Goal: Task Accomplishment & Management: Use online tool/utility

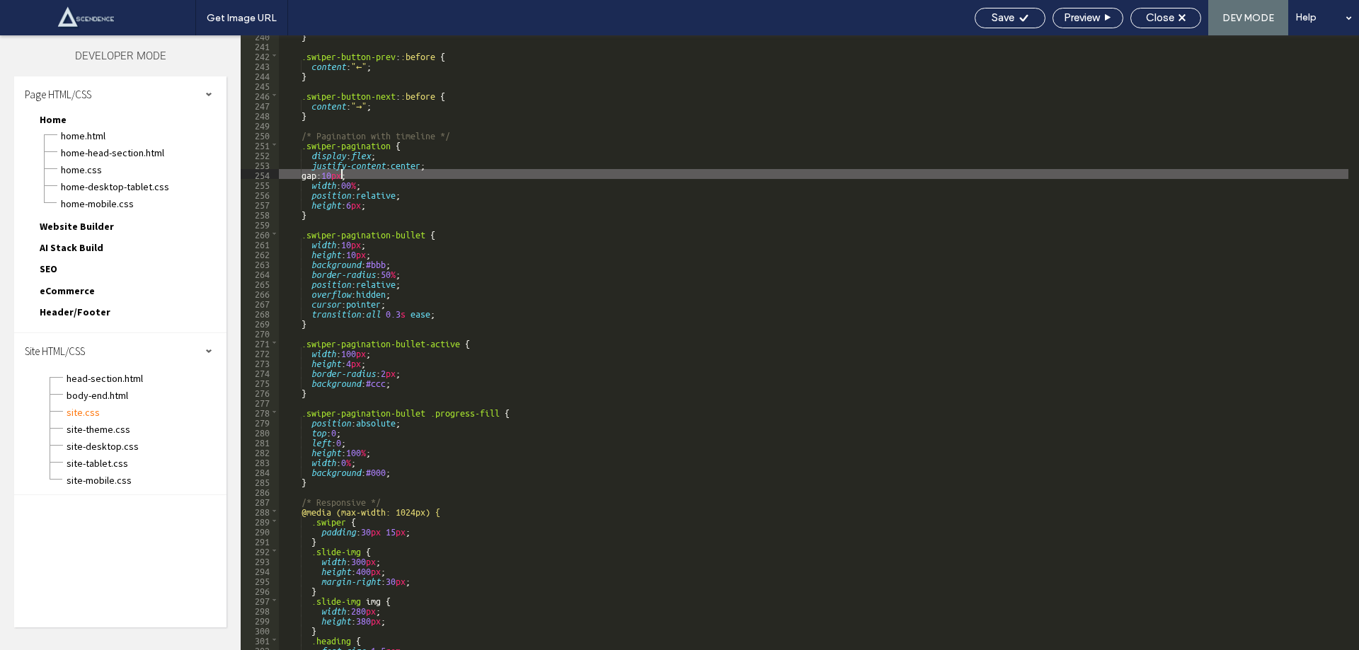
click at [341, 176] on div "} .swiper-button-prev : :before { content : "←" ; } .swiper-button-next : :befo…" at bounding box center [813, 347] width 1069 height 635
click at [1008, 15] on span "Save" at bounding box center [1002, 17] width 23 height 13
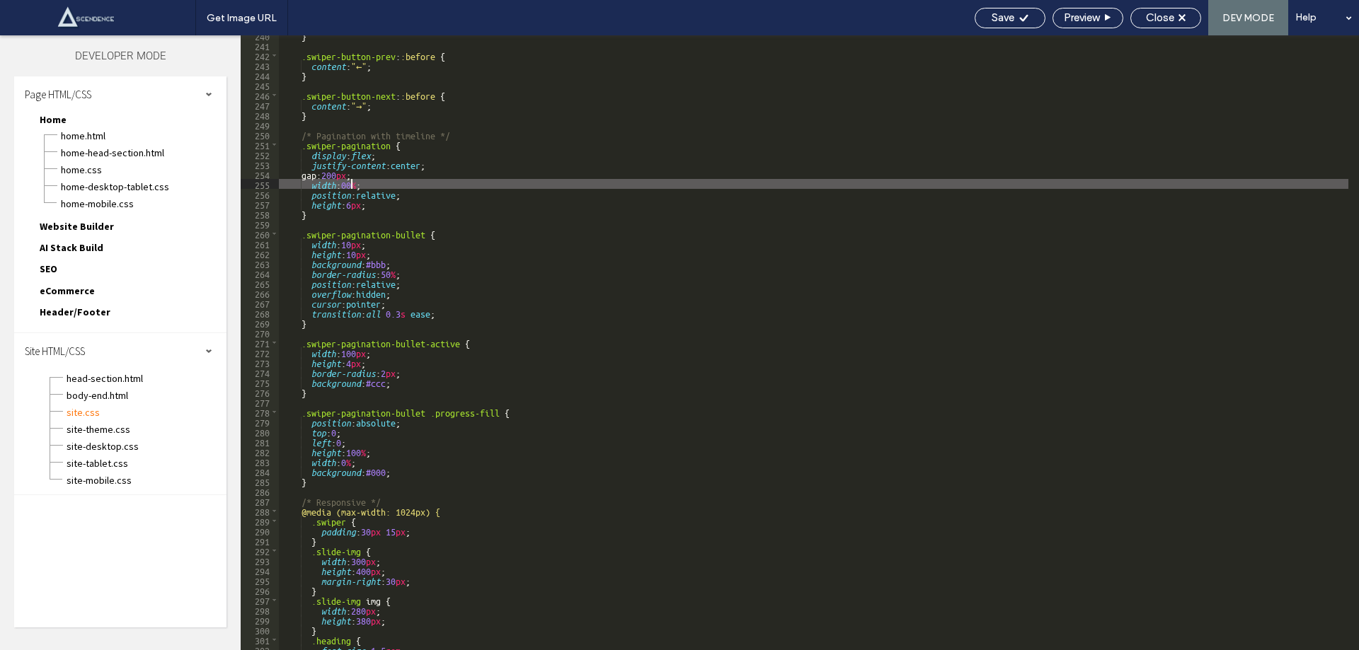
click at [350, 180] on div "} .swiper-button-prev : :before { content : "←" ; } .swiper-button-next : :befo…" at bounding box center [813, 347] width 1069 height 635
click at [1001, 16] on span "Save" at bounding box center [1002, 17] width 23 height 13
click at [346, 173] on div "} .swiper-button-prev : :before { content : "←" ; } .swiper-button-next : :befo…" at bounding box center [813, 347] width 1069 height 635
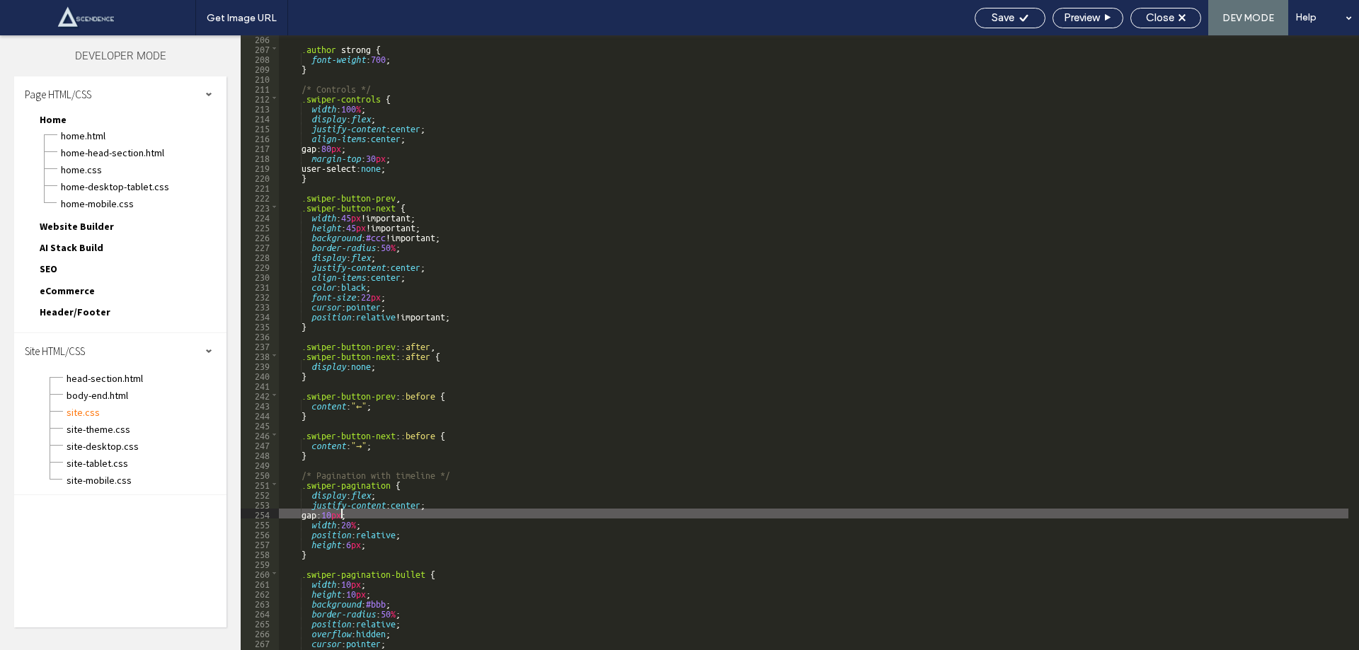
scroll to position [2033, 0]
click at [342, 146] on div ".author strong { font-weight : 700 ; } /* Controls */ .swiper-controls { width …" at bounding box center [813, 350] width 1069 height 635
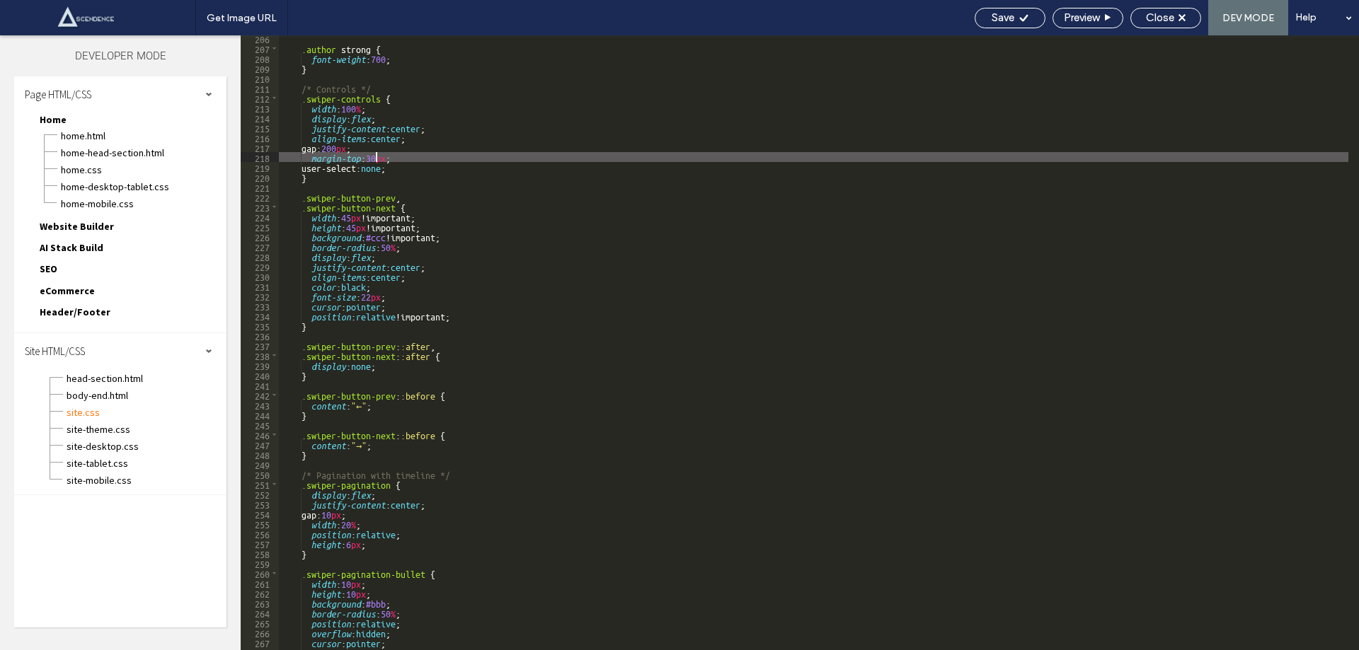
click at [376, 158] on div ".author strong { font-weight : 700 ; } /* Controls */ .swiper-controls { width …" at bounding box center [813, 350] width 1069 height 635
click at [1018, 11] on div "Save" at bounding box center [1009, 17] width 69 height 13
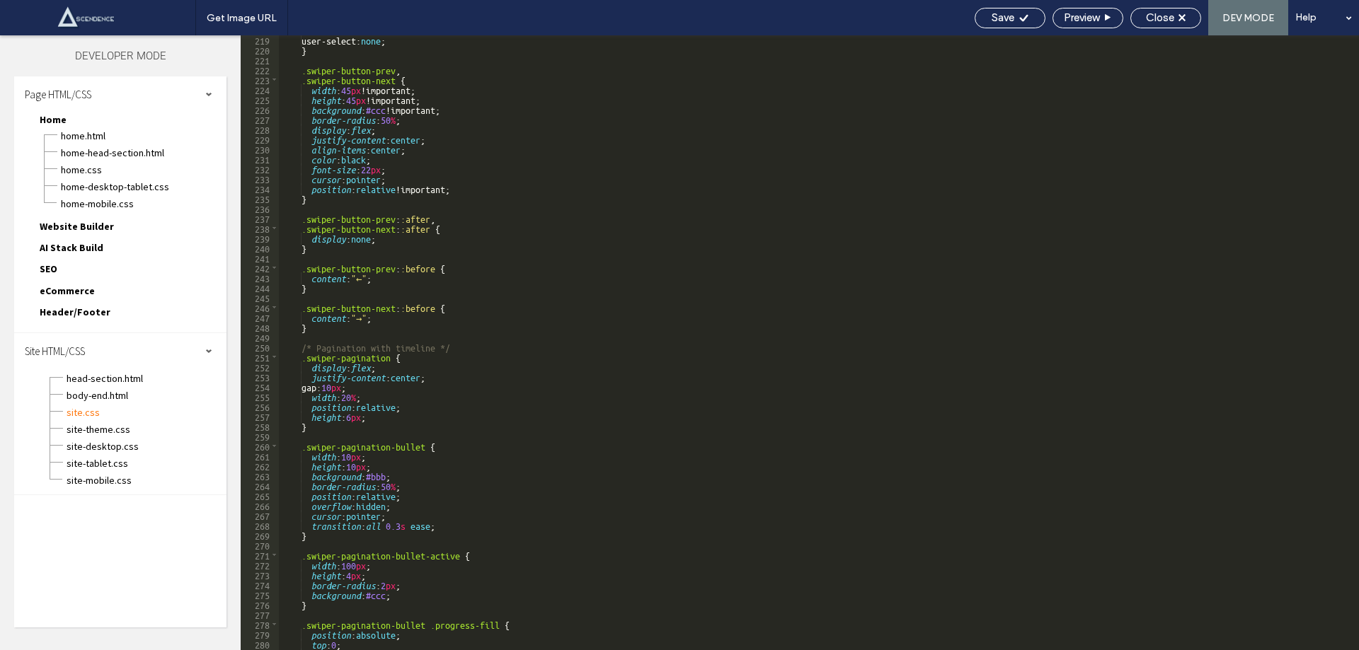
scroll to position [2160, 0]
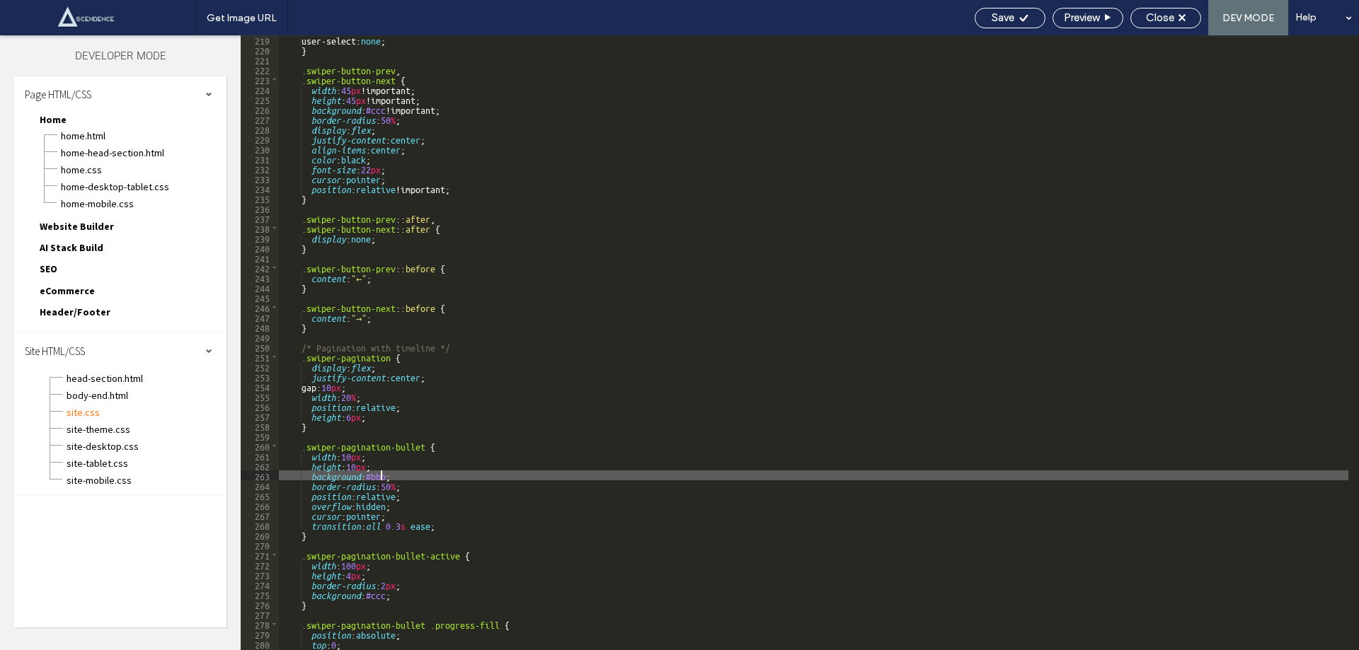
click at [381, 475] on div "user-select: none ; } .swiper-button-prev , .swiper-button-next { width : 45 px…" at bounding box center [813, 352] width 1069 height 635
click at [993, 13] on span "Save" at bounding box center [1002, 17] width 23 height 13
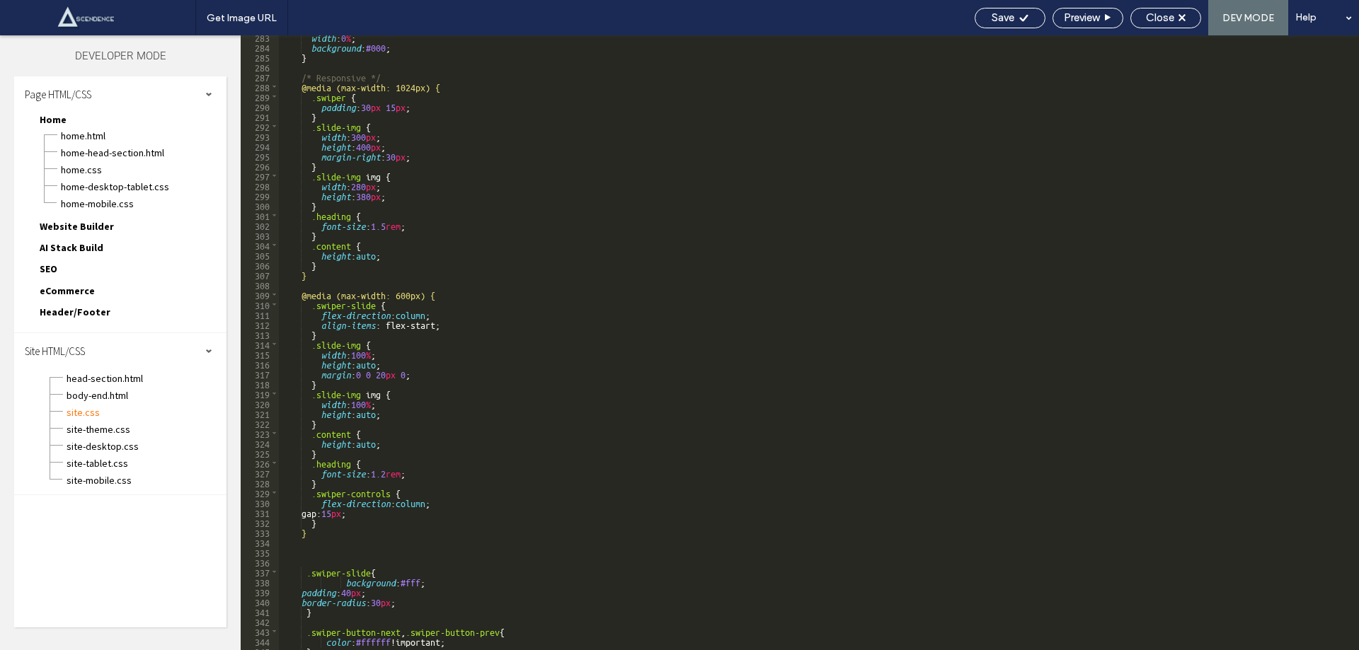
scroll to position [2797, 0]
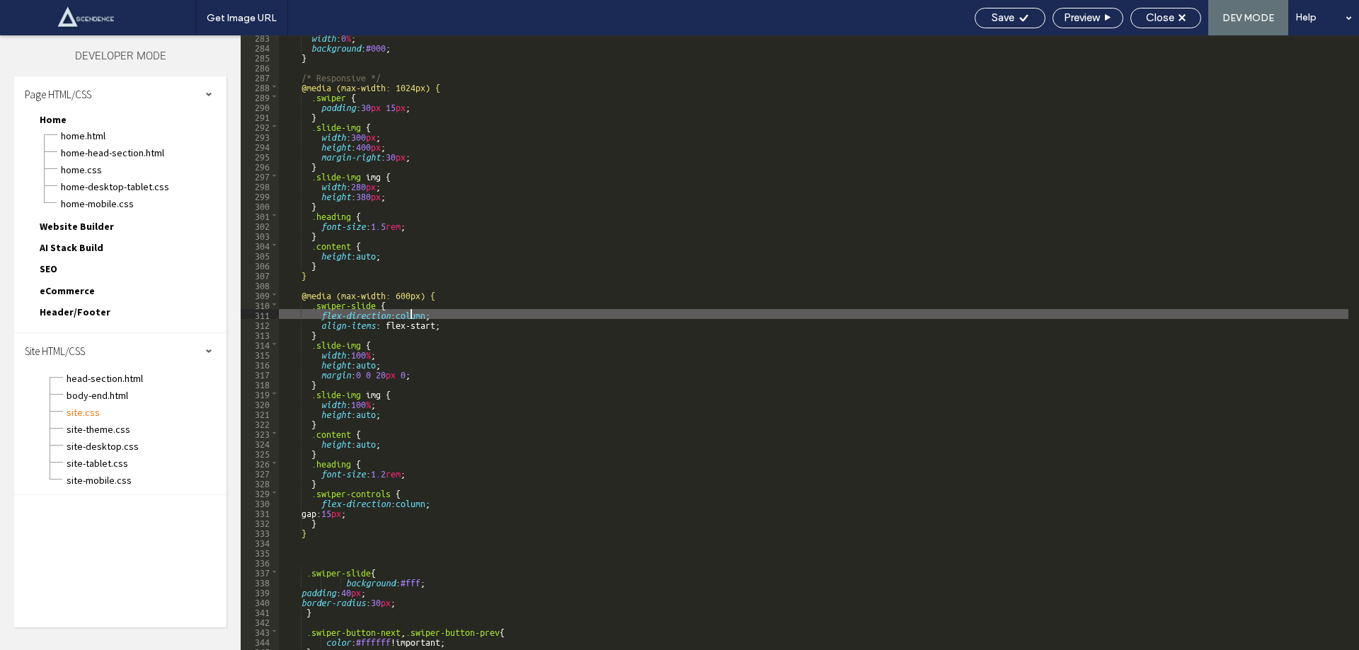
click at [411, 312] on div "width : 0 % ; background : #000 ; } /* Responsive */ @media (max-width: 1024px)…" at bounding box center [813, 349] width 1069 height 635
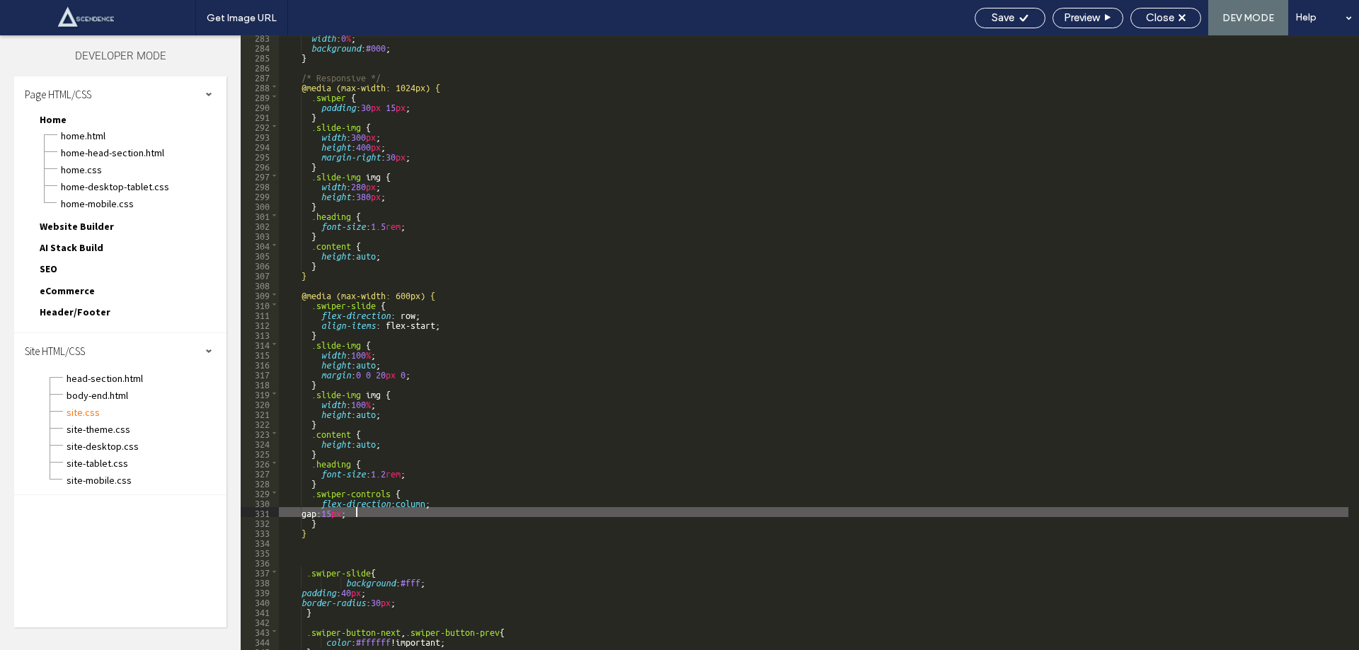
click at [354, 509] on div "width : 0 % ; background : #000 ; } /* Responsive */ @media (max-width: 1024px)…" at bounding box center [813, 349] width 1069 height 635
click at [1003, 11] on span "Save" at bounding box center [1002, 17] width 23 height 13
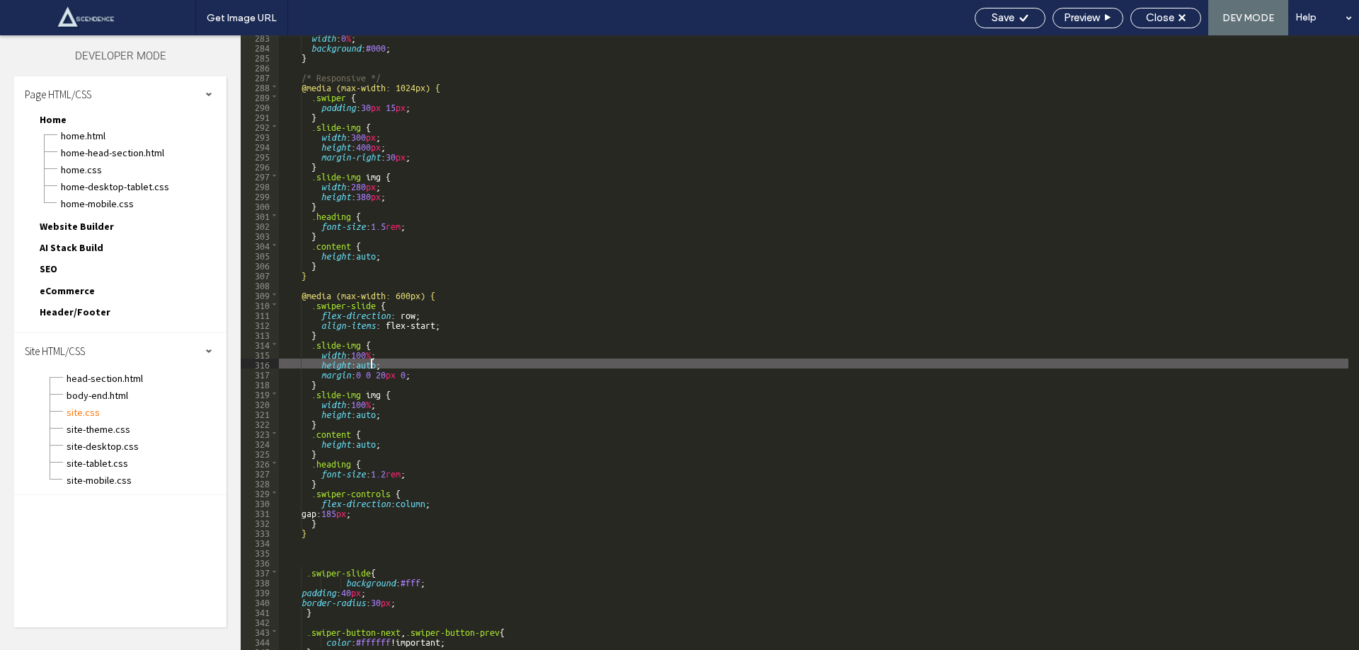
click at [373, 362] on div "width : 0 % ; background : #000 ; } /* Responsive */ @media (max-width: 1024px)…" at bounding box center [813, 349] width 1069 height 635
click at [1003, 16] on span "Save" at bounding box center [1002, 17] width 23 height 13
click at [321, 337] on div "width : 0 % ; background : #000 ; } /* Responsive */ @media (max-width: 1024px)…" at bounding box center [813, 349] width 1069 height 635
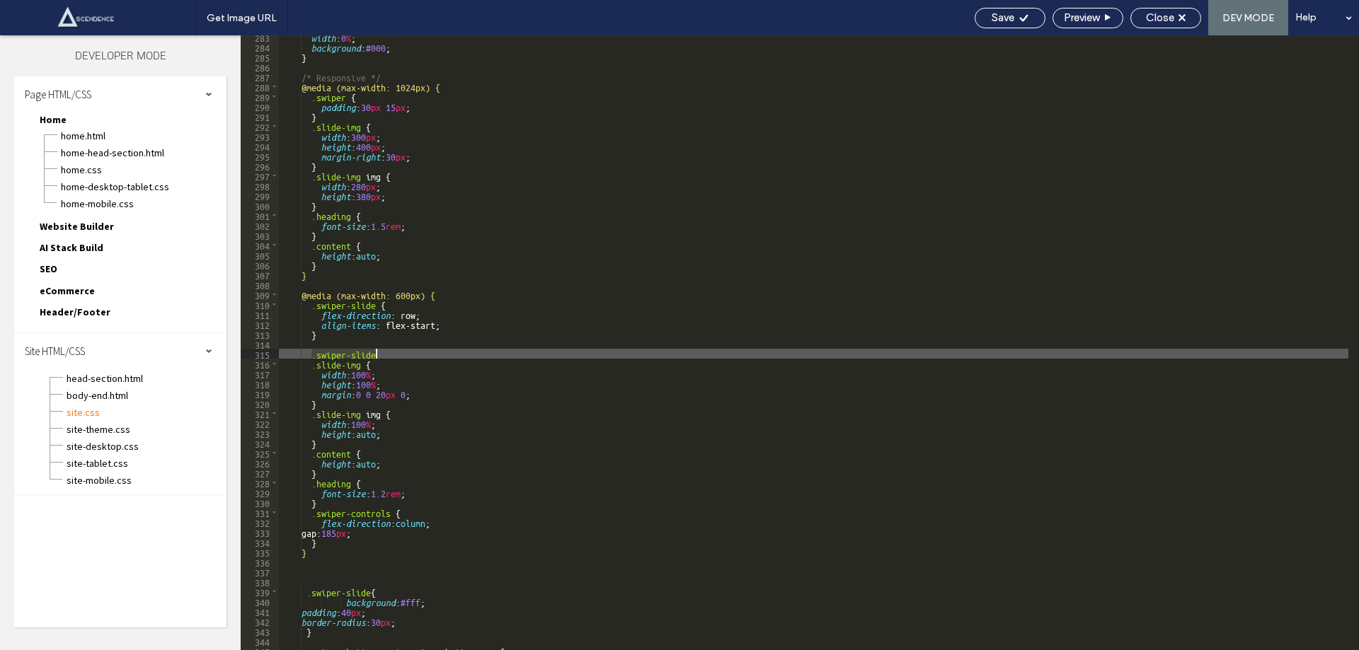
drag, startPoint x: 310, startPoint y: 352, endPoint x: 384, endPoint y: 350, distance: 74.3
click at [384, 350] on div "width : 0 % ; background : #000 ; } /* Responsive */ @media (max-width: 1024px)…" at bounding box center [813, 349] width 1069 height 635
click at [453, 327] on div "width : 0 % ; background : #000 ; } /* Responsive */ @media (max-width: 1024px)…" at bounding box center [813, 349] width 1069 height 635
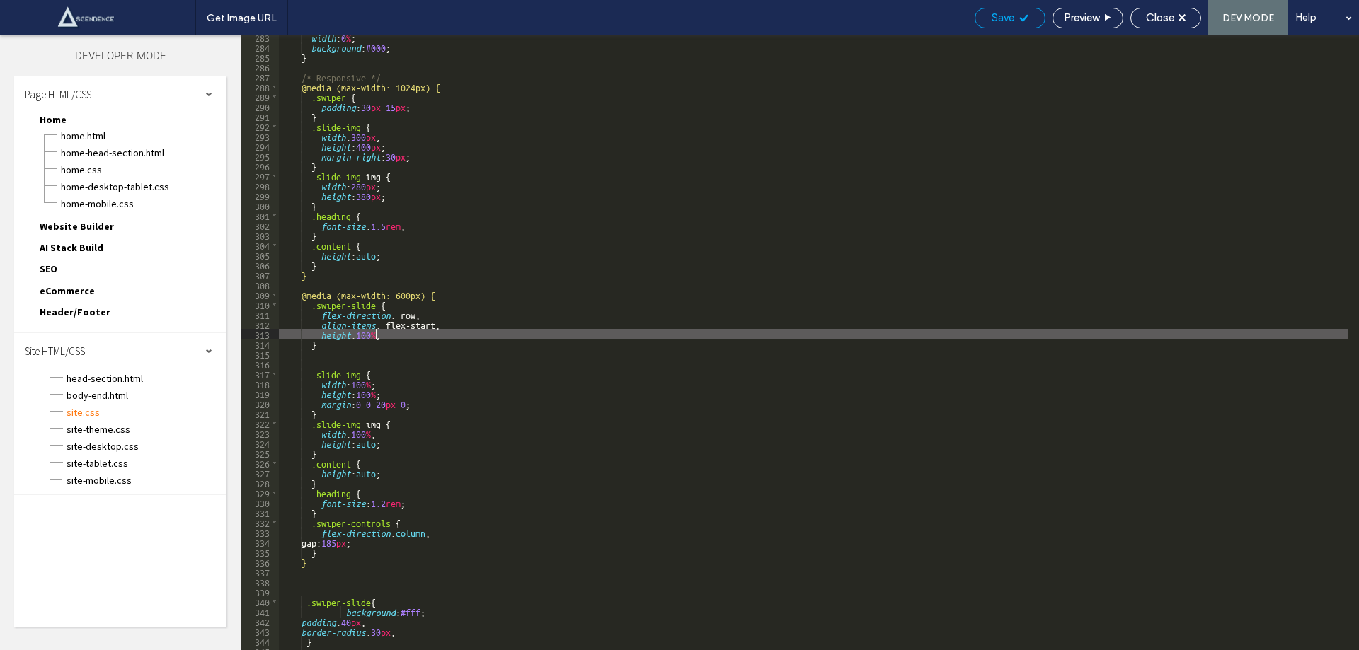
click at [1015, 11] on div "Save" at bounding box center [1009, 17] width 69 height 13
click at [999, 15] on span "Save" at bounding box center [1002, 17] width 23 height 13
click at [999, 15] on div "Get Image URL Save Preview Close DEV MODE Help Design Panel Site Comments Team …" at bounding box center [679, 325] width 1359 height 650
click at [999, 15] on div at bounding box center [679, 325] width 1359 height 650
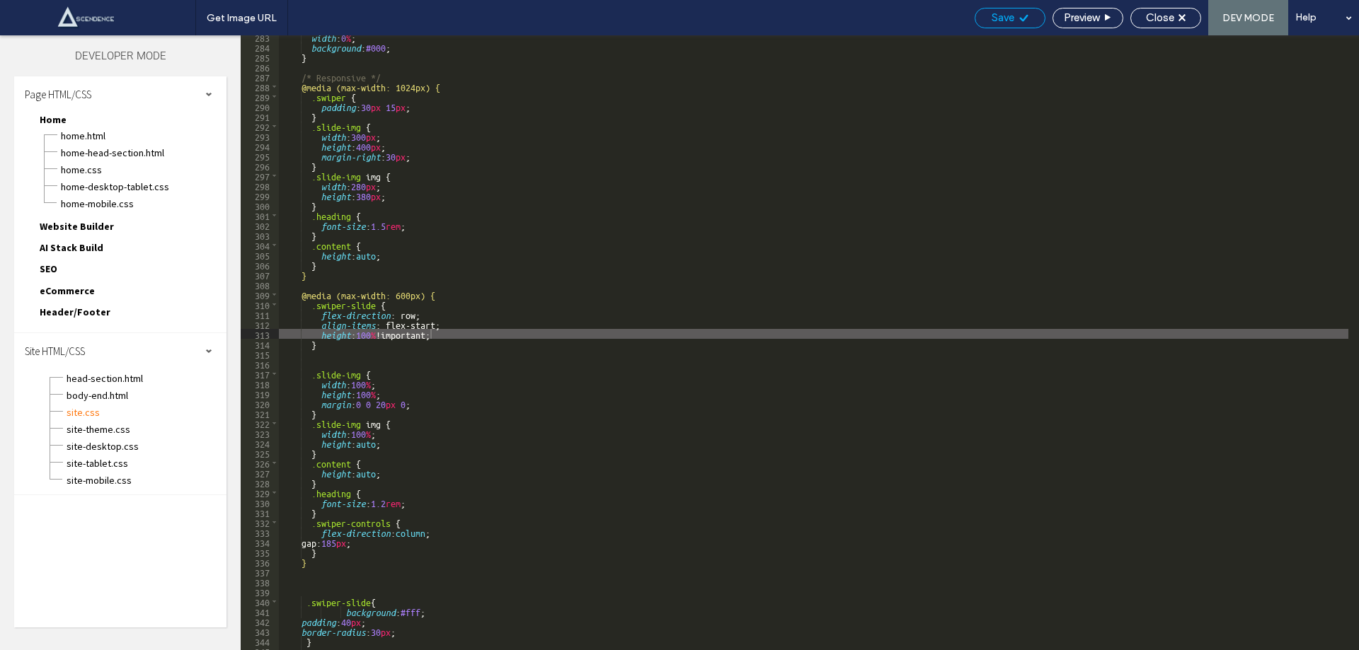
click at [999, 15] on div at bounding box center [679, 325] width 1359 height 650
click at [999, 15] on div "Get Image URL Save Preview Close DEV MODE Help Design Panel Site Comments Team …" at bounding box center [679, 325] width 1359 height 650
click at [999, 15] on span "Save" at bounding box center [1002, 17] width 23 height 13
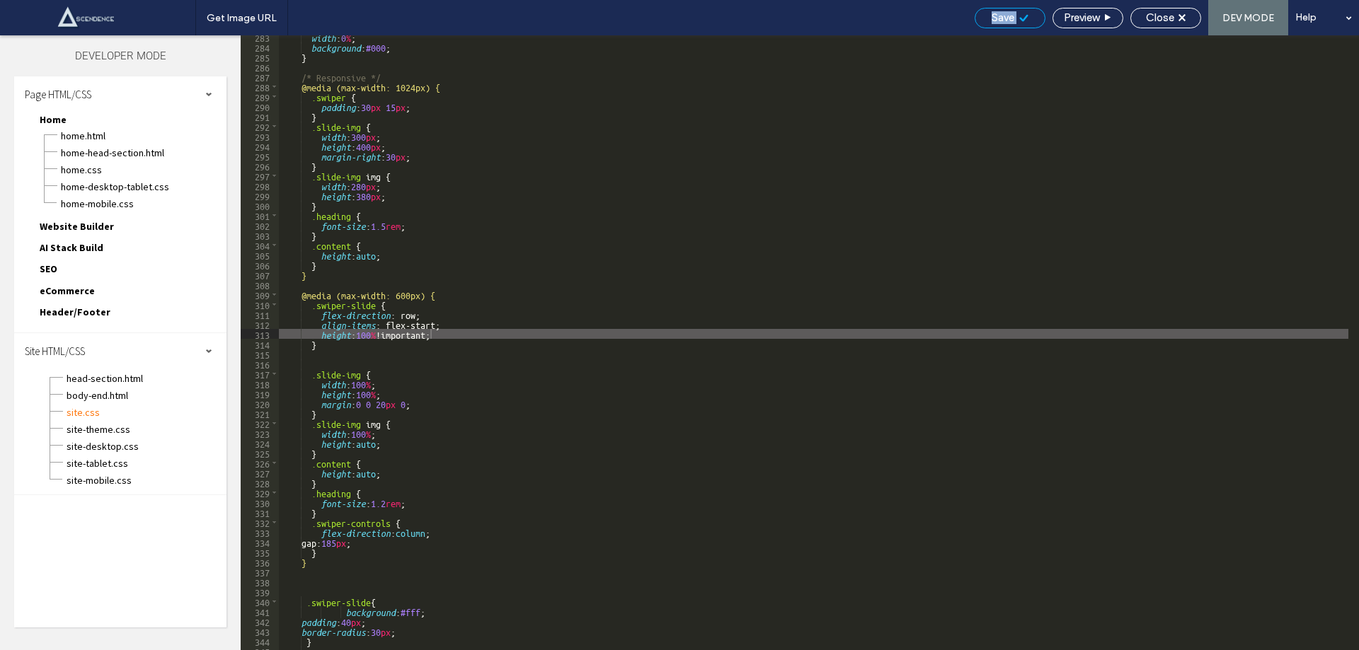
click at [999, 15] on span "Save" at bounding box center [1002, 17] width 23 height 13
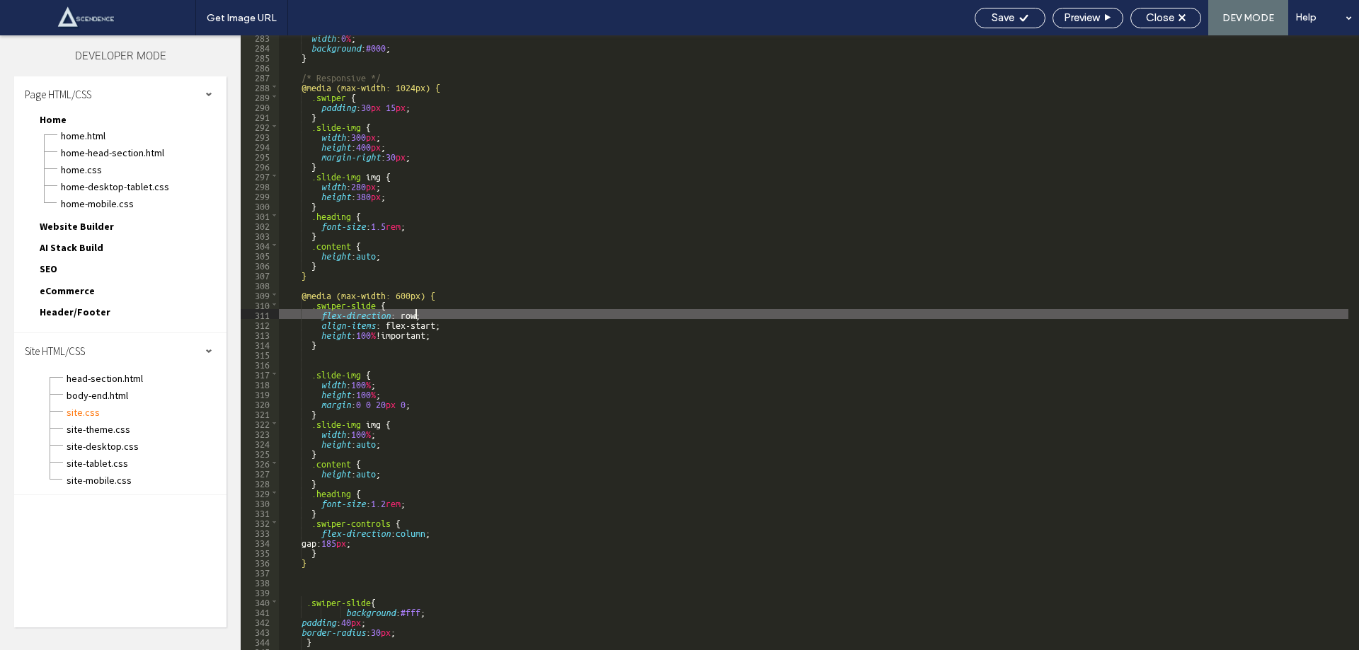
click at [415, 310] on div "width : 0 % ; background : #000 ; } /* Responsive */ @media (max-width: 1024px)…" at bounding box center [813, 349] width 1069 height 635
click at [988, 6] on div "Save Preview Close DEV MODE Help" at bounding box center [1162, 17] width 391 height 35
click at [991, 15] on span "Save" at bounding box center [1002, 17] width 23 height 13
click at [991, 15] on div at bounding box center [679, 325] width 1359 height 650
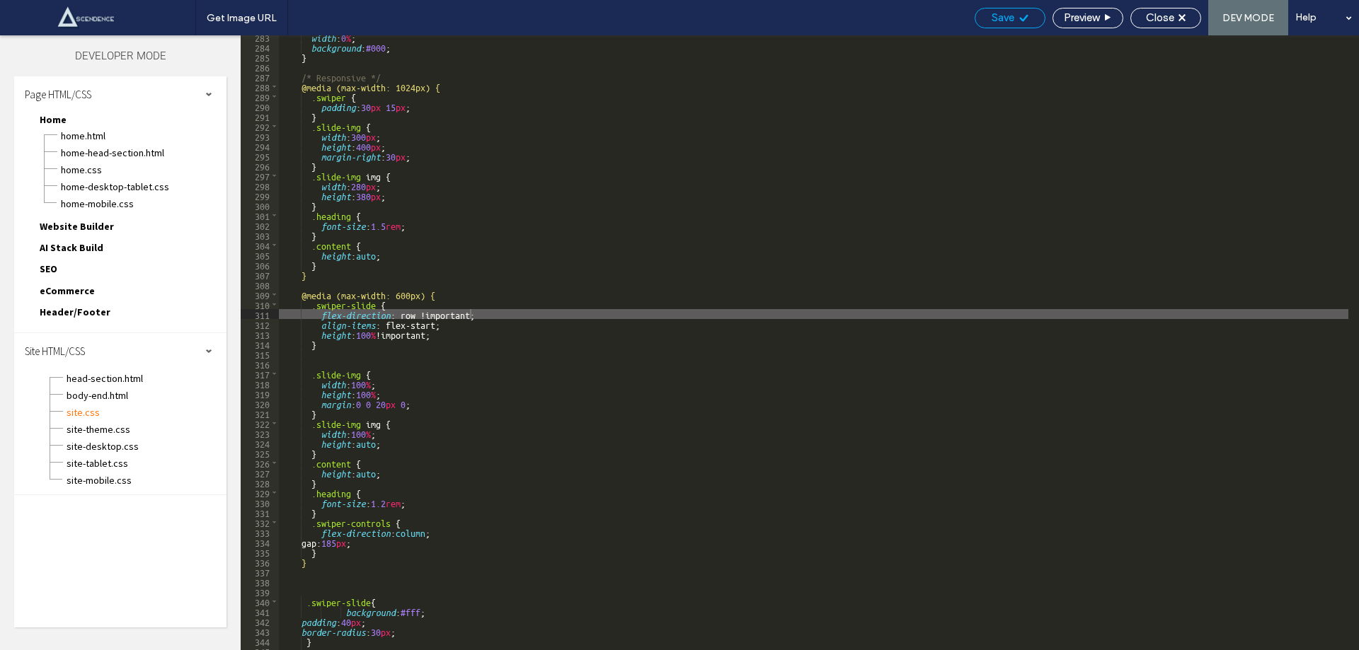
click at [991, 15] on div at bounding box center [679, 325] width 1359 height 650
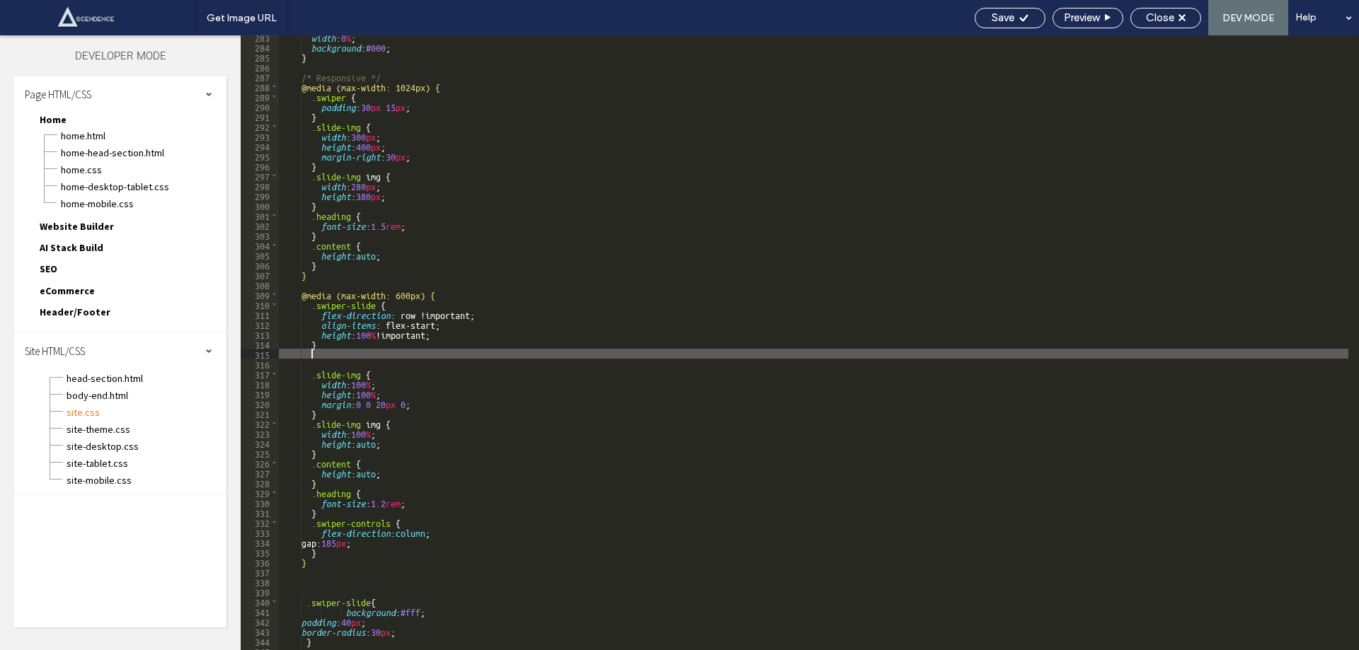
click at [330, 349] on div "width : 0 % ; background : #000 ; } /* Responsive */ @media (max-width: 1024px)…" at bounding box center [813, 349] width 1069 height 635
paste textarea
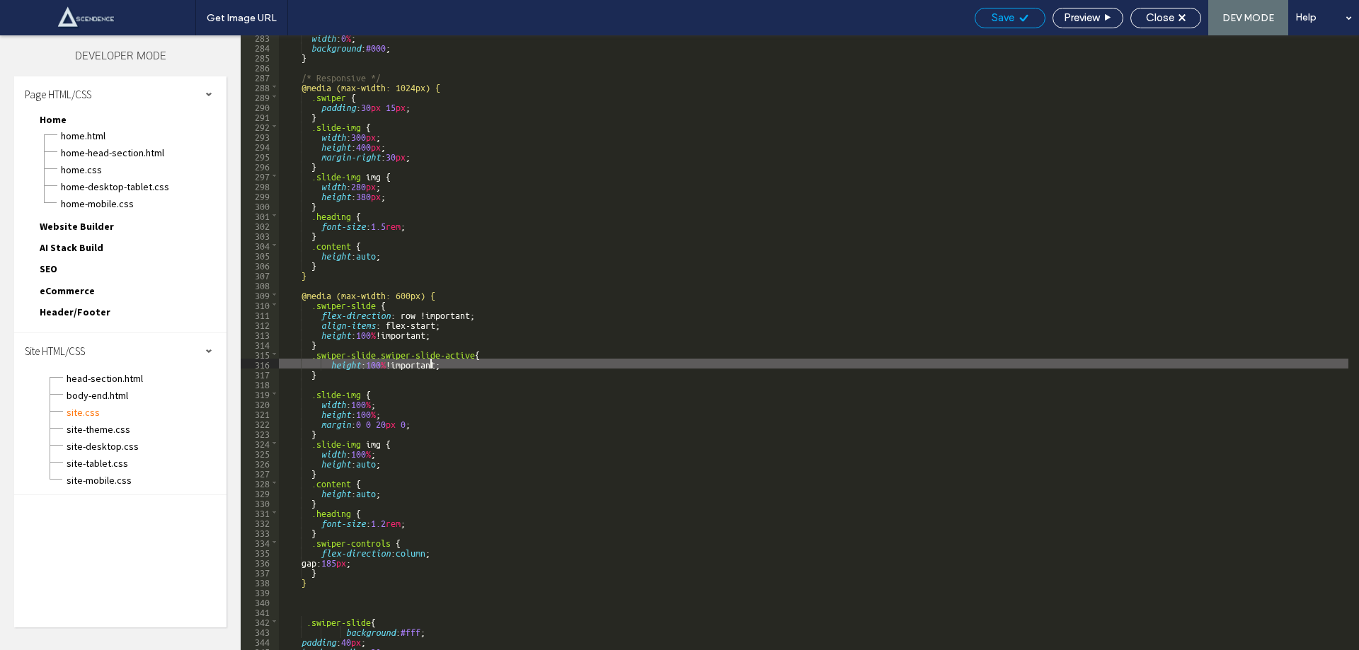
click at [1005, 18] on span "Save" at bounding box center [1002, 17] width 23 height 13
click at [333, 362] on div "width : 0 % ; background : #000 ; } /* Responsive */ @media (max-width: 1024px)…" at bounding box center [813, 349] width 1069 height 635
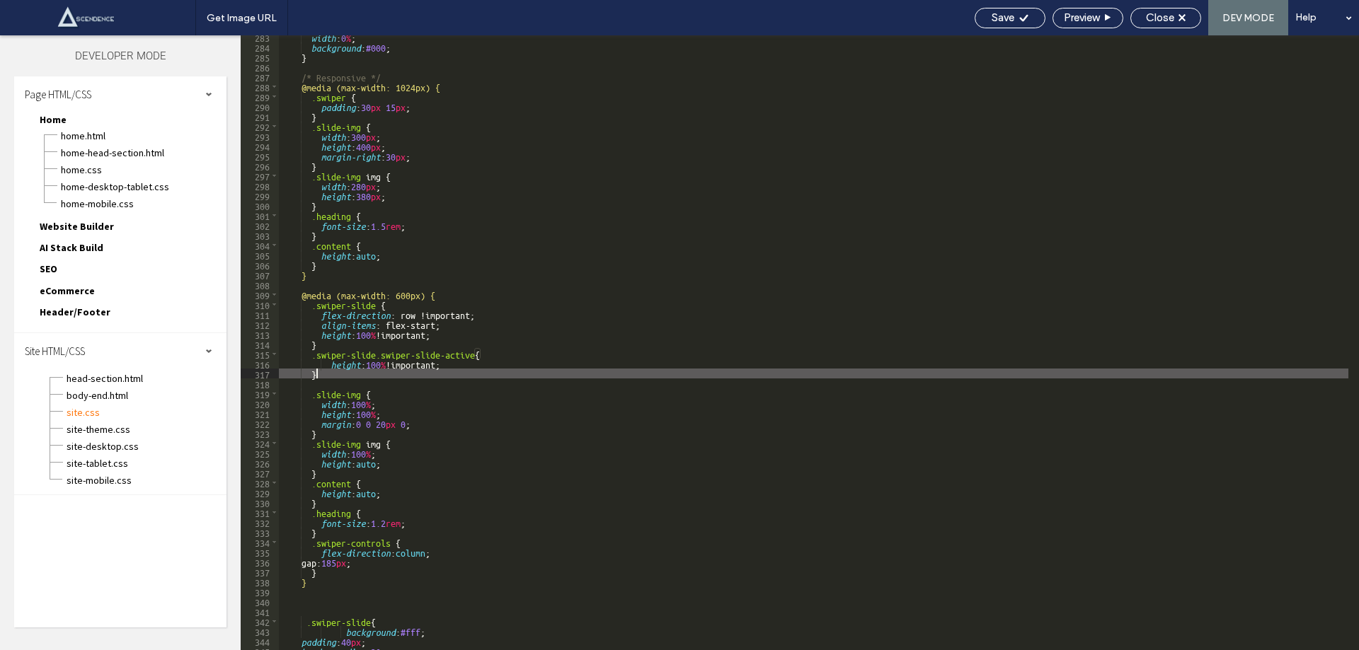
click at [332, 374] on div "width : 0 % ; background : #000 ; } /* Responsive */ @media (max-width: 1024px)…" at bounding box center [813, 349] width 1069 height 635
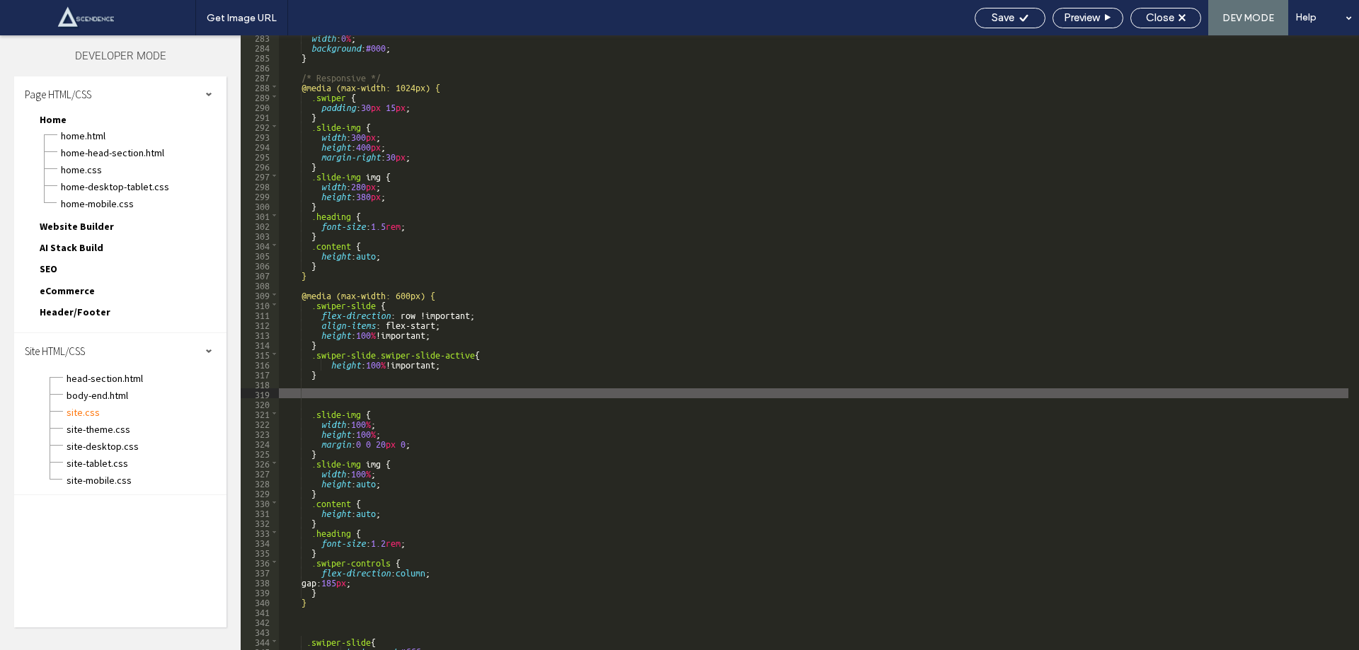
paste textarea
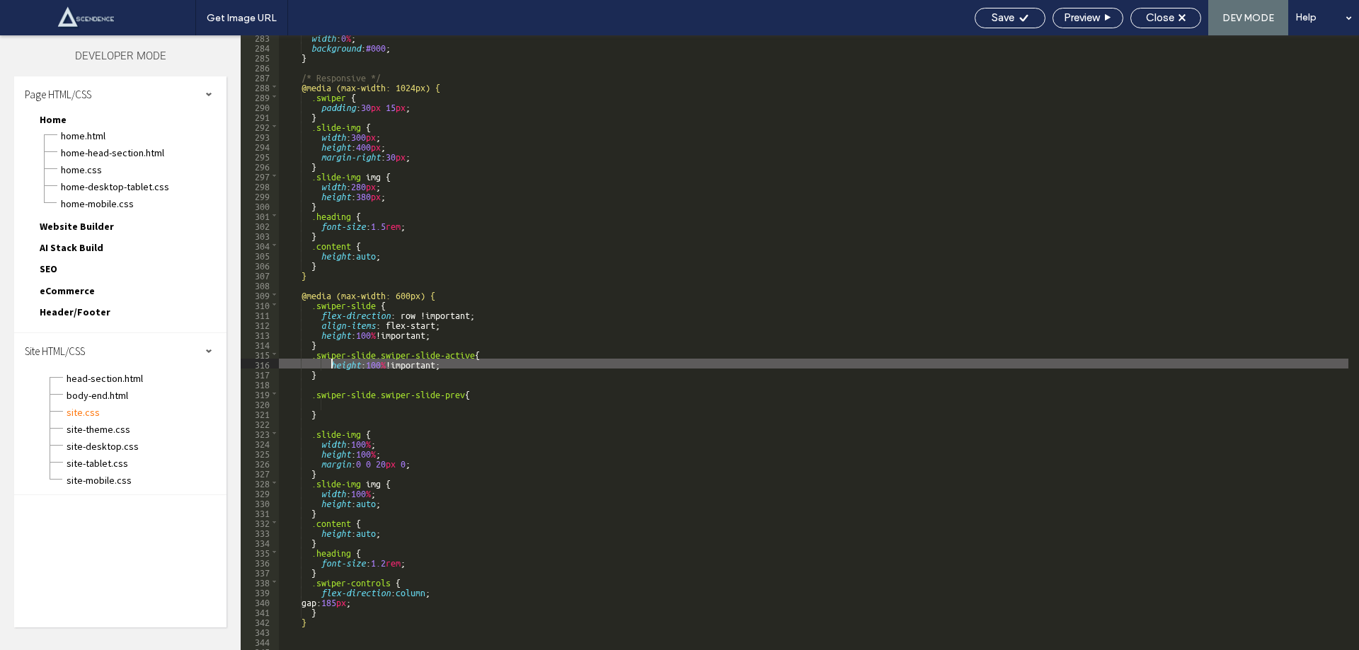
click at [330, 367] on div "width : 0 % ; background : #000 ; } /* Responsive */ @media (max-width: 1024px)…" at bounding box center [813, 349] width 1069 height 635
click at [451, 362] on div "width : 0 % ; background : #000 ; } /* Responsive */ @media (max-width: 1024px)…" at bounding box center [813, 349] width 1069 height 635
click at [393, 409] on div "width : 0 % ; background : #000 ; } /* Responsive */ @media (max-width: 1024px)…" at bounding box center [813, 349] width 1069 height 635
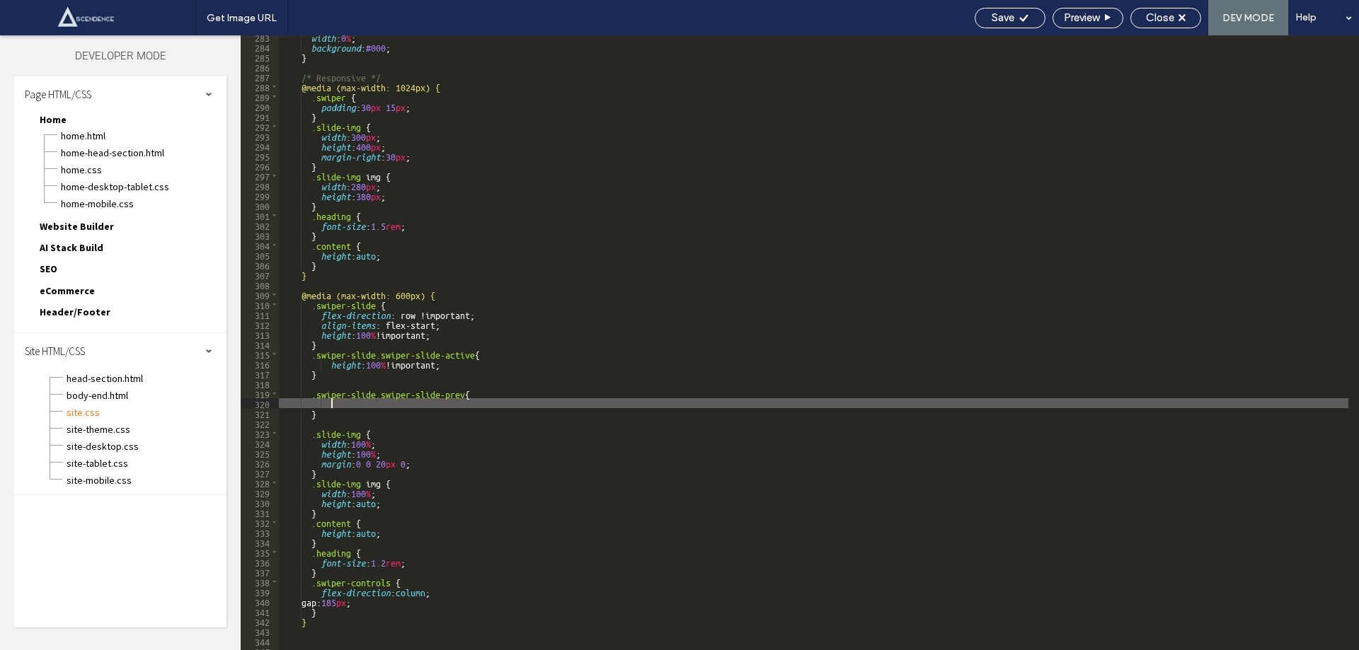
click at [395, 400] on div "width : 0 % ; background : #000 ; } /* Responsive */ @media (max-width: 1024px)…" at bounding box center [813, 349] width 1069 height 635
click at [1013, 18] on div "Save" at bounding box center [1009, 17] width 69 height 13
click at [1013, 18] on div "Get Image URL Save Preview Close DEV MODE Help Design Panel Site Comments Team …" at bounding box center [679, 325] width 1359 height 650
click at [1013, 18] on div at bounding box center [679, 325] width 1359 height 650
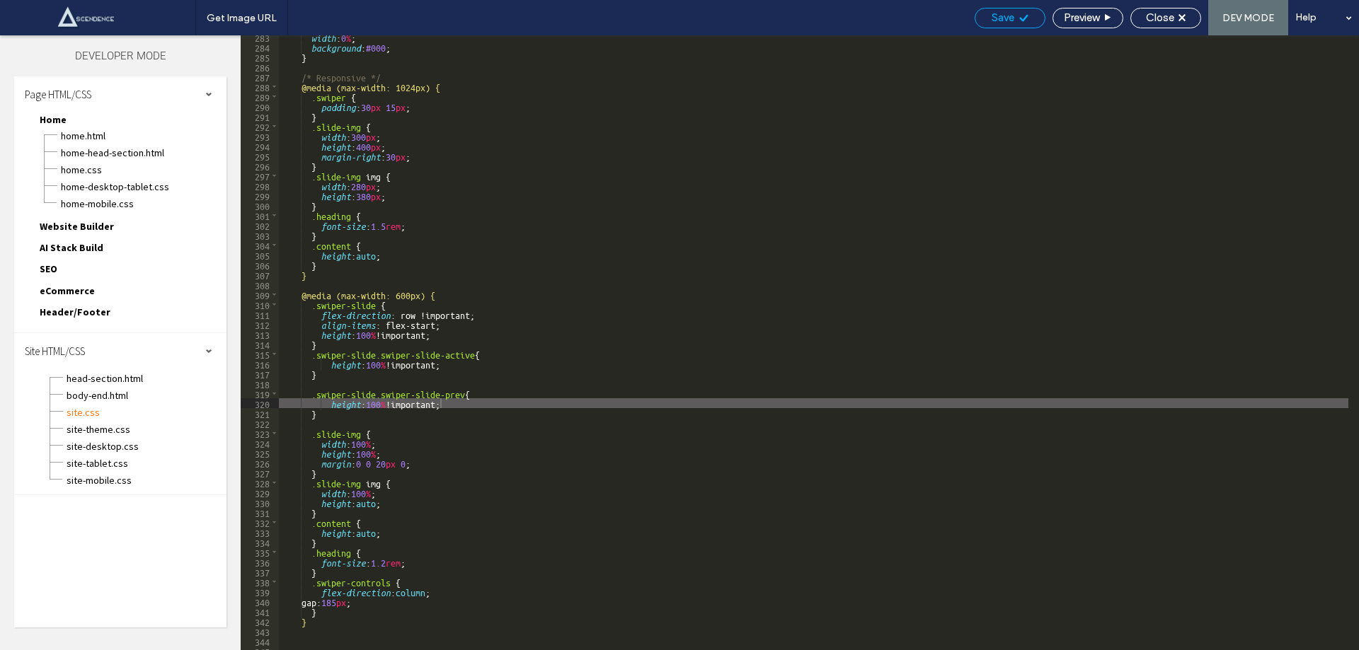
click at [1013, 18] on div at bounding box center [679, 325] width 1359 height 650
click at [321, 274] on div "width : 0 % ; background : #000 ; } /* Responsive */ @media (max-width: 1024px)…" at bounding box center [813, 349] width 1069 height 635
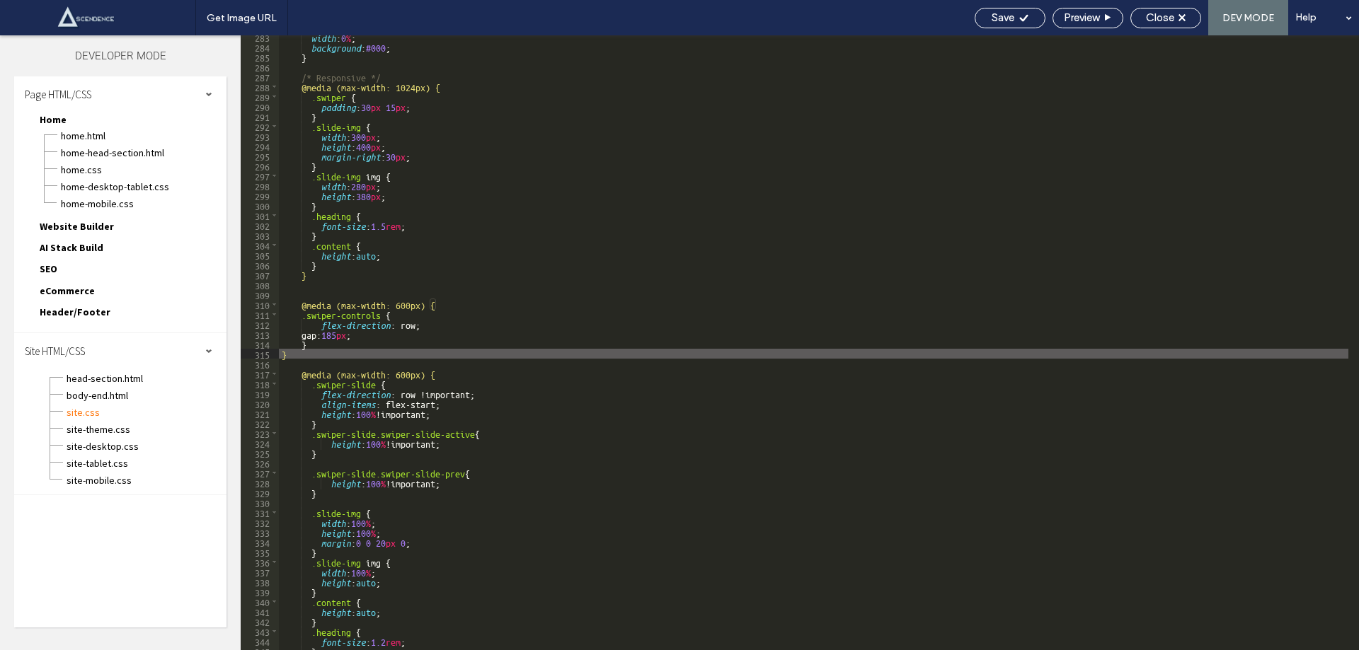
click at [413, 321] on div "width : 0 % ; background : #000 ; } /* Responsive */ @media (max-width: 1024px)…" at bounding box center [813, 349] width 1069 height 635
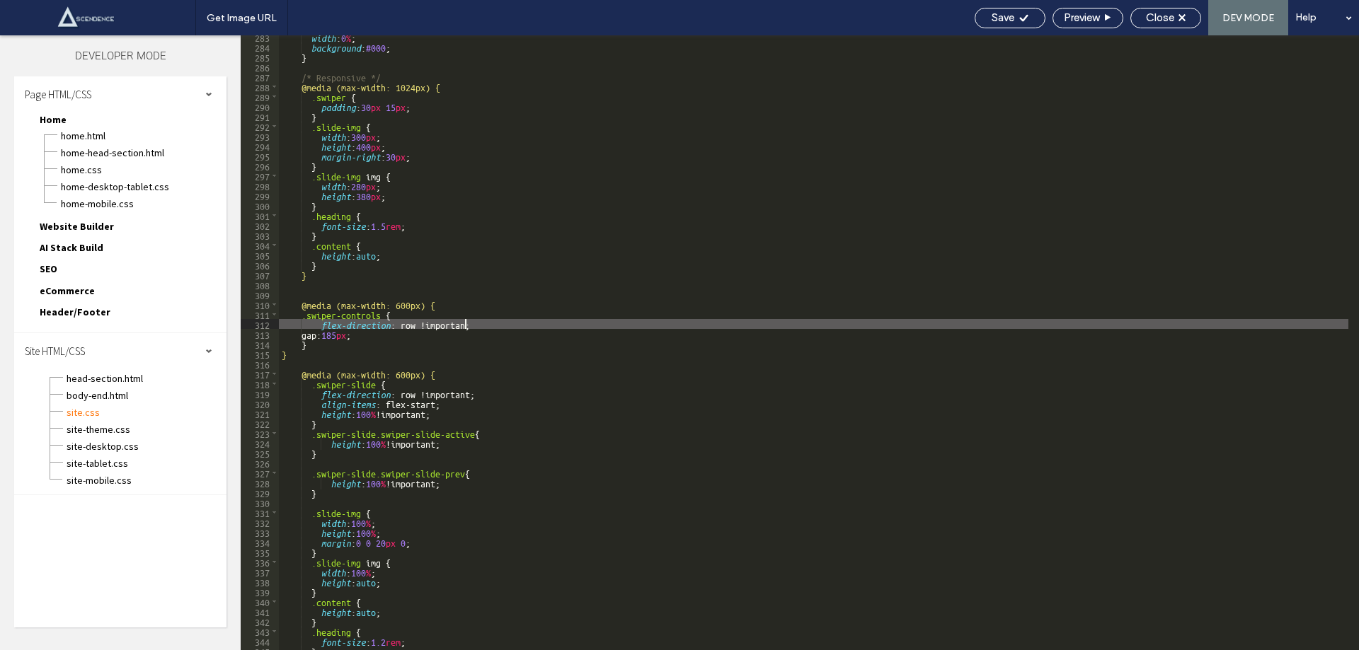
type textarea "**"
click at [1005, 18] on span "Save" at bounding box center [1002, 17] width 23 height 13
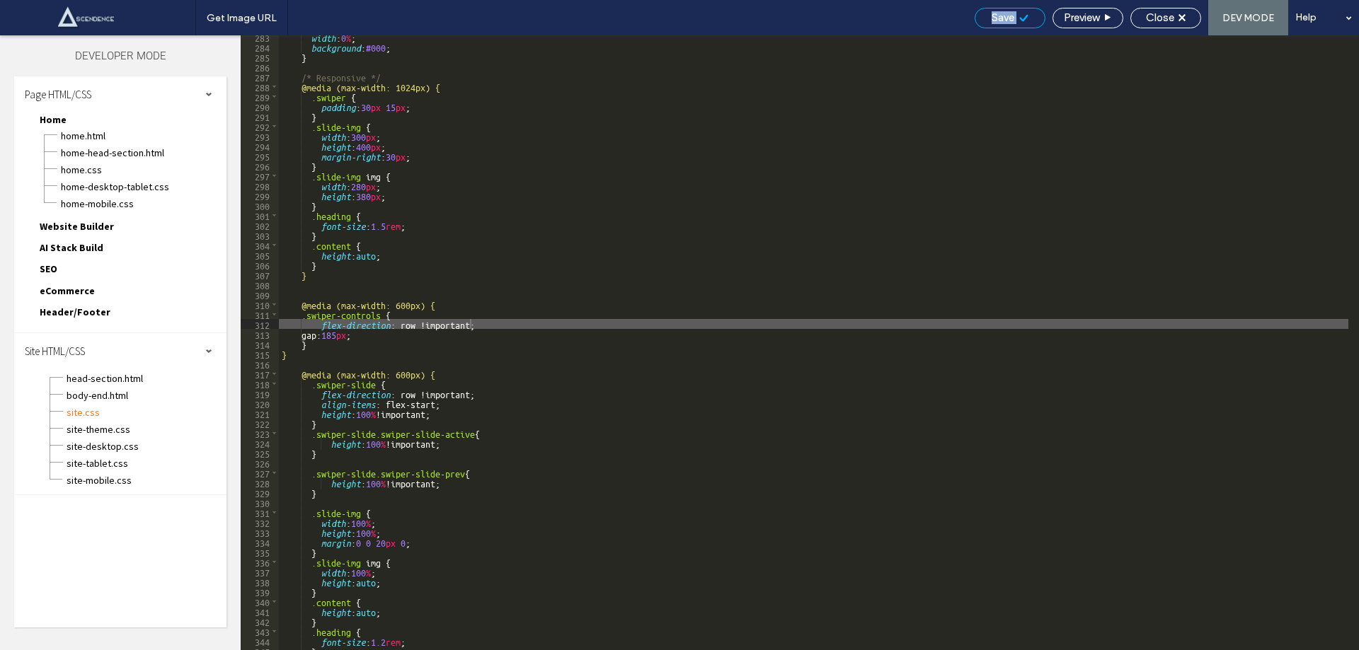
click at [1005, 18] on div "Get Image URL Save Preview Close DEV MODE Help Design Panel Site Comments Team …" at bounding box center [679, 325] width 1359 height 650
click at [1005, 18] on span "Save" at bounding box center [1002, 17] width 23 height 13
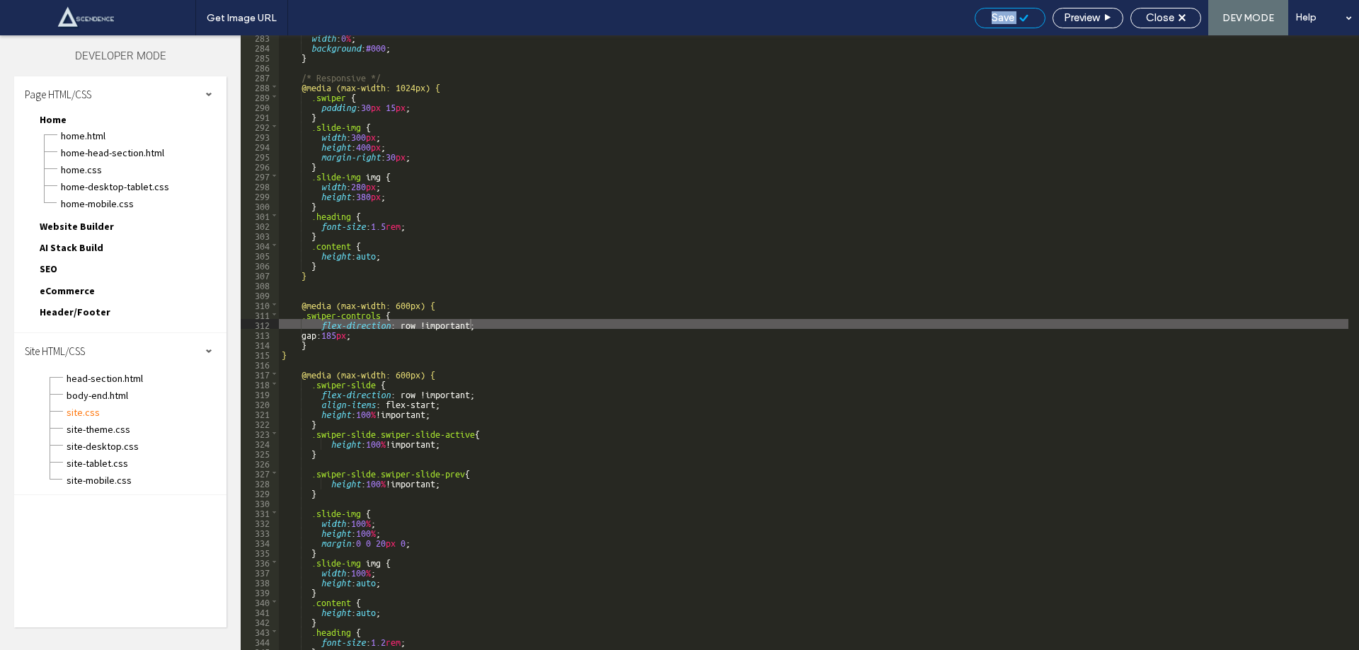
click at [1005, 18] on span "Save" at bounding box center [1002, 17] width 23 height 13
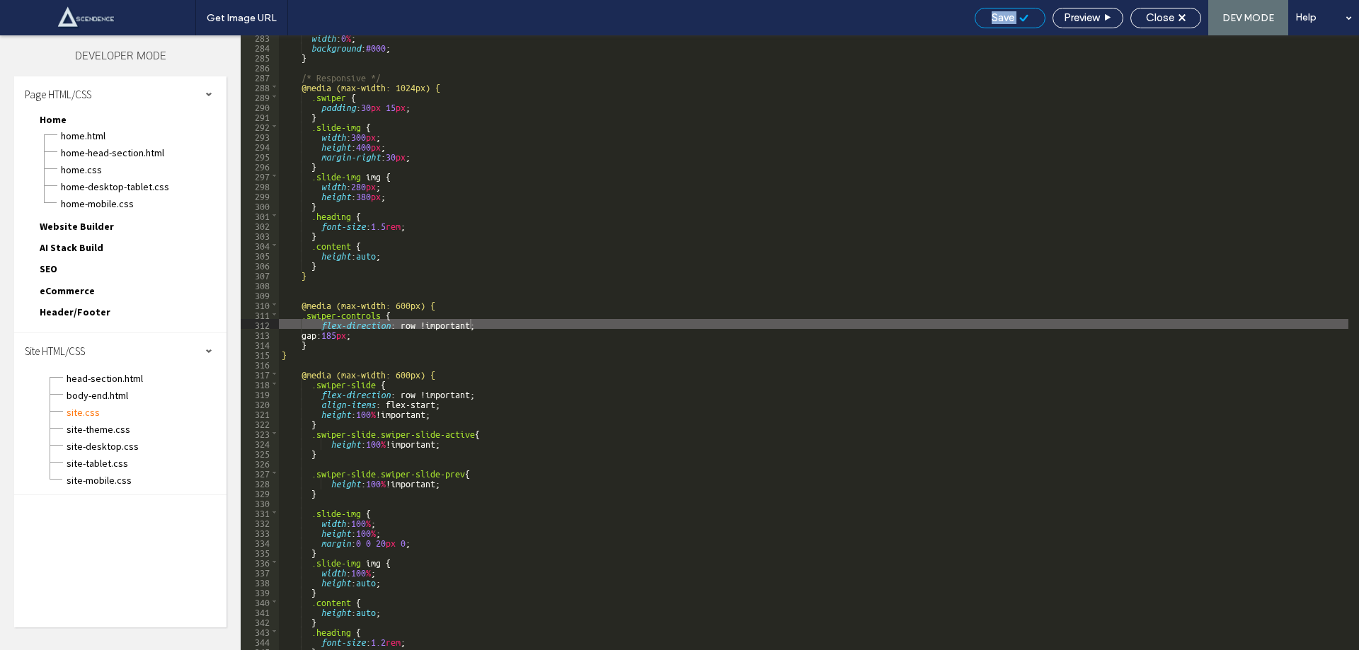
click at [1005, 18] on span "Save" at bounding box center [1002, 17] width 23 height 13
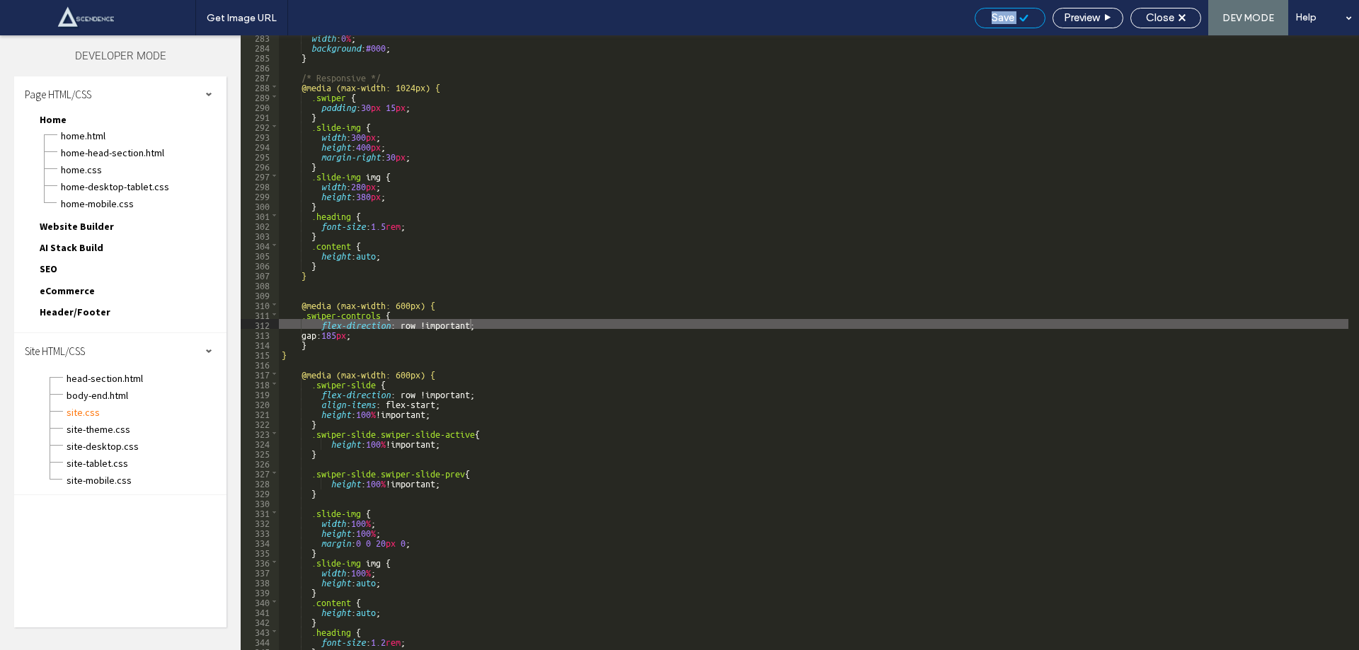
click at [1005, 18] on span "Save" at bounding box center [1002, 17] width 23 height 13
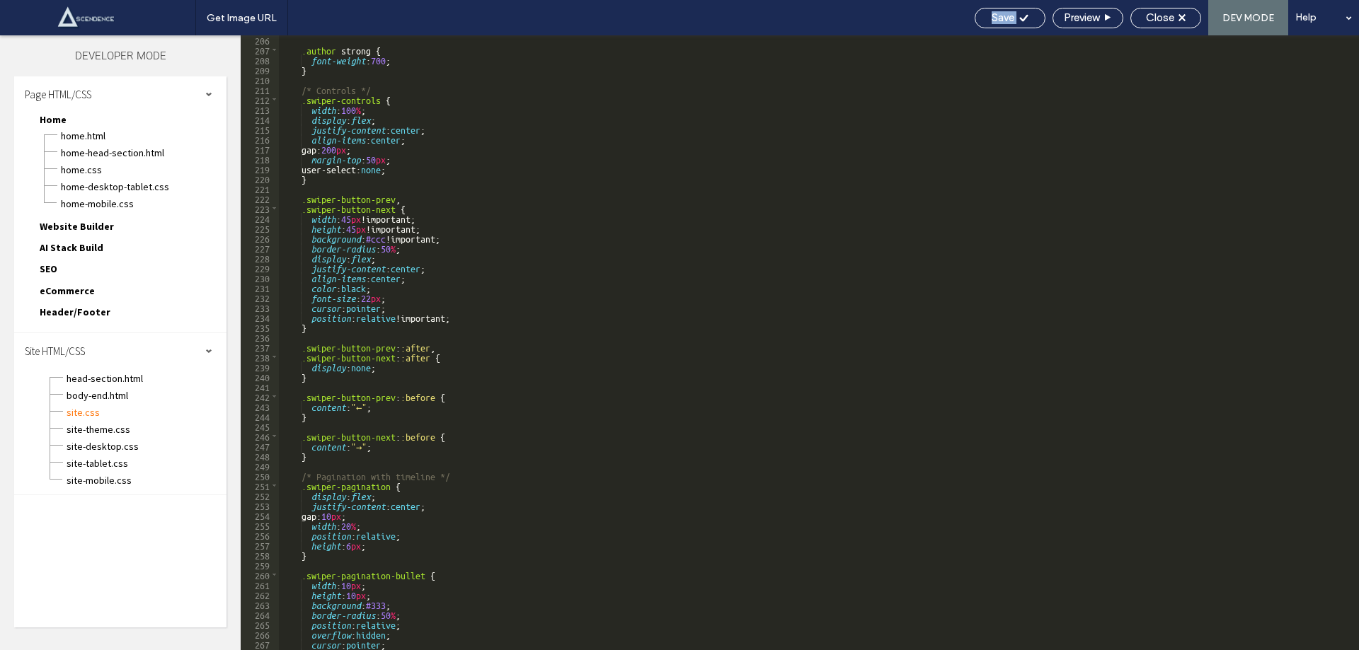
scroll to position [2031, 0]
click at [1163, 13] on span "Close" at bounding box center [1160, 17] width 28 height 13
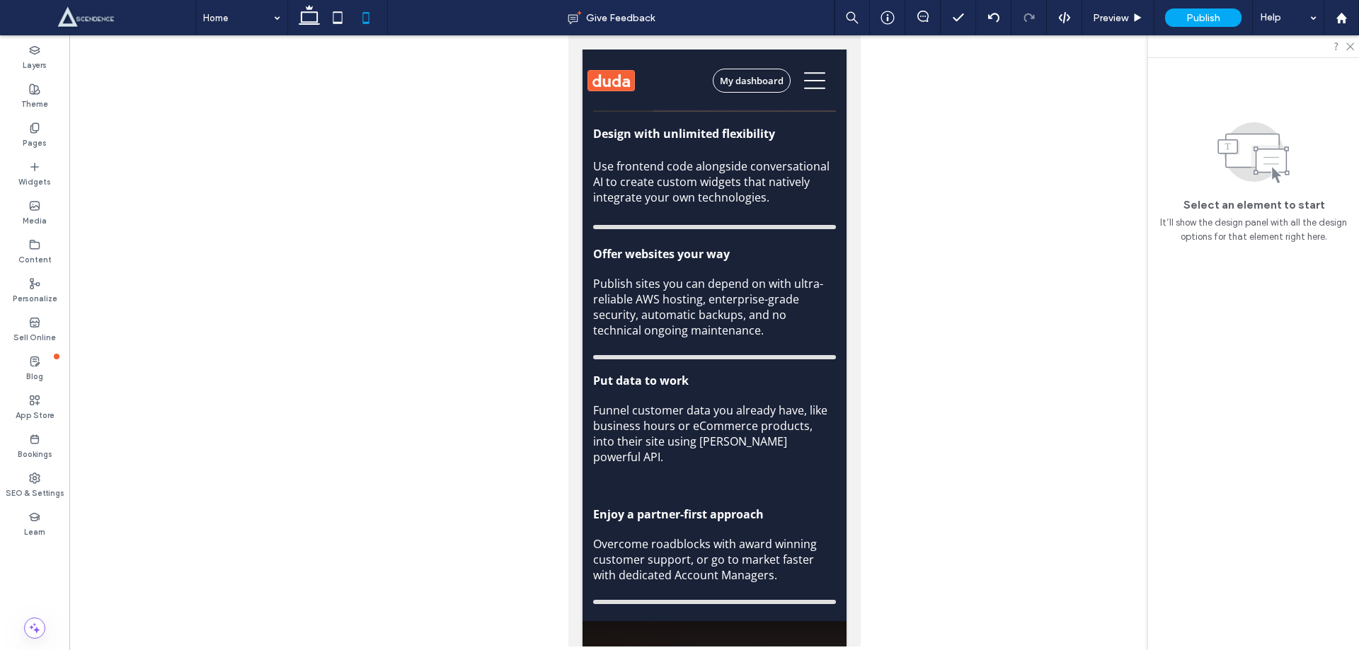
scroll to position [9340, 0]
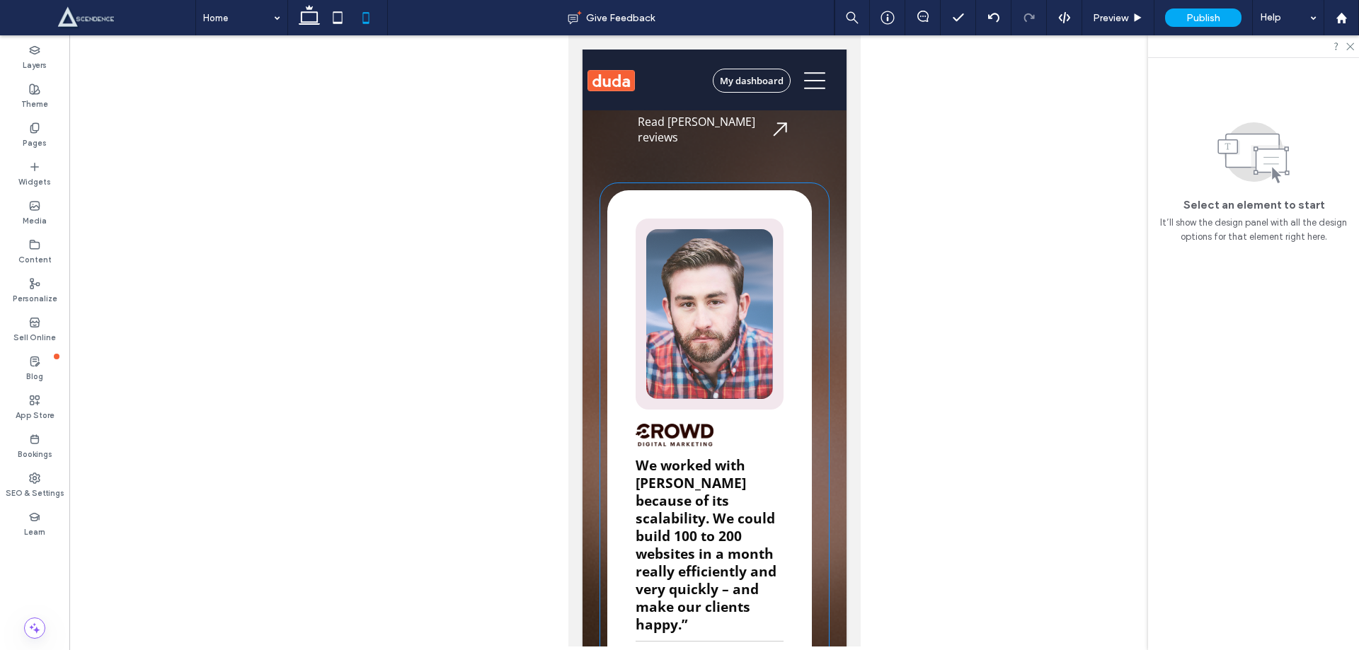
click at [711, 406] on div "We worked with Duda because of its scalability. We could build 100 to 200 websi…" at bounding box center [708, 450] width 204 height 520
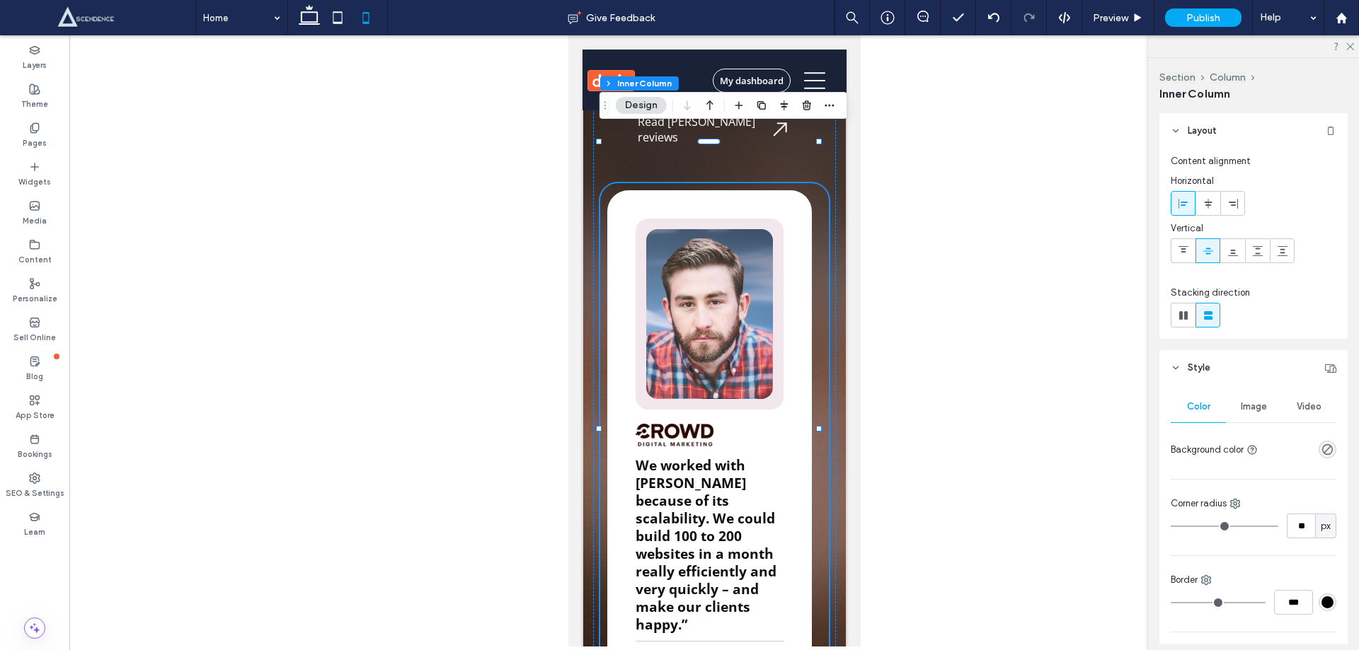
click at [711, 457] on div "We worked with [PERSON_NAME] because of its scalability. We could build 100 to …" at bounding box center [709, 549] width 148 height 184
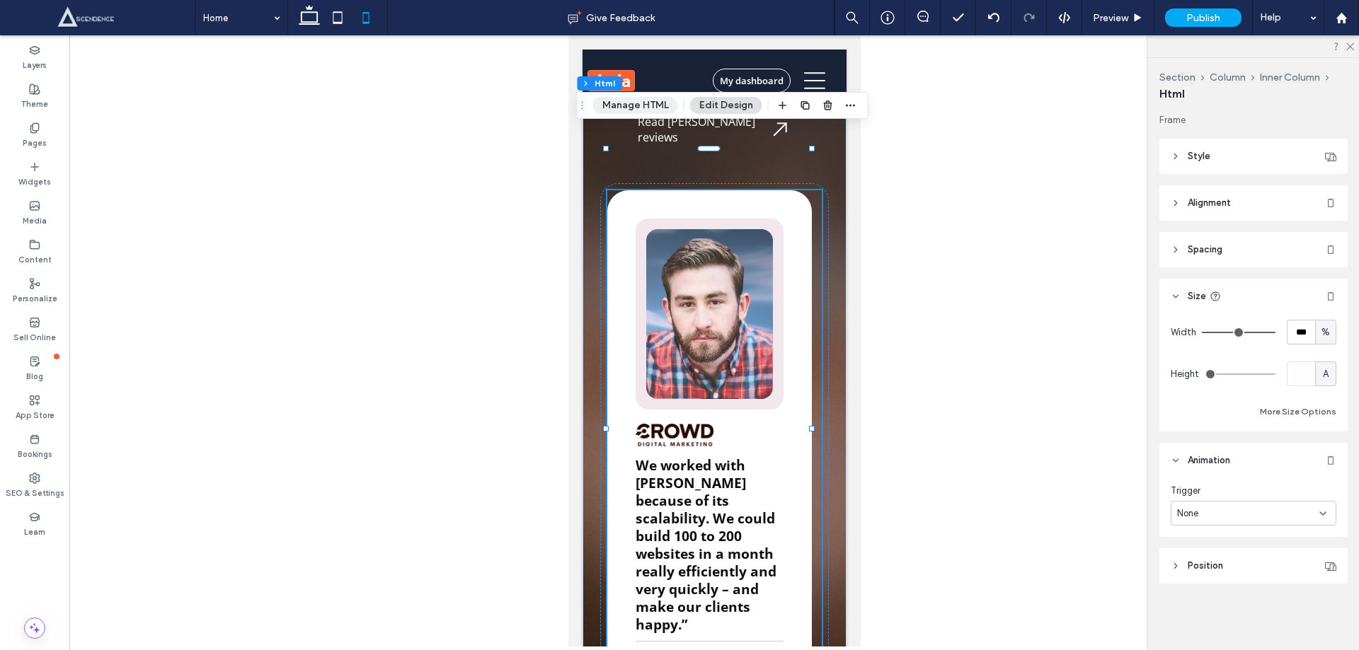
click at [658, 110] on button "Manage HTML" at bounding box center [635, 105] width 85 height 17
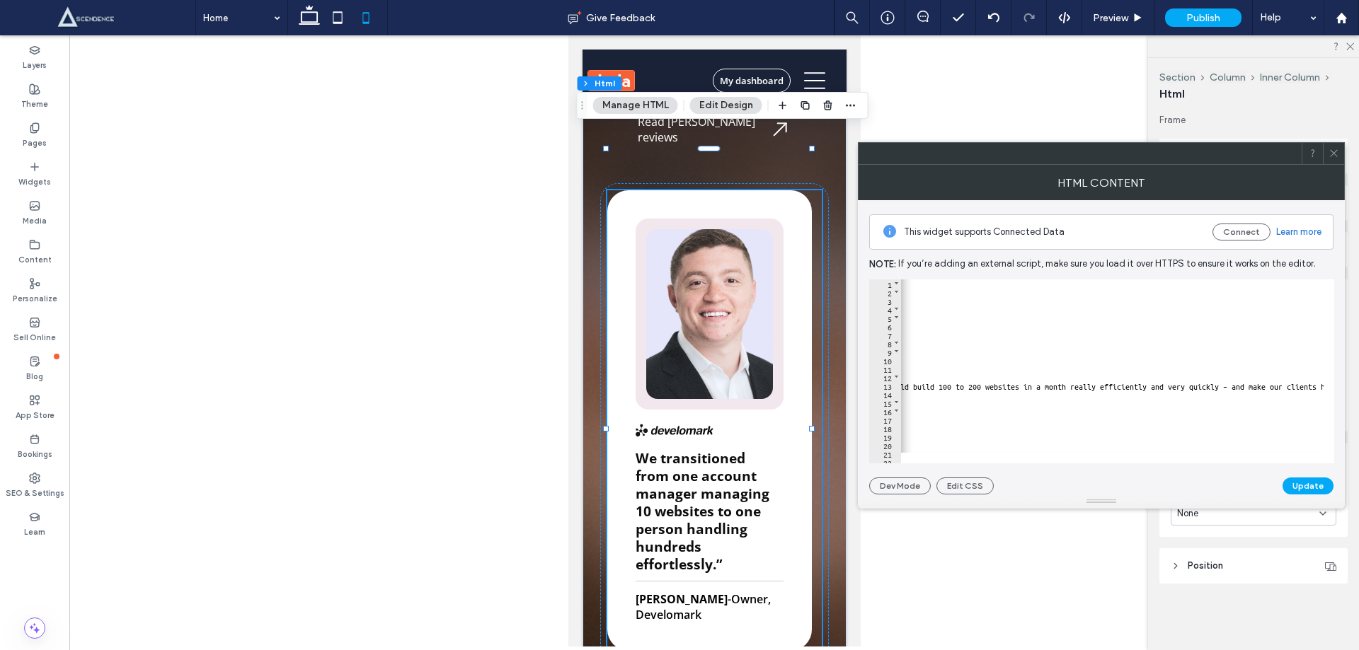
scroll to position [127, 0]
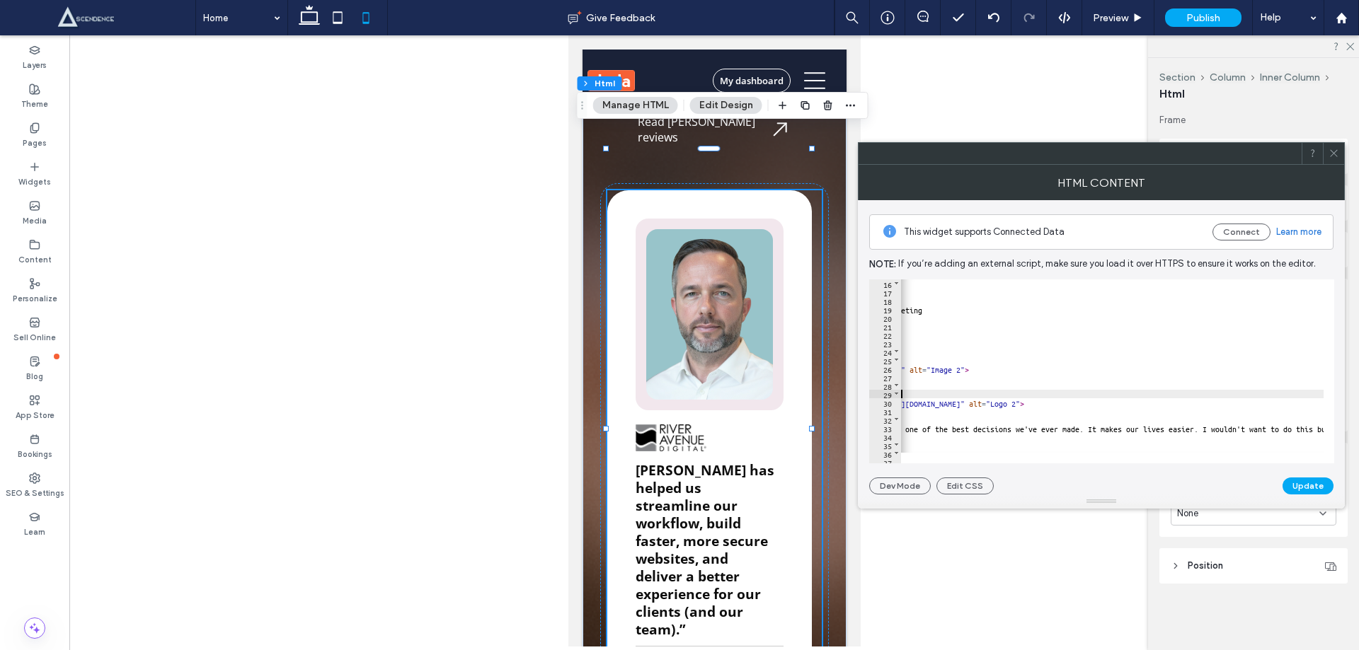
click at [1027, 390] on div "< strong > Alex Schupp </ strong > - Founder, Crowd Digital Marketing </ div > …" at bounding box center [1113, 374] width 710 height 190
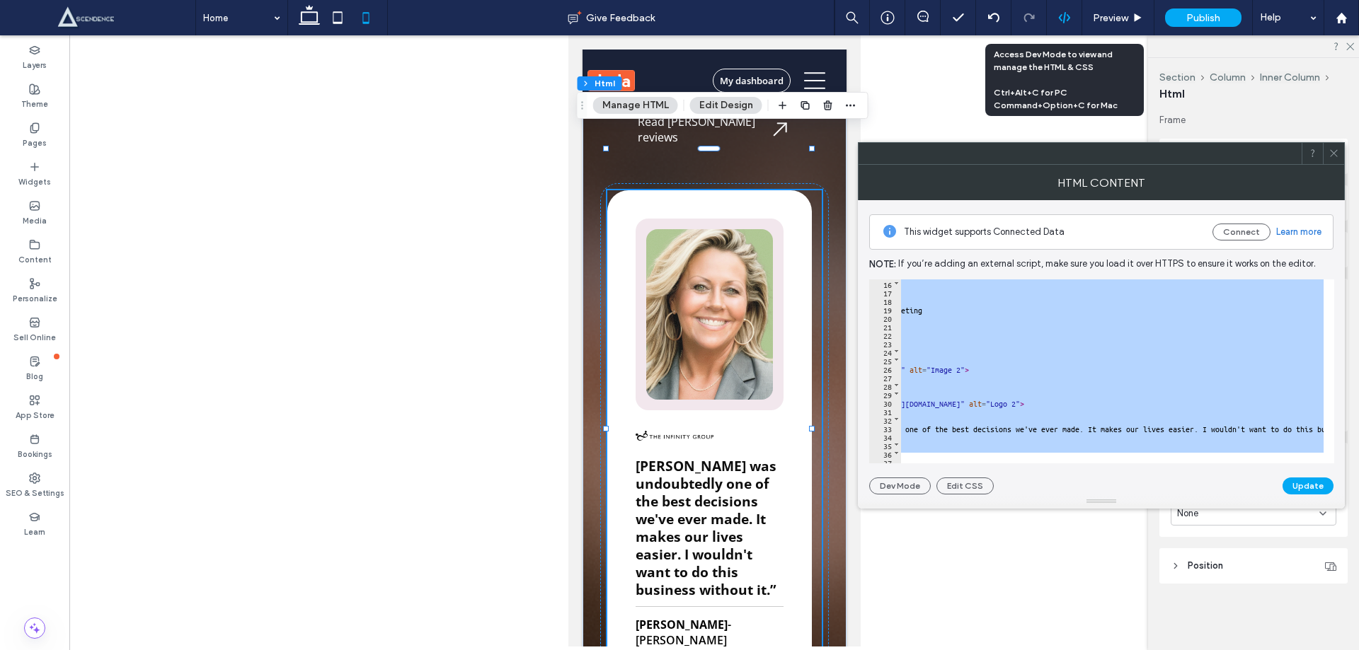
click at [1066, 14] on icon at bounding box center [1064, 17] width 13 height 13
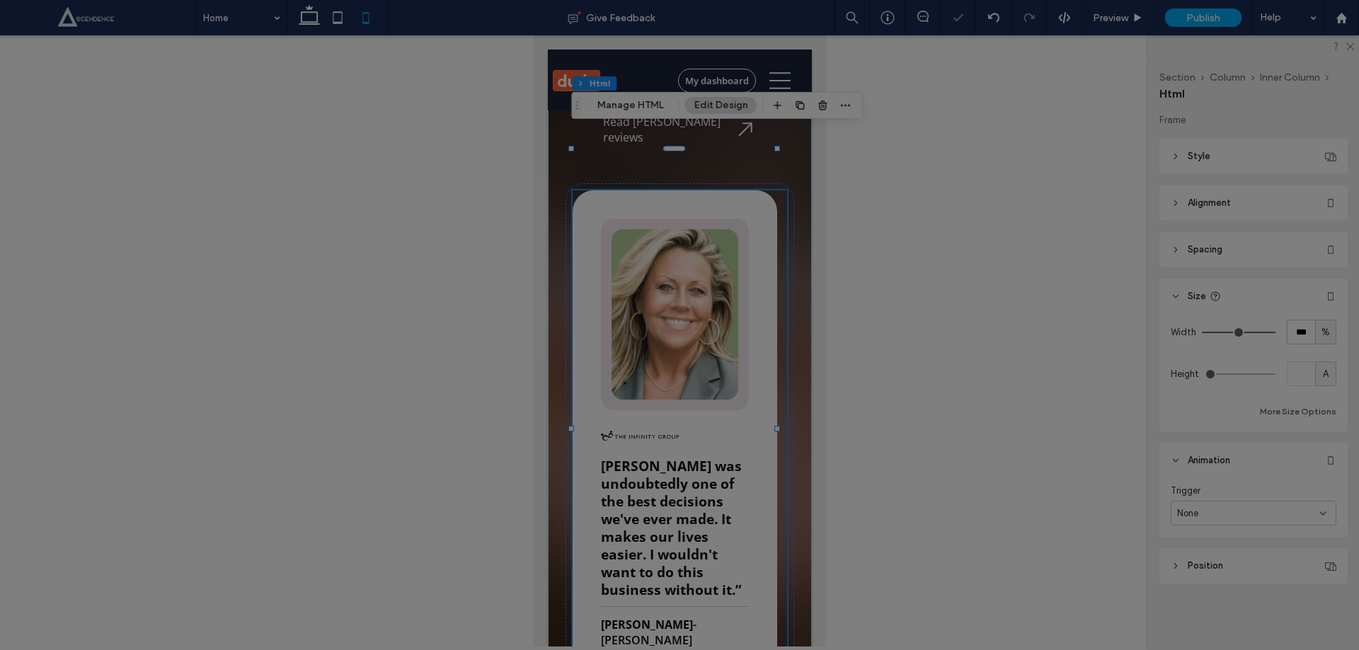
scroll to position [0, 0]
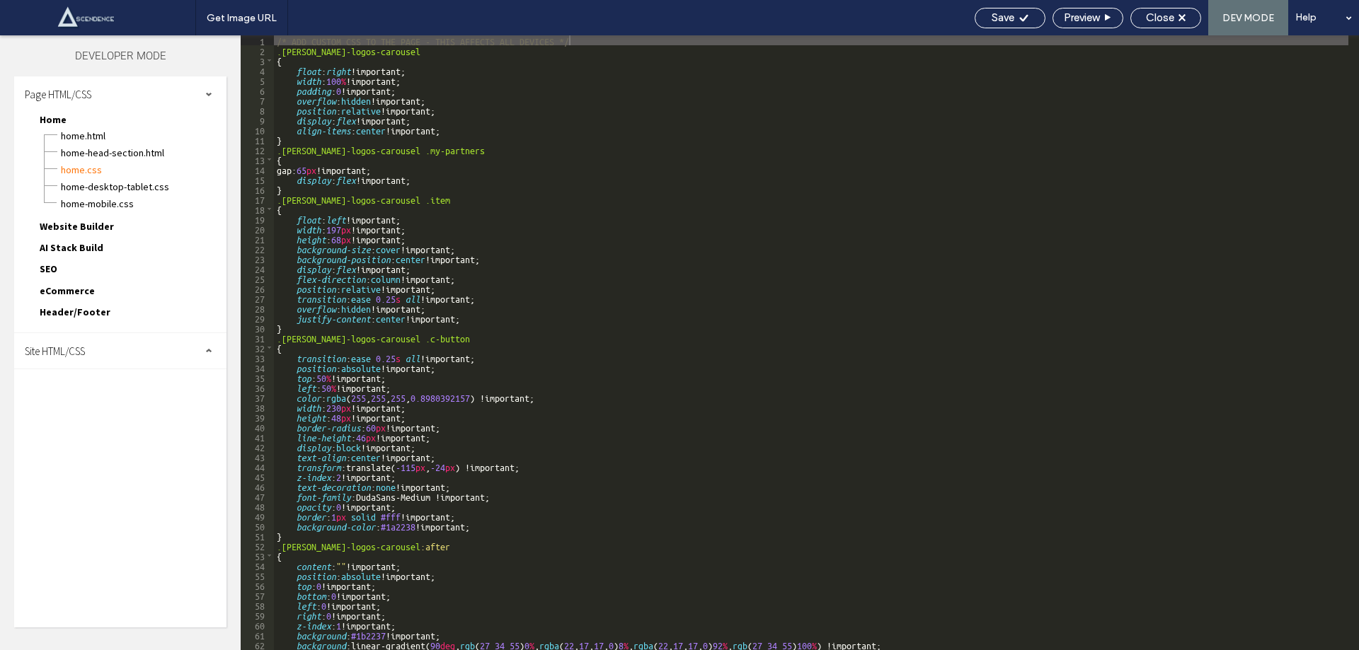
click at [83, 349] on span "Site HTML/CSS" at bounding box center [55, 351] width 60 height 13
click at [102, 411] on span "site.css" at bounding box center [146, 412] width 161 height 14
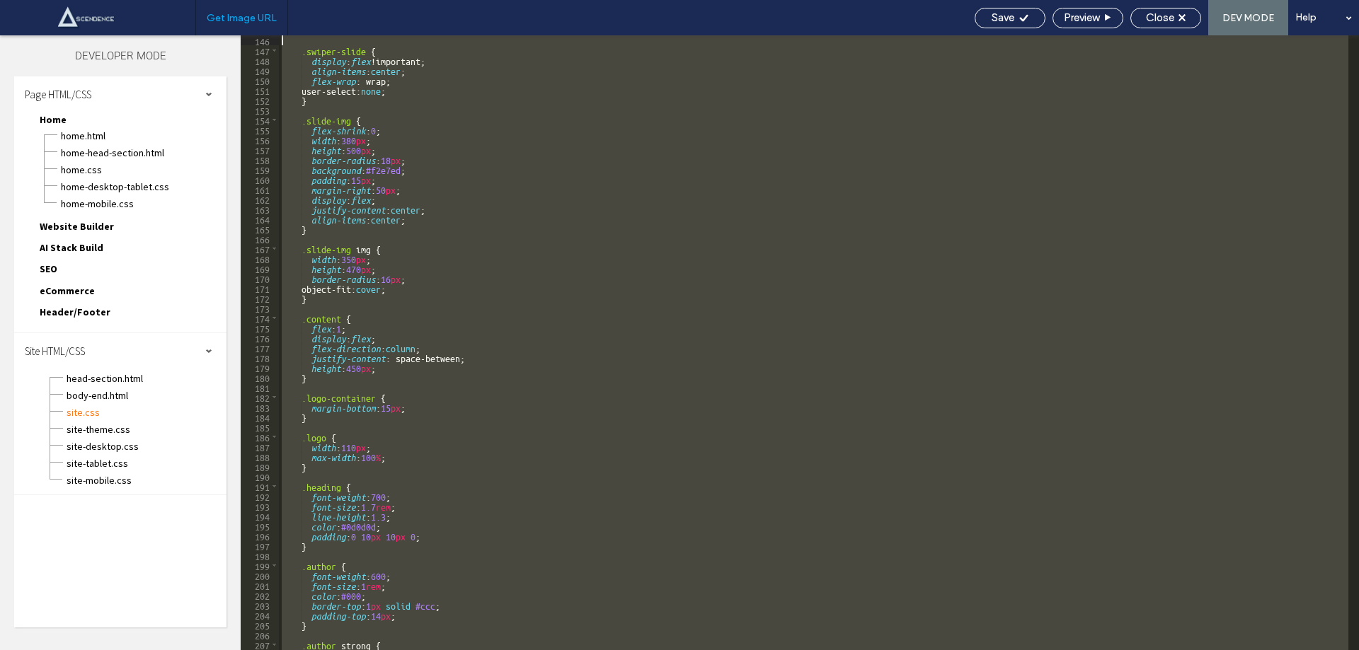
scroll to position [1318, 0]
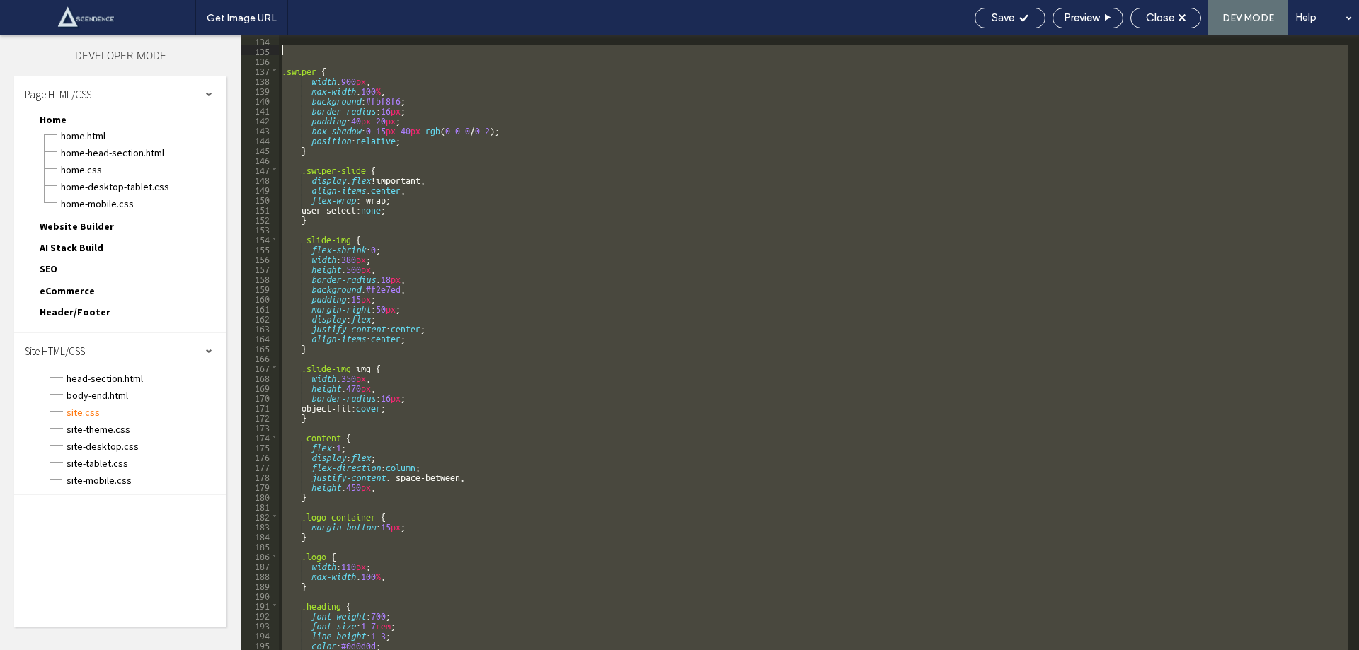
drag, startPoint x: 457, startPoint y: 634, endPoint x: 255, endPoint y: 49, distance: 618.9
click at [255, 49] on div "** 134 135 136 137 138 139 140 141 142 143 144 145 146 147 148 149 150 151 152 …" at bounding box center [800, 342] width 1118 height 615
click at [106, 392] on span "body-end.html" at bounding box center [146, 395] width 161 height 14
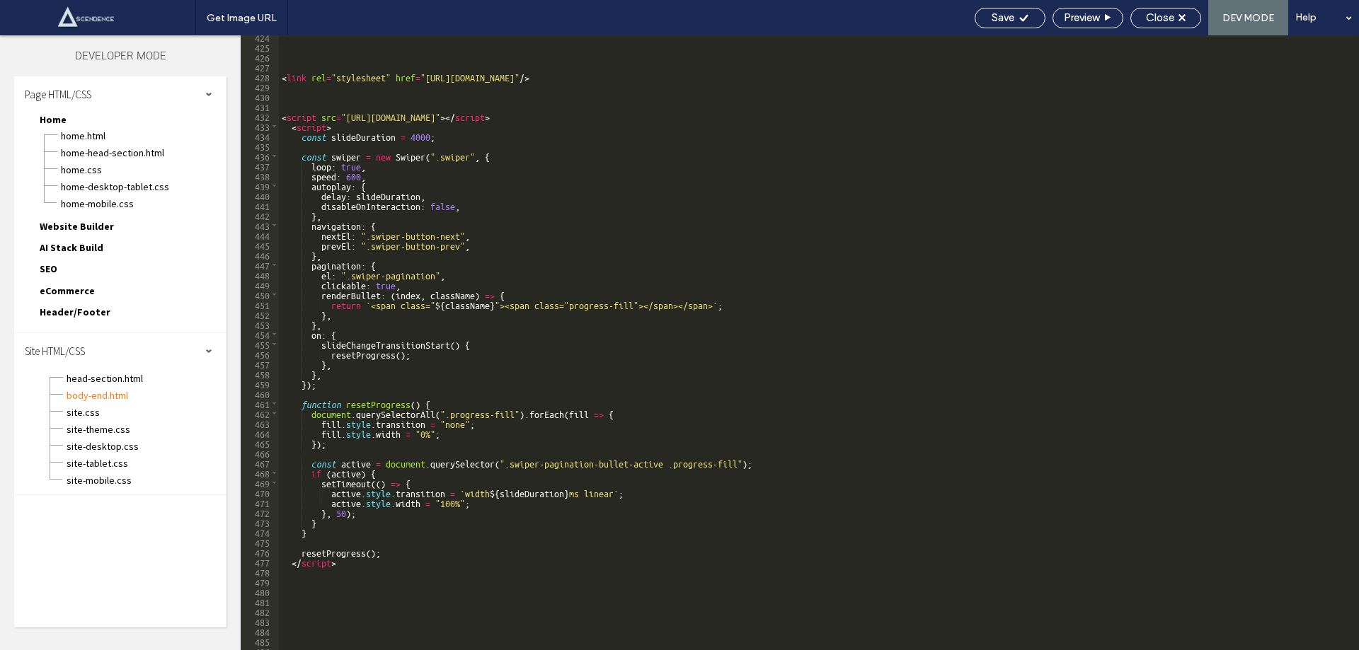
scroll to position [4194, 0]
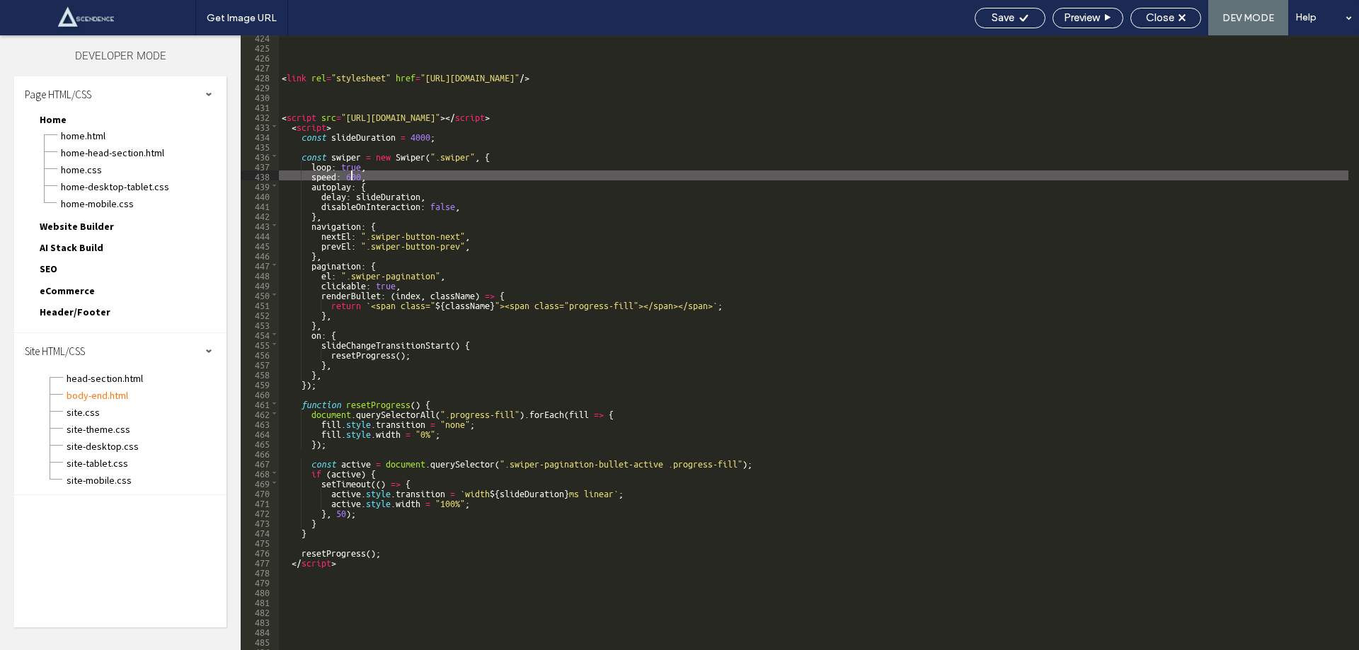
click at [352, 173] on div "< link rel = "stylesheet" href = "https://cdn.jsdelivr.net/npm/swiper@10/swiper…" at bounding box center [813, 349] width 1069 height 635
click at [996, 15] on span "Save" at bounding box center [1002, 17] width 23 height 13
click at [97, 415] on span "site.css" at bounding box center [146, 412] width 161 height 14
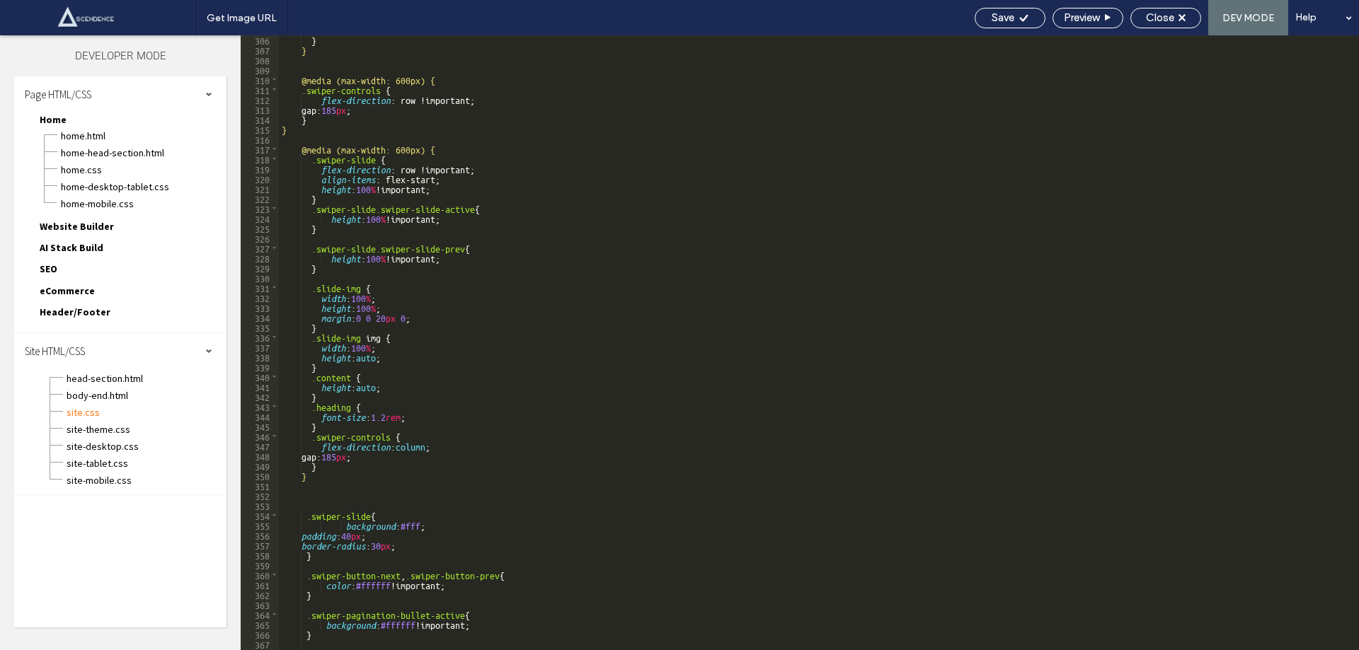
scroll to position [3050, 0]
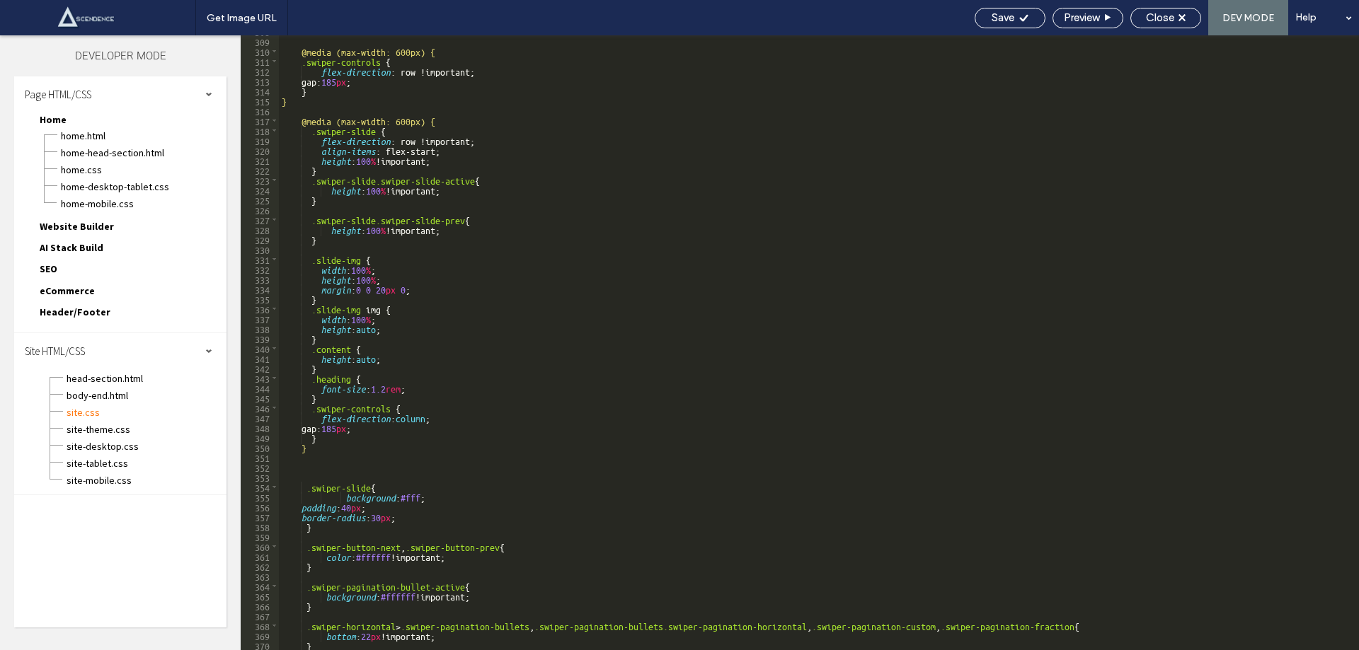
click at [420, 418] on div "@media (max-width: 600px) { .swiper-controls { flex-direction : row !important;…" at bounding box center [813, 343] width 1069 height 635
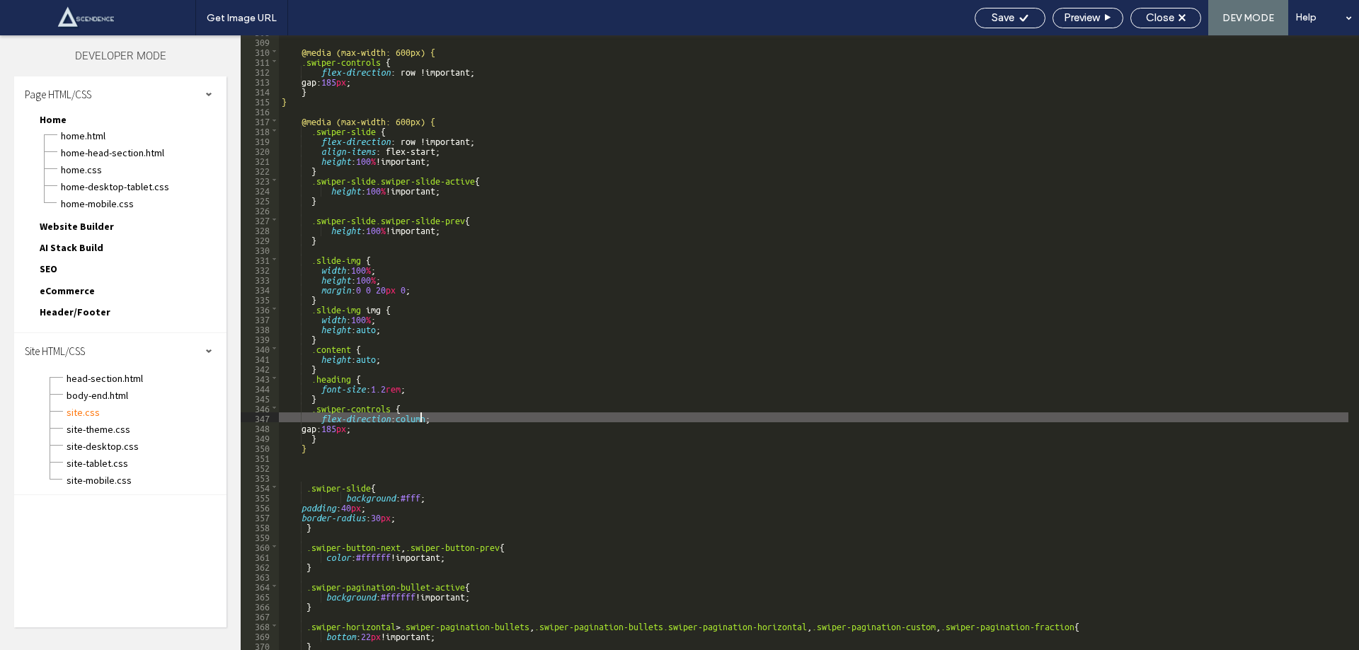
click at [420, 418] on div "@media (max-width: 600px) { .swiper-controls { flex-direction : row !important;…" at bounding box center [813, 343] width 1069 height 635
click at [488, 365] on div "@media (max-width: 600px) { .swiper-controls { flex-direction : row !important;…" at bounding box center [813, 343] width 1069 height 635
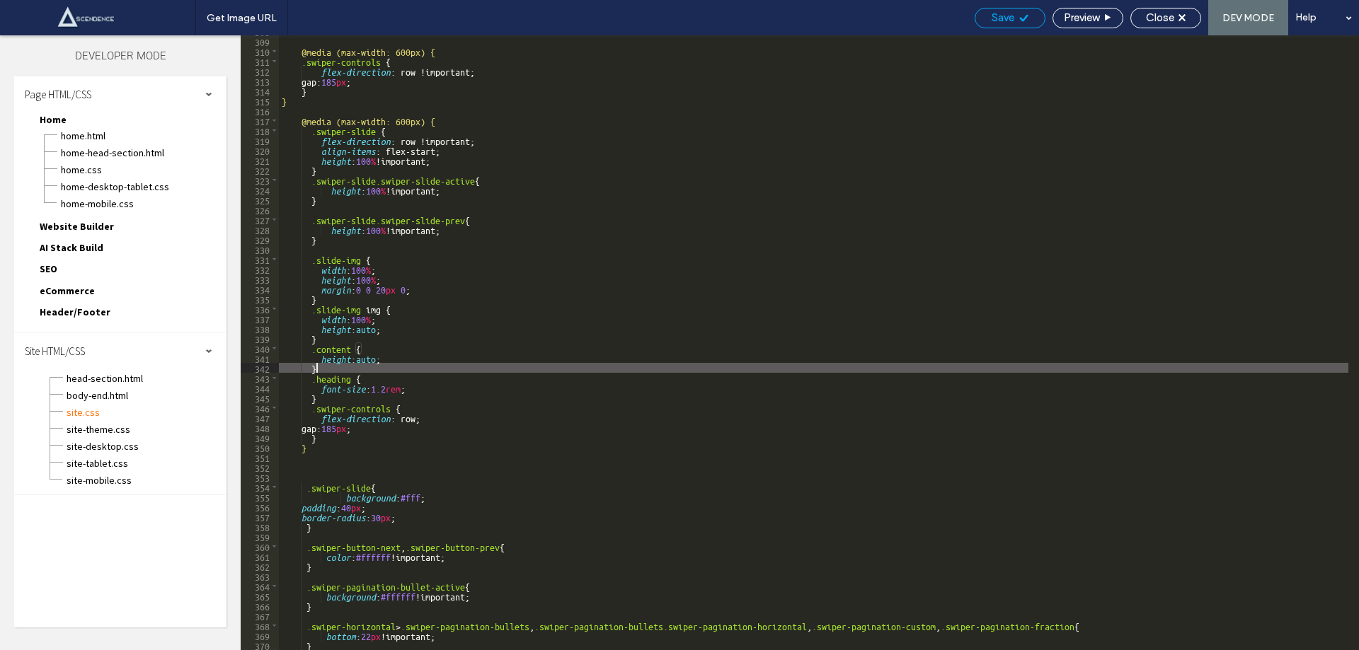
click at [1011, 12] on span "Save" at bounding box center [1002, 17] width 23 height 13
click at [1011, 12] on div "Get Image URL Save Preview Close DEV MODE Help Design Panel Site Comments Team …" at bounding box center [679, 325] width 1359 height 650
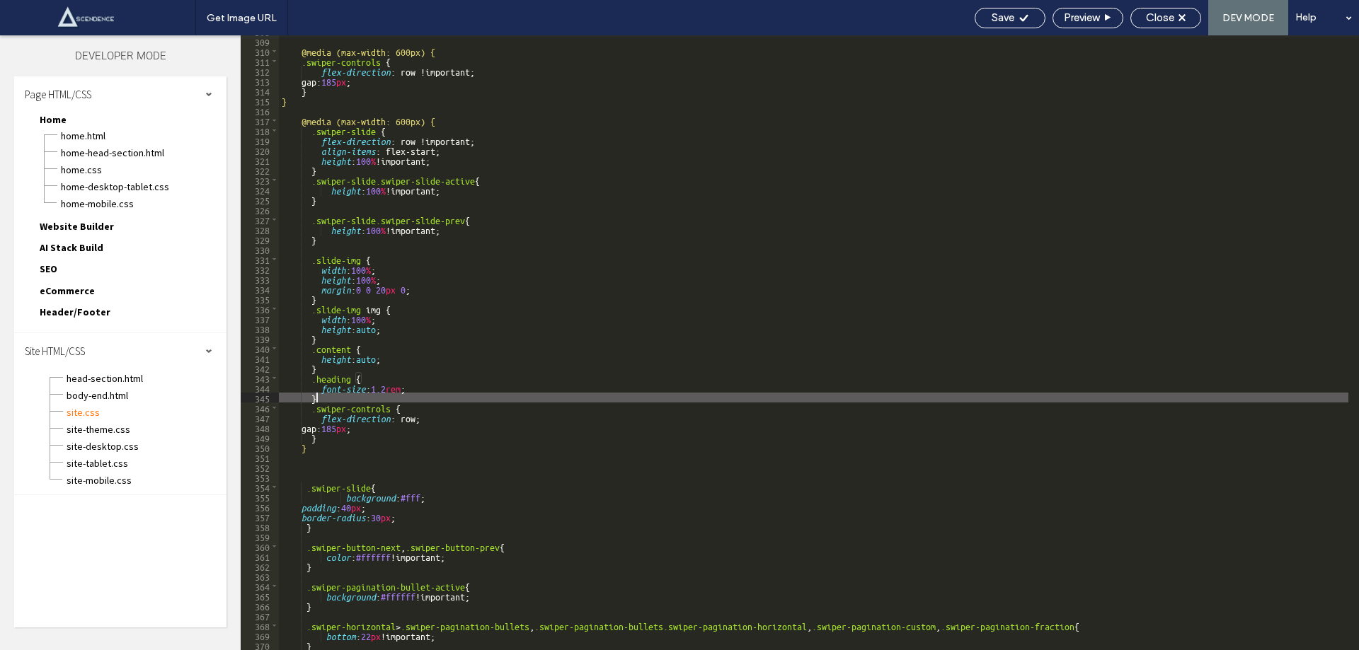
click at [323, 398] on div "@media (max-width: 600px) { .swiper-controls { flex-direction : row !important;…" at bounding box center [813, 343] width 1069 height 635
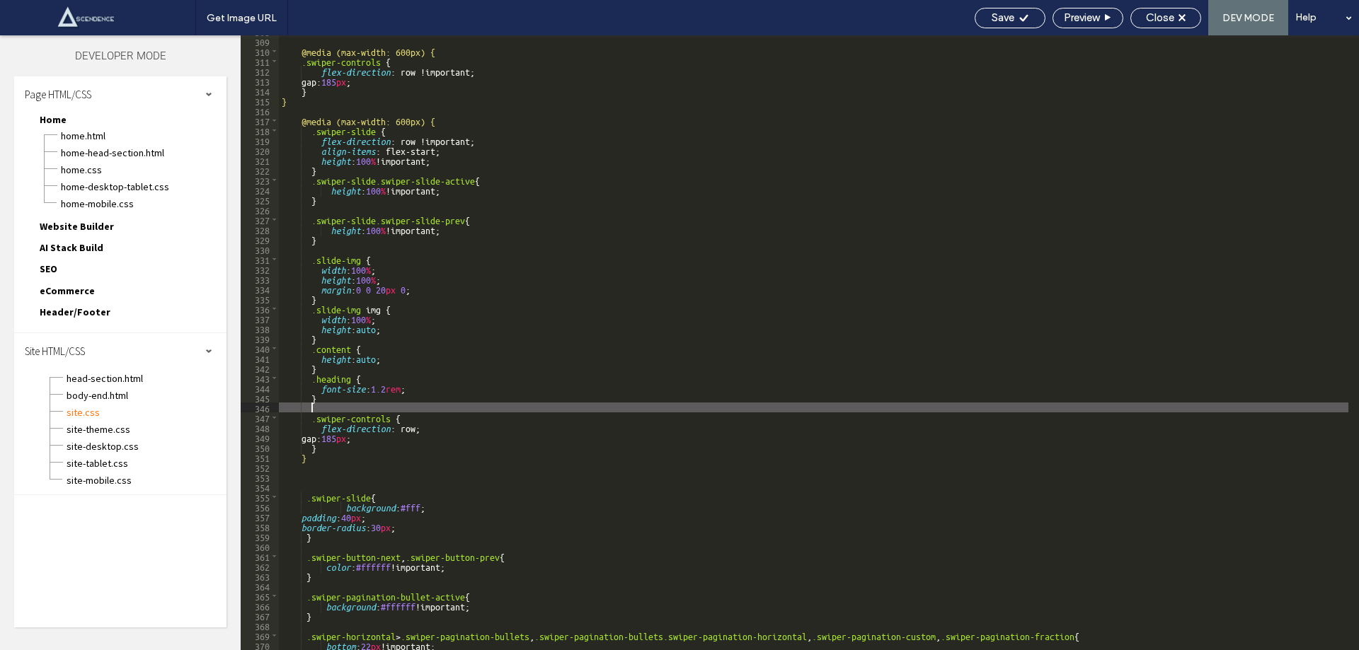
type textarea "**"
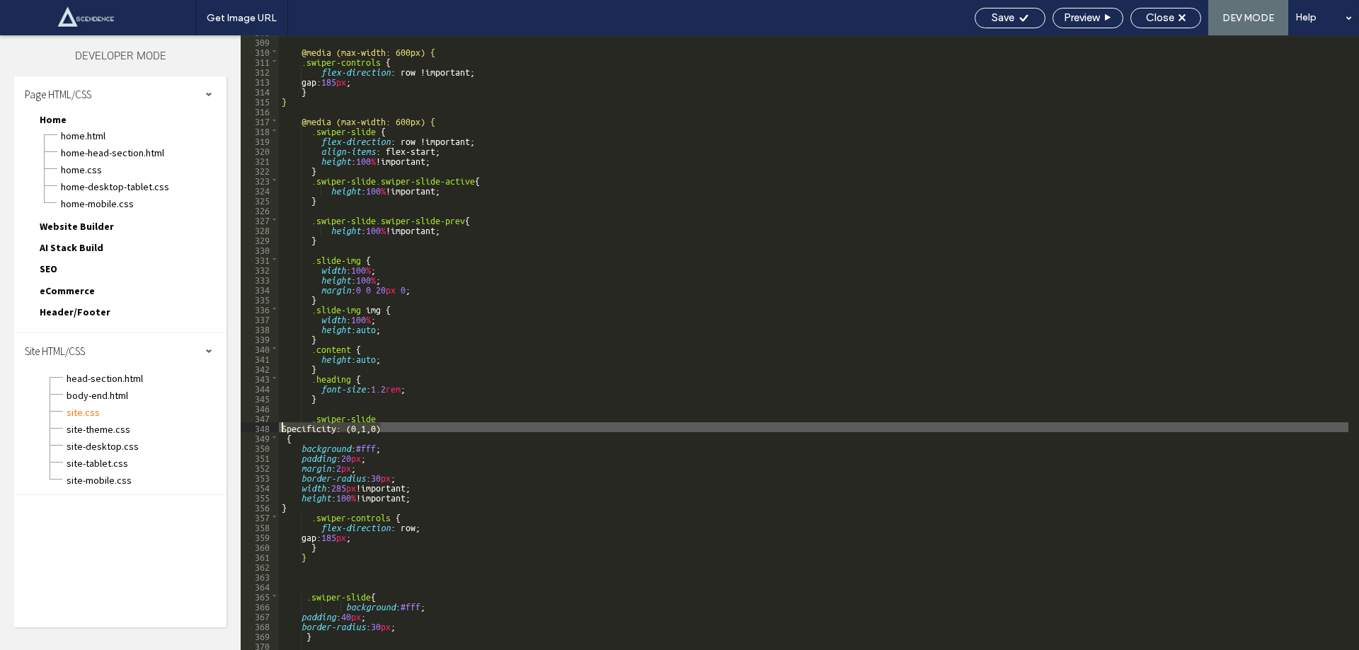
drag, startPoint x: 381, startPoint y: 430, endPoint x: 277, endPoint y: 422, distance: 103.6
click at [277, 422] on div "** 308 309 310 311 312 313 314 315 316 317 318 319 320 321 322 323 324 325 326 …" at bounding box center [800, 342] width 1118 height 615
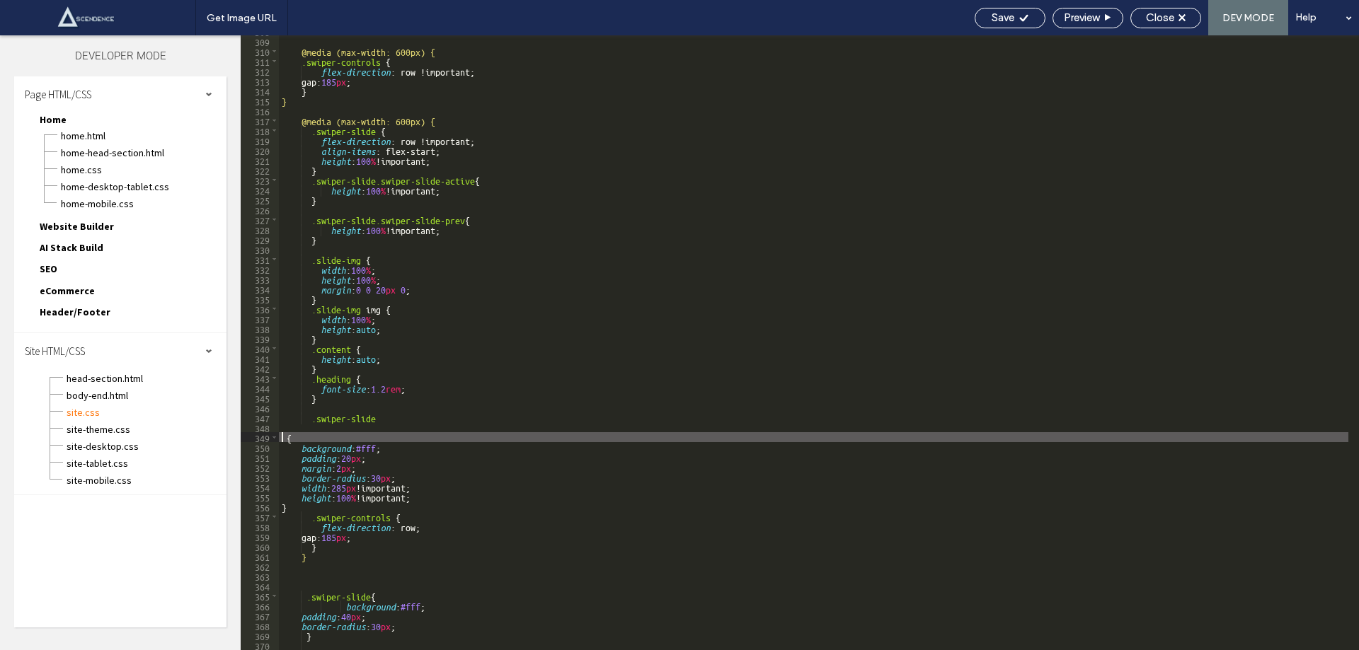
click at [282, 436] on div "@media (max-width: 600px) { .swiper-controls { flex-direction : row !important;…" at bounding box center [813, 343] width 1069 height 635
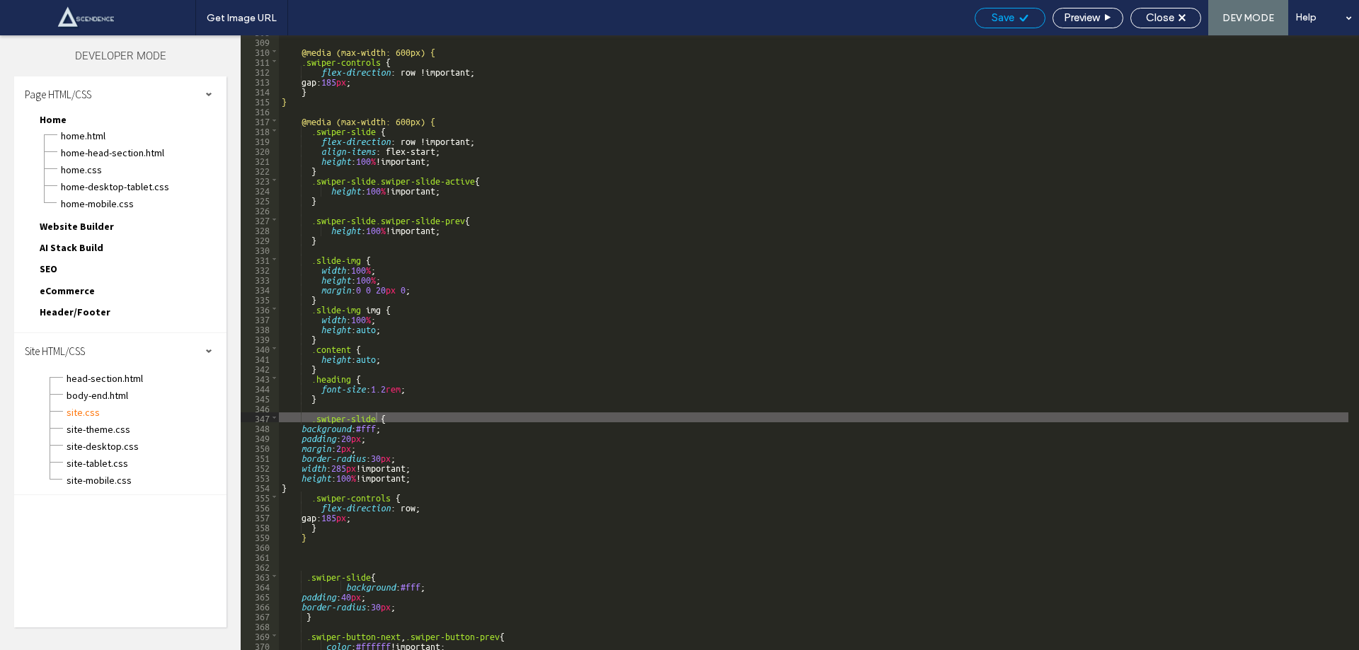
click at [1012, 16] on span "Save" at bounding box center [1002, 17] width 23 height 13
click at [108, 388] on span "body-end.html" at bounding box center [146, 395] width 161 height 14
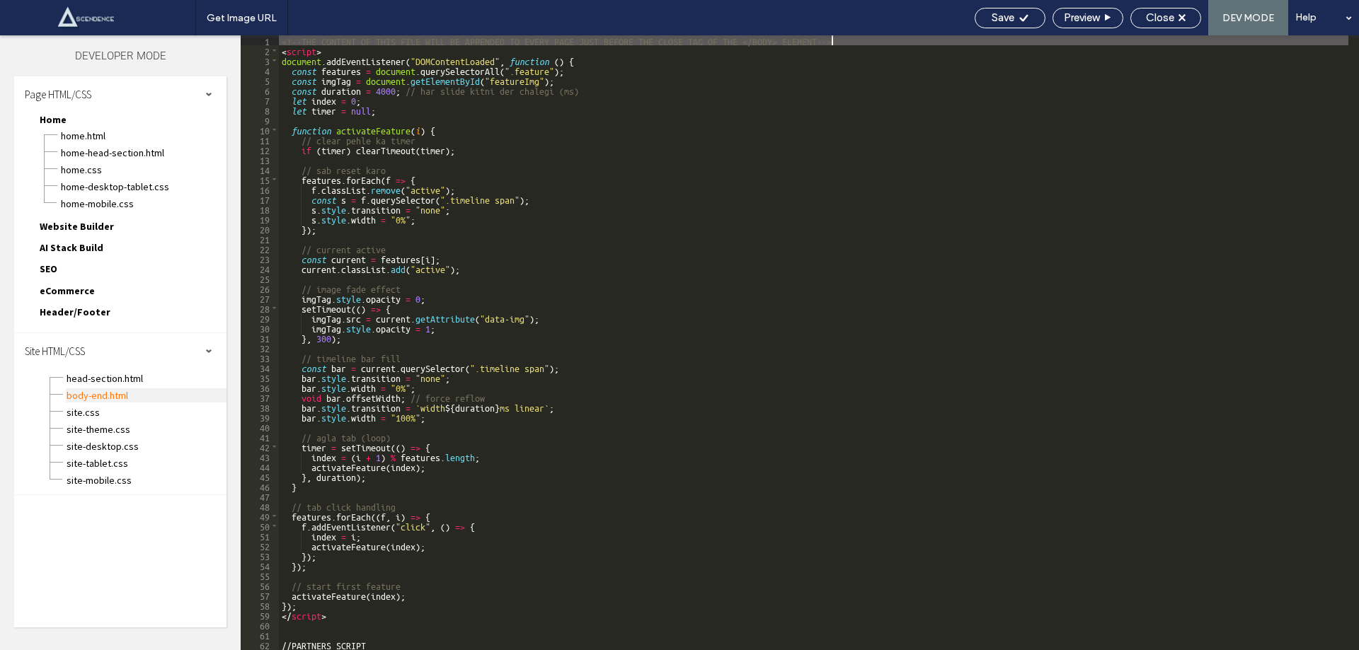
scroll to position [0, 0]
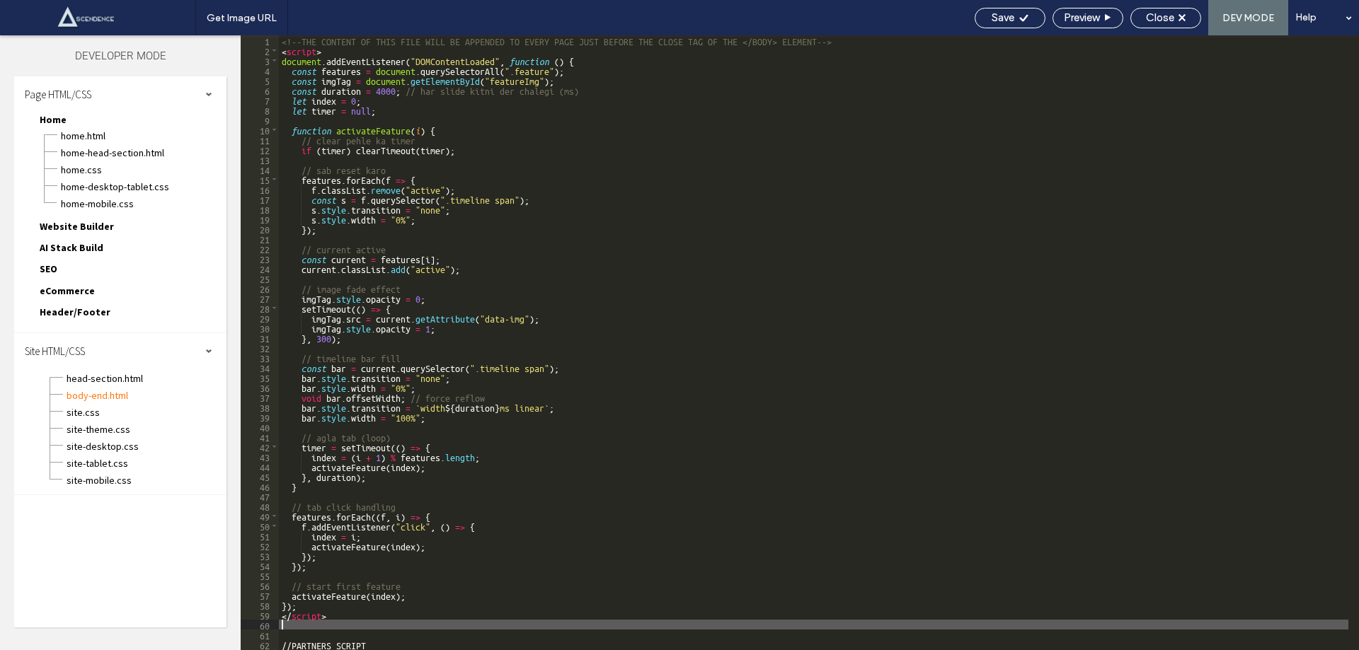
click at [343, 624] on div "<!--THE CONTENT OF THIS FILE WILL BE APPENDED TO EVERY PAGE JUST BEFORE THE CLO…" at bounding box center [813, 352] width 1069 height 635
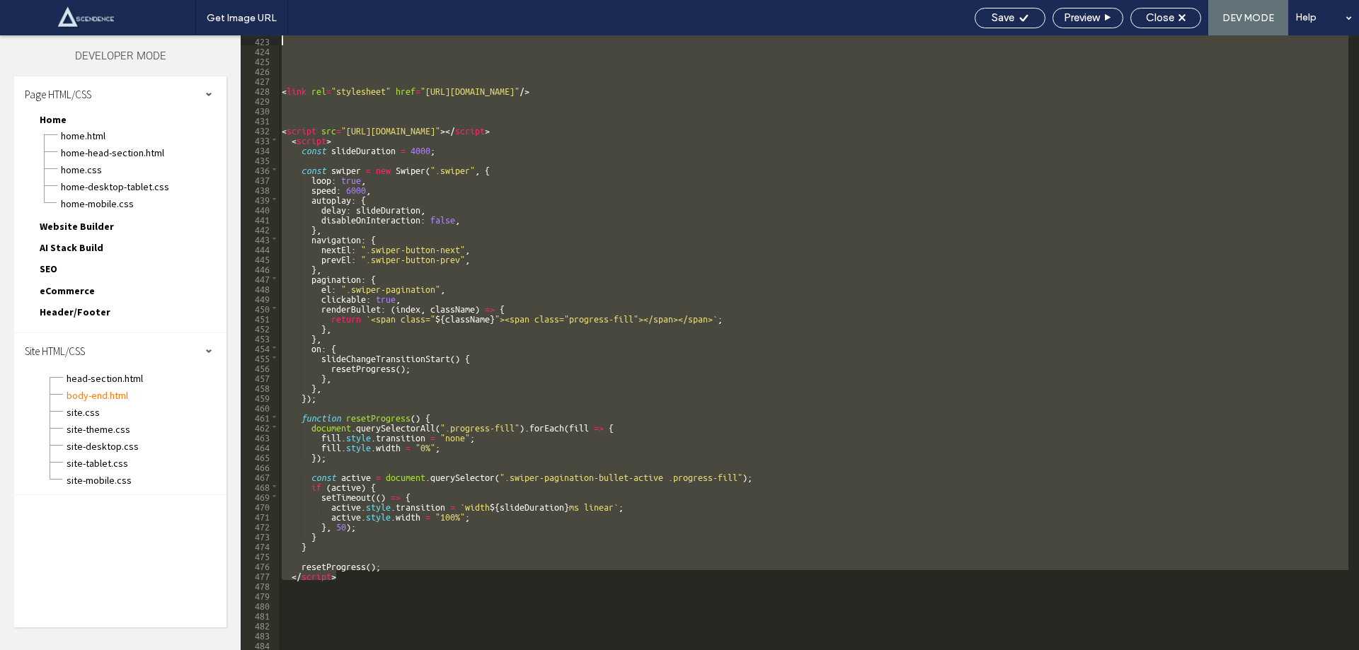
scroll to position [4141, 0]
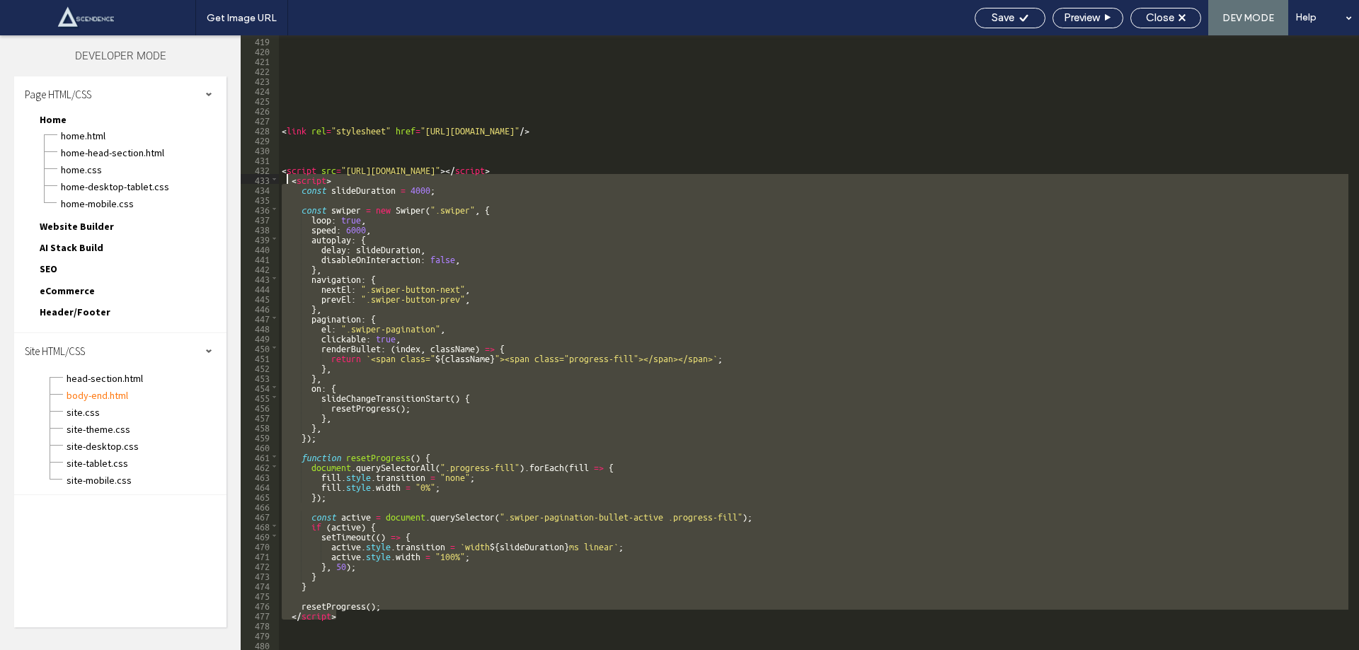
drag, startPoint x: 350, startPoint y: 479, endPoint x: 289, endPoint y: 176, distance: 308.9
click at [289, 176] on div "< link rel = "stylesheet" href = "https://cdn.jsdelivr.net/npm/swiper@10/swiper…" at bounding box center [813, 352] width 1069 height 635
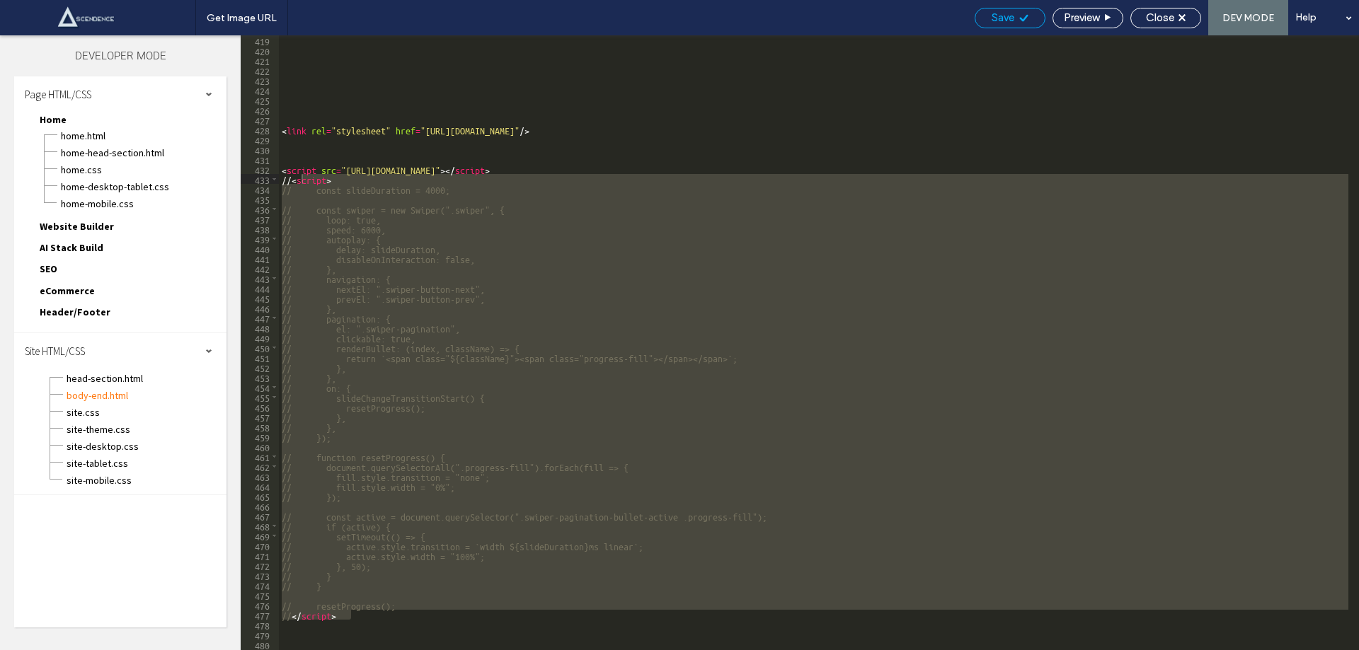
click at [993, 15] on span "Save" at bounding box center [1002, 17] width 23 height 13
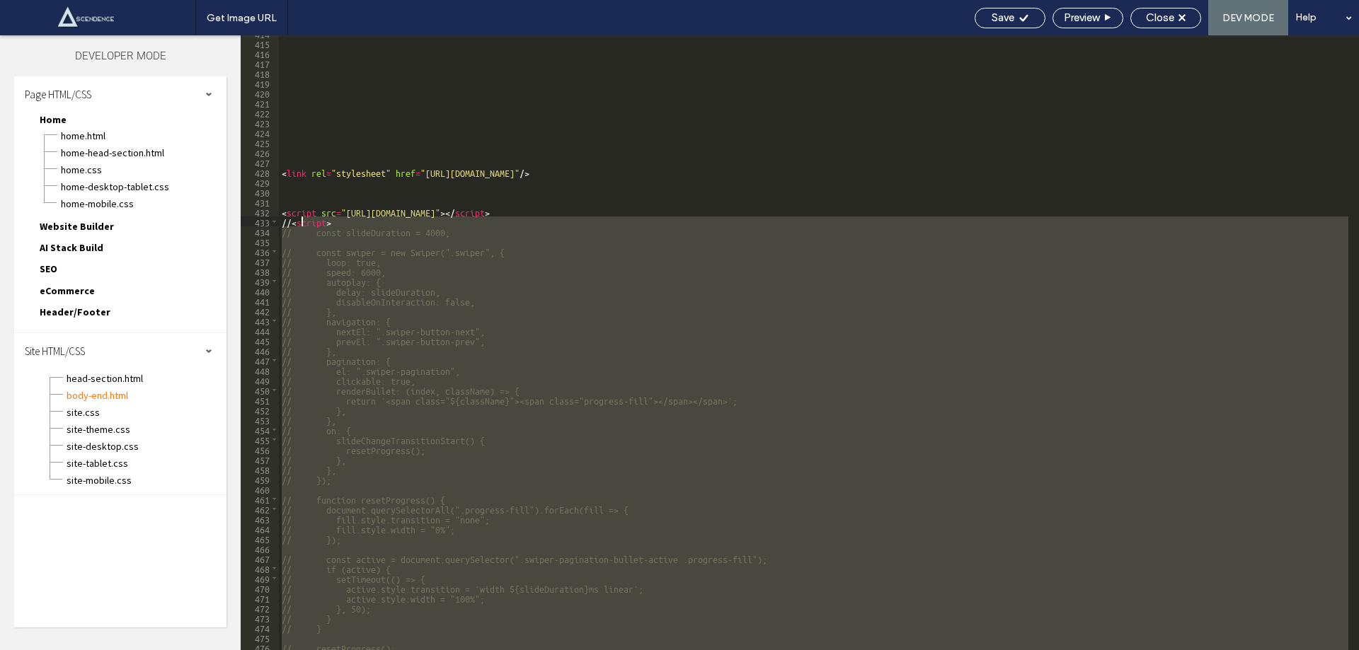
scroll to position [4056, 0]
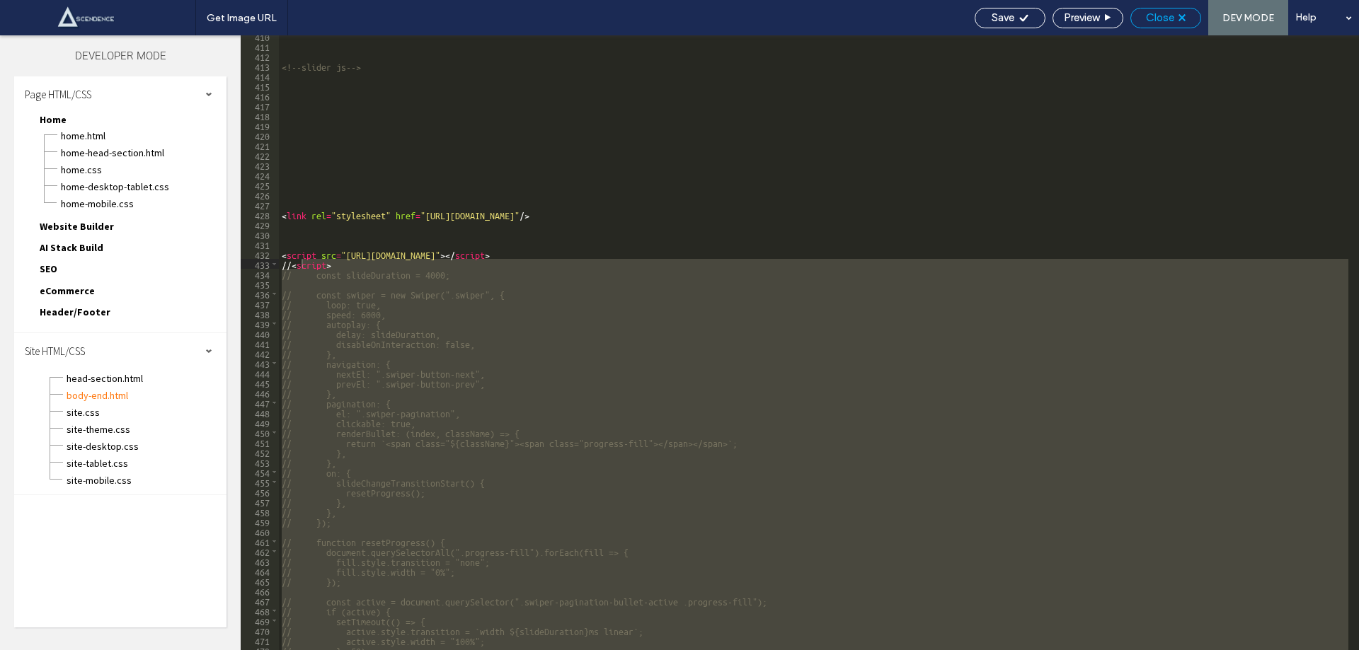
click at [1143, 19] on div "Close" at bounding box center [1165, 17] width 69 height 13
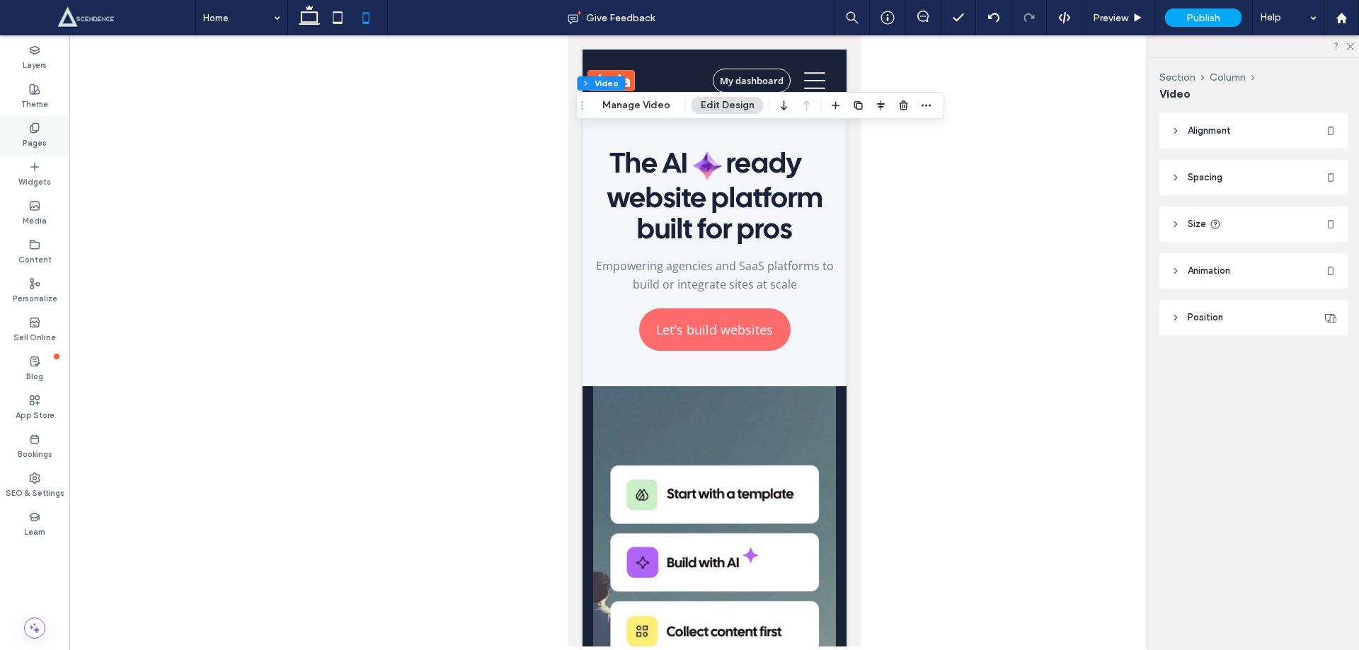
click at [34, 142] on label "Pages" at bounding box center [35, 142] width 24 height 16
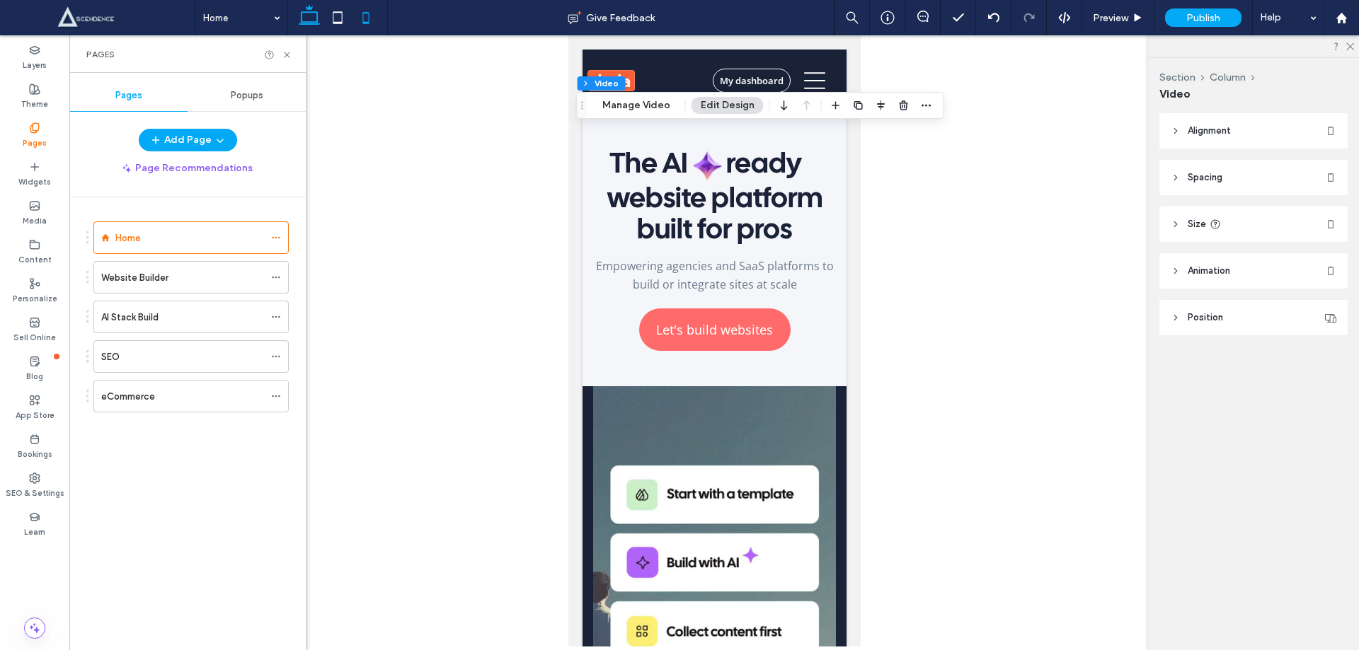
click at [307, 28] on icon at bounding box center [309, 18] width 28 height 28
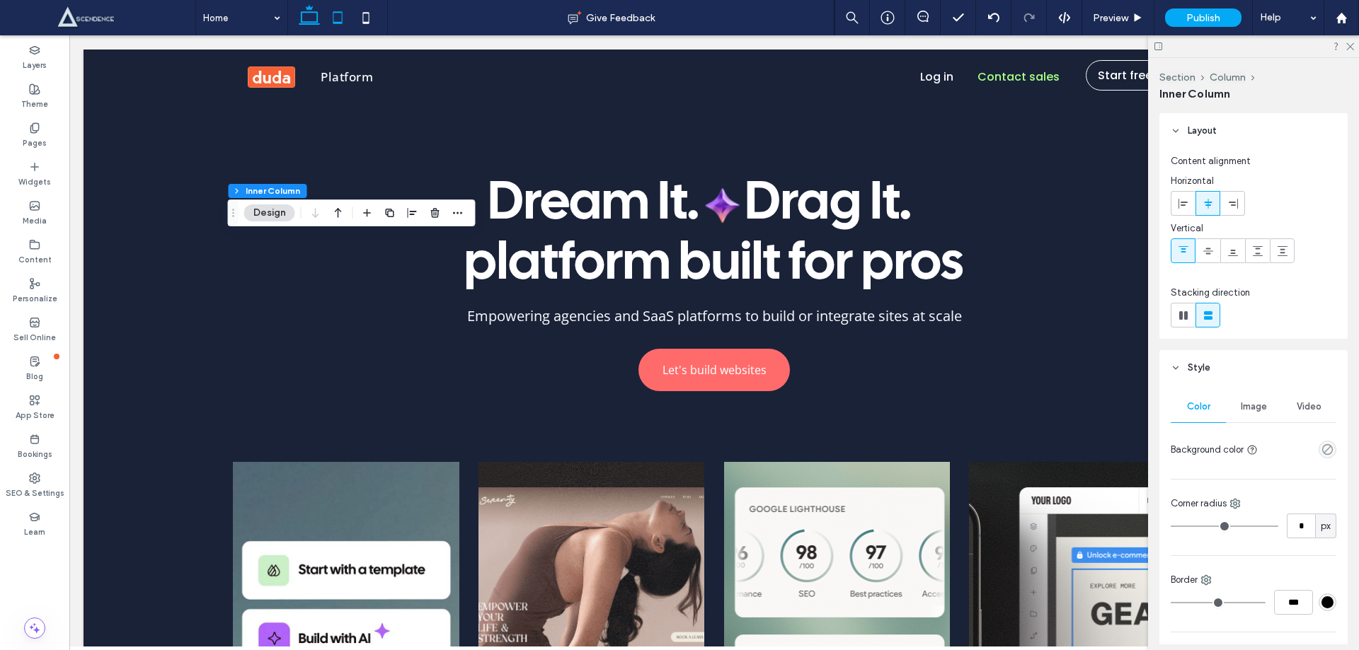
click at [330, 28] on icon at bounding box center [337, 18] width 28 height 28
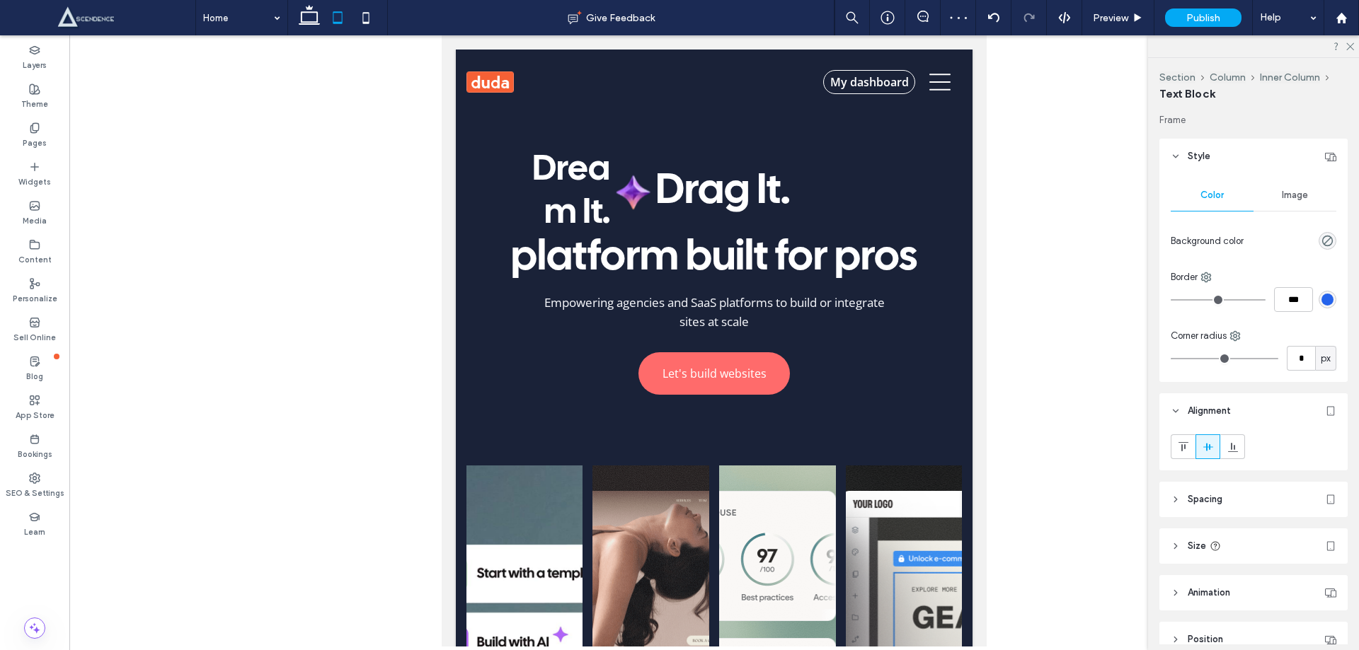
type input "**"
type input "****"
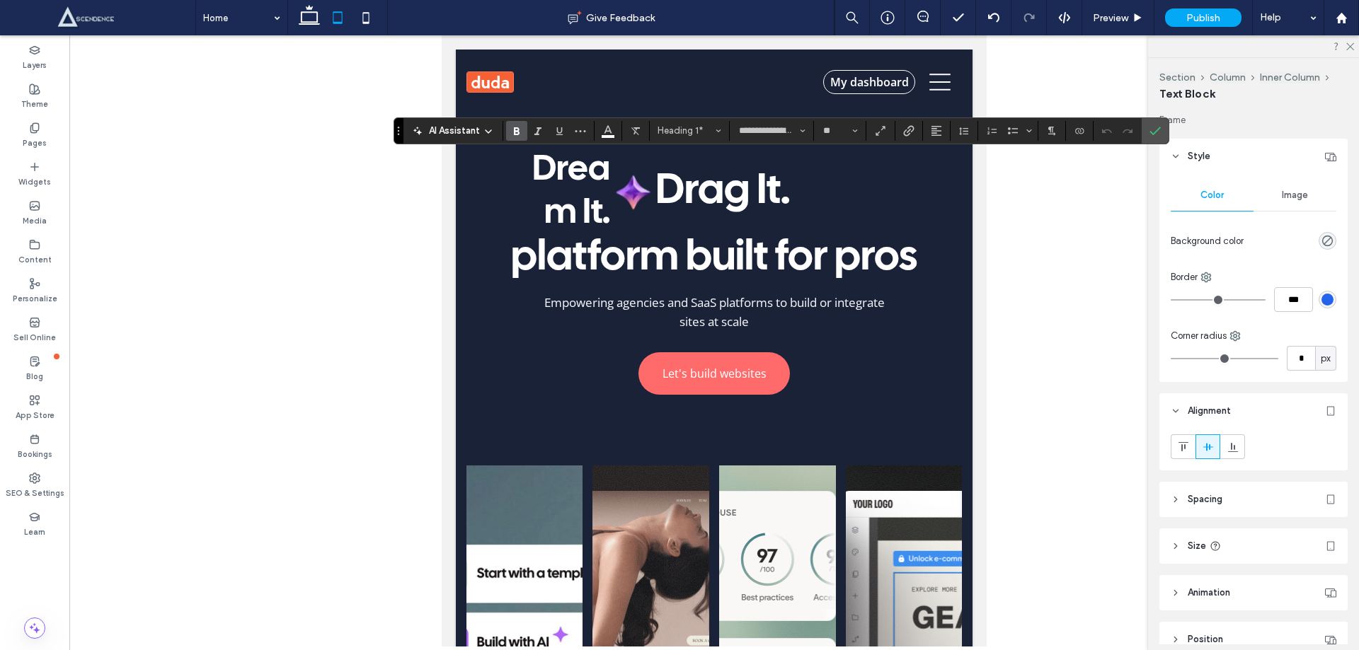
type input "**"
type input "****"
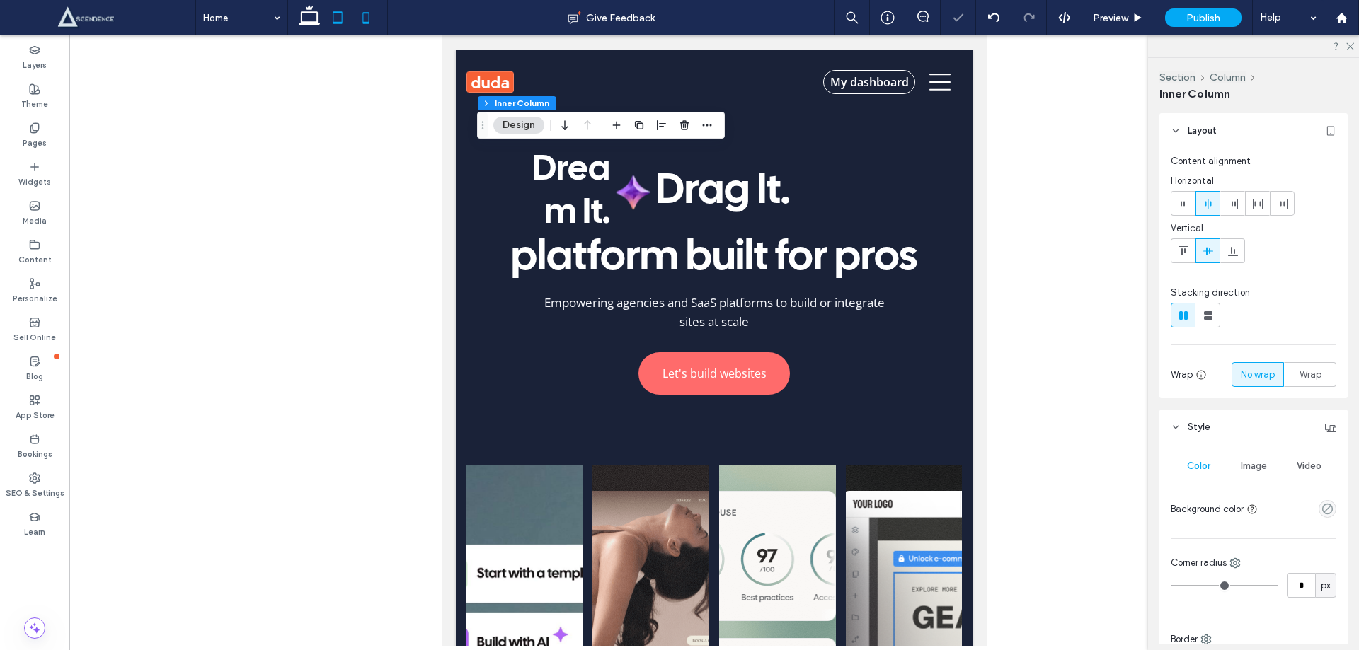
click at [362, 22] on icon at bounding box center [366, 18] width 28 height 28
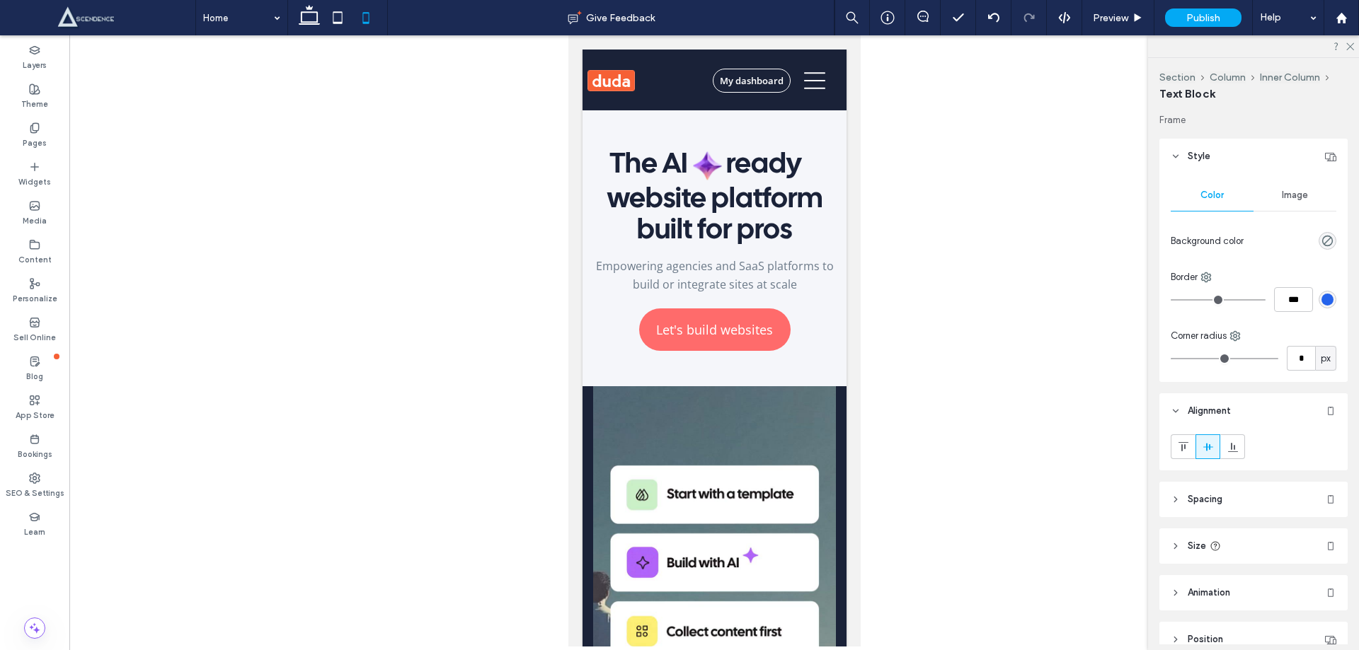
type input "**********"
type input "**"
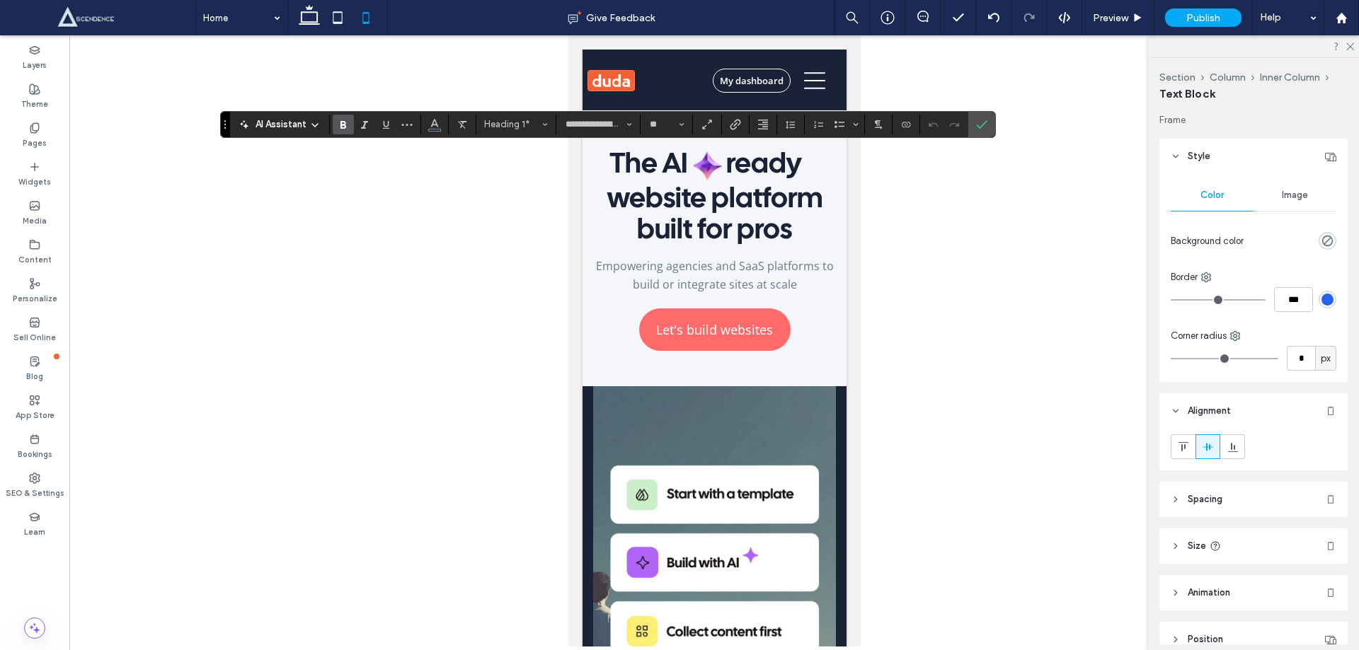
type input "*********"
type input "**"
type input "**********"
type input "**"
click at [981, 117] on label "Confirm" at bounding box center [981, 124] width 21 height 25
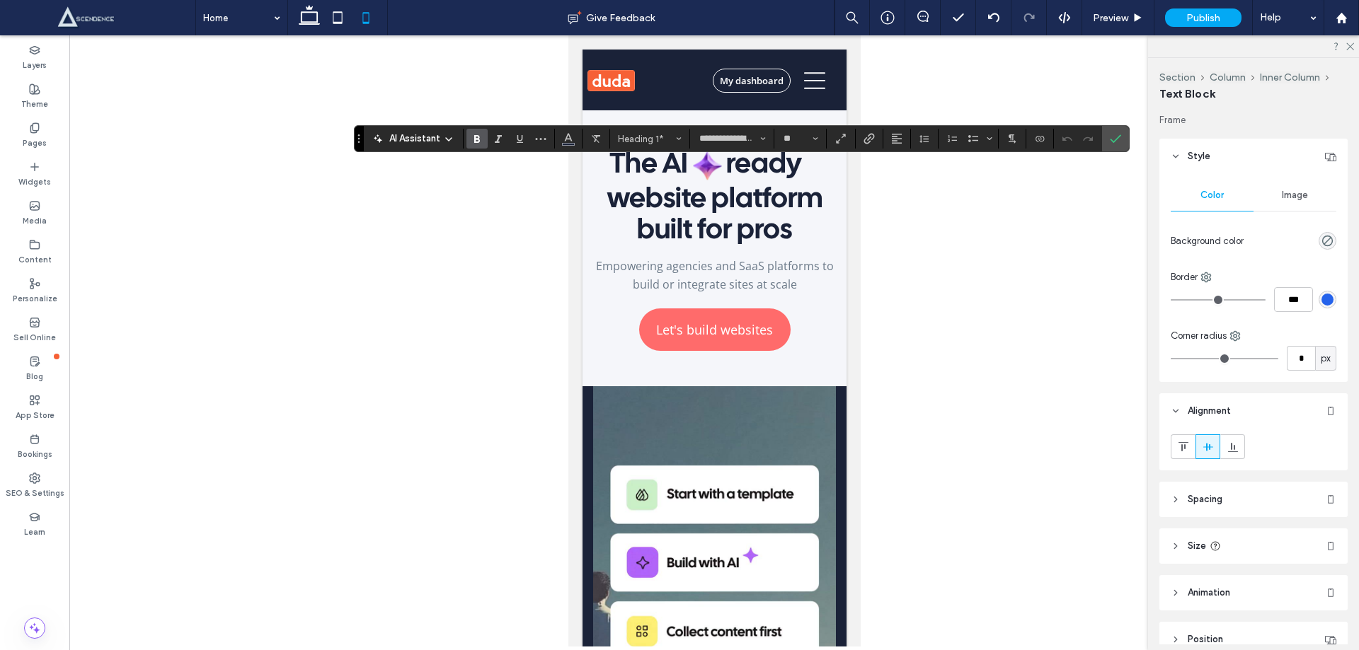
type input "*********"
type input "**"
type input "**********"
type input "**"
click at [1102, 140] on section at bounding box center [1115, 138] width 27 height 25
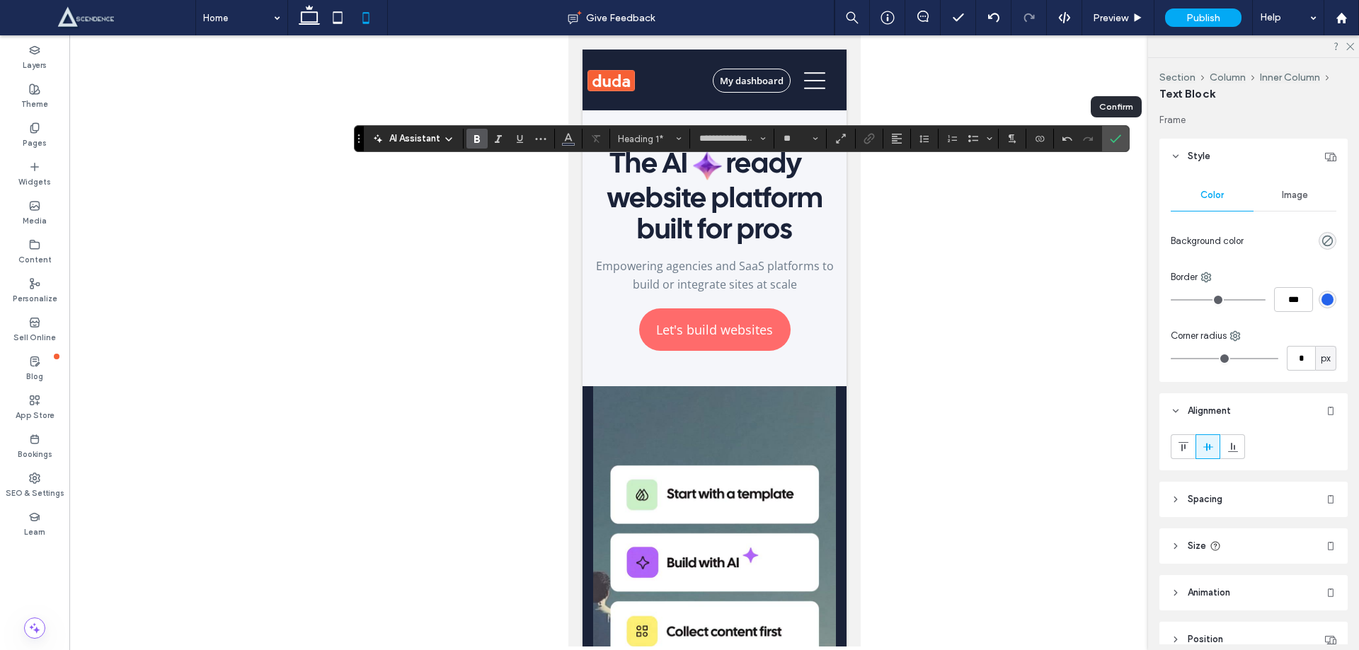
click at [1116, 139] on use "Confirm" at bounding box center [1114, 138] width 11 height 8
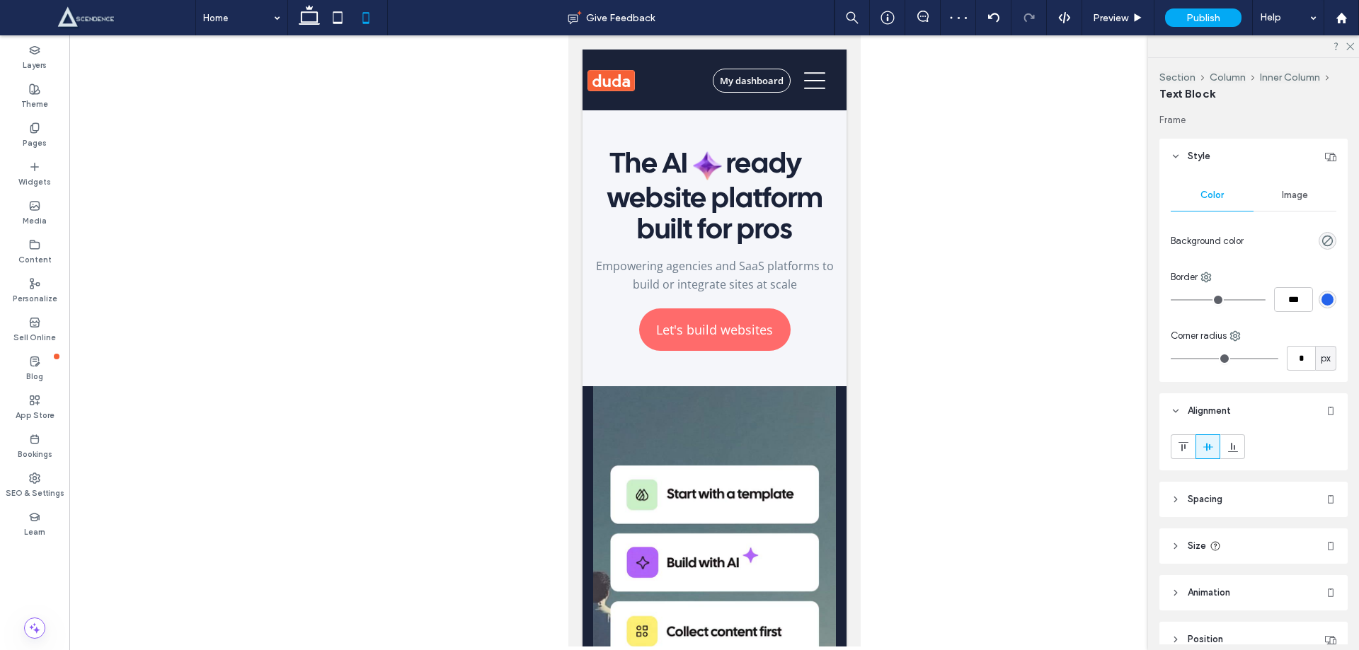
type input "**"
type input "****"
type input "**"
type input "****"
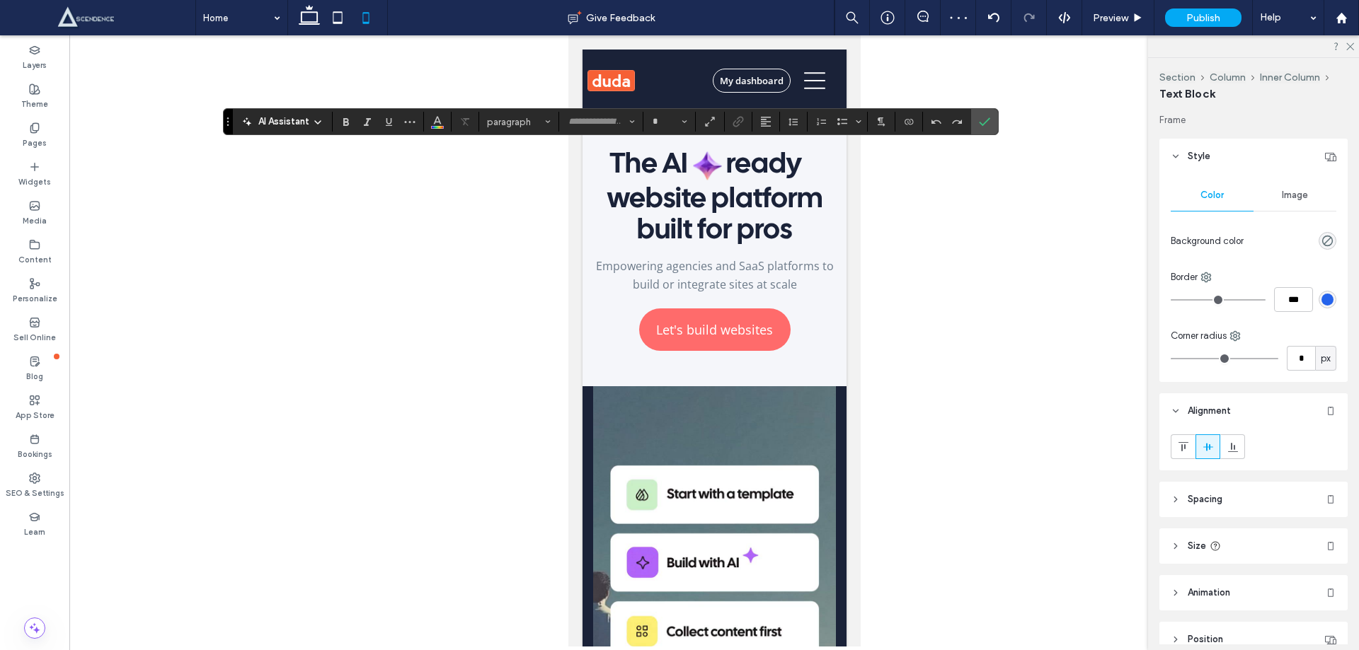
type input "**********"
type input "**"
click at [667, 122] on input "**" at bounding box center [665, 121] width 28 height 11
type input "**"
click at [669, 119] on input "**" at bounding box center [665, 121] width 28 height 11
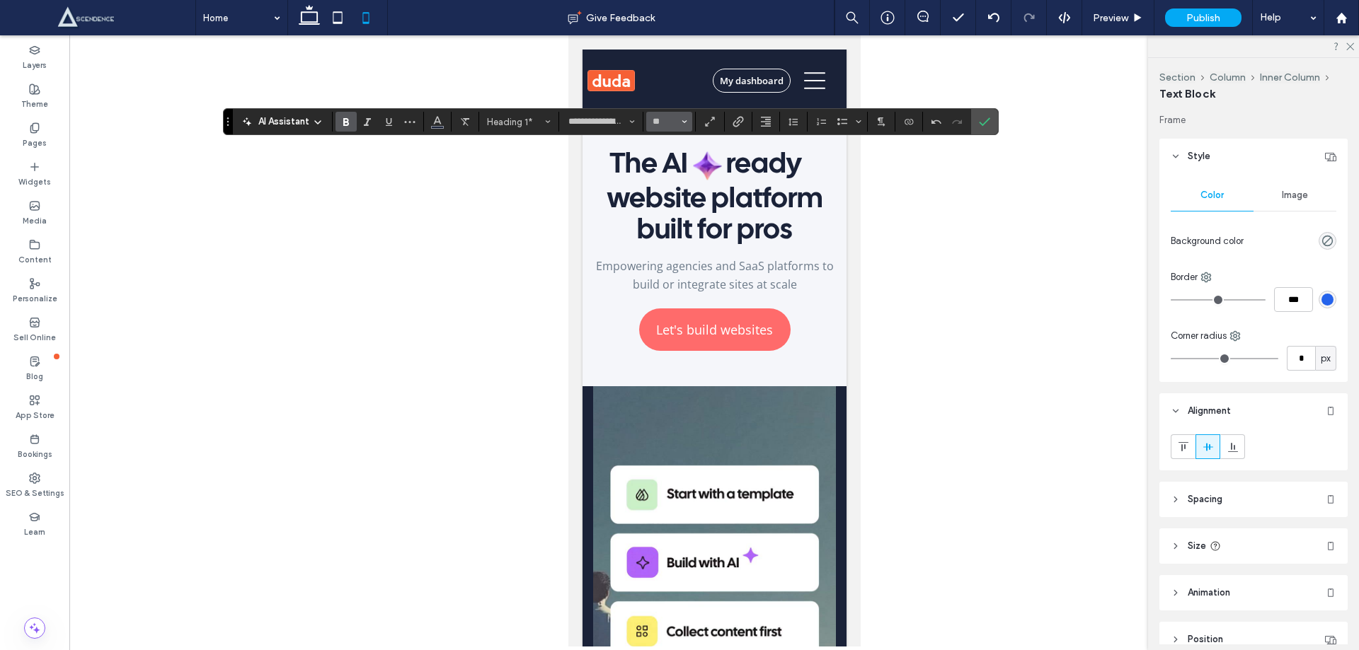
type input "**"
click at [664, 122] on input "**" at bounding box center [665, 121] width 28 height 11
type input "**"
click at [979, 127] on span "Confirm" at bounding box center [982, 121] width 6 height 25
type input "**********"
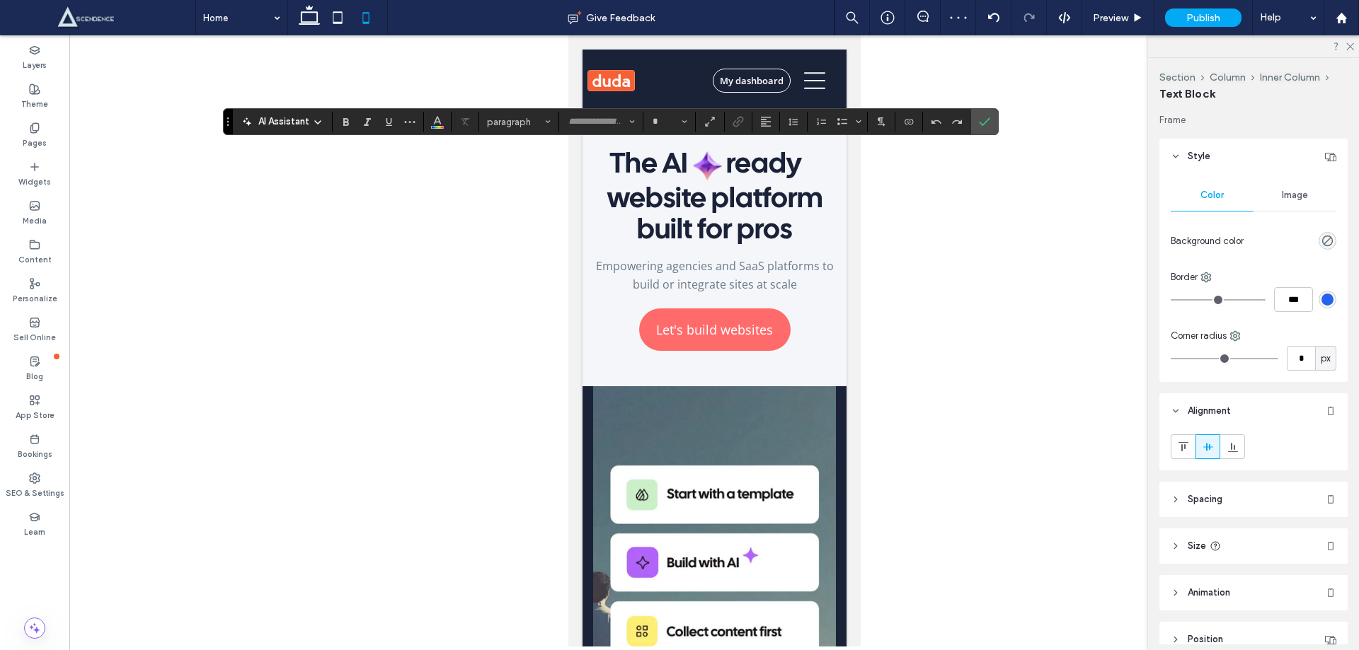
type input "**"
click at [765, 124] on use "Alignment" at bounding box center [766, 122] width 10 height 10
click at [773, 146] on icon "ui.textEditor.alignment.left" at bounding box center [776, 144] width 11 height 11
click at [671, 120] on input "**" at bounding box center [665, 121] width 28 height 11
type input "**"
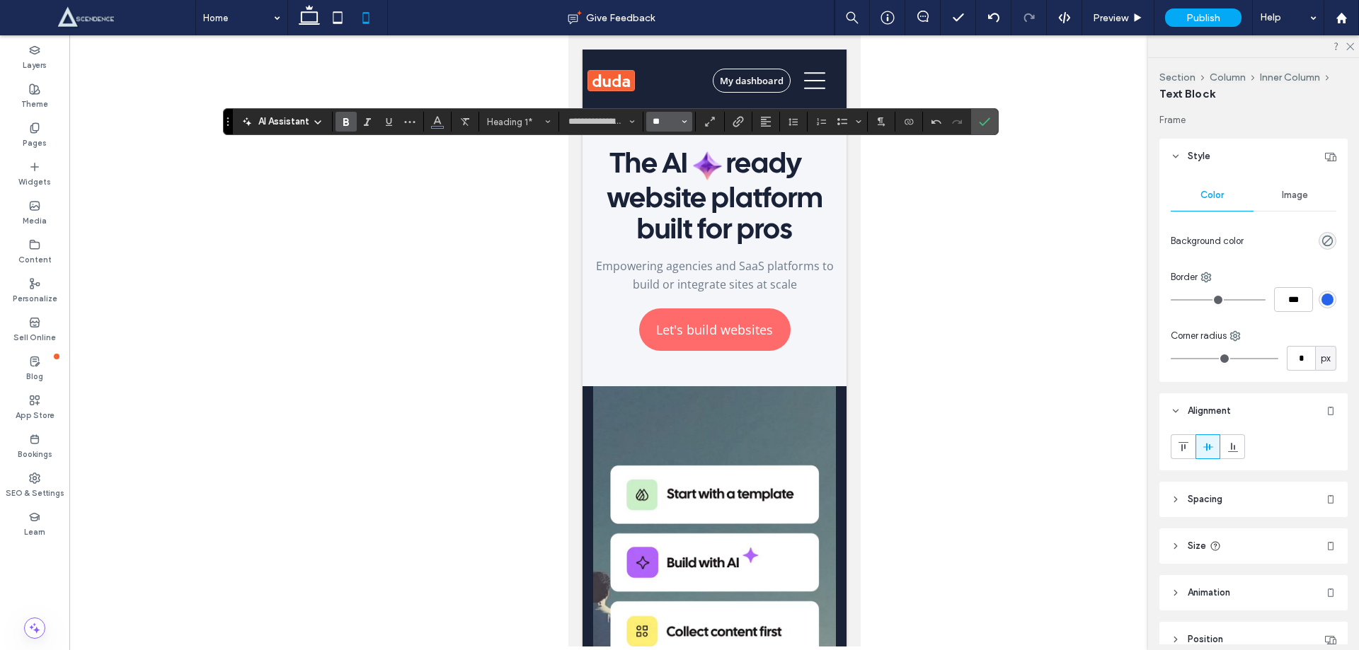
click at [671, 120] on input "**" at bounding box center [665, 121] width 28 height 11
type input "**"
click at [663, 120] on input "**" at bounding box center [665, 121] width 28 height 11
type input "**"
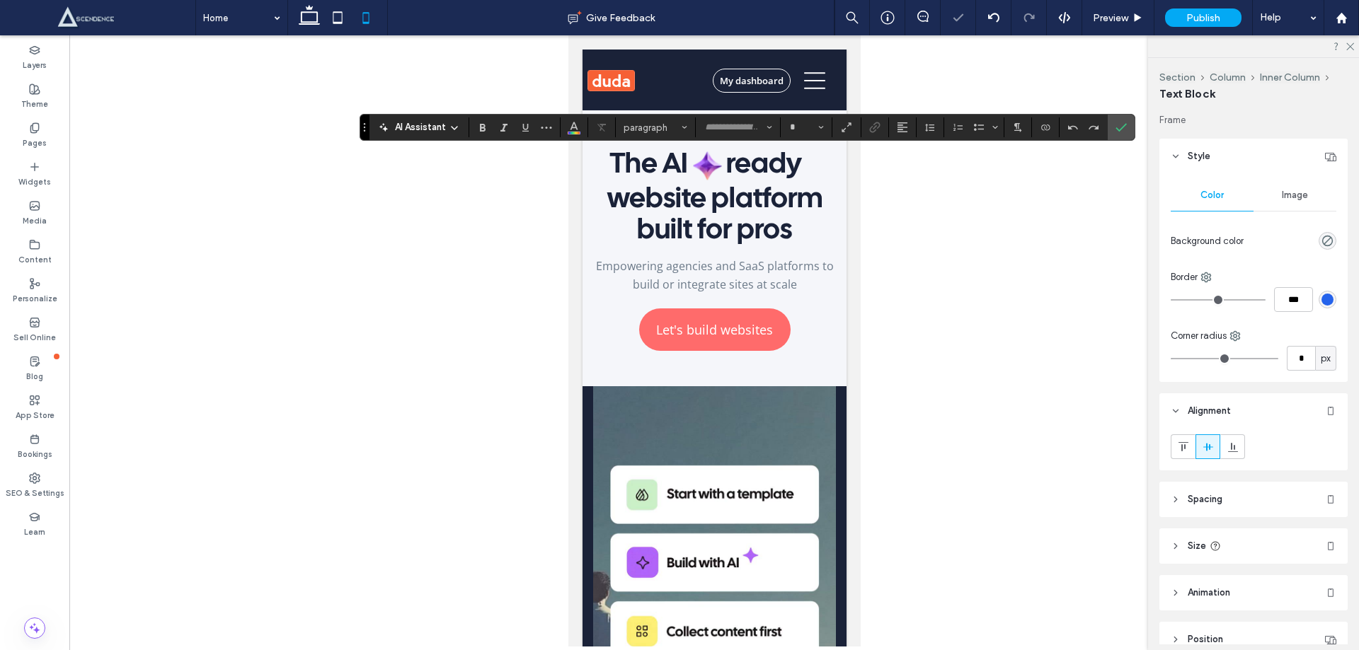
type input "**********"
type input "**"
click at [807, 125] on input "**" at bounding box center [802, 127] width 28 height 11
type input "**"
click at [568, 132] on icon "Color" at bounding box center [573, 125] width 11 height 11
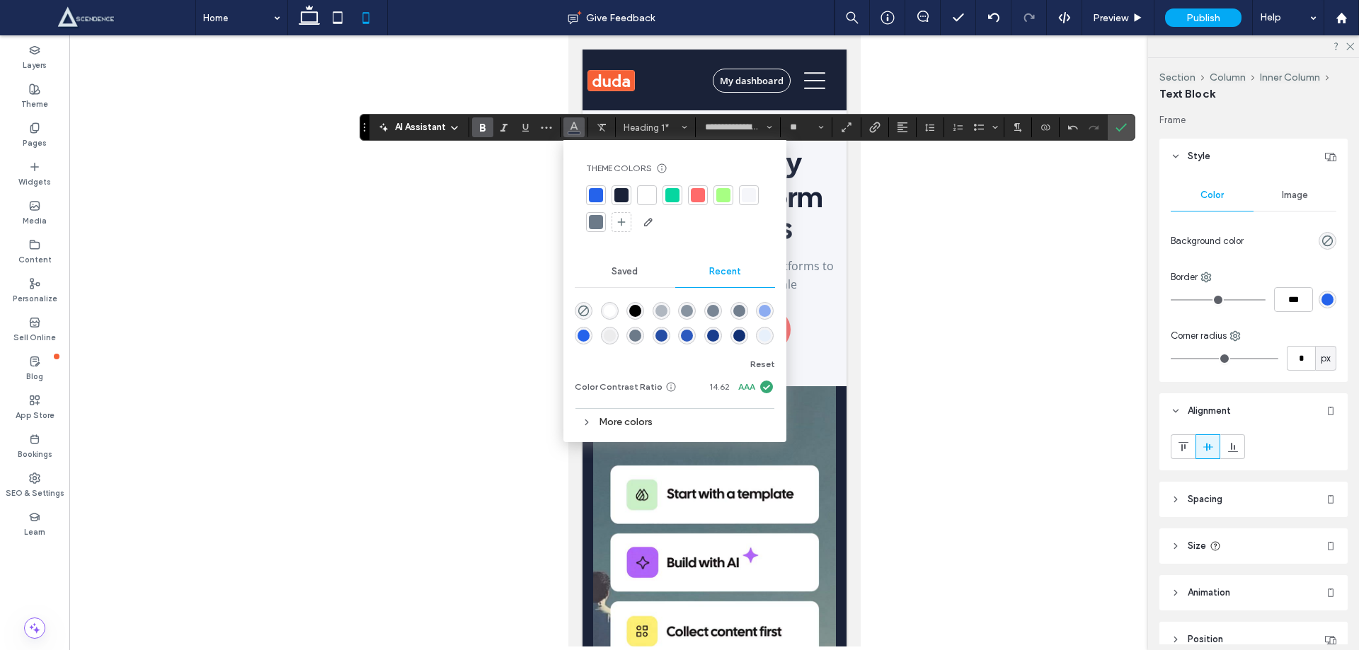
click at [644, 200] on div at bounding box center [647, 195] width 14 height 14
click at [1123, 121] on span "Confirm" at bounding box center [1120, 127] width 11 height 24
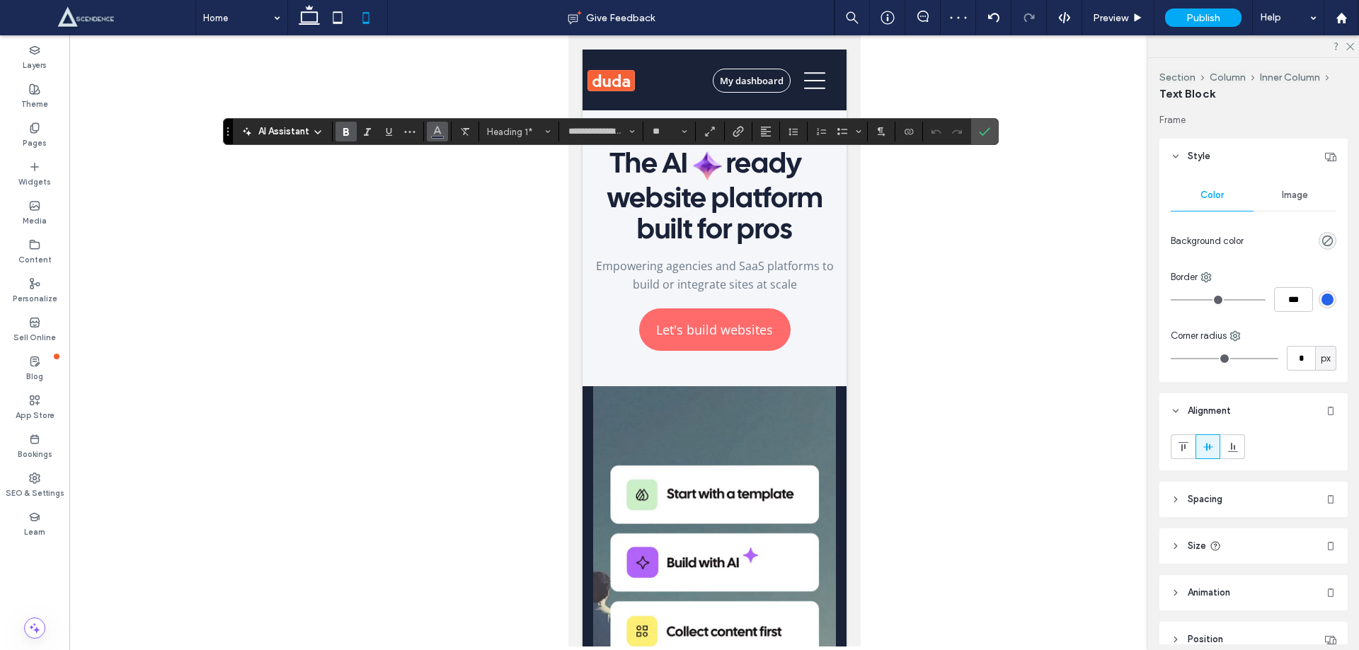
click at [441, 126] on icon "Color" at bounding box center [437, 130] width 11 height 11
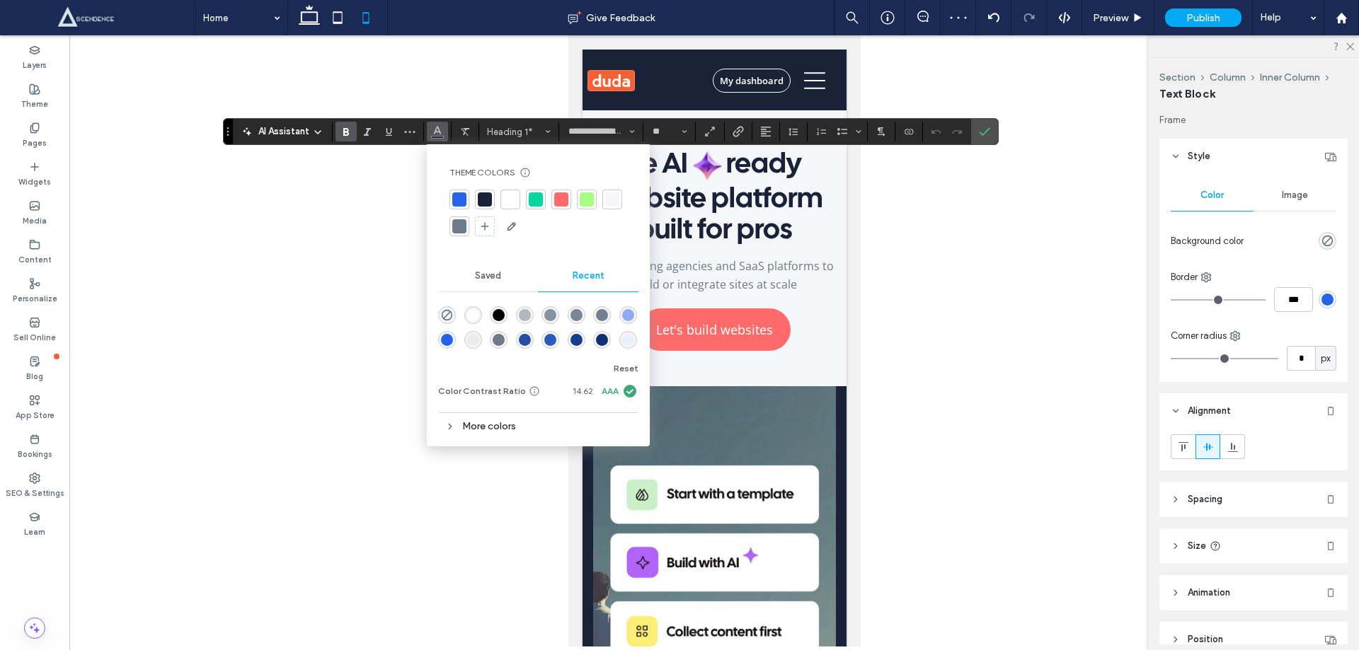
click at [510, 201] on div at bounding box center [510, 199] width 14 height 14
click at [980, 127] on icon "Confirm" at bounding box center [984, 131] width 11 height 11
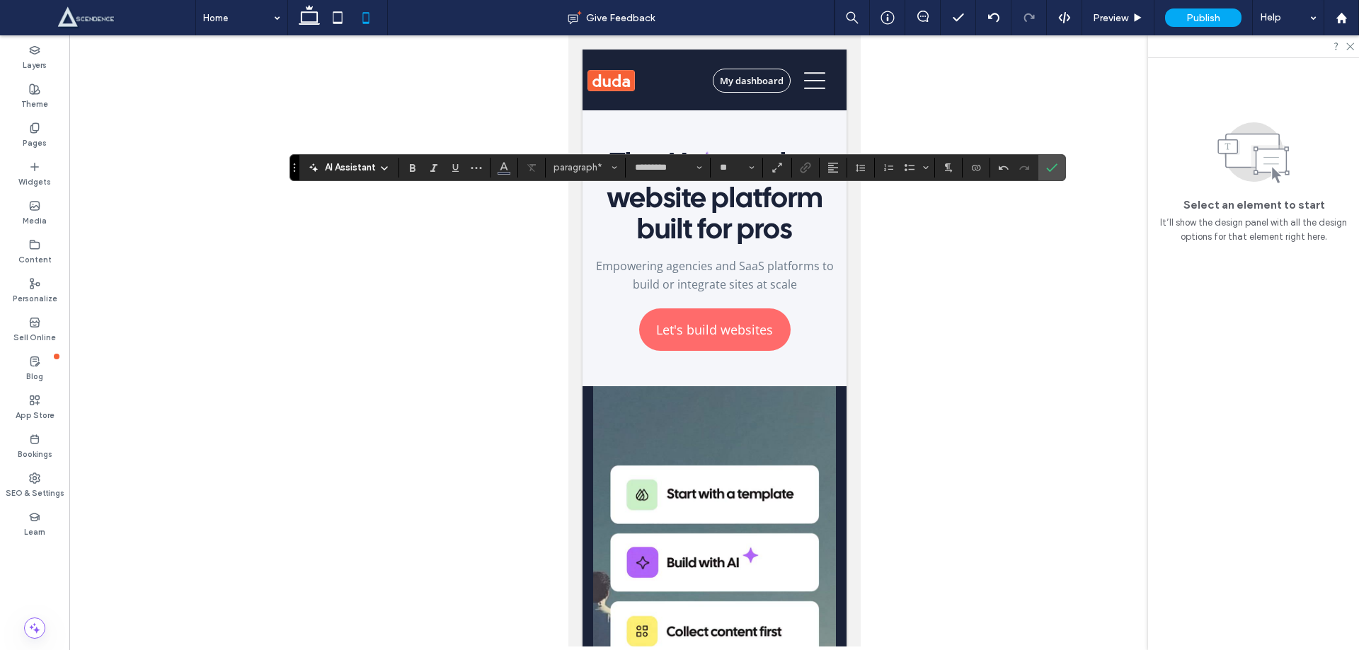
type input "*********"
type input "**"
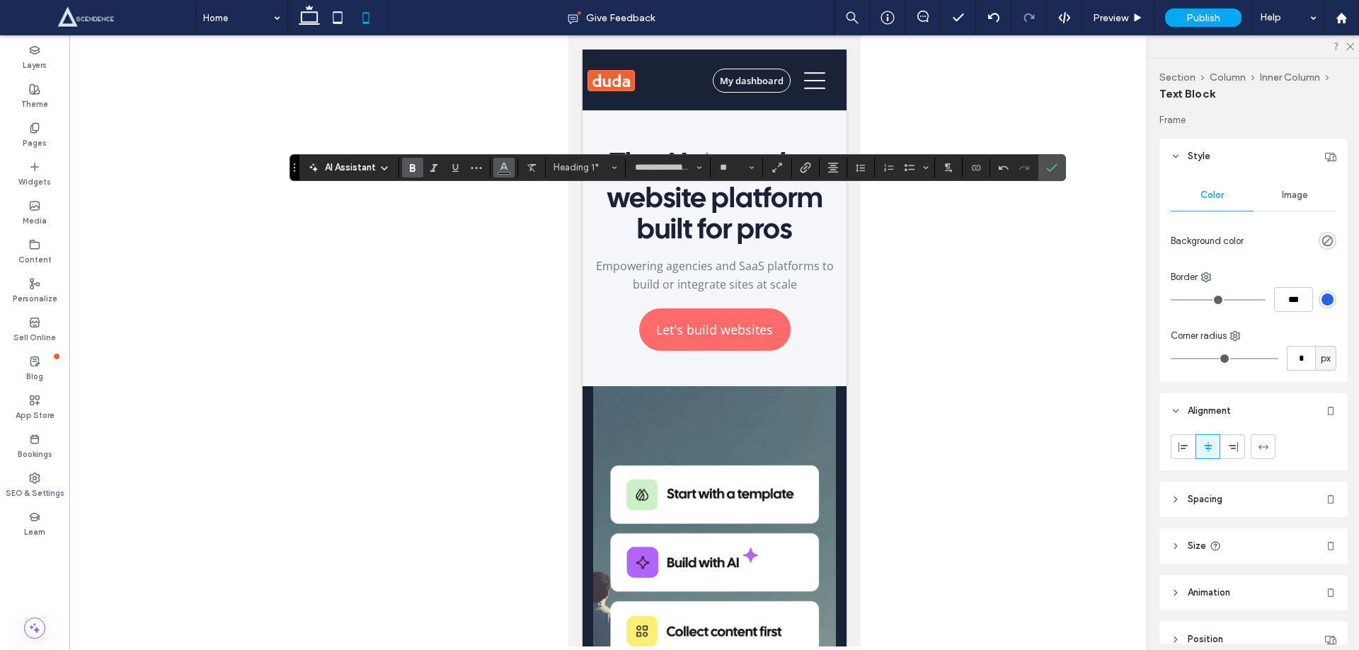
click at [506, 165] on icon "Color" at bounding box center [503, 166] width 11 height 11
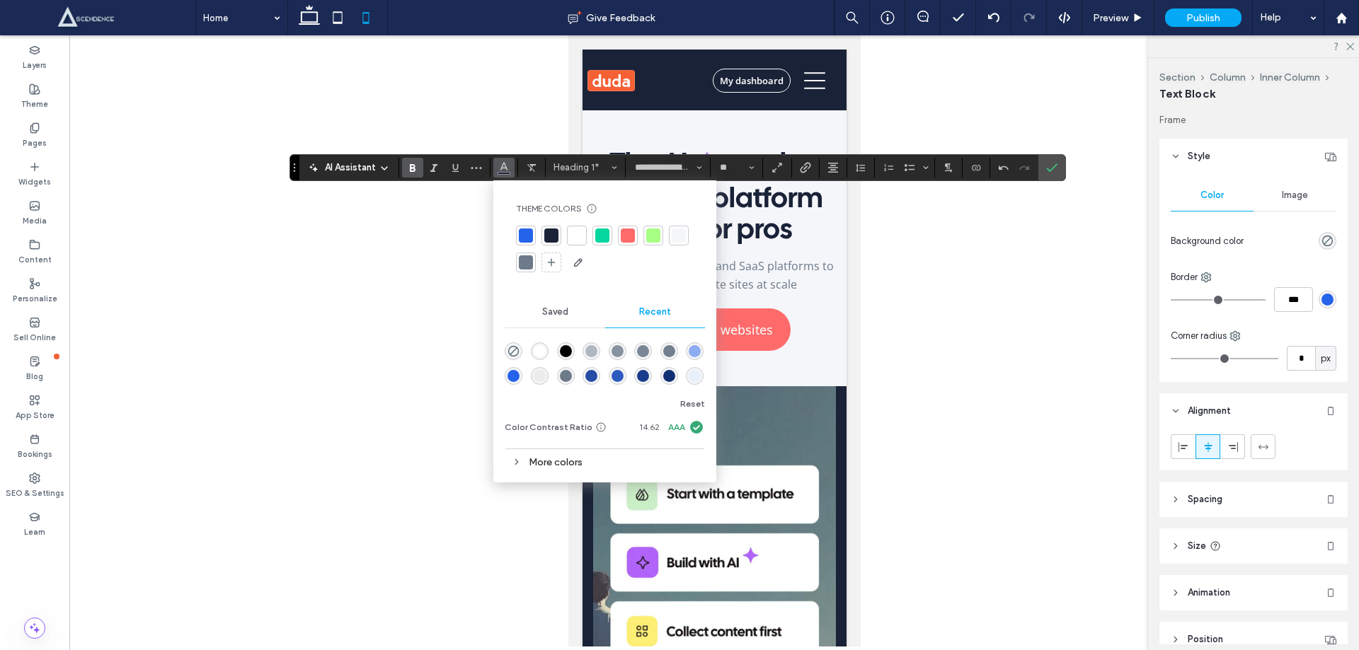
click at [575, 236] on div at bounding box center [577, 236] width 14 height 14
drag, startPoint x: 1050, startPoint y: 169, endPoint x: 957, endPoint y: 219, distance: 105.1
click at [1049, 169] on icon "Confirm" at bounding box center [1051, 167] width 11 height 11
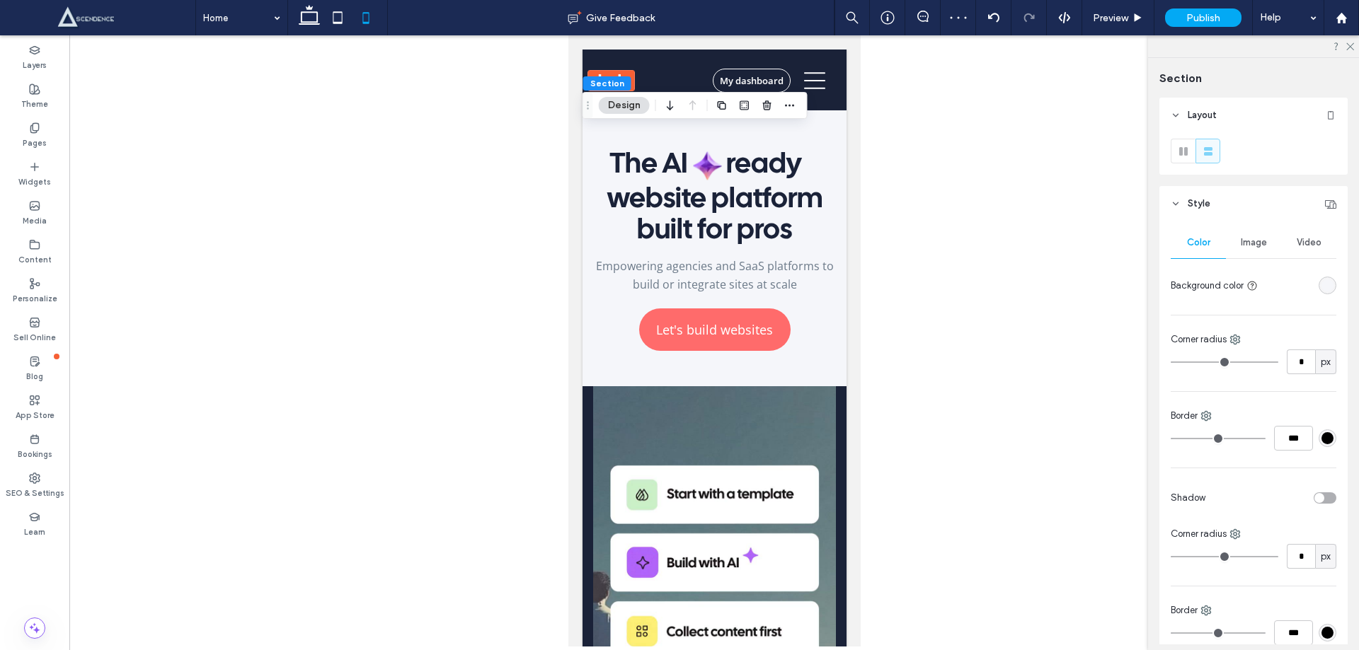
click at [1321, 289] on div "rgba(245, 246, 250, 1)" at bounding box center [1327, 285] width 12 height 12
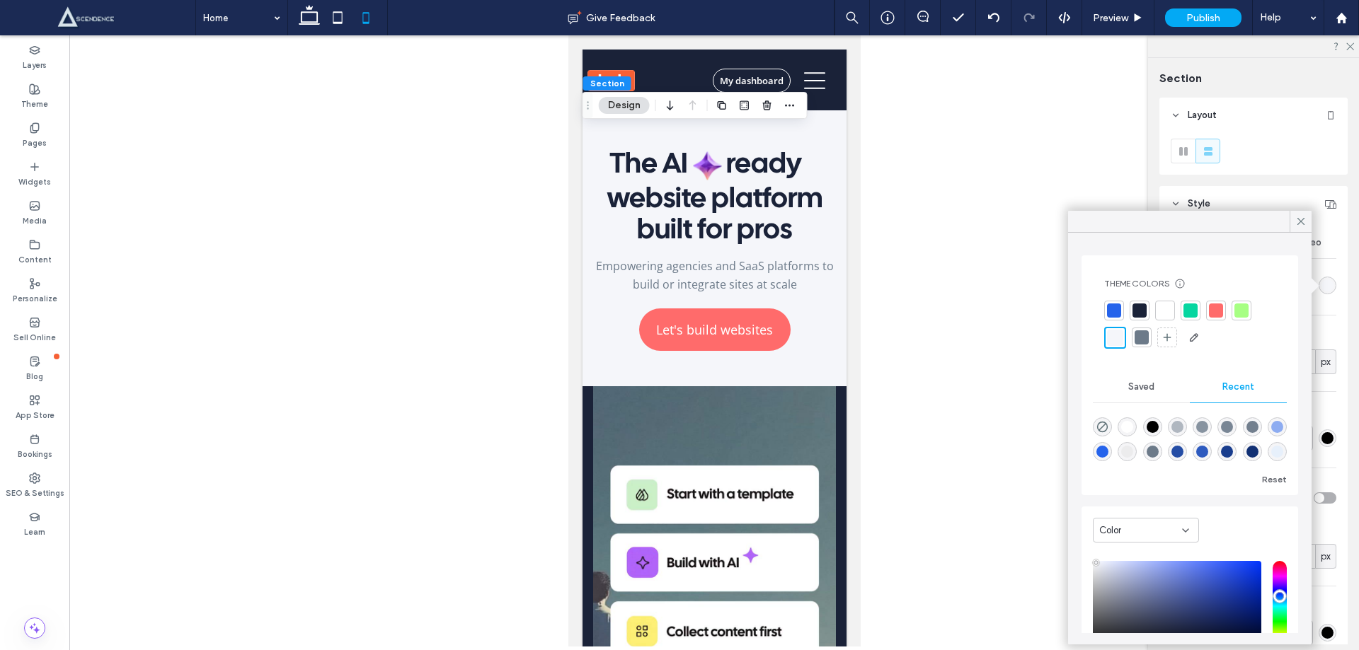
click at [1140, 312] on div at bounding box center [1139, 311] width 14 height 14
click at [1293, 226] on div at bounding box center [1300, 221] width 22 height 21
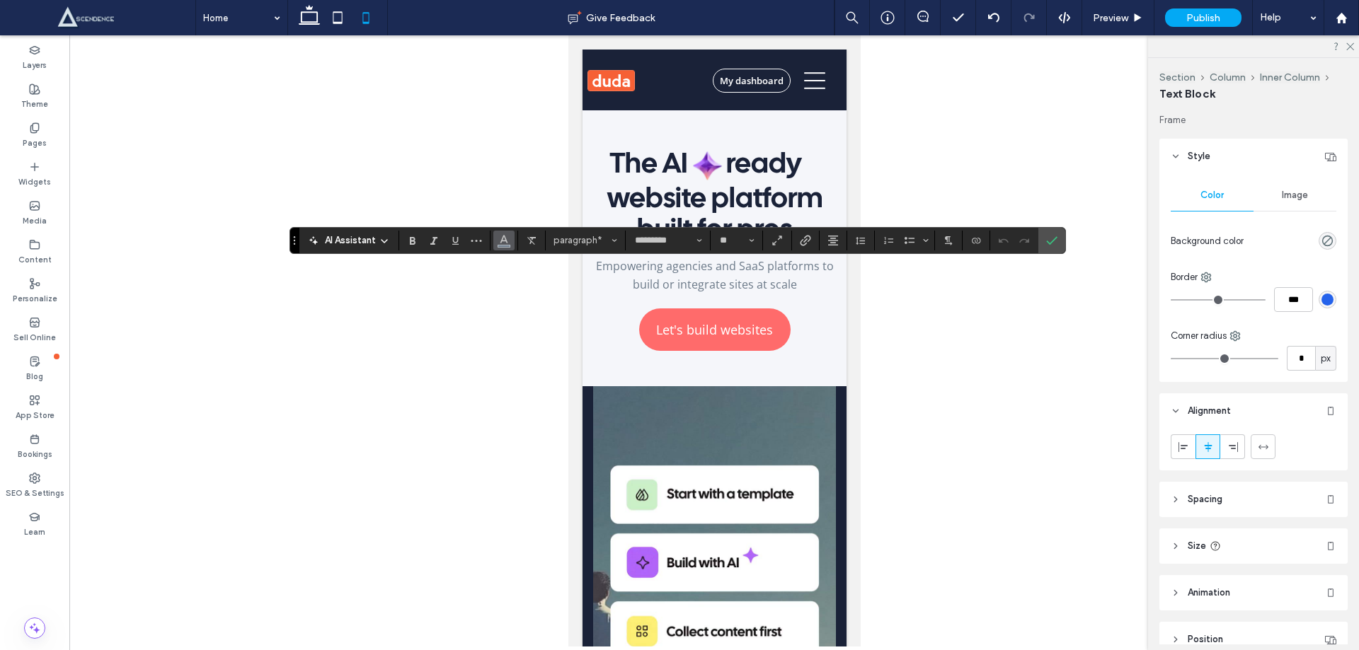
click at [507, 235] on icon "Color" at bounding box center [503, 239] width 11 height 11
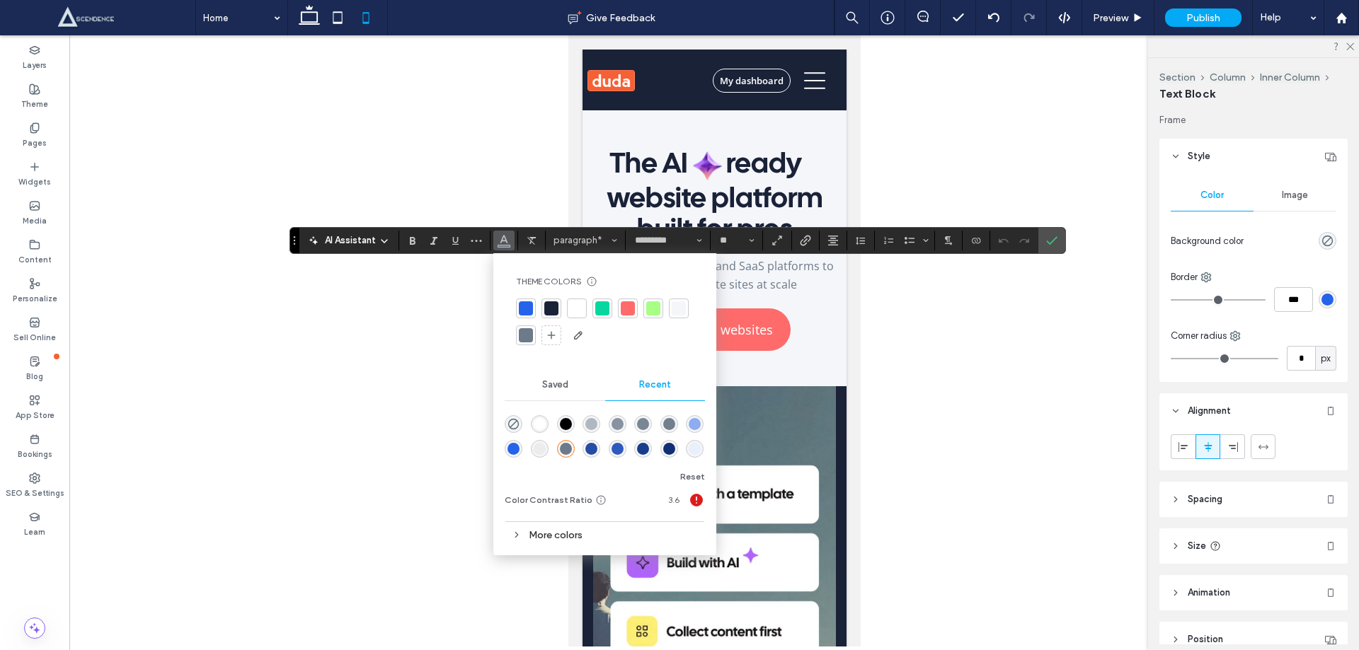
click at [675, 309] on div at bounding box center [678, 308] width 14 height 14
click at [1048, 243] on use "Confirm" at bounding box center [1051, 240] width 11 height 8
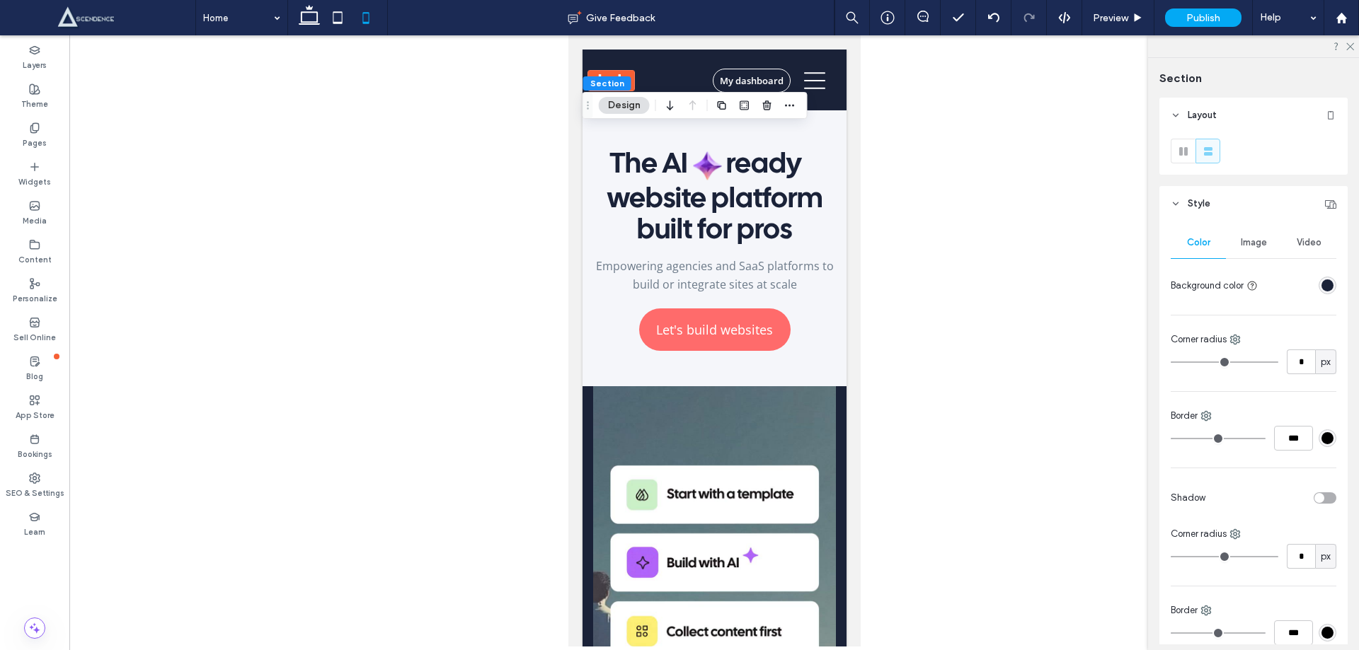
click at [513, 96] on div at bounding box center [713, 340] width 1289 height 611
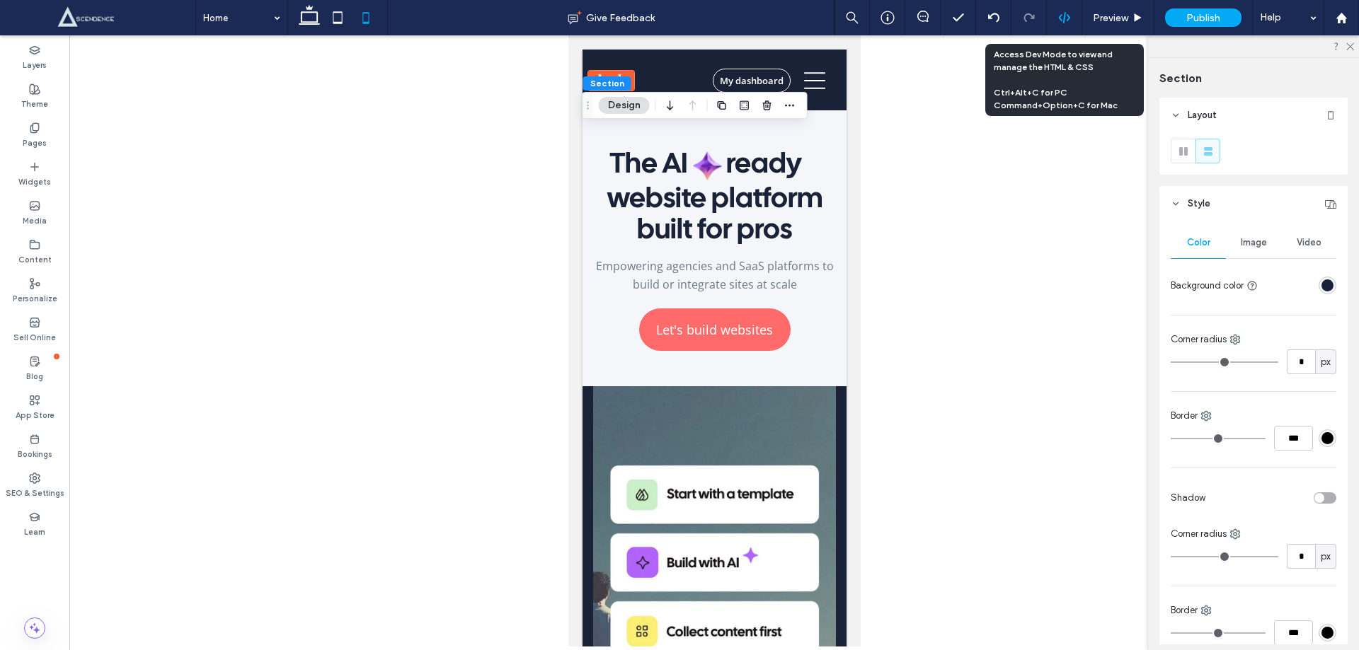
click at [1073, 13] on div at bounding box center [1064, 17] width 35 height 13
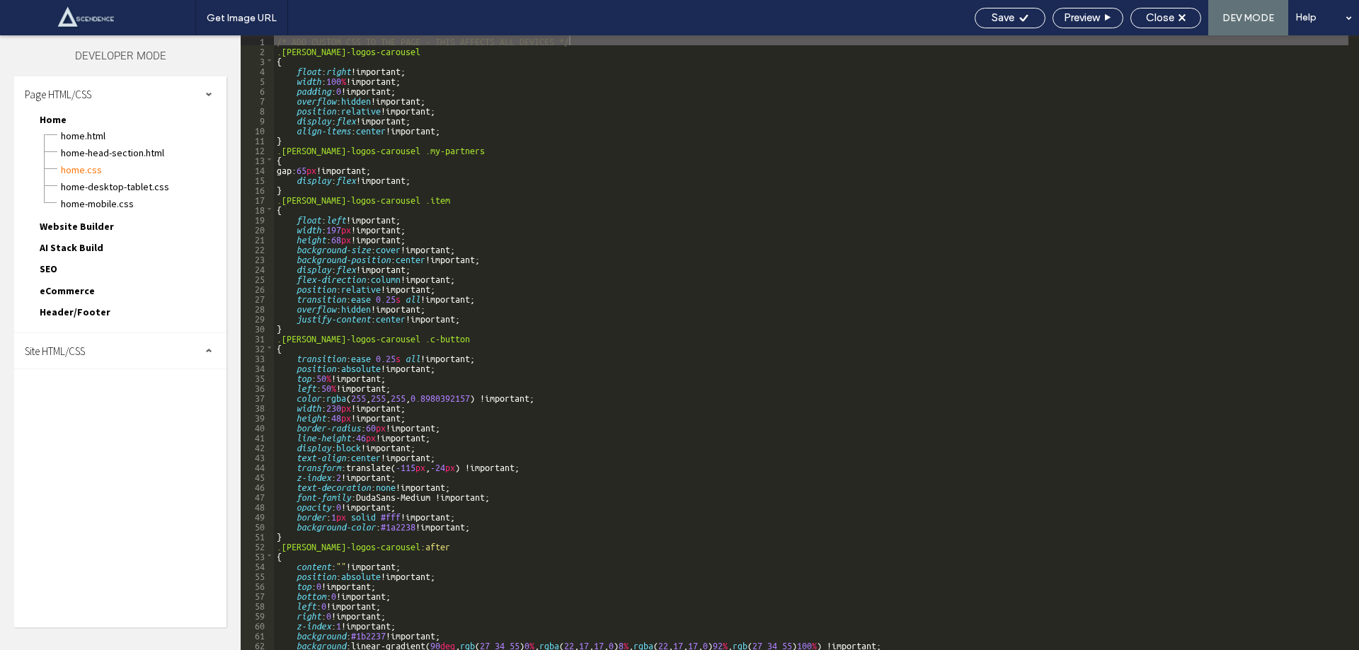
click at [81, 355] on span "Site HTML/CSS" at bounding box center [55, 351] width 60 height 13
click at [88, 413] on span "site.css" at bounding box center [146, 412] width 161 height 14
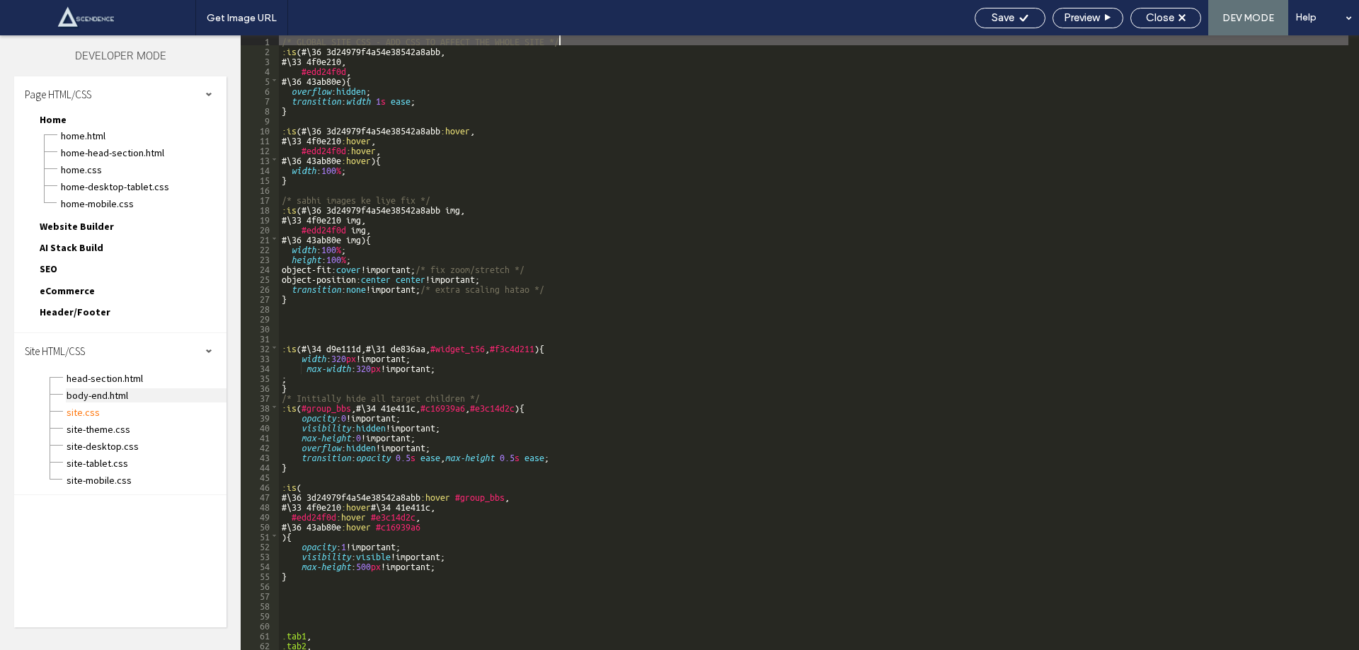
click at [93, 391] on span "body-end.html" at bounding box center [146, 395] width 161 height 14
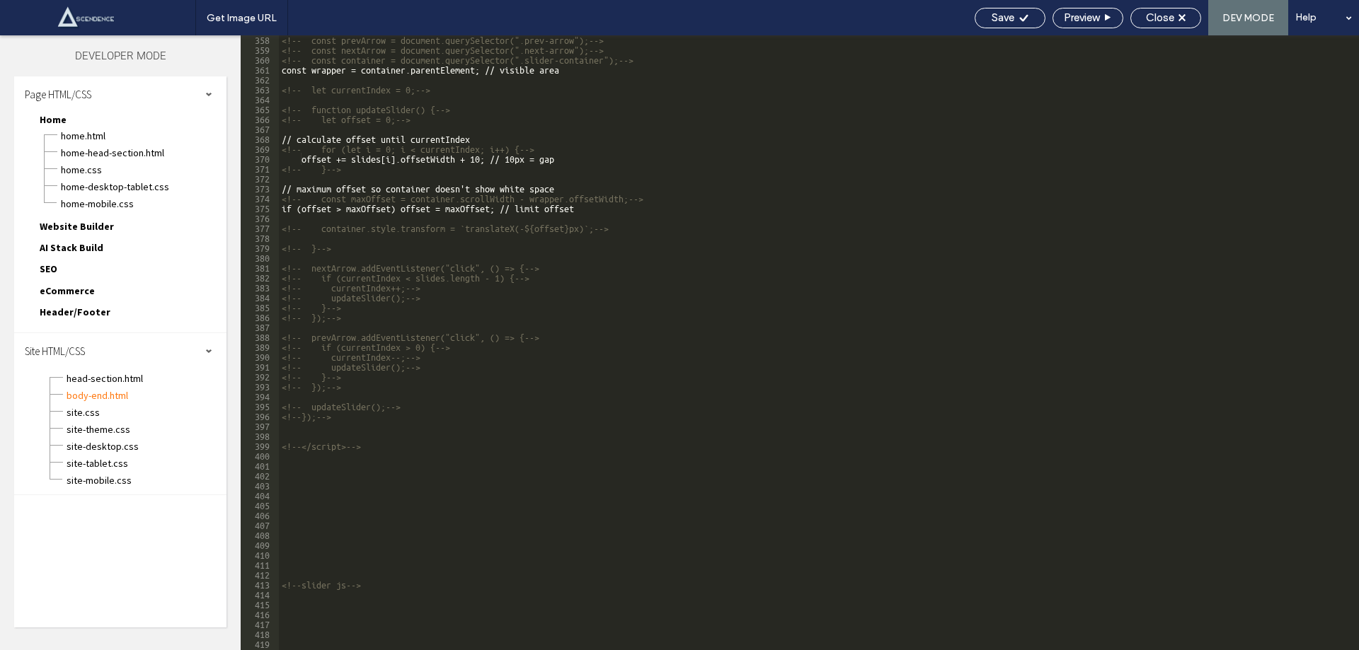
scroll to position [4279, 0]
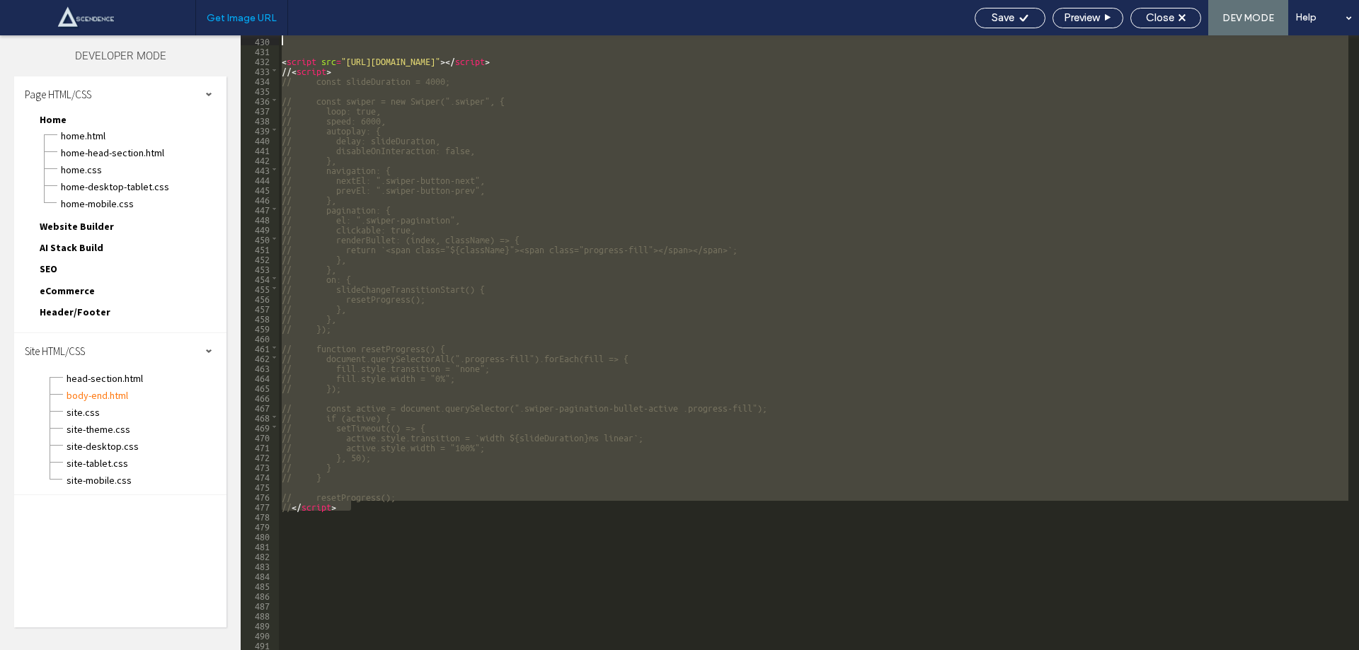
drag, startPoint x: 355, startPoint y: 480, endPoint x: 250, endPoint y: 33, distance: 458.6
click at [250, 33] on div "Get Image URL Save Preview Close DEV MODE Help Design Panel Site Comments Team …" at bounding box center [679, 325] width 1359 height 650
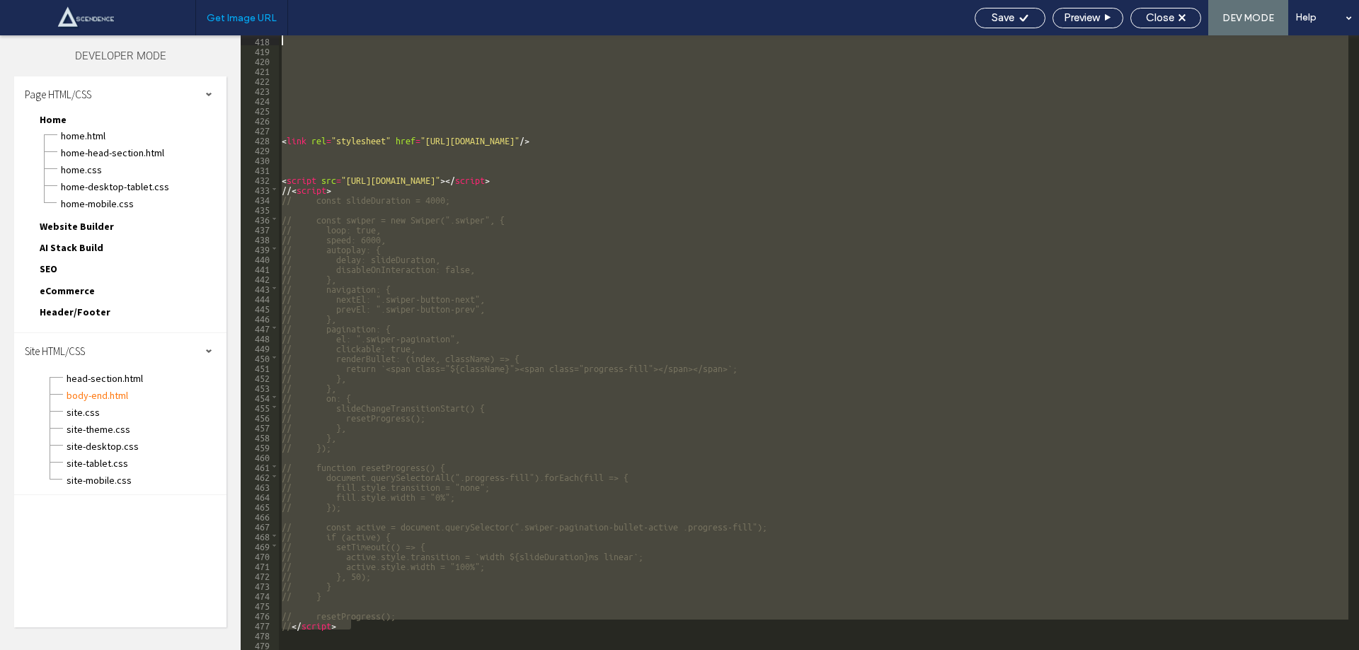
scroll to position [4131, 0]
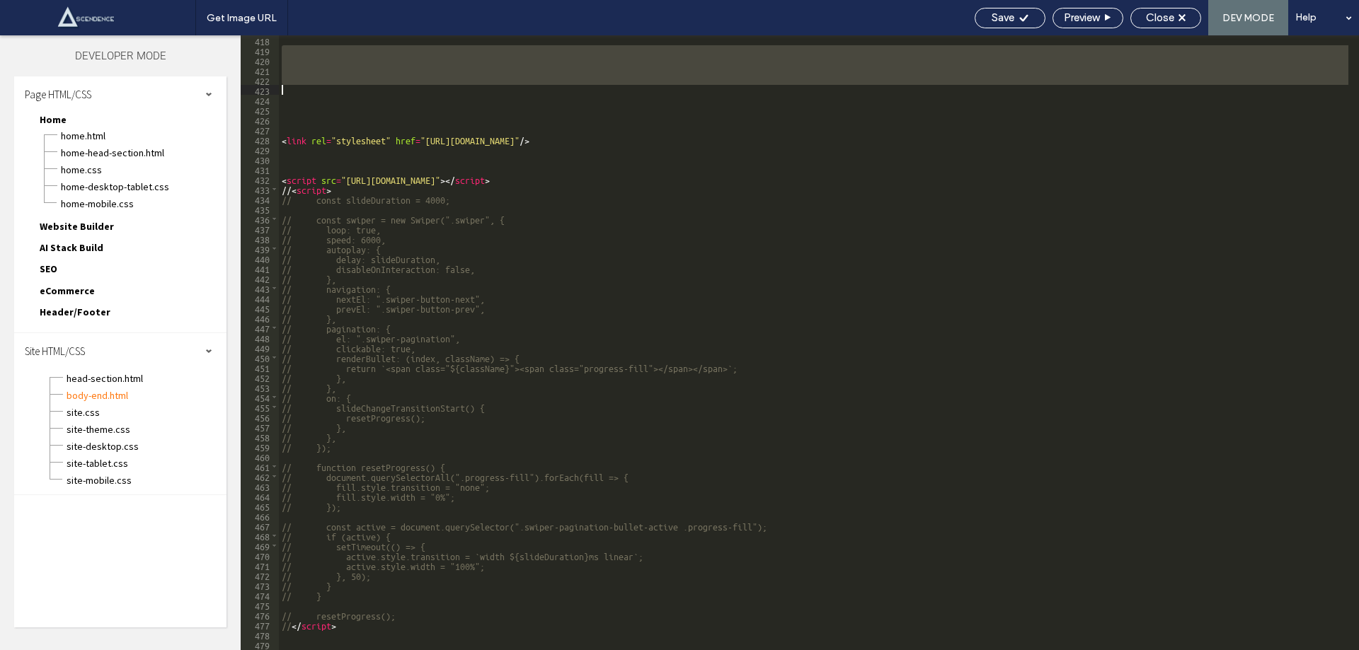
drag, startPoint x: 260, startPoint y: 105, endPoint x: 267, endPoint y: 144, distance: 39.7
click at [266, 142] on div "418 419 420 421 422 423 424 425 426 427 428 429 430 431 432 433 434 435 436 437…" at bounding box center [260, 352] width 38 height 635
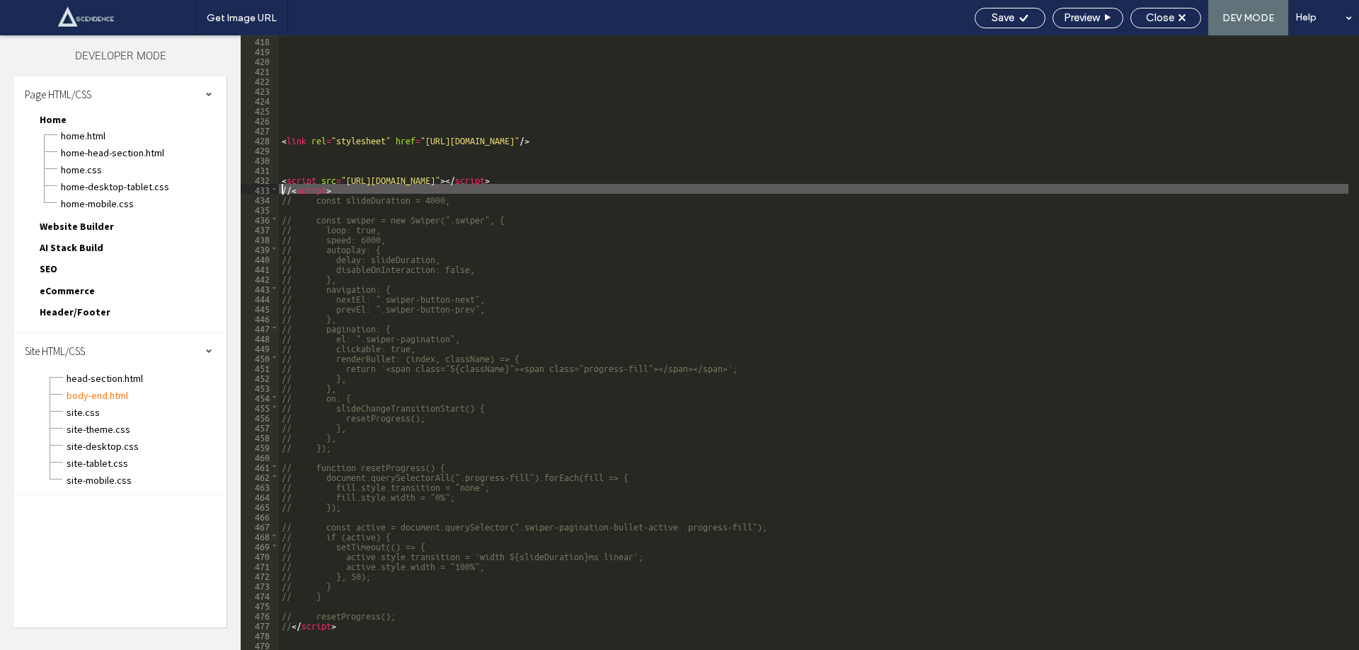
click at [282, 188] on div "< link rel = "stylesheet" href = "https://cdn.jsdelivr.net/npm/swiper@10/swiper…" at bounding box center [813, 352] width 1069 height 635
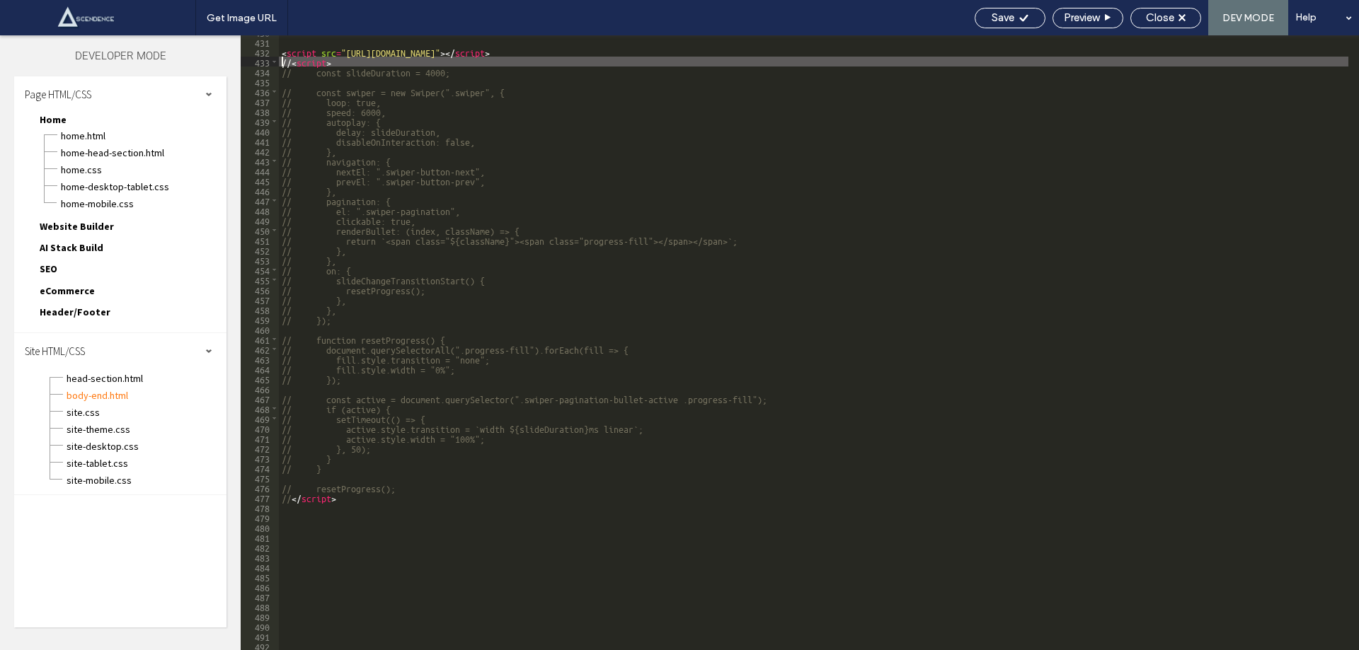
scroll to position [4258, 0]
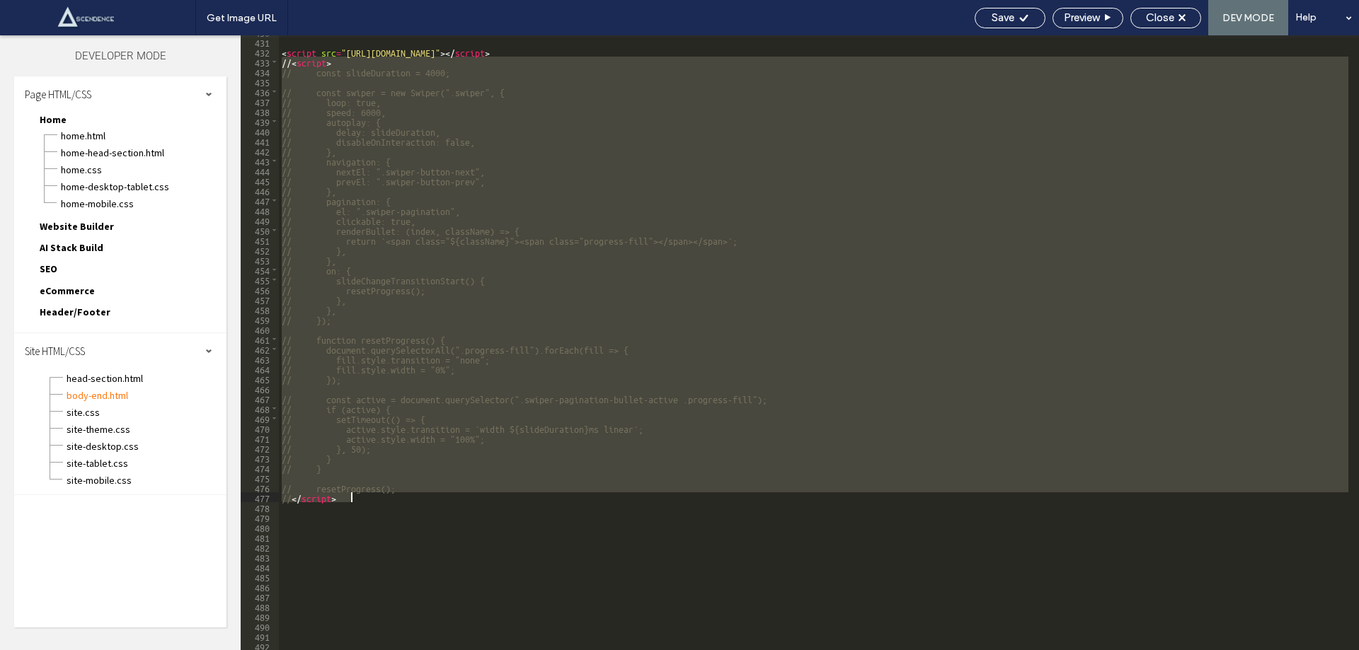
click at [371, 497] on div "< script src = "https://cdn.jsdelivr.net/npm/swiper@10/swiper-bundle.min.js" > …" at bounding box center [813, 344] width 1069 height 635
click at [304, 62] on div "< script src = "https://cdn.jsdelivr.net/npm/swiper@10/swiper-bundle.min.js" > …" at bounding box center [813, 342] width 1069 height 615
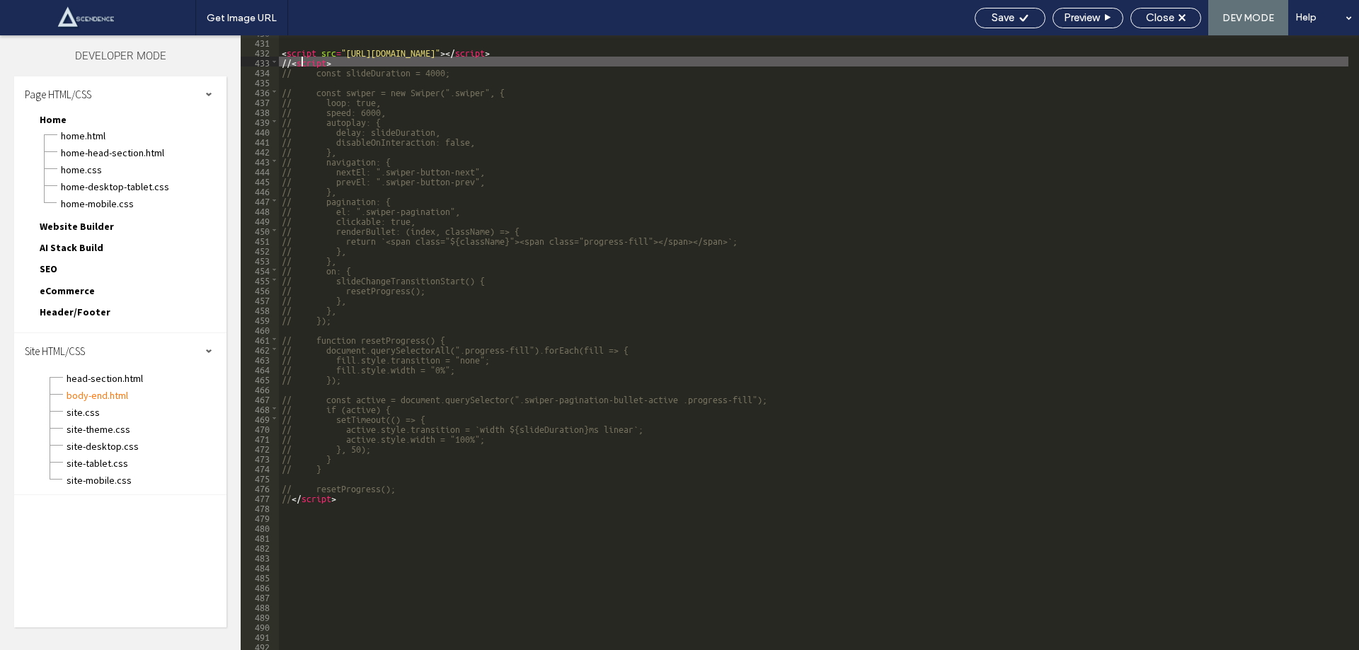
click at [289, 64] on div "< script src = "https://cdn.jsdelivr.net/npm/swiper@10/swiper-bundle.min.js" > …" at bounding box center [813, 344] width 1069 height 635
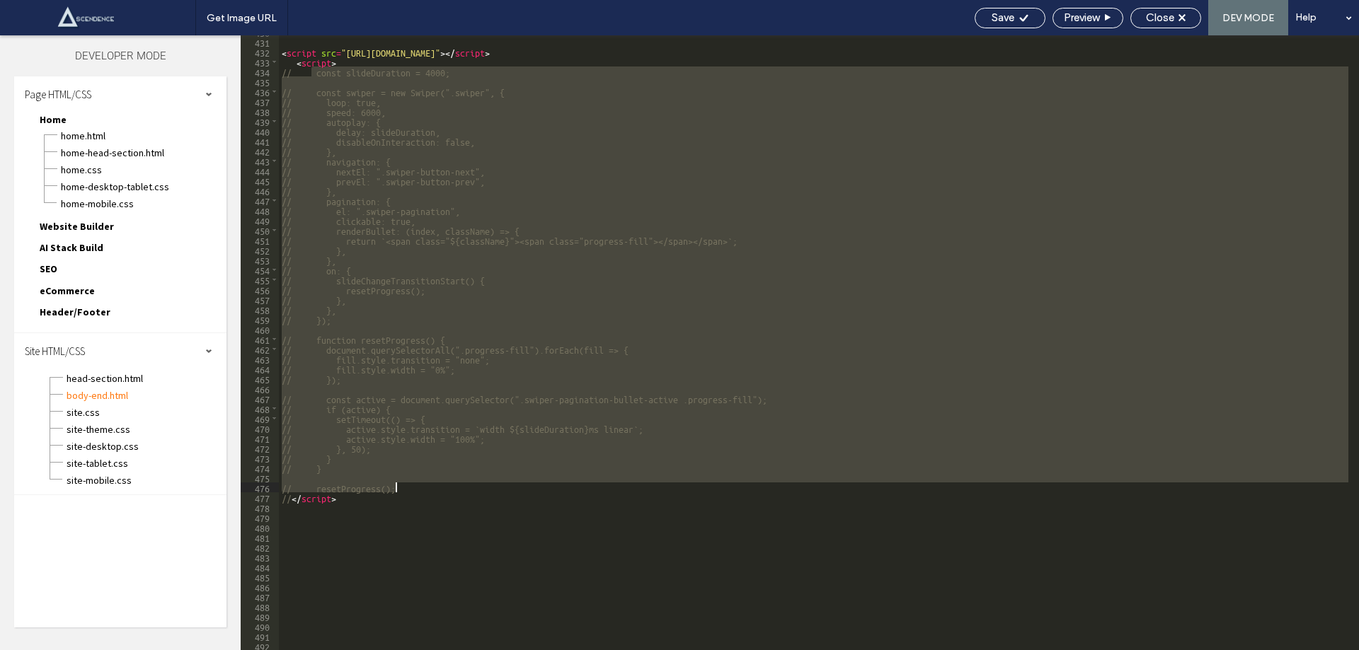
drag, startPoint x: 313, startPoint y: 71, endPoint x: 430, endPoint y: 485, distance: 430.1
click at [430, 485] on div "< script src = "https://cdn.jsdelivr.net/npm/swiper@10/swiper-bundle.min.js" > …" at bounding box center [813, 344] width 1069 height 635
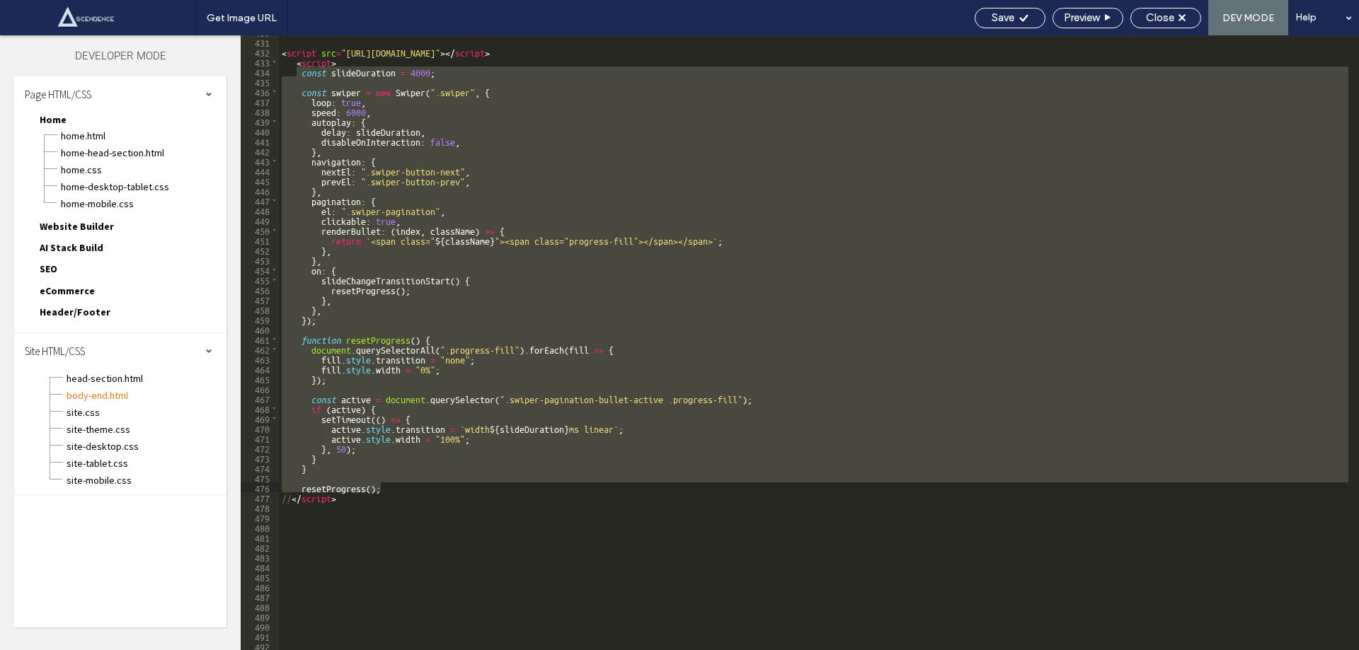
click at [303, 497] on div "< script src = "https://cdn.jsdelivr.net/npm/swiper@10/swiper-bundle.min.js" > …" at bounding box center [813, 344] width 1069 height 635
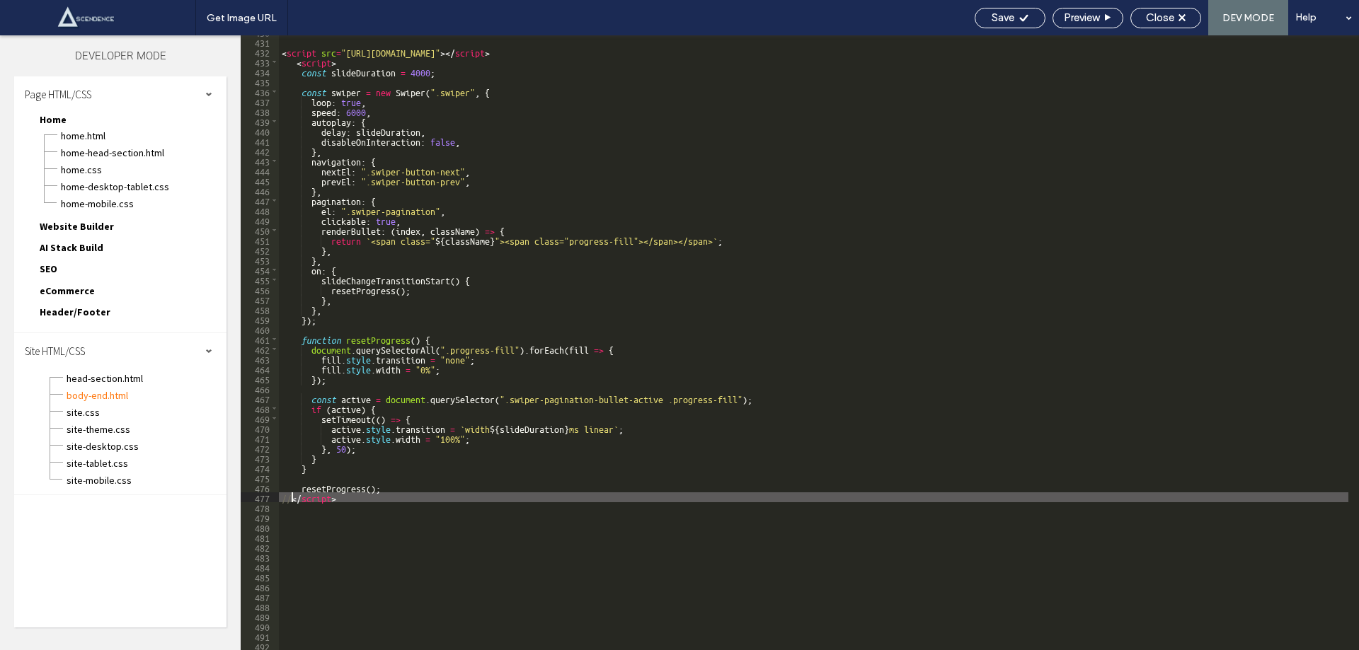
click at [293, 497] on div "< script src = "https://cdn.jsdelivr.net/npm/swiper@10/swiper-bundle.min.js" > …" at bounding box center [813, 344] width 1069 height 635
click at [987, 18] on div "Save" at bounding box center [1009, 17] width 69 height 13
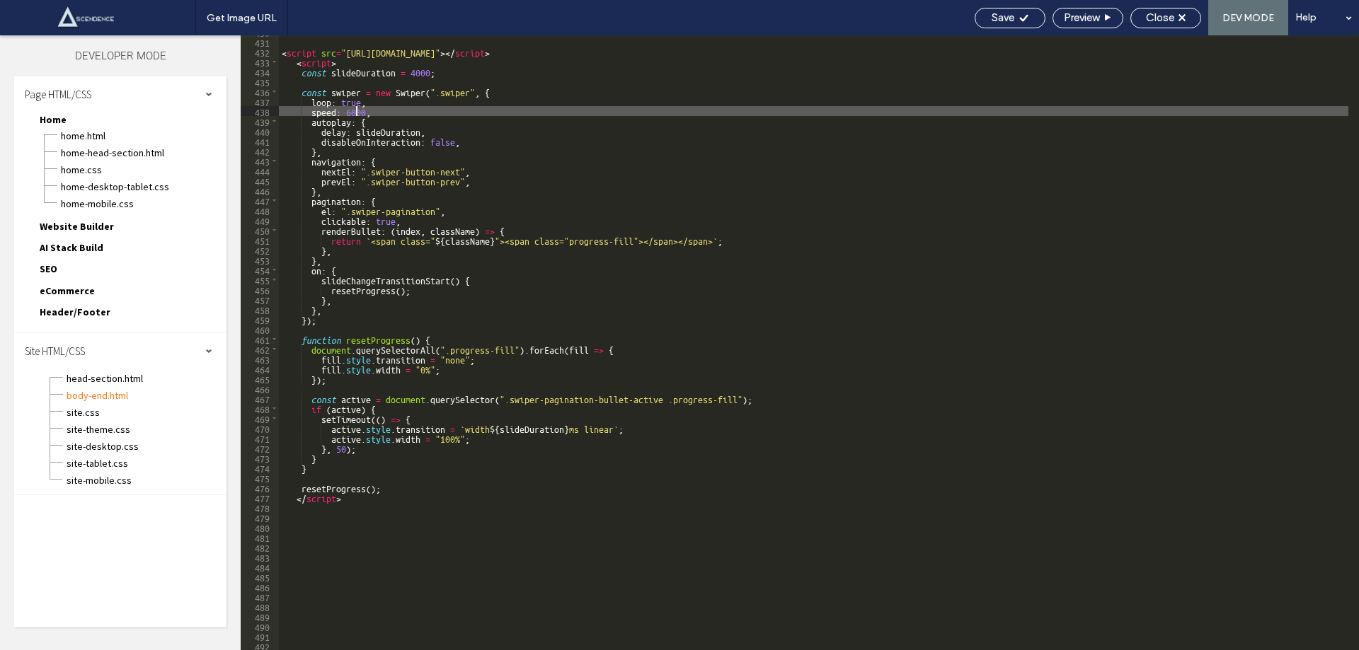
click at [357, 111] on div "< script src = "https://cdn.jsdelivr.net/npm/swiper@10/swiper-bundle.min.js" > …" at bounding box center [813, 344] width 1069 height 635
click at [994, 18] on span "Save" at bounding box center [1002, 17] width 23 height 13
click at [994, 18] on div "Get Image URL Save Preview Close DEV MODE Help Design Panel Site Comments Team …" at bounding box center [679, 325] width 1359 height 650
click at [994, 18] on div at bounding box center [679, 325] width 1359 height 650
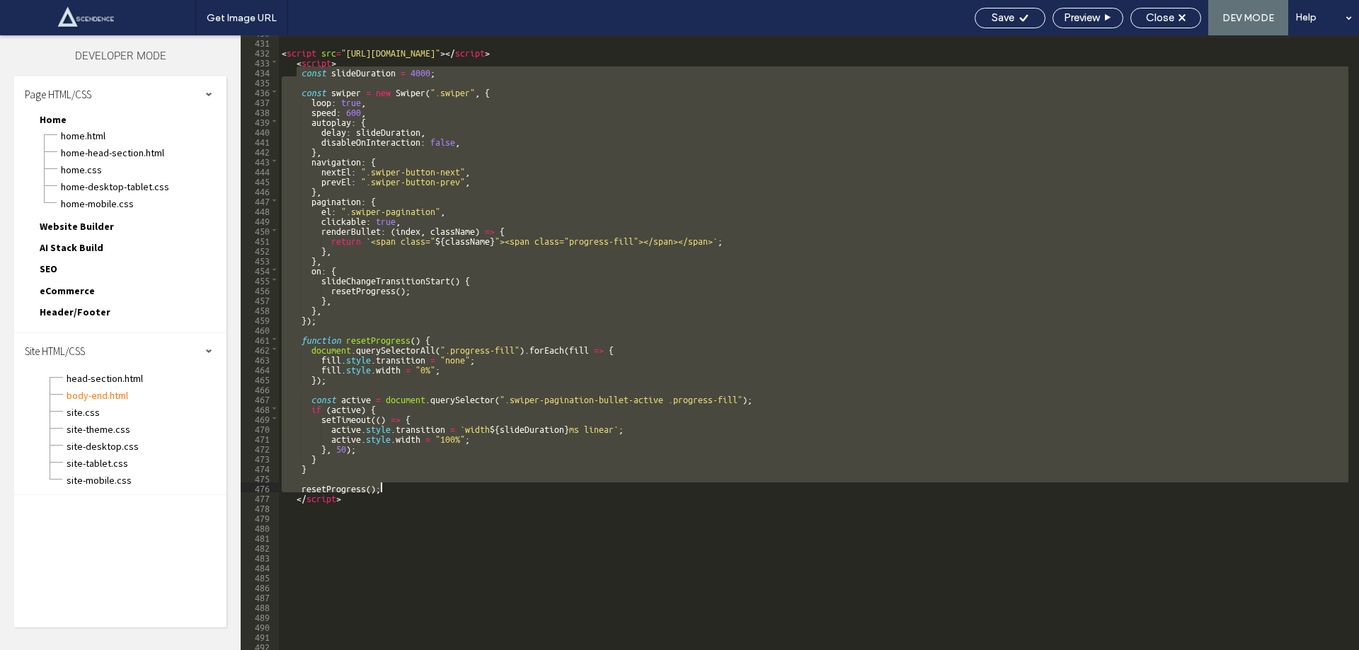
drag, startPoint x: 297, startPoint y: 71, endPoint x: 451, endPoint y: 483, distance: 439.8
click at [451, 483] on div "< script src = "https://cdn.jsdelivr.net/npm/swiper@10/swiper-bundle.min.js" > …" at bounding box center [813, 344] width 1069 height 635
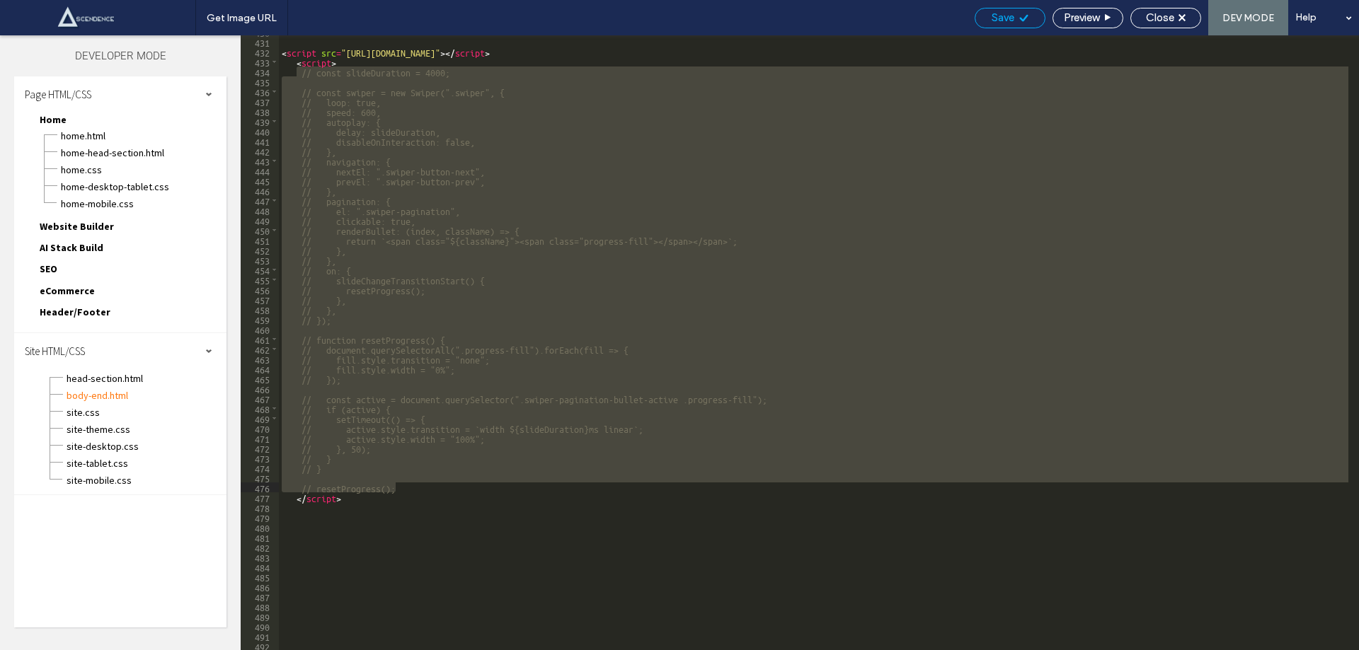
click at [1005, 11] on span "Save" at bounding box center [1002, 17] width 23 height 13
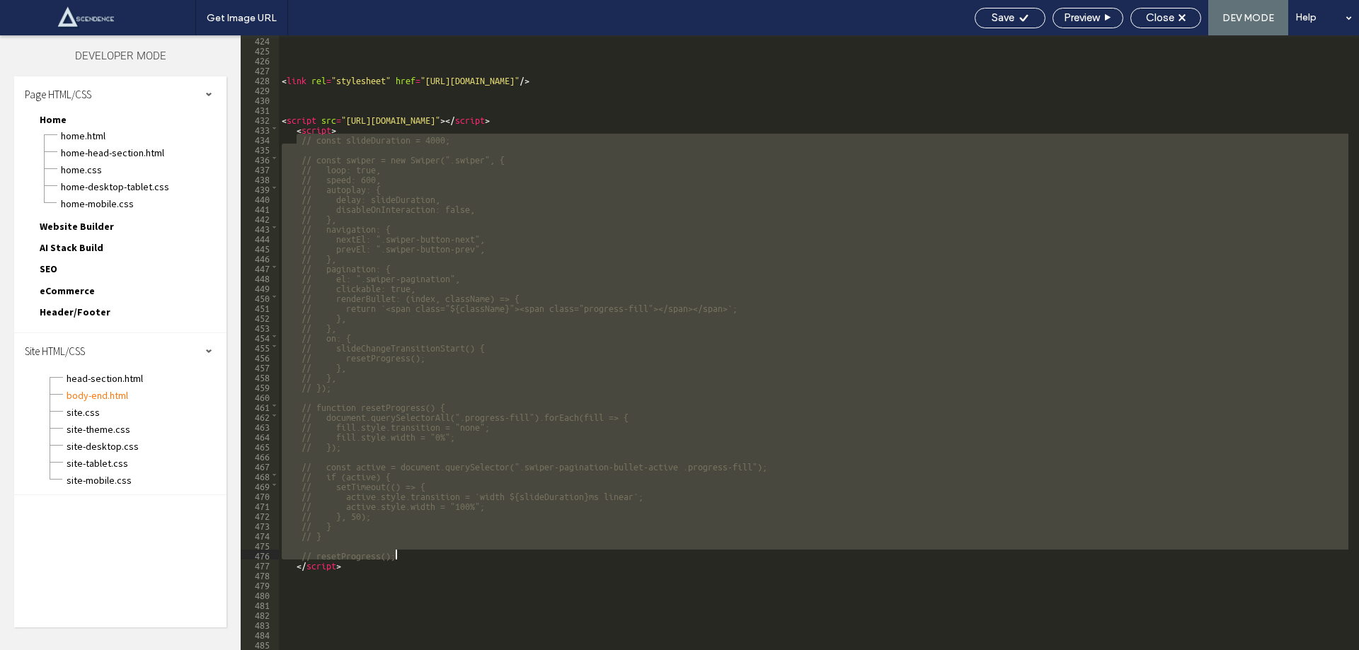
scroll to position [4192, 0]
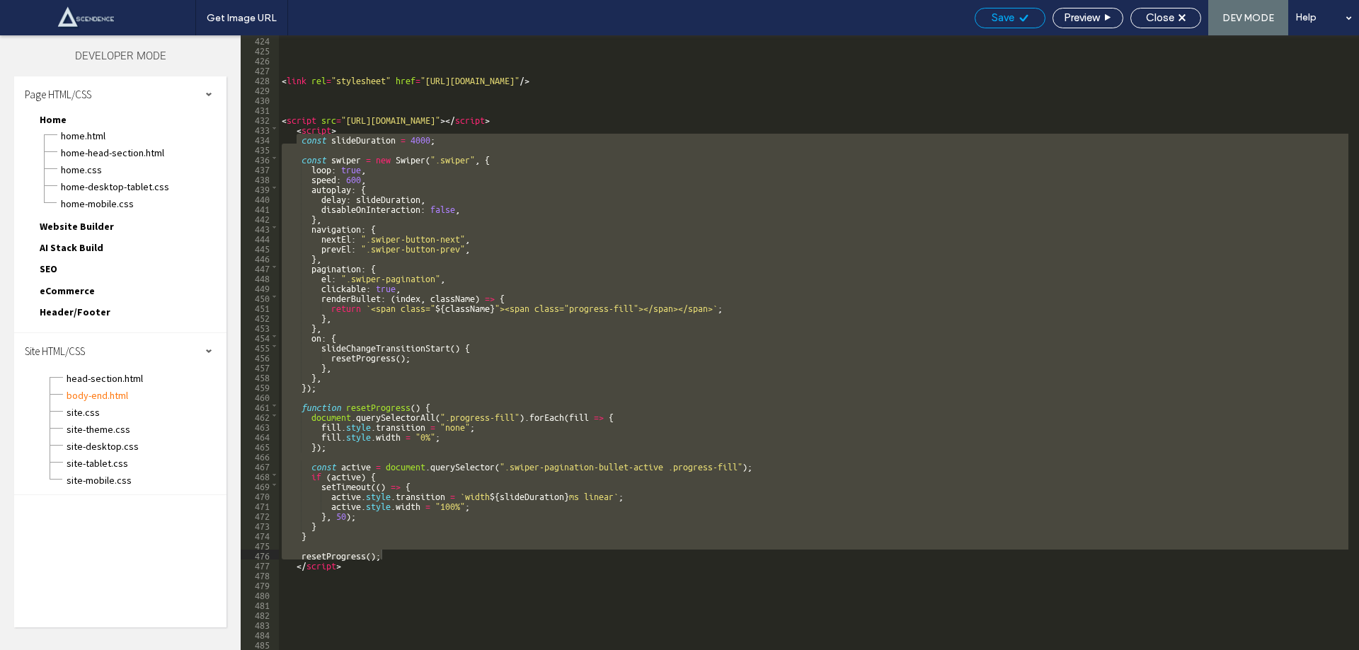
click at [1004, 18] on span "Save" at bounding box center [1002, 17] width 23 height 13
click at [84, 415] on span "site.css" at bounding box center [146, 412] width 161 height 14
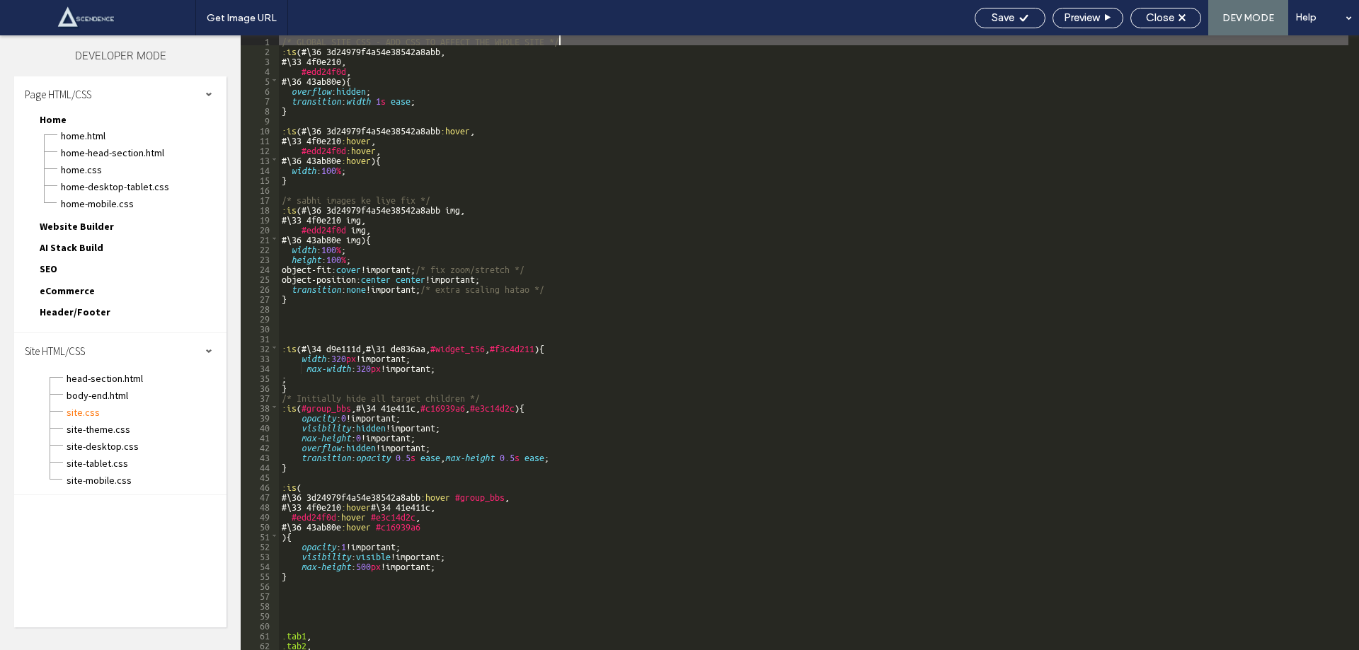
scroll to position [3140, 0]
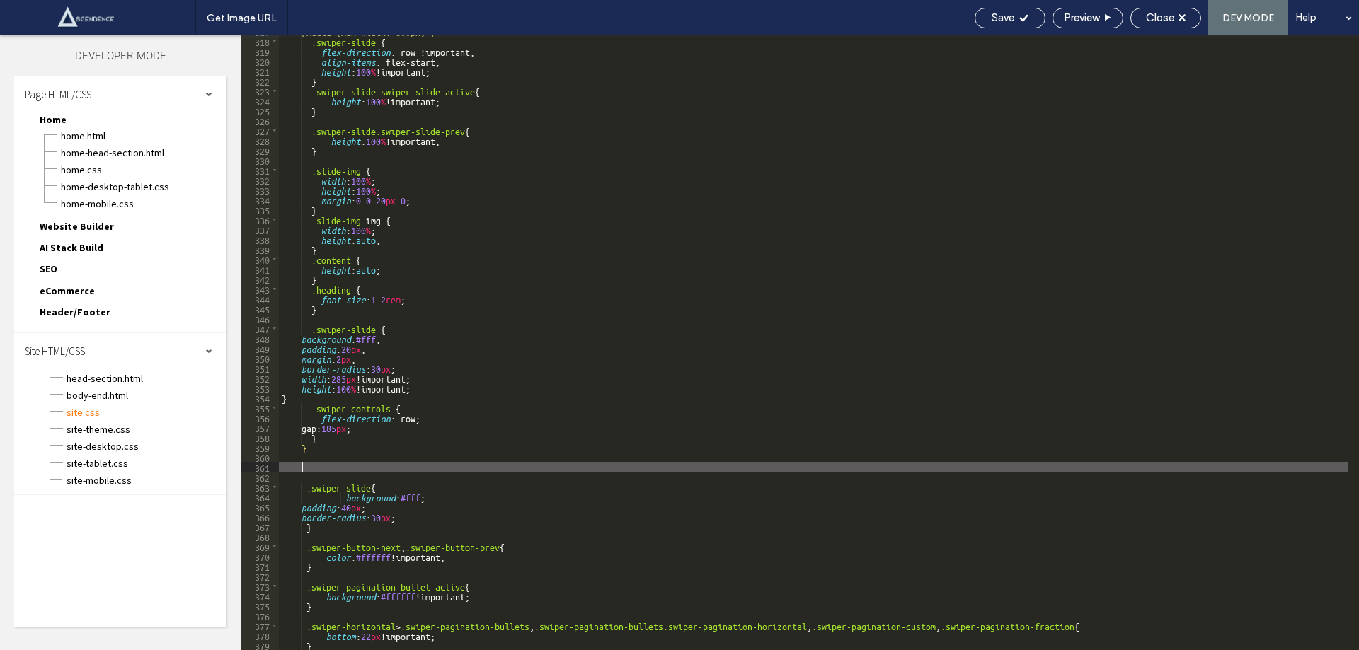
drag, startPoint x: 312, startPoint y: 468, endPoint x: 313, endPoint y: 476, distance: 7.9
click at [313, 473] on div "@media (max-width: 600px) { .swiper-slide { flex-direction : row !important; al…" at bounding box center [813, 343] width 1069 height 635
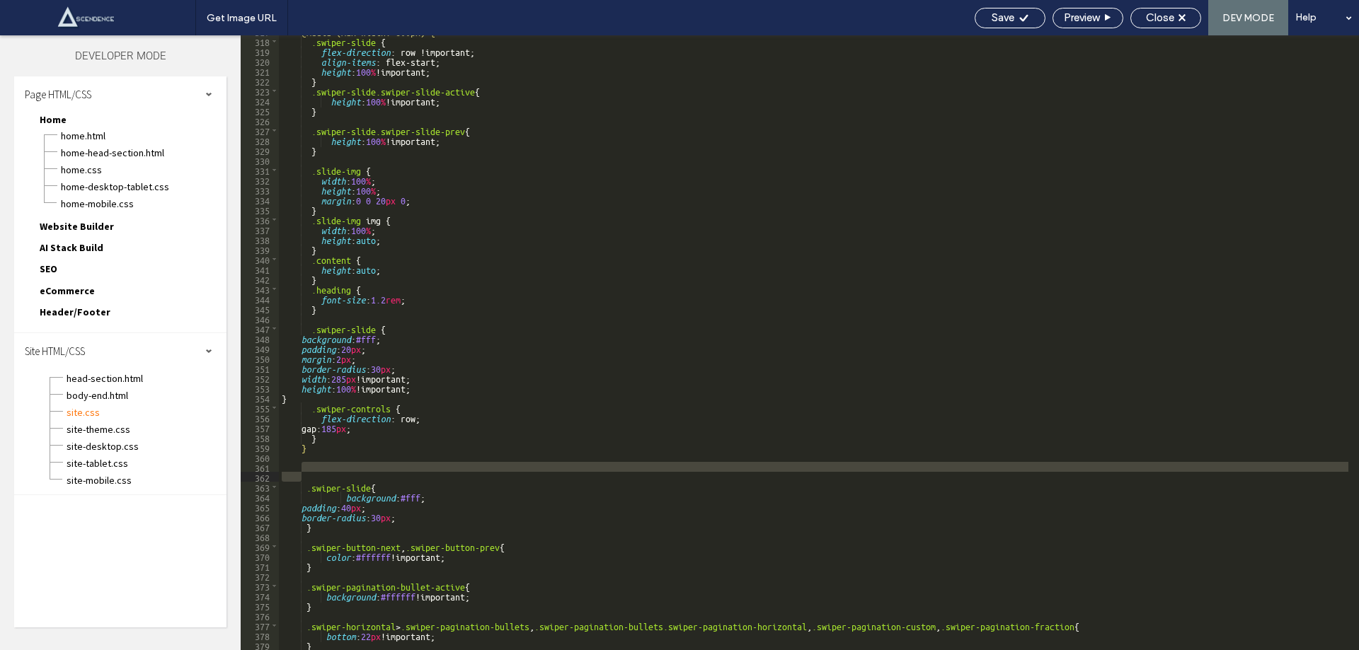
click at [314, 477] on div "@media (max-width: 600px) { .swiper-slide { flex-direction : row !important; al…" at bounding box center [813, 342] width 1069 height 615
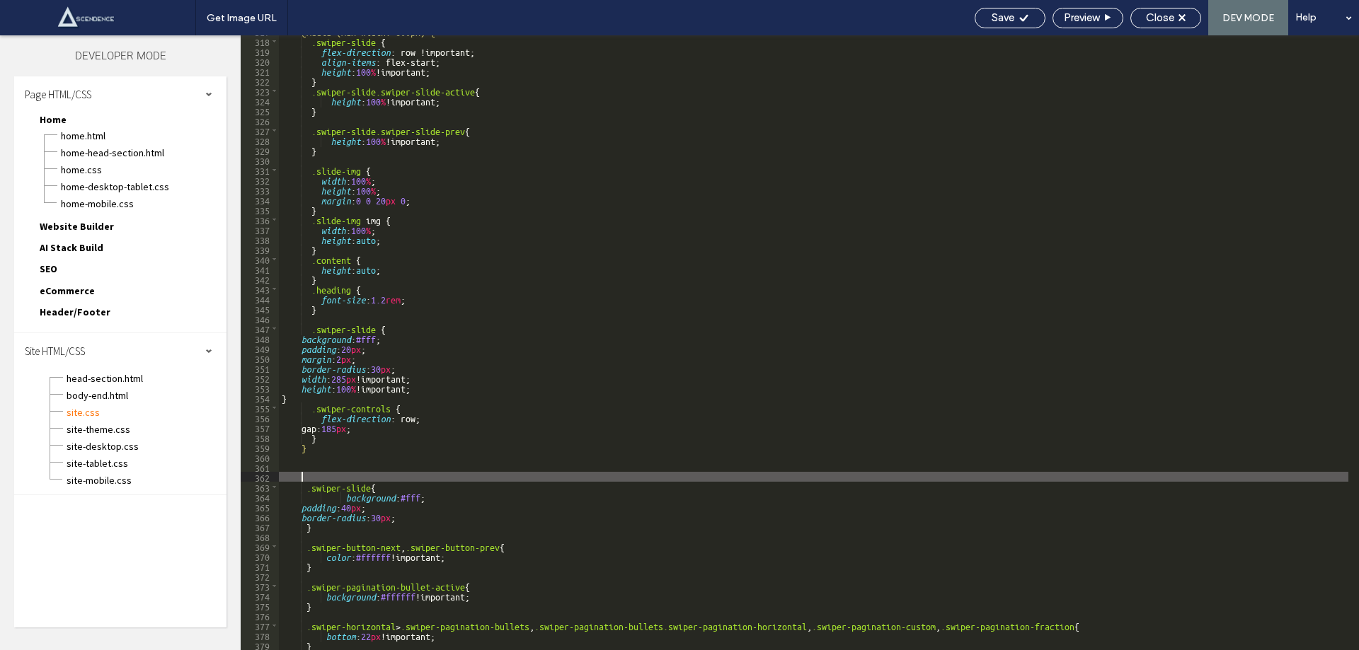
scroll to position [3140, 0]
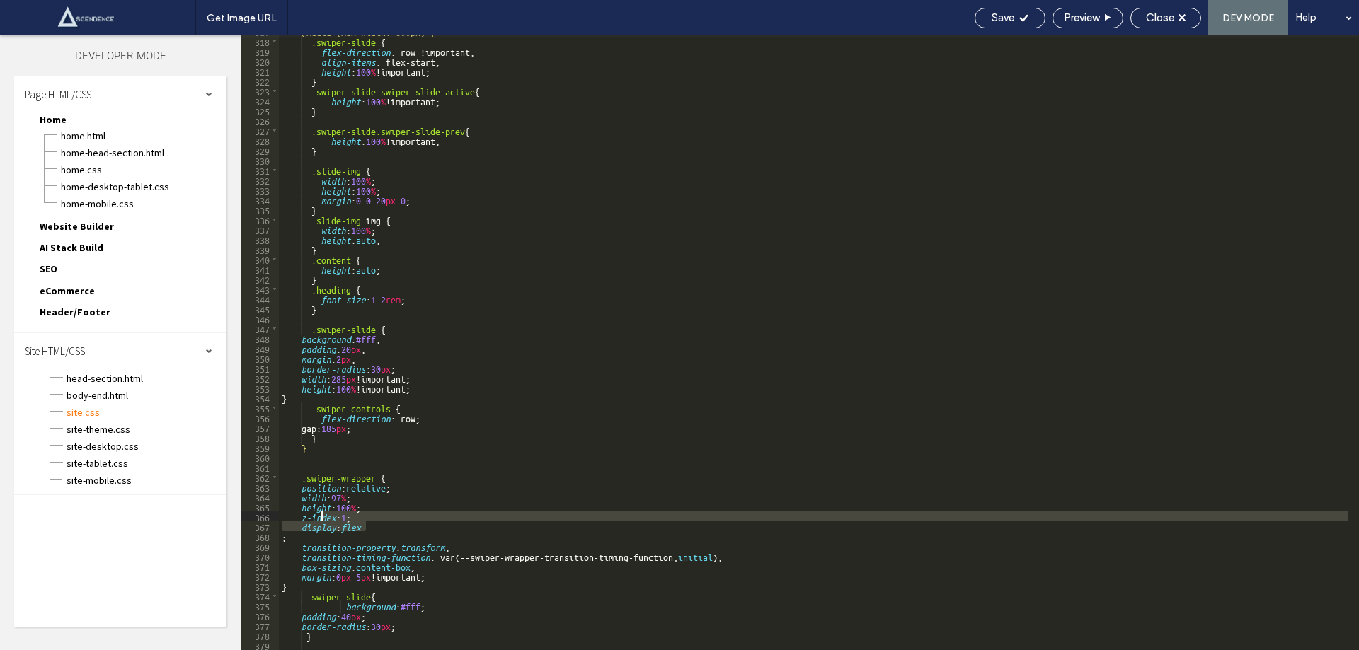
drag, startPoint x: 370, startPoint y: 530, endPoint x: 315, endPoint y: 512, distance: 58.0
click at [318, 514] on div "@media (max-width: 600px) { .swiper-slide { flex-direction : row !important; al…" at bounding box center [813, 343] width 1069 height 635
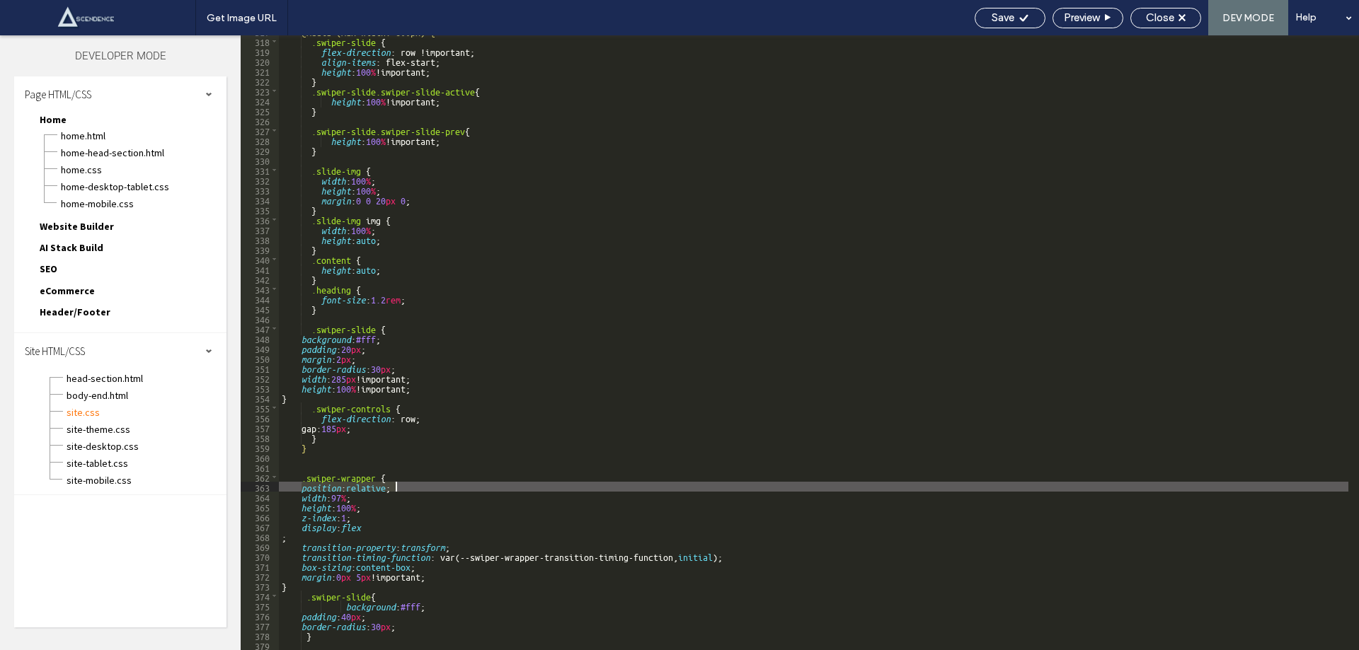
drag, startPoint x: 300, startPoint y: 488, endPoint x: 402, endPoint y: 485, distance: 102.0
click at [402, 485] on div "@media (max-width: 600px) { .swiper-slide { flex-direction : row !important; al…" at bounding box center [813, 343] width 1069 height 635
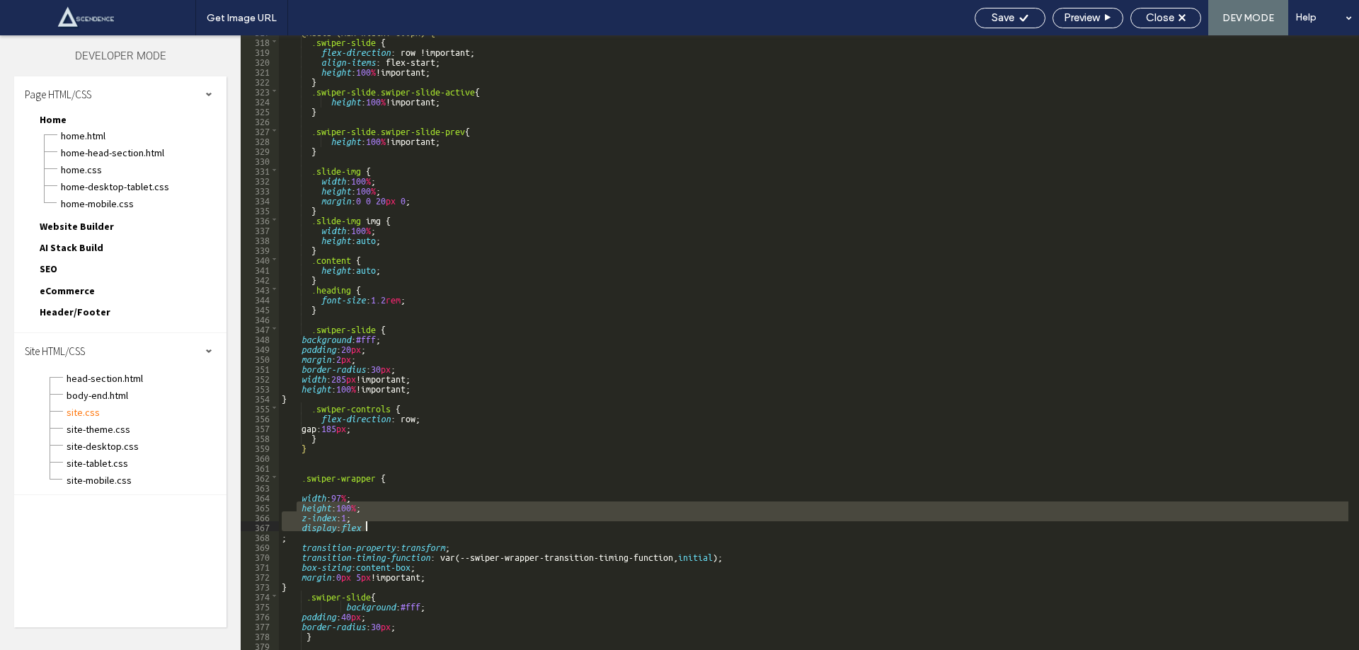
drag, startPoint x: 296, startPoint y: 507, endPoint x: 380, endPoint y: 522, distance: 84.8
click at [380, 522] on div "@media (max-width: 600px) { .swiper-slide { flex-direction : row !important; al…" at bounding box center [813, 343] width 1069 height 635
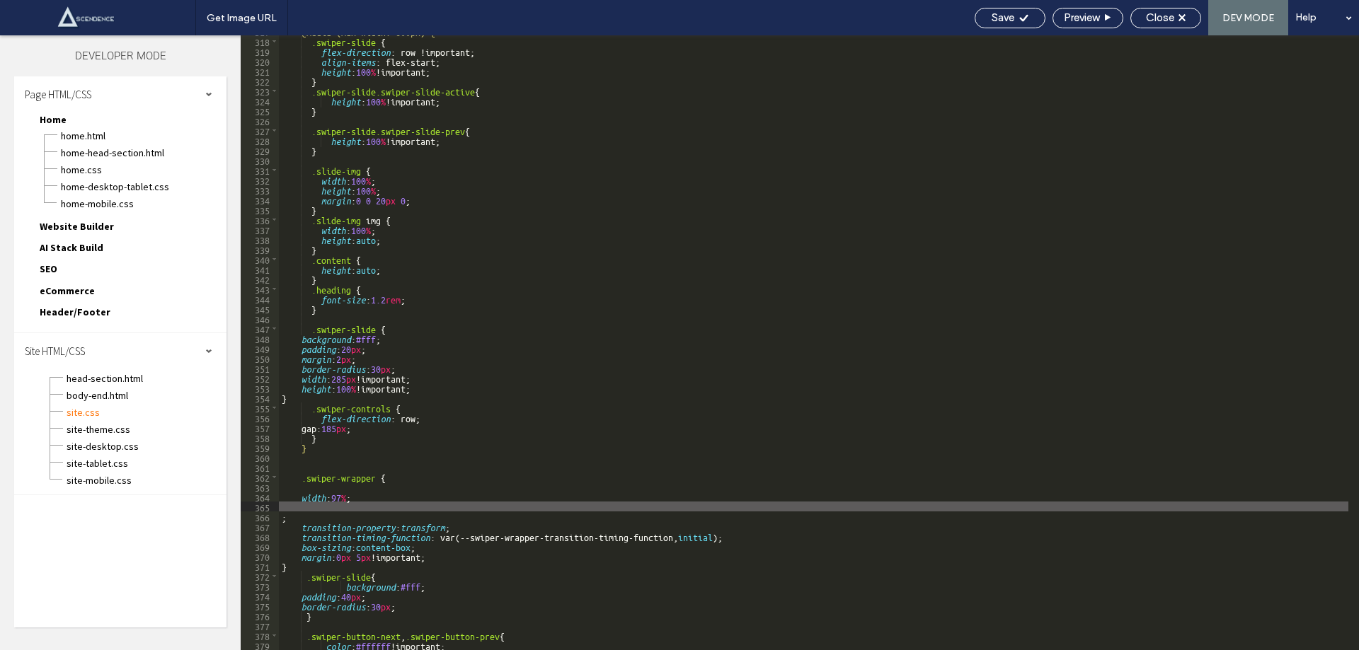
click at [347, 519] on div "@media (max-width: 600px) { .swiper-slide { flex-direction : row !important; al…" at bounding box center [813, 343] width 1069 height 635
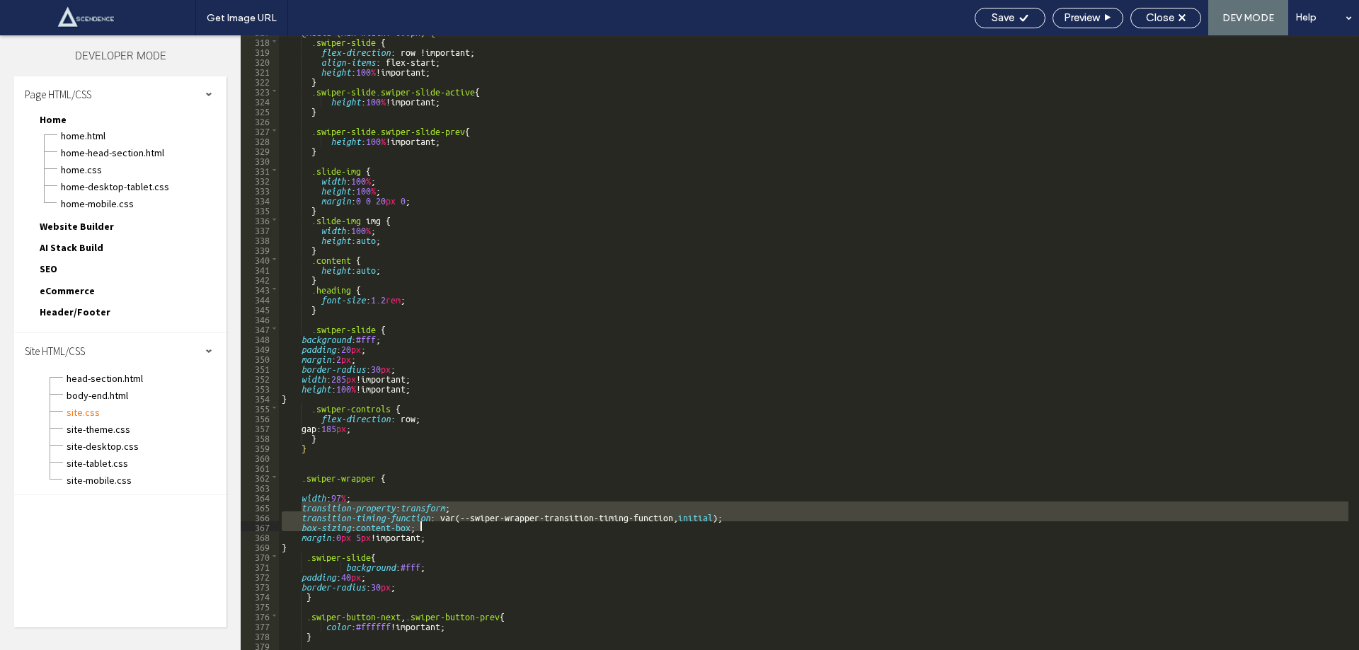
drag, startPoint x: 300, startPoint y: 507, endPoint x: 456, endPoint y: 531, distance: 158.2
click at [456, 531] on div "@media (max-width: 600px) { .swiper-slide { flex-direction : row !important; al…" at bounding box center [813, 343] width 1069 height 635
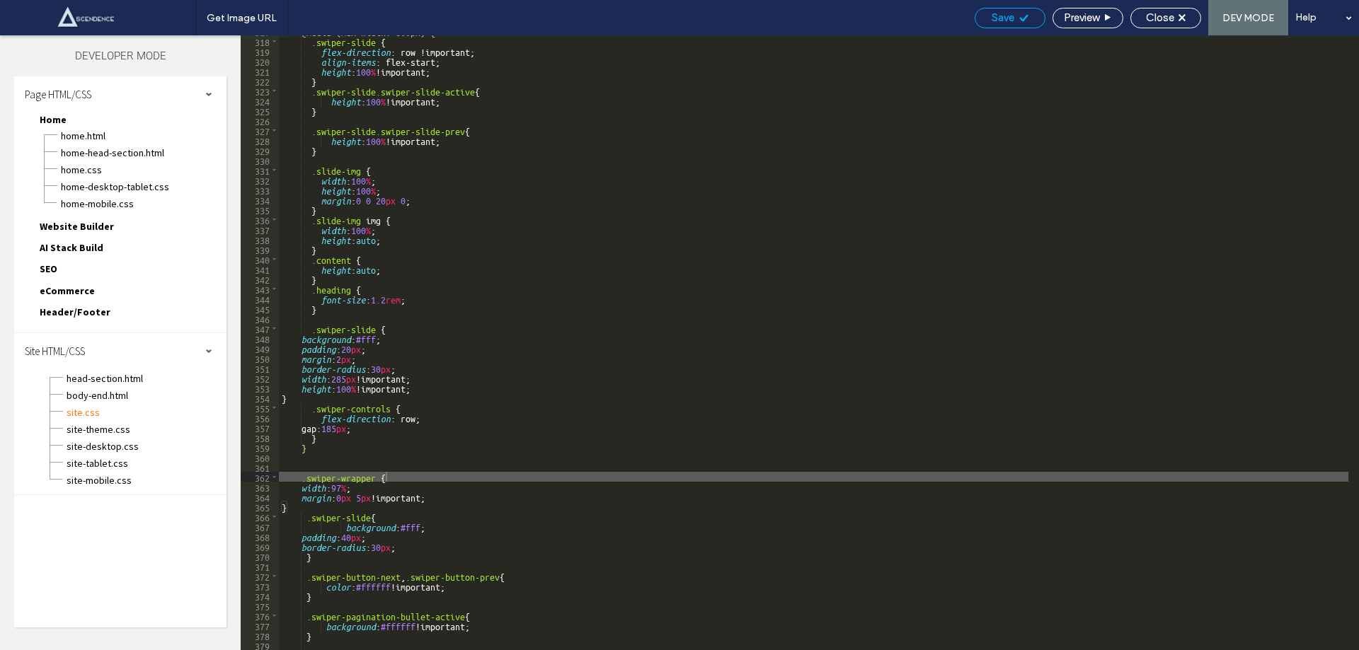
click at [1010, 11] on div "Save" at bounding box center [1009, 18] width 71 height 21
click at [290, 509] on div "@media (max-width: 600px) { .swiper-slide { flex-direction : row !important; al…" at bounding box center [813, 343] width 1069 height 635
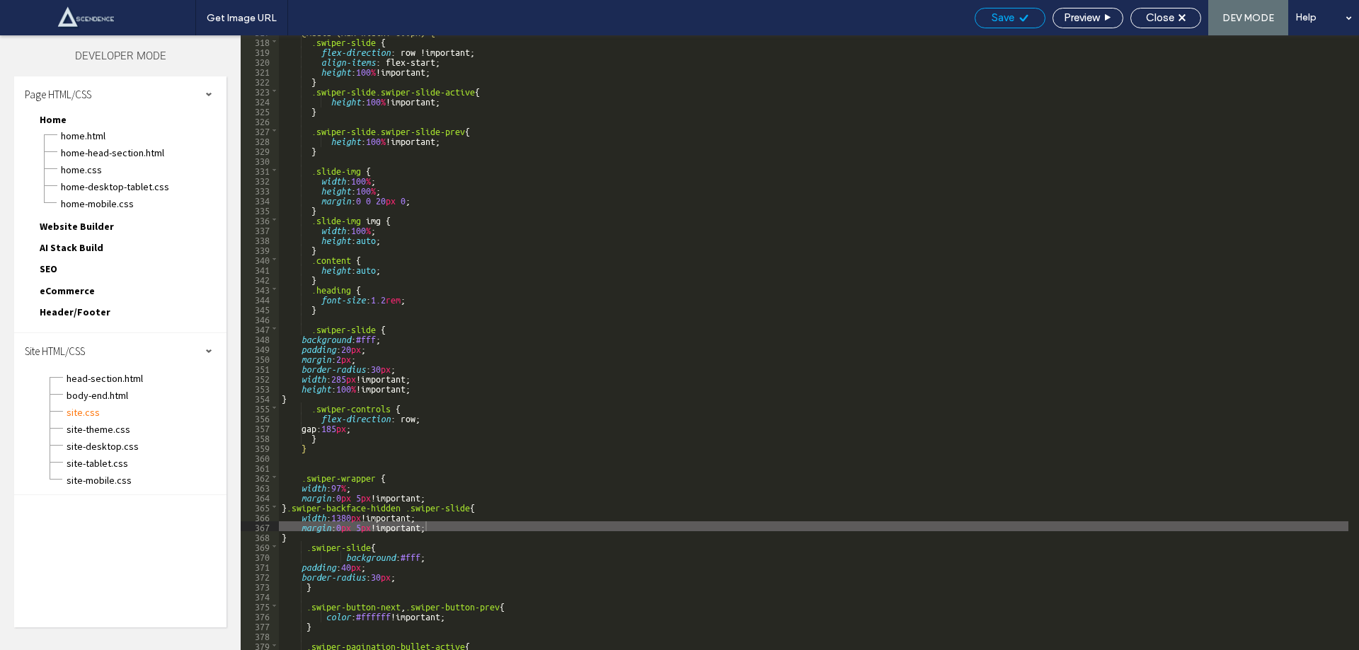
click at [1007, 12] on span "Save" at bounding box center [1002, 17] width 23 height 13
drag, startPoint x: 1007, startPoint y: 12, endPoint x: 1015, endPoint y: 2, distance: 13.0
click at [1008, 11] on div "Get Image URL Save Preview Close DEV MODE Help Design Panel Site Comments Team …" at bounding box center [679, 325] width 1359 height 650
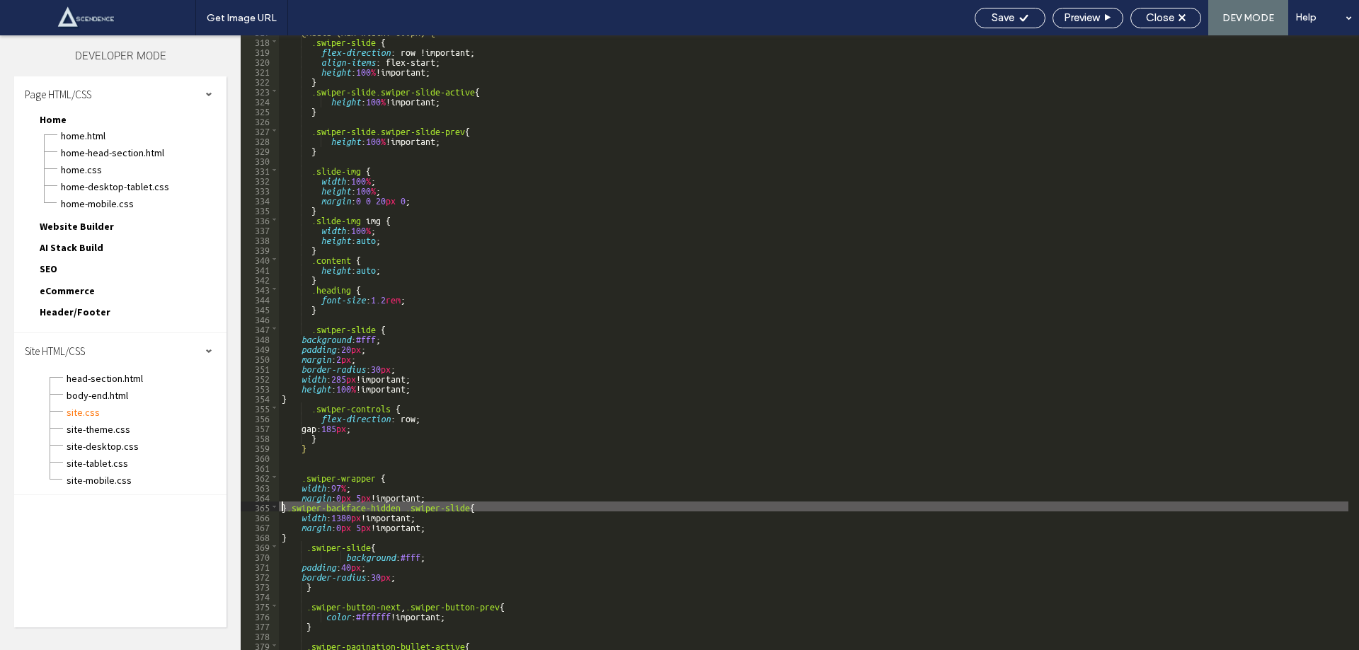
click at [283, 505] on div "@media (max-width: 600px) { .swiper-slide { flex-direction : row !important; al…" at bounding box center [813, 343] width 1069 height 635
click at [289, 506] on div "@media (max-width: 600px) { .swiper-slide { flex-direction : row !important; al…" at bounding box center [813, 343] width 1069 height 635
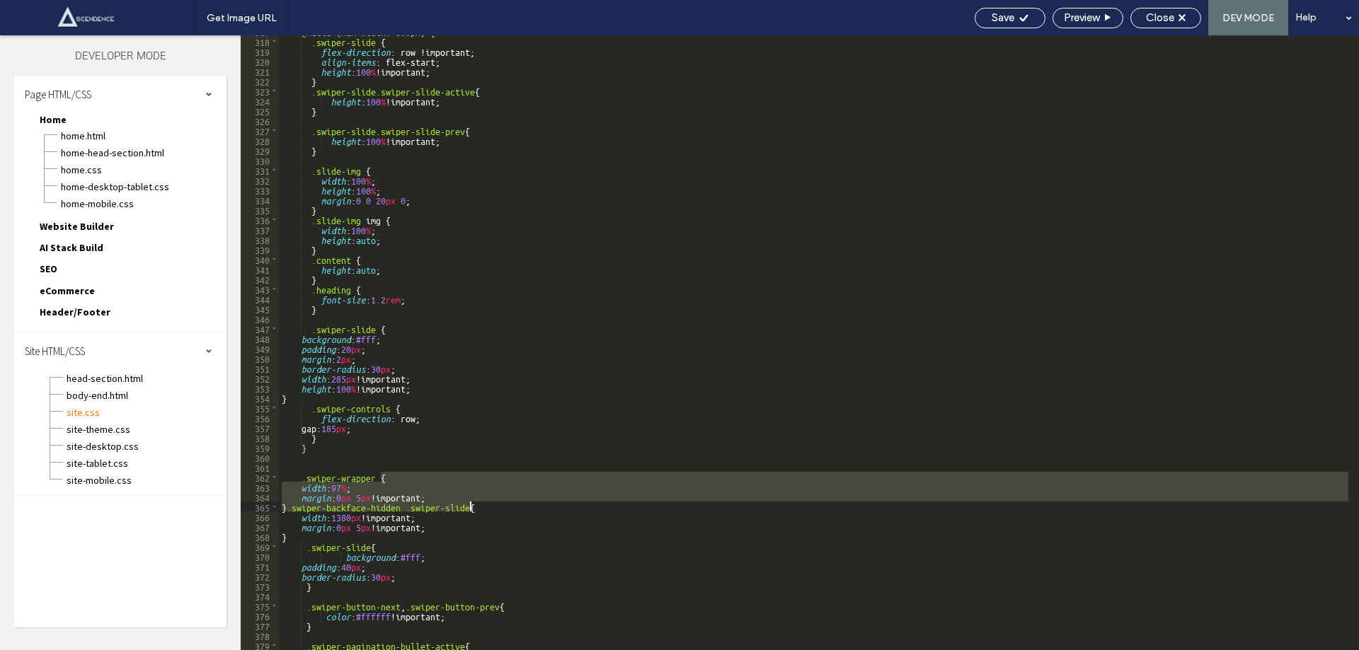
drag, startPoint x: 289, startPoint y: 506, endPoint x: 470, endPoint y: 507, distance: 181.1
click at [470, 507] on div "@media (max-width: 600px) { .swiper-slide { flex-direction : row !important; al…" at bounding box center [813, 343] width 1069 height 635
click at [296, 508] on div "@media (max-width: 600px) { .swiper-slide { flex-direction : row !important; al…" at bounding box center [813, 342] width 1069 height 615
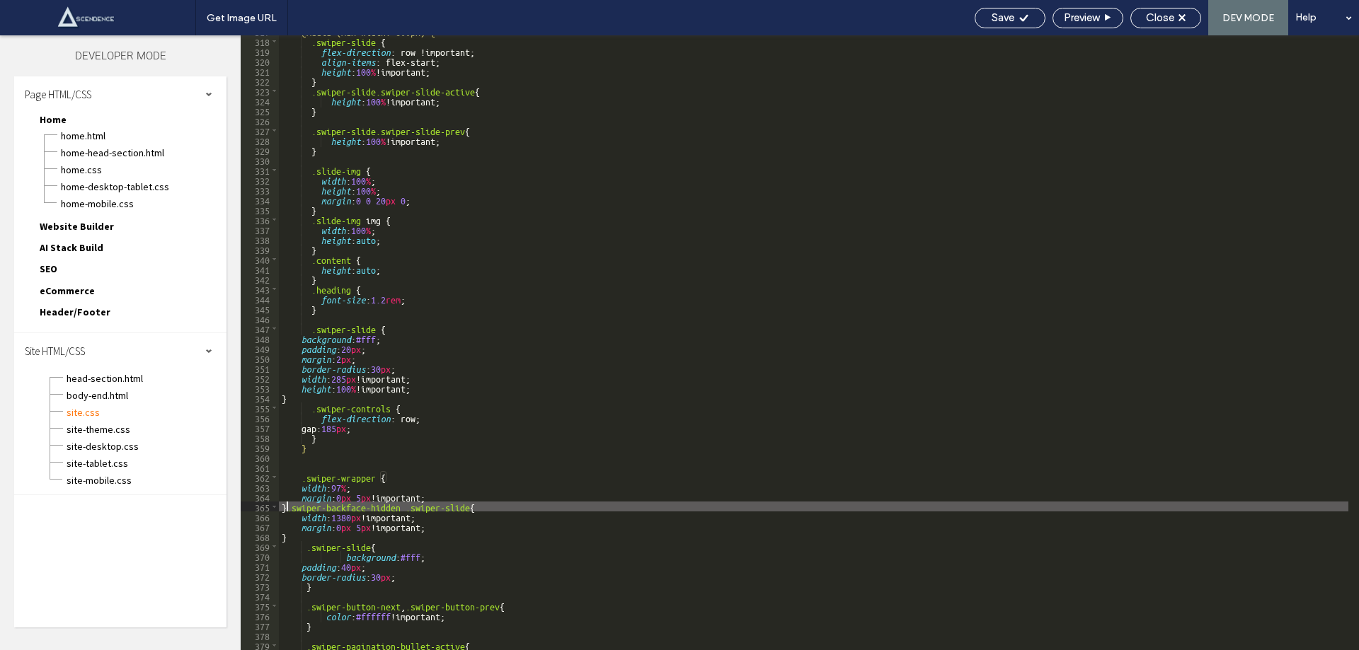
click at [287, 508] on div "@media (max-width: 600px) { .swiper-slide { flex-direction : row !important; al…" at bounding box center [813, 343] width 1069 height 635
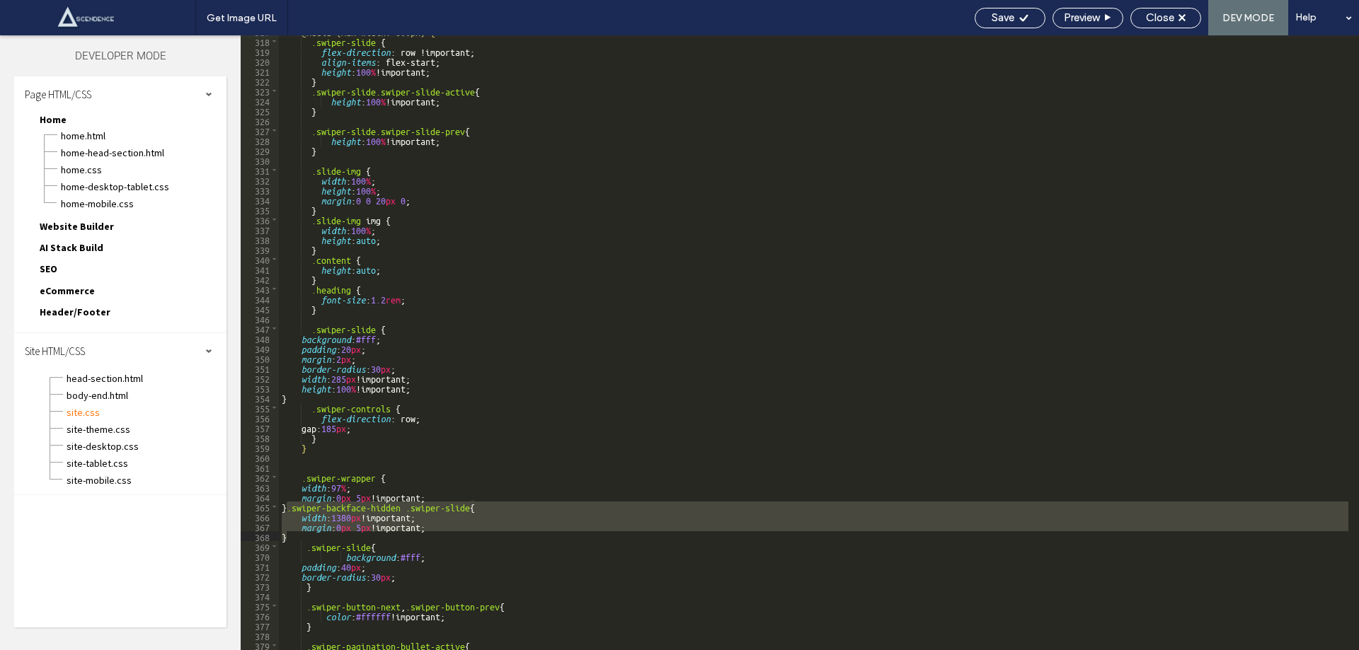
drag, startPoint x: 287, startPoint y: 508, endPoint x: 483, endPoint y: 537, distance: 198.1
click at [483, 537] on div "@media (max-width: 600px) { .swiper-slide { flex-direction : row !important; al…" at bounding box center [813, 343] width 1069 height 635
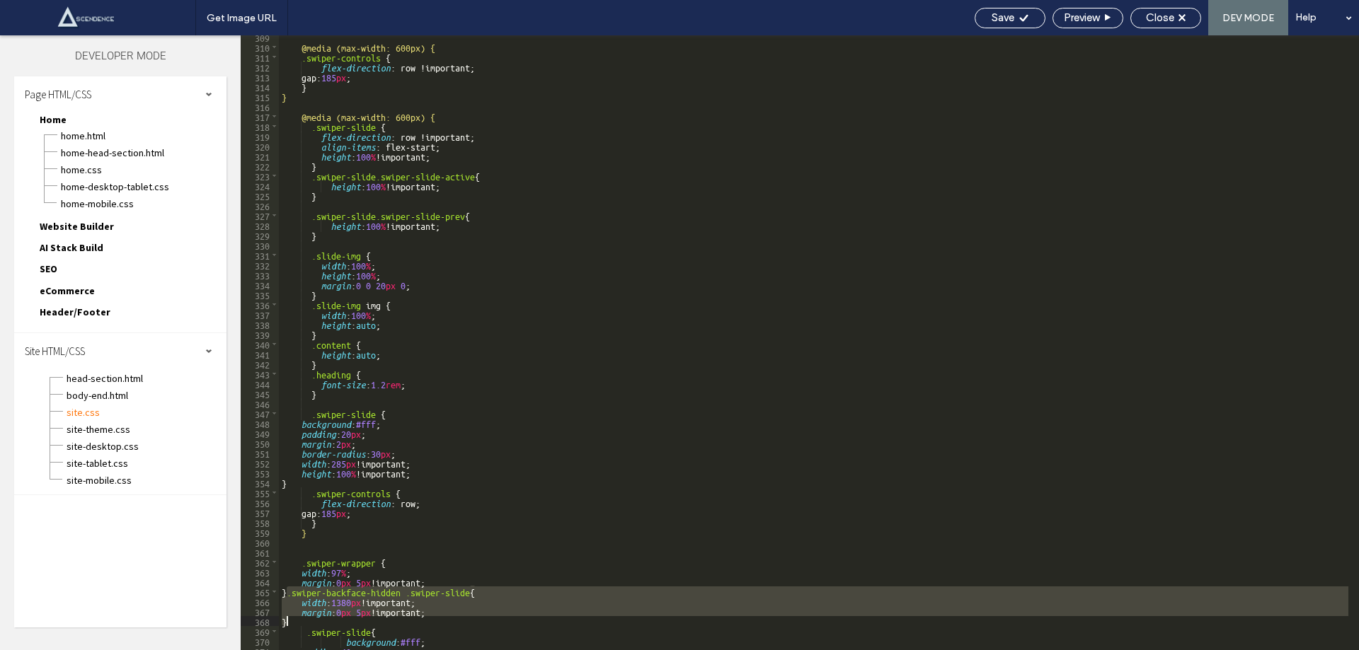
scroll to position [3055, 0]
click at [326, 238] on div "@media (max-width: 600px) { .swiper-controls { flex-direction : row !important;…" at bounding box center [813, 349] width 1069 height 635
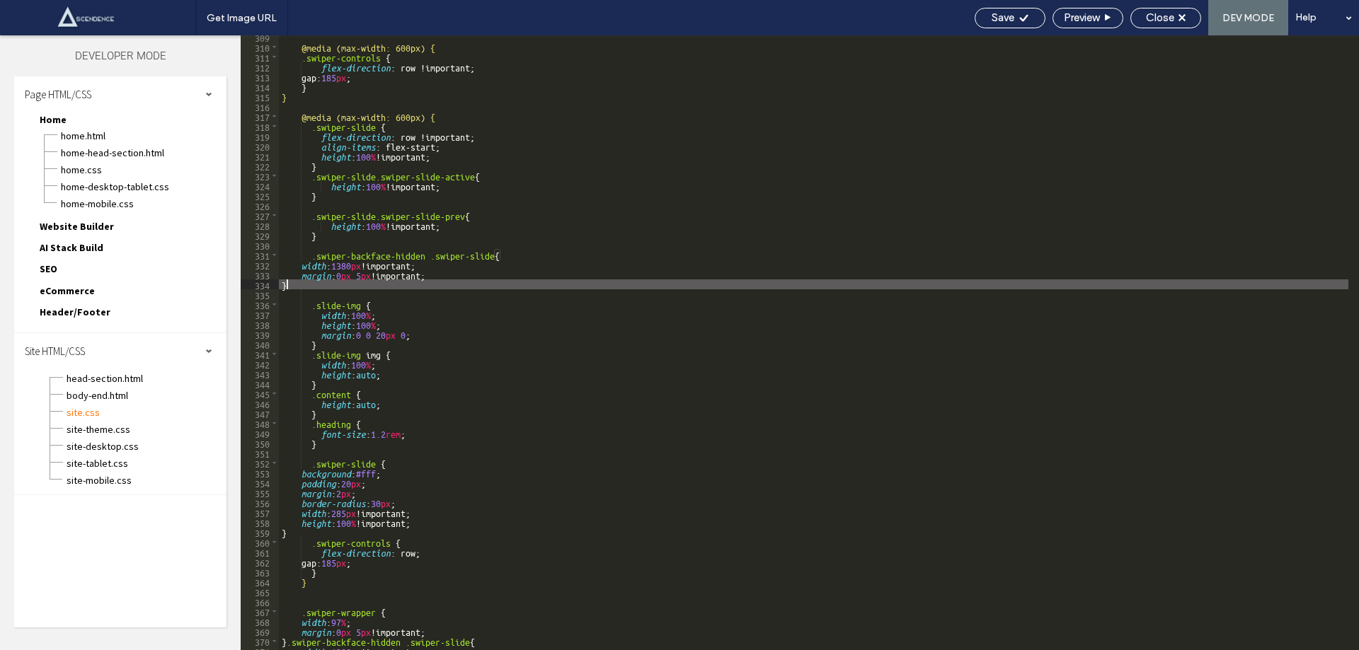
click at [342, 266] on div "@media (max-width: 600px) { .swiper-controls { flex-direction : row !important;…" at bounding box center [813, 349] width 1069 height 635
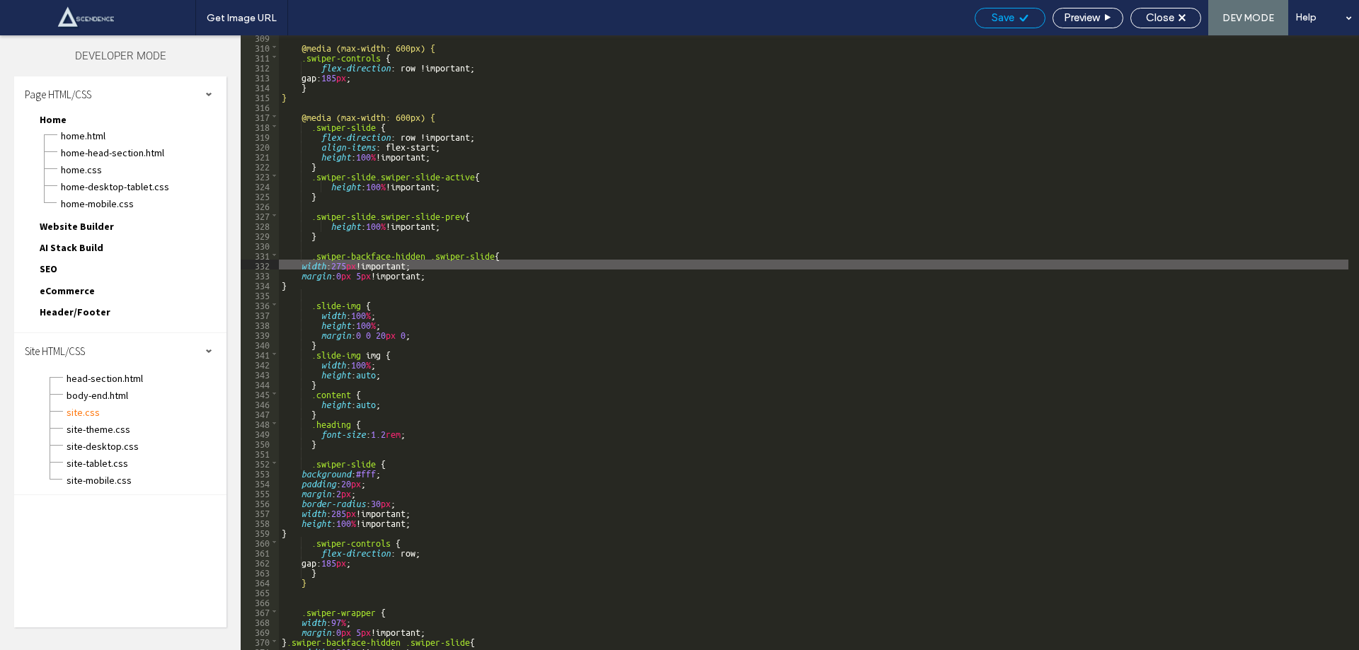
click at [1003, 12] on span "Save" at bounding box center [1002, 17] width 23 height 13
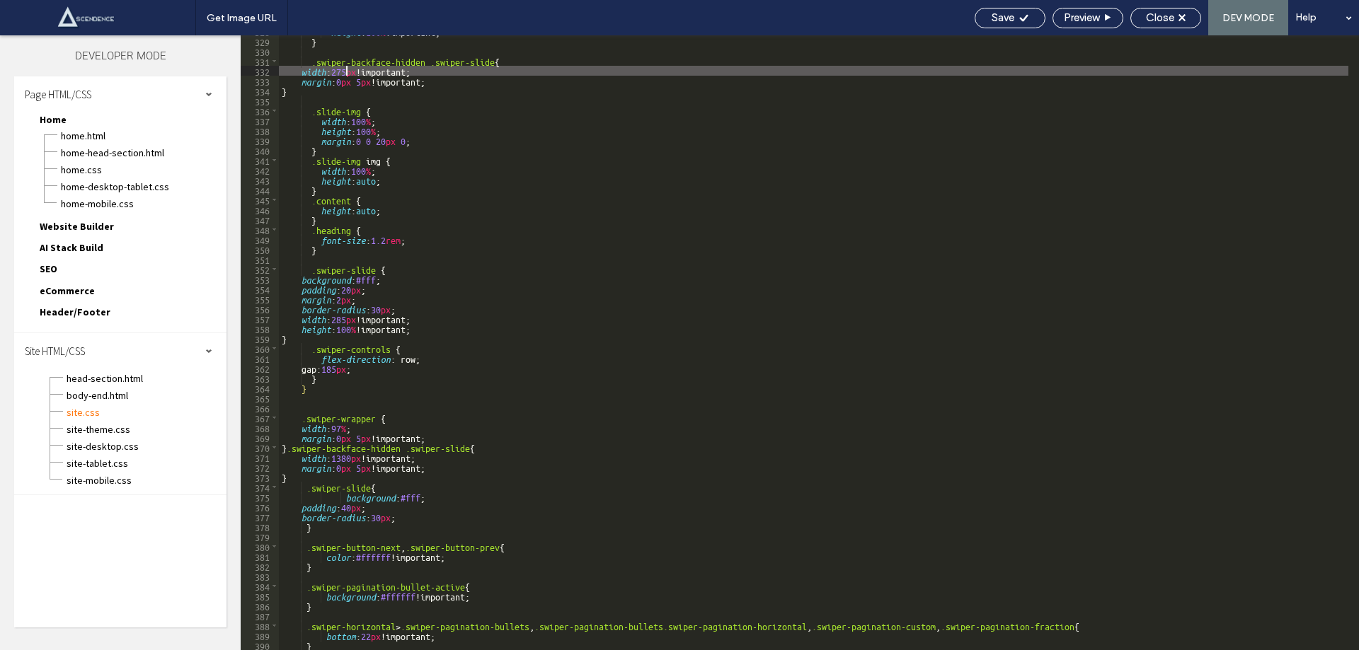
scroll to position [3249, 0]
click at [288, 448] on div "height : 100 % !important; } .swiper-backface-hidden .swiper-slide { width : 27…" at bounding box center [813, 343] width 1069 height 635
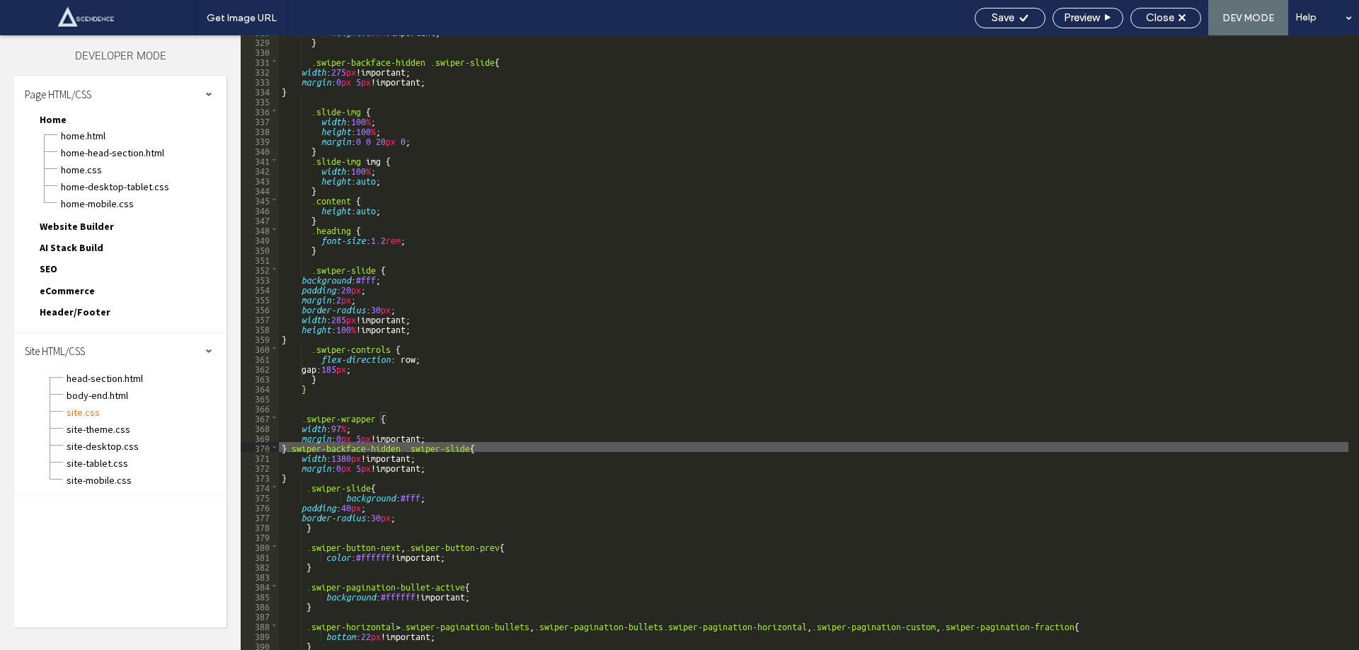
type textarea "**"
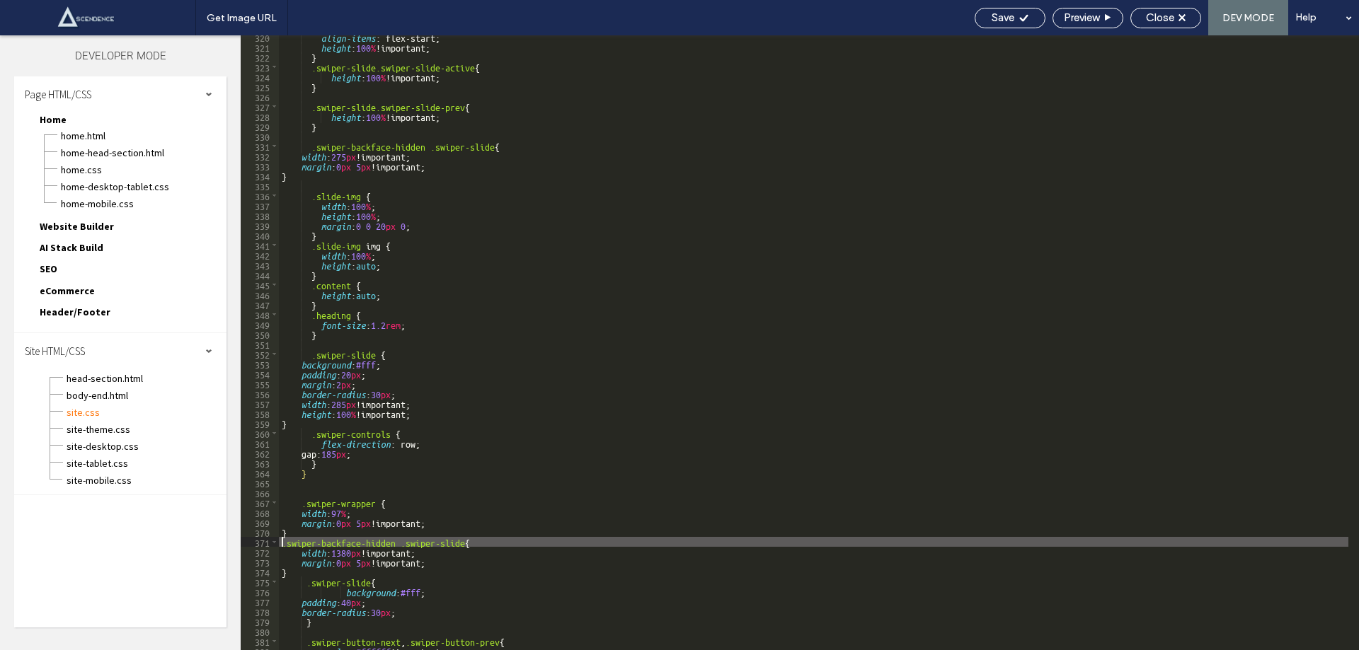
scroll to position [3206, 0]
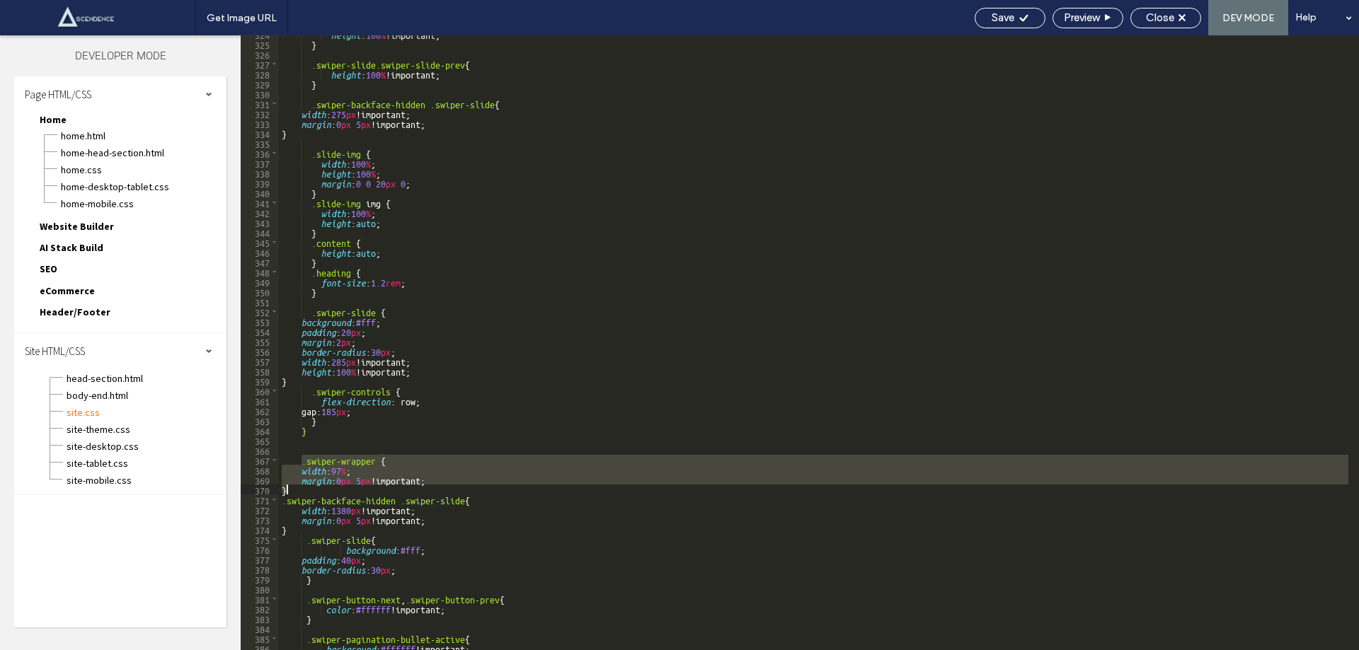
drag, startPoint x: 302, startPoint y: 463, endPoint x: 455, endPoint y: 492, distance: 155.4
click at [455, 492] on div "height : 100 % !important; } .swiper-slide.swiper-slide-prev { height : 100 % !…" at bounding box center [813, 346] width 1069 height 635
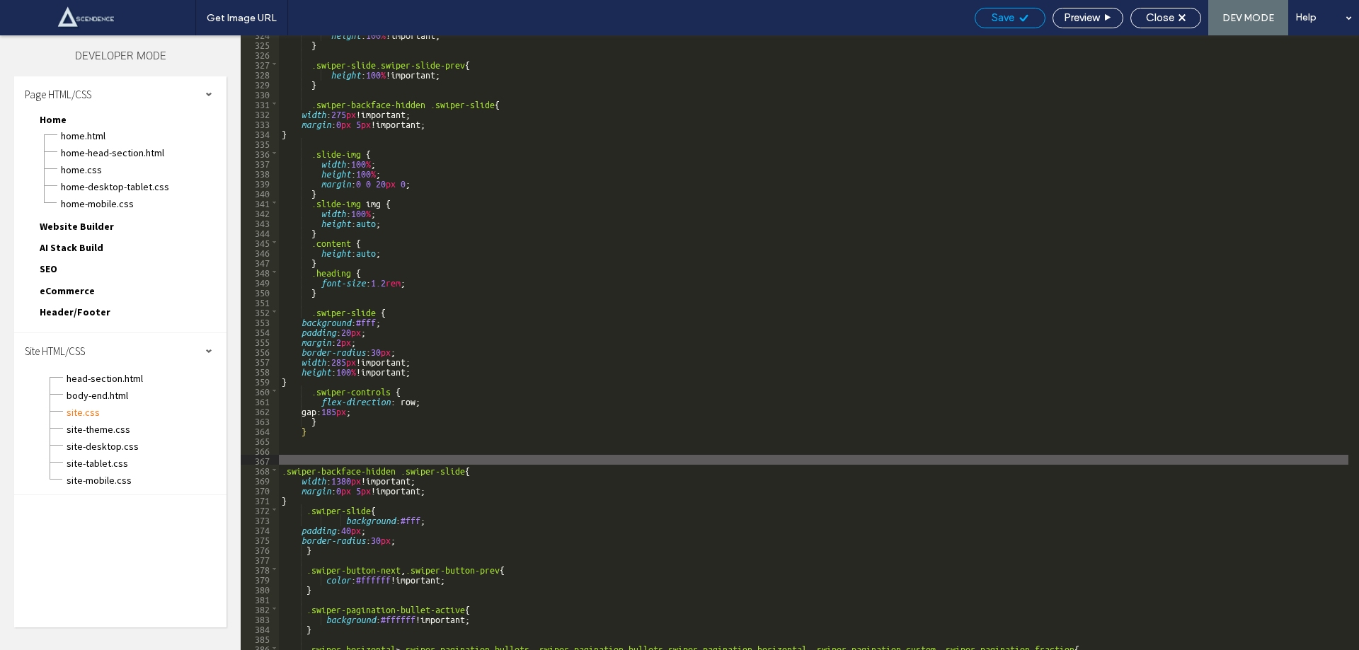
click at [1014, 17] on div "Save" at bounding box center [1009, 17] width 69 height 13
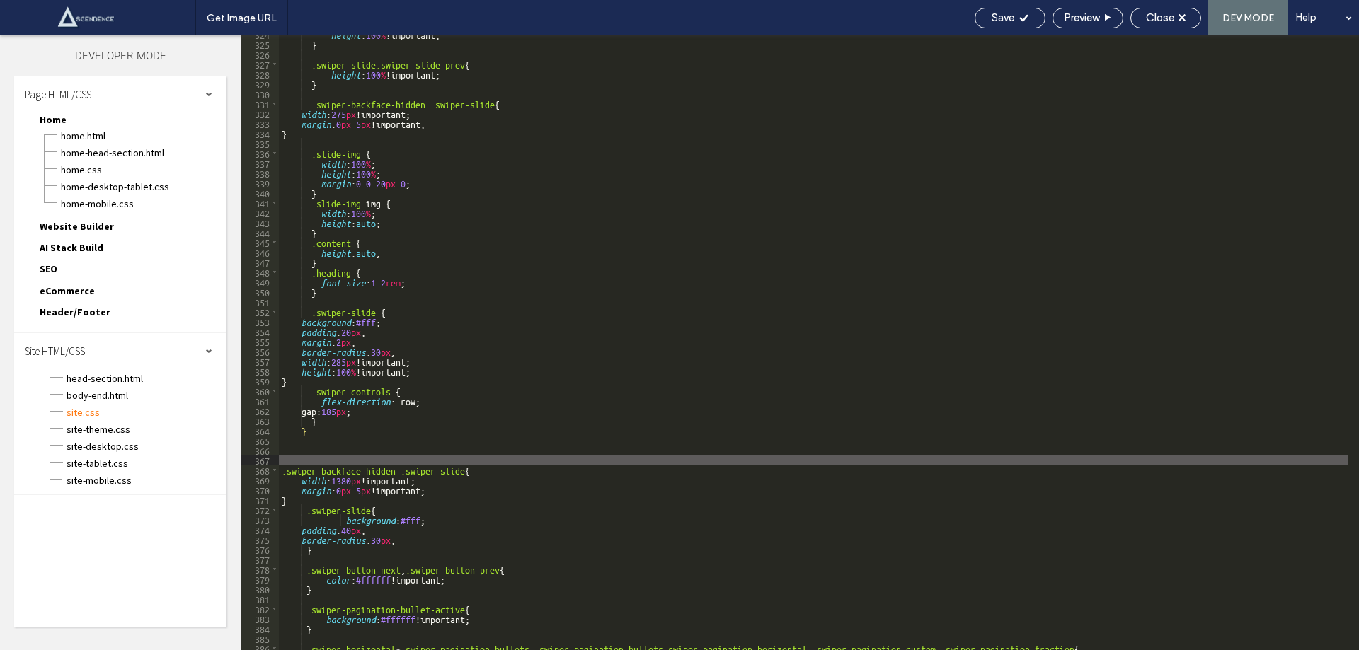
drag, startPoint x: 1014, startPoint y: 17, endPoint x: 845, endPoint y: 1, distance: 169.9
click at [1001, 19] on div "Save" at bounding box center [1009, 17] width 69 height 13
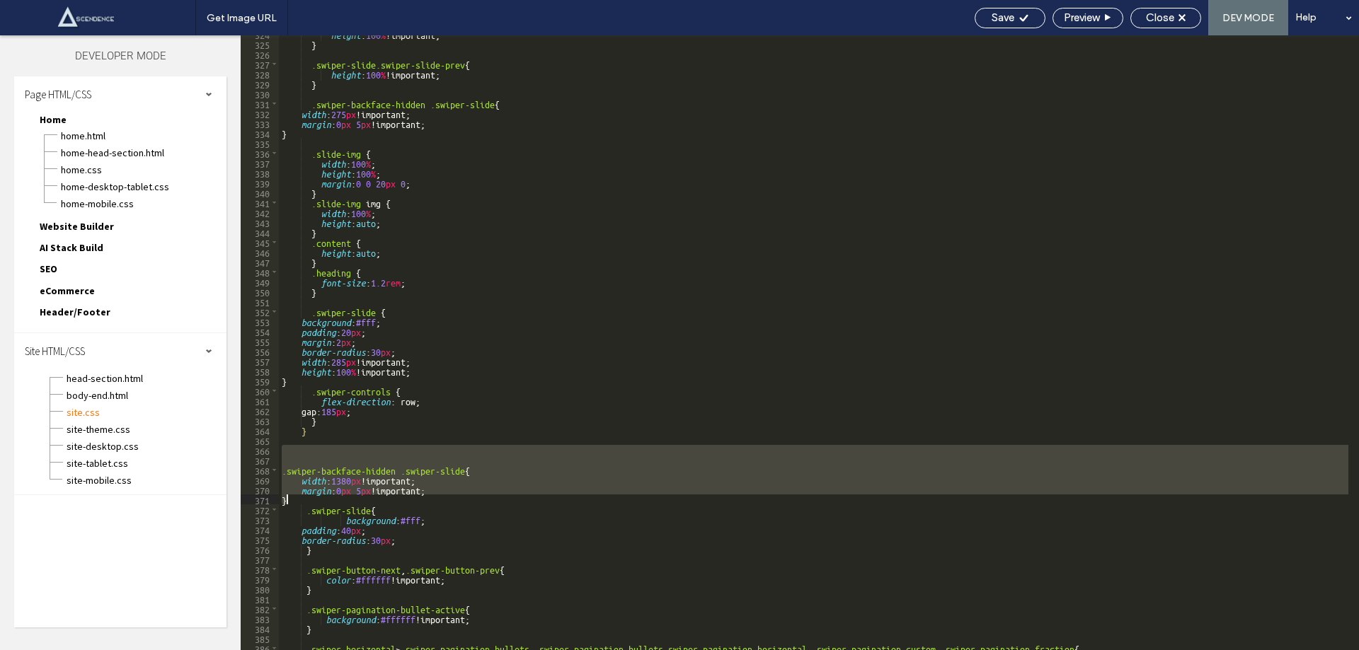
drag, startPoint x: 280, startPoint y: 454, endPoint x: 290, endPoint y: 500, distance: 47.7
click at [290, 500] on div "height : 100 % !important; } .swiper-slide.swiper-slide-prev { height : 100 % !…" at bounding box center [813, 346] width 1069 height 635
click at [991, 15] on span "Save" at bounding box center [1002, 17] width 23 height 13
click at [988, 15] on div "Get Image URL Save Preview Close DEV MODE Help Design Panel Site Comments Team …" at bounding box center [679, 325] width 1359 height 650
click at [988, 15] on div at bounding box center [679, 325] width 1359 height 650
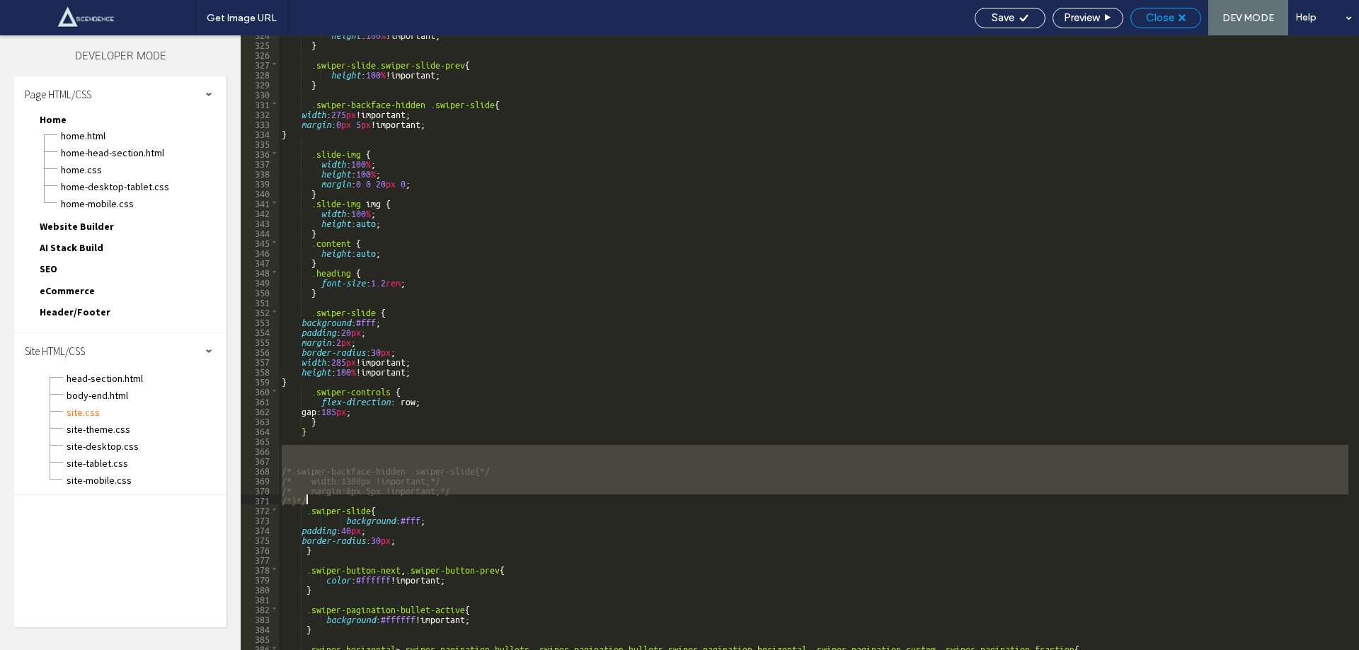
click at [1180, 13] on div "Close" at bounding box center [1165, 17] width 69 height 13
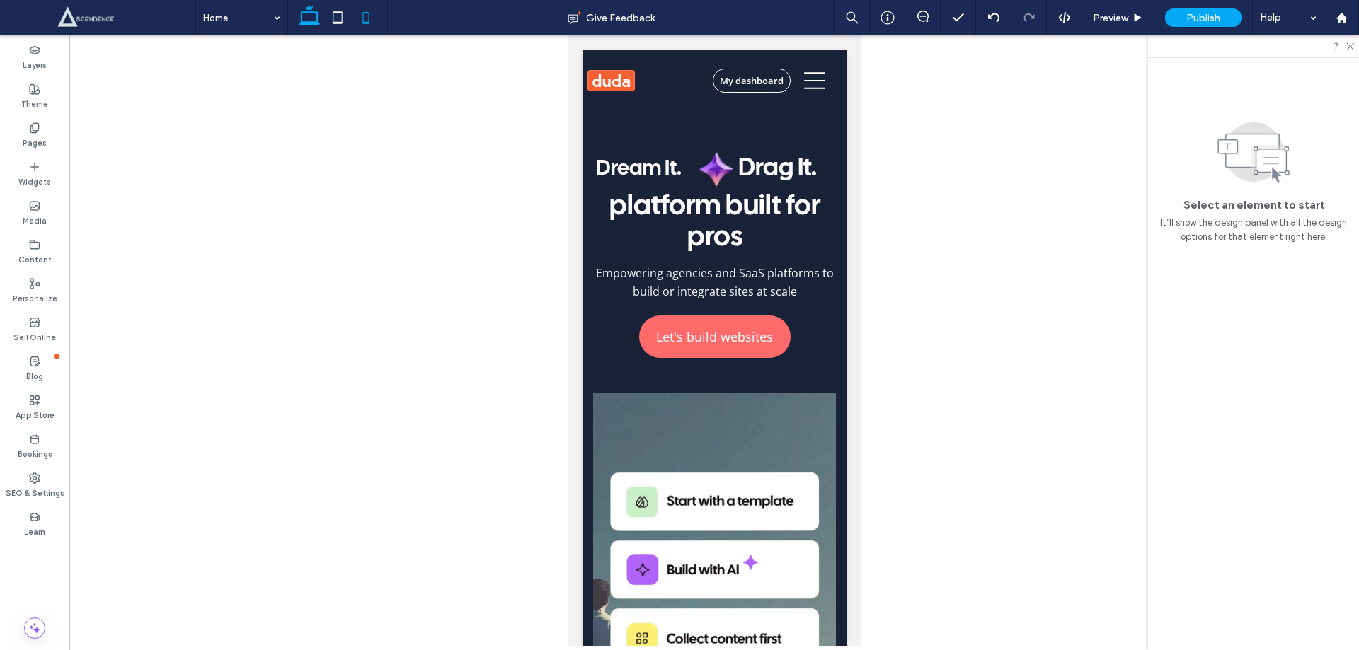
click at [305, 16] on icon at bounding box center [309, 18] width 28 height 28
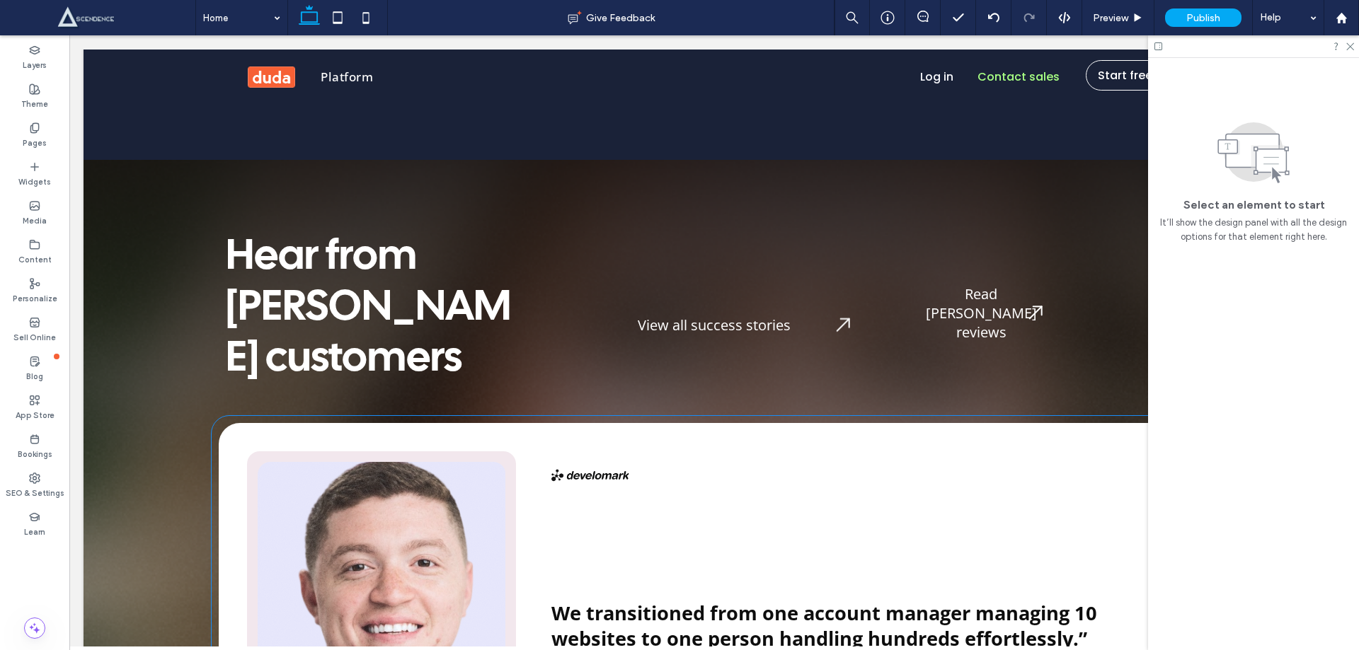
scroll to position [5378, 0]
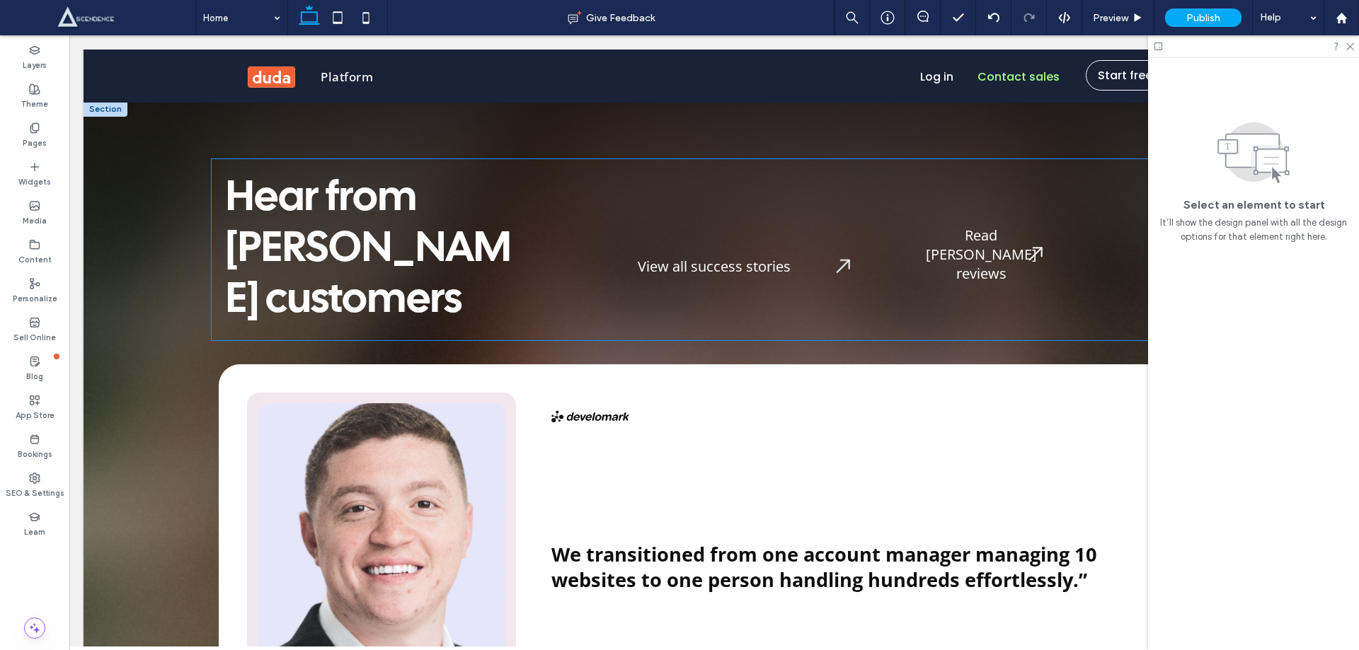
click at [385, 224] on h2 "[PERSON_NAME] customers" at bounding box center [373, 275] width 294 height 102
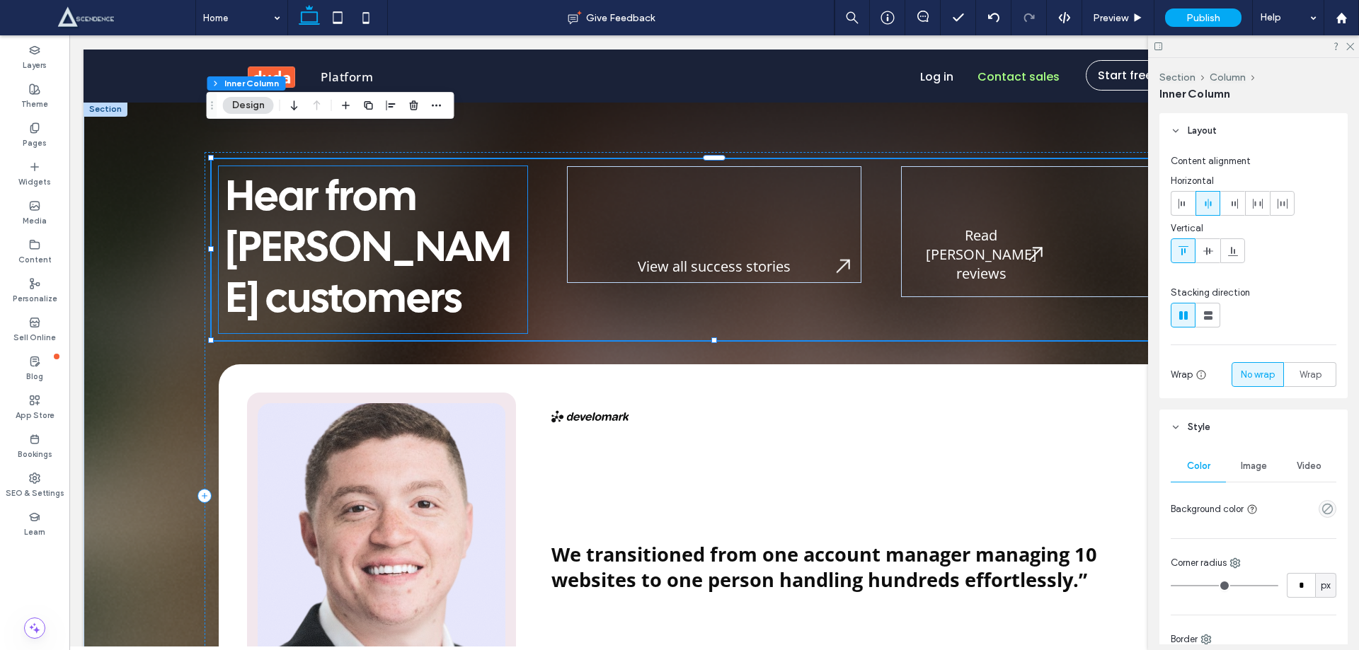
click at [357, 179] on span "Hear from" at bounding box center [321, 199] width 191 height 40
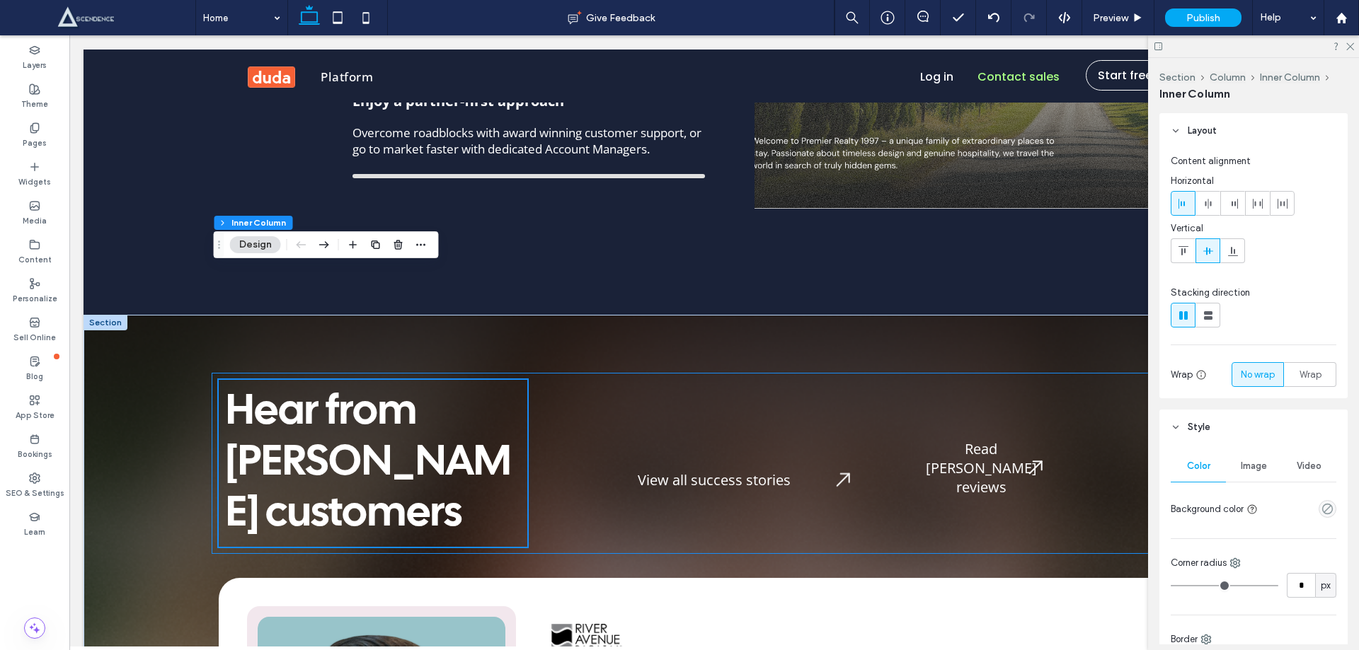
scroll to position [5095, 0]
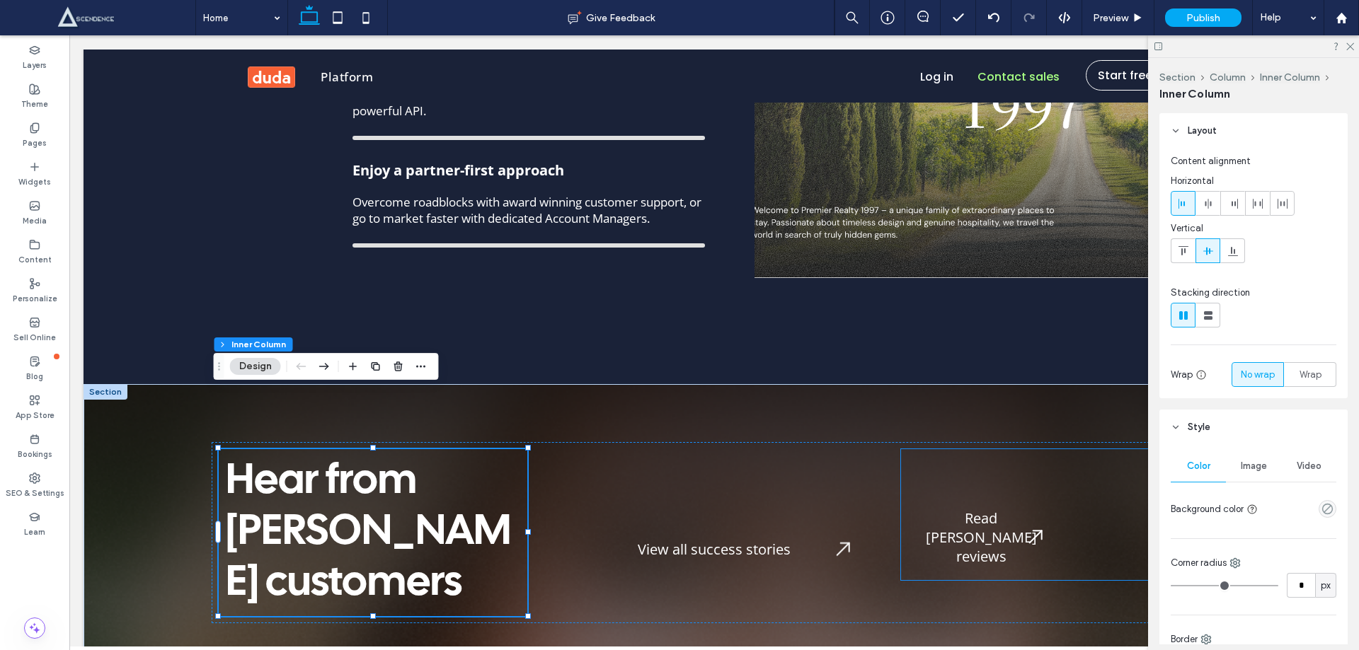
click at [1002, 456] on div "Read [PERSON_NAME] reviews" at bounding box center [981, 514] width 146 height 117
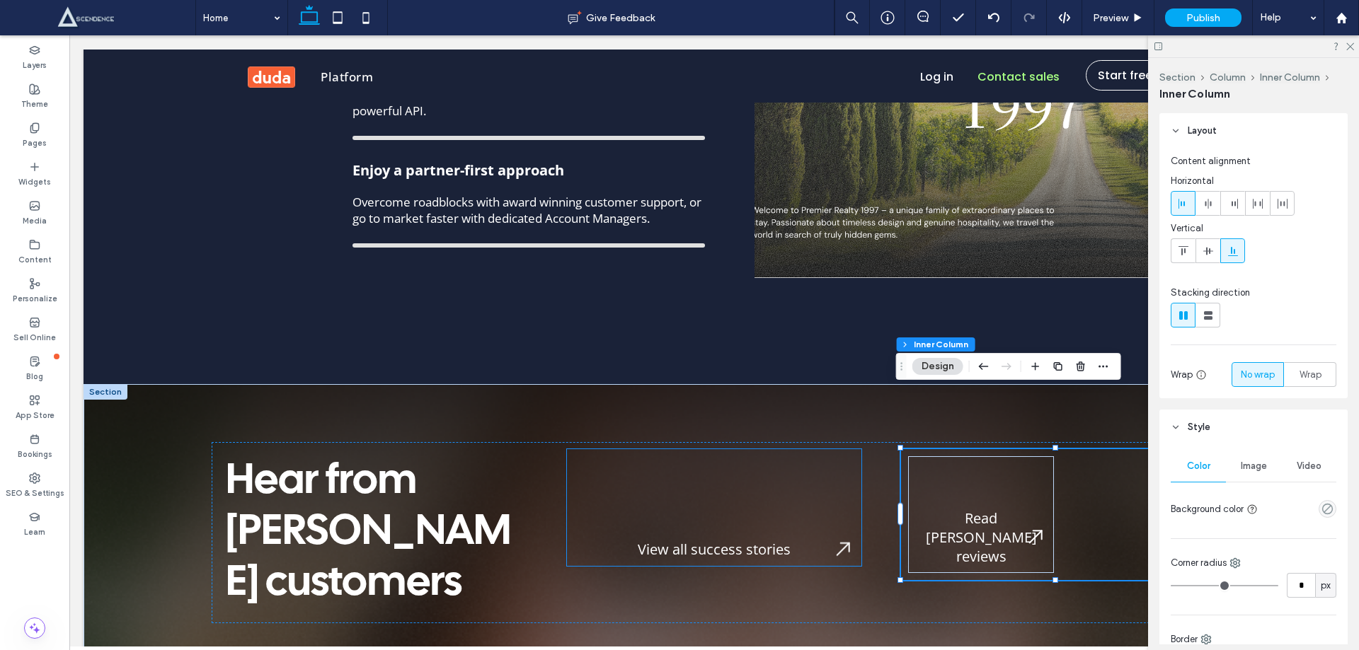
click at [764, 449] on div "View all success stories" at bounding box center [714, 507] width 294 height 117
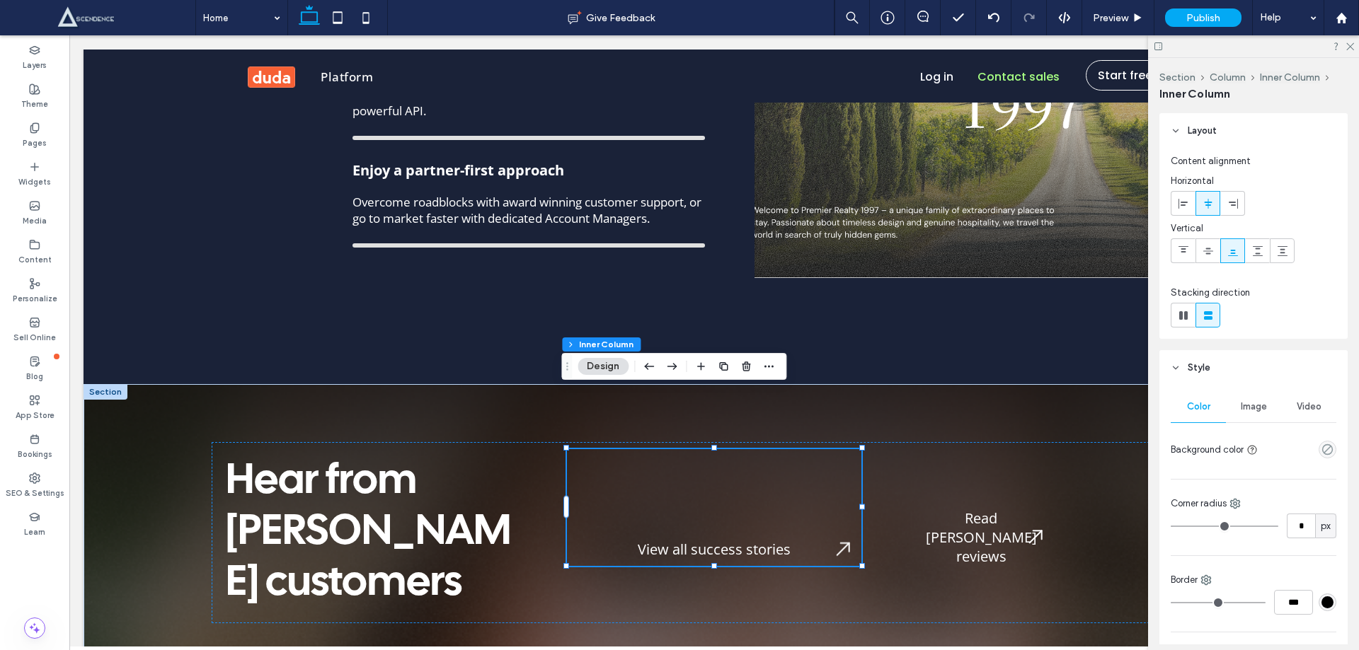
click at [703, 449] on div "View all success stories" at bounding box center [714, 507] width 294 height 117
click at [957, 456] on div "Read [PERSON_NAME] reviews" at bounding box center [981, 514] width 146 height 117
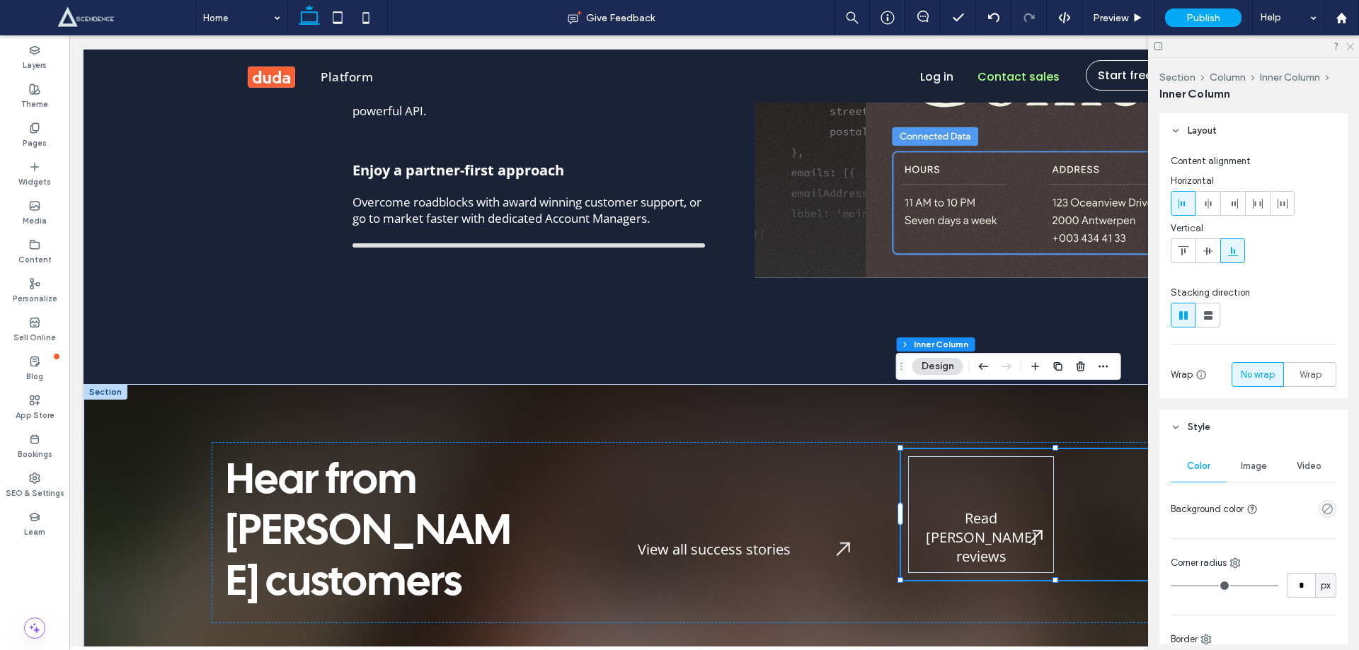
click at [1352, 50] on icon at bounding box center [1348, 45] width 9 height 9
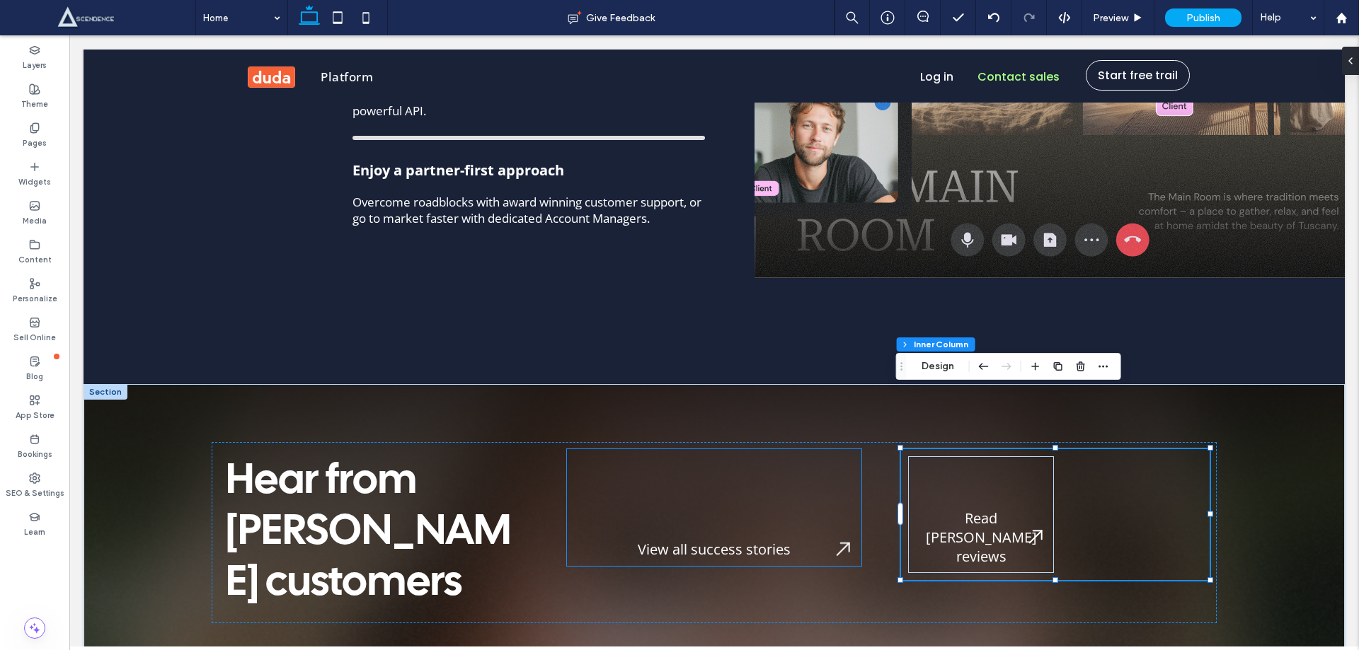
click at [766, 456] on div "View all success stories" at bounding box center [714, 507] width 294 height 117
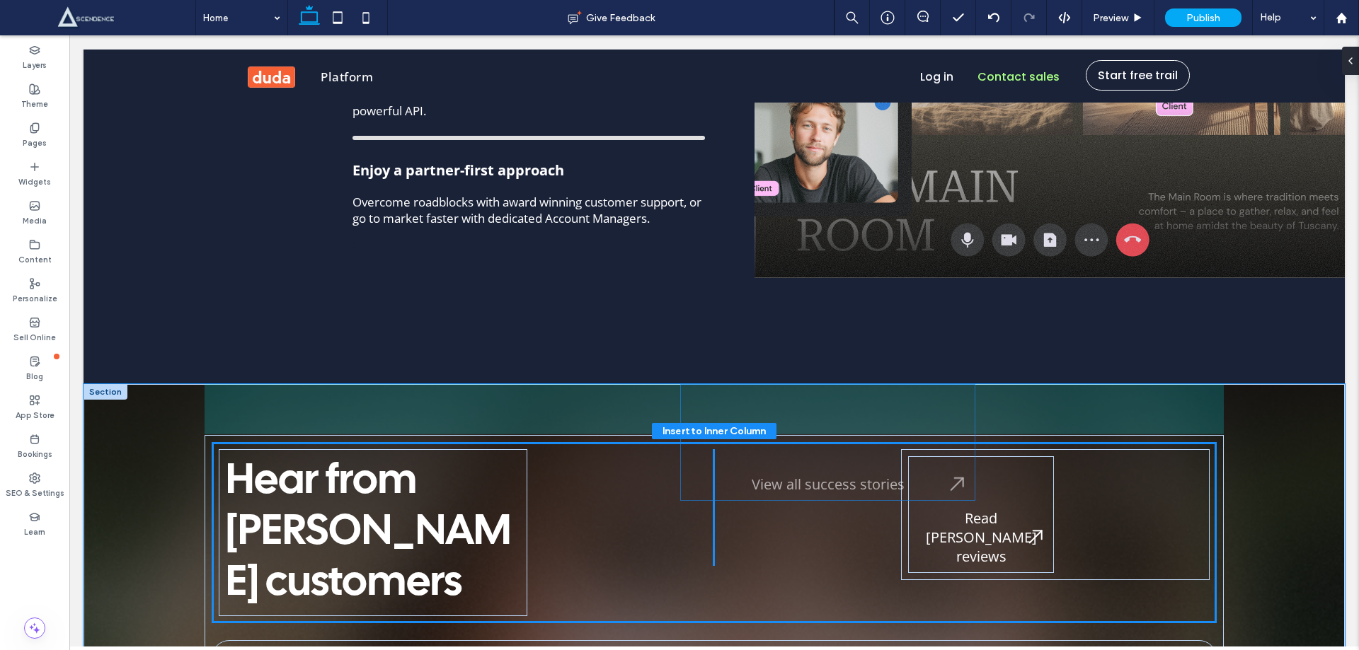
scroll to position [331, 0]
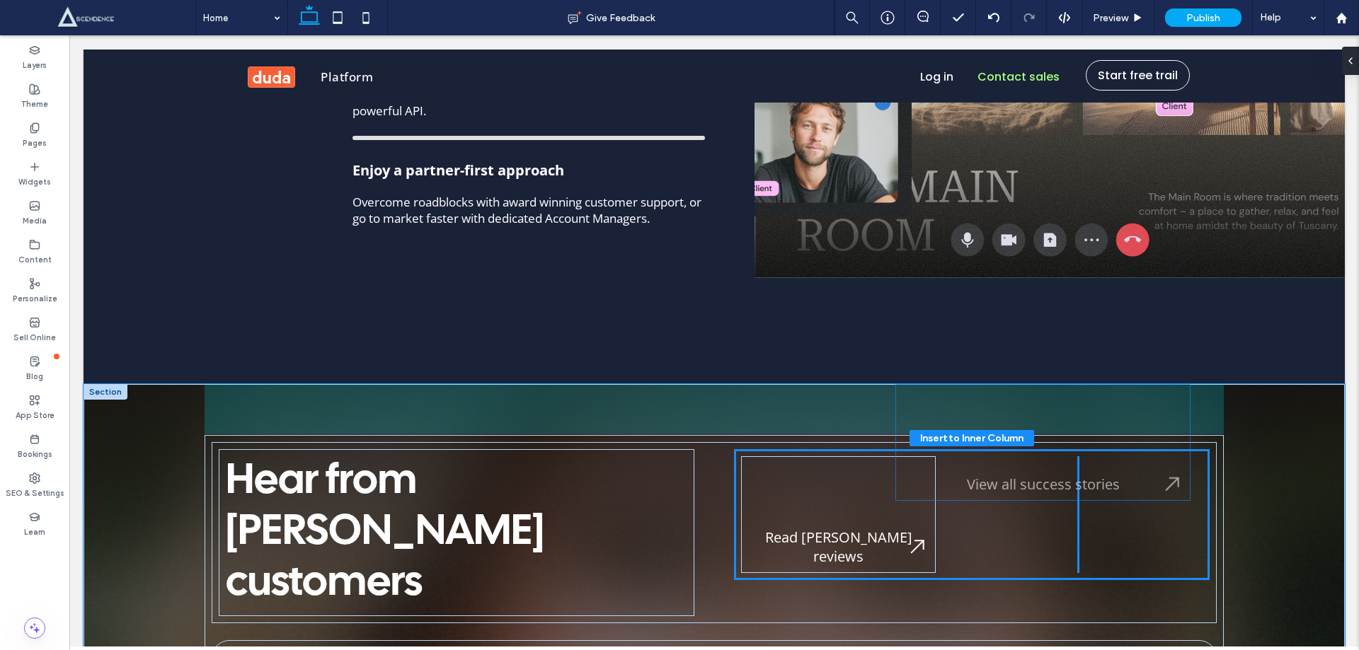
drag, startPoint x: 710, startPoint y: 474, endPoint x: 1044, endPoint y: 468, distance: 334.0
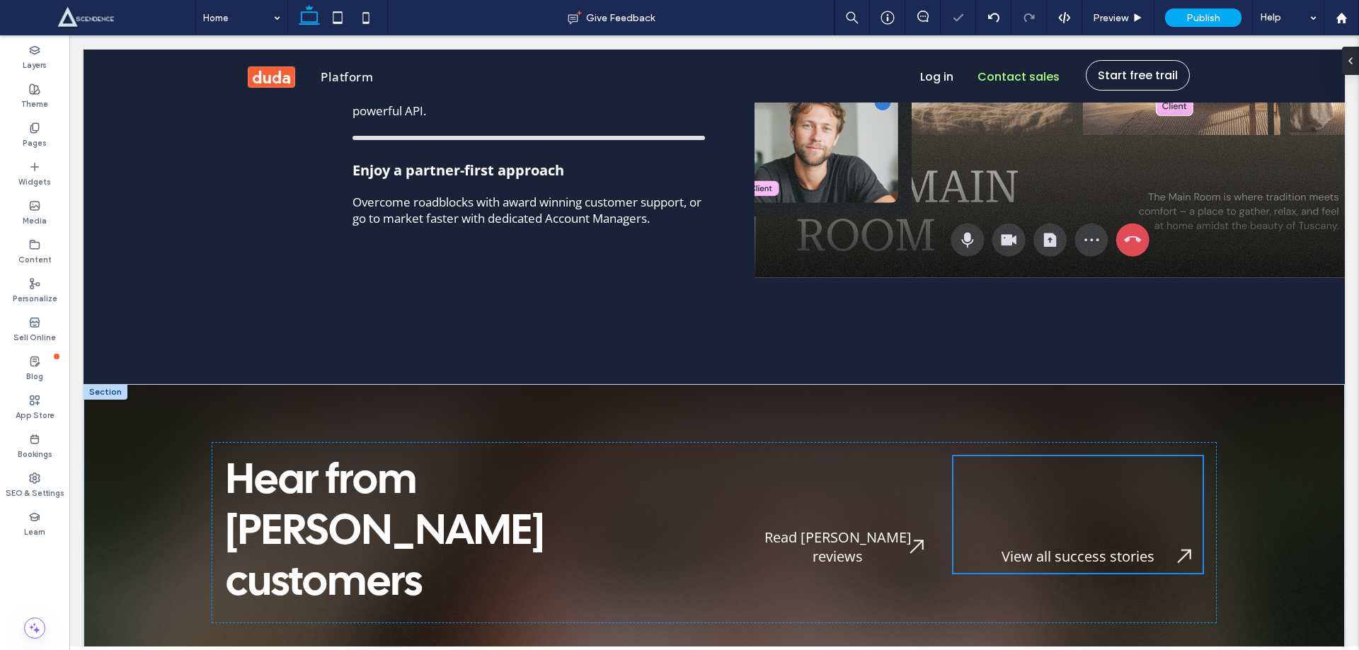
type input "**"
type input "****"
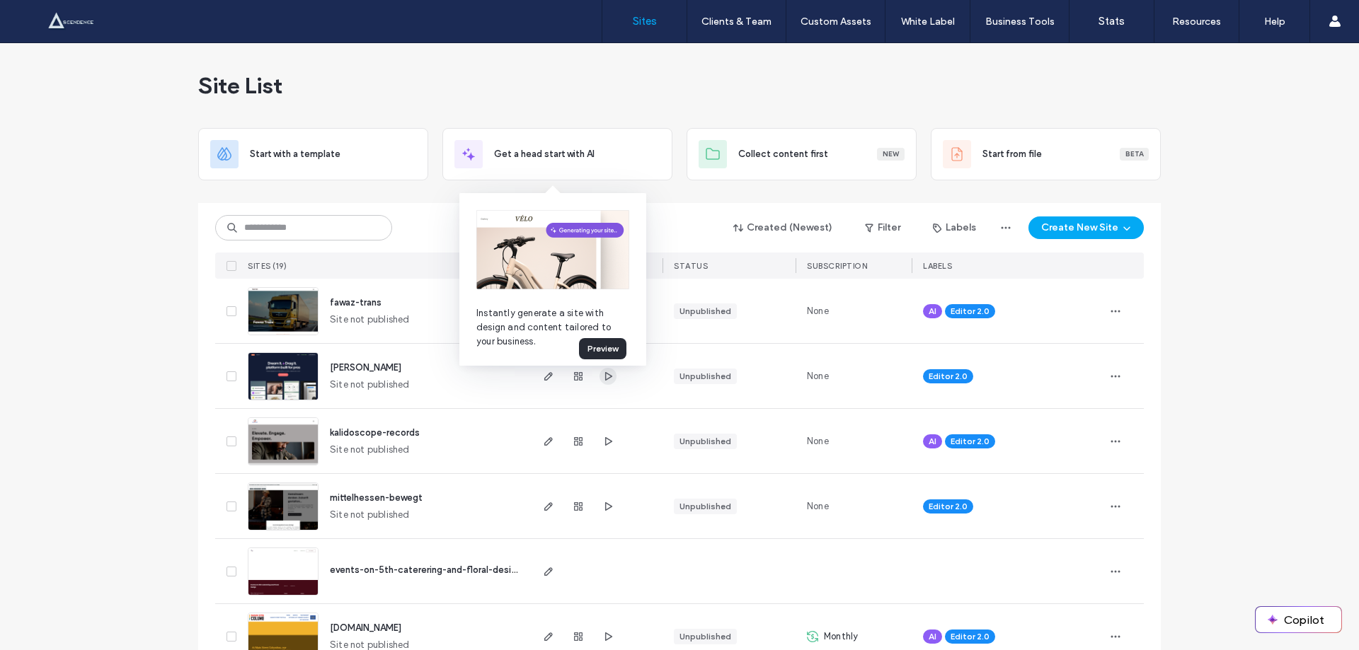
click at [610, 379] on span "button" at bounding box center [607, 376] width 17 height 17
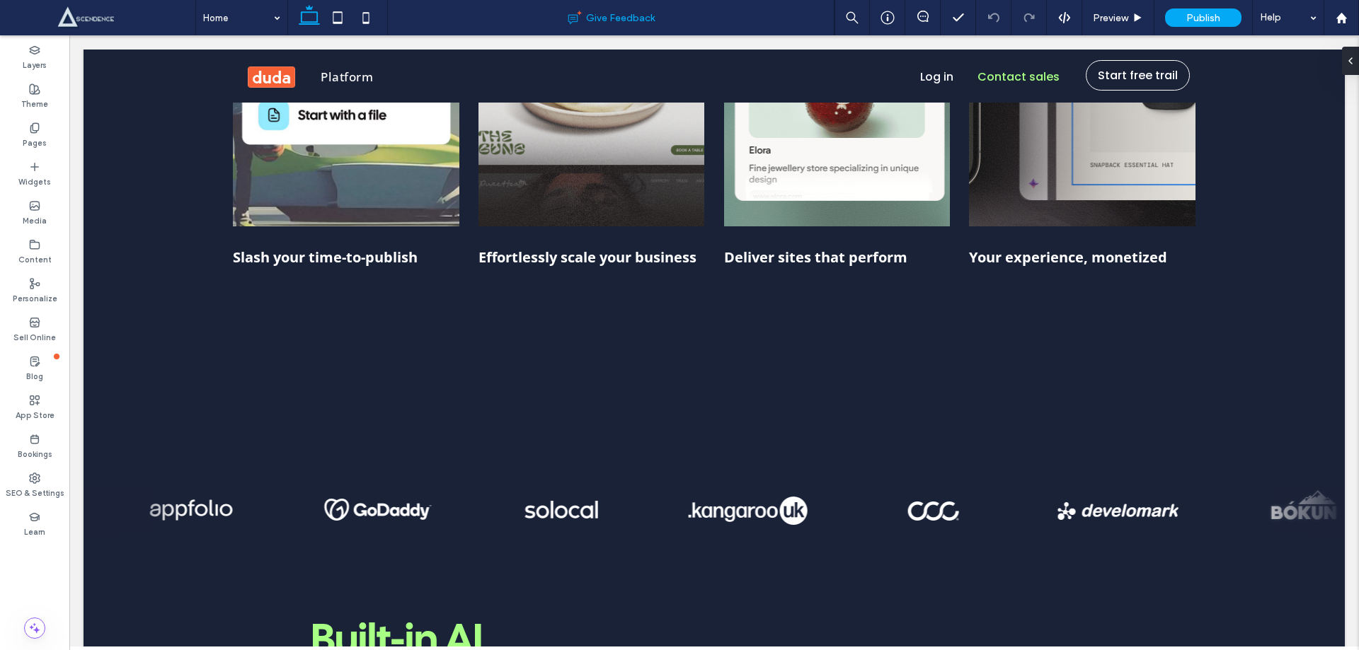
scroll to position [1509, 0]
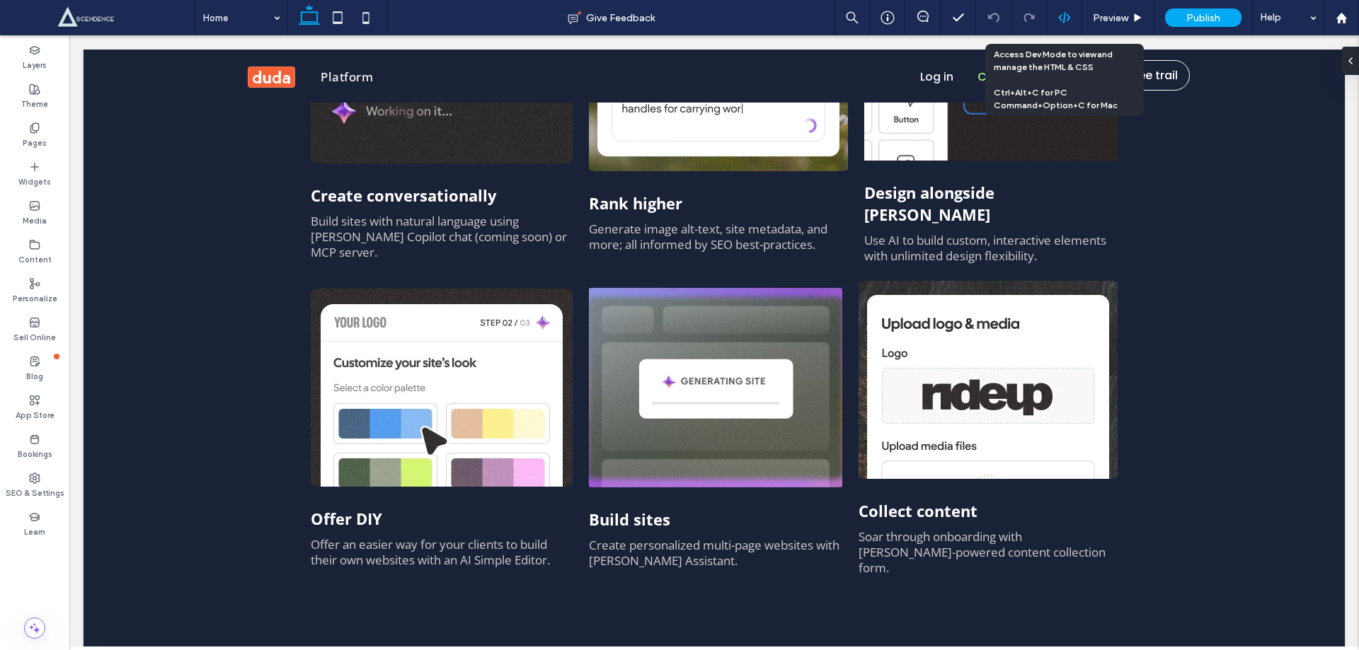
click at [1063, 21] on use at bounding box center [1063, 17] width 11 height 11
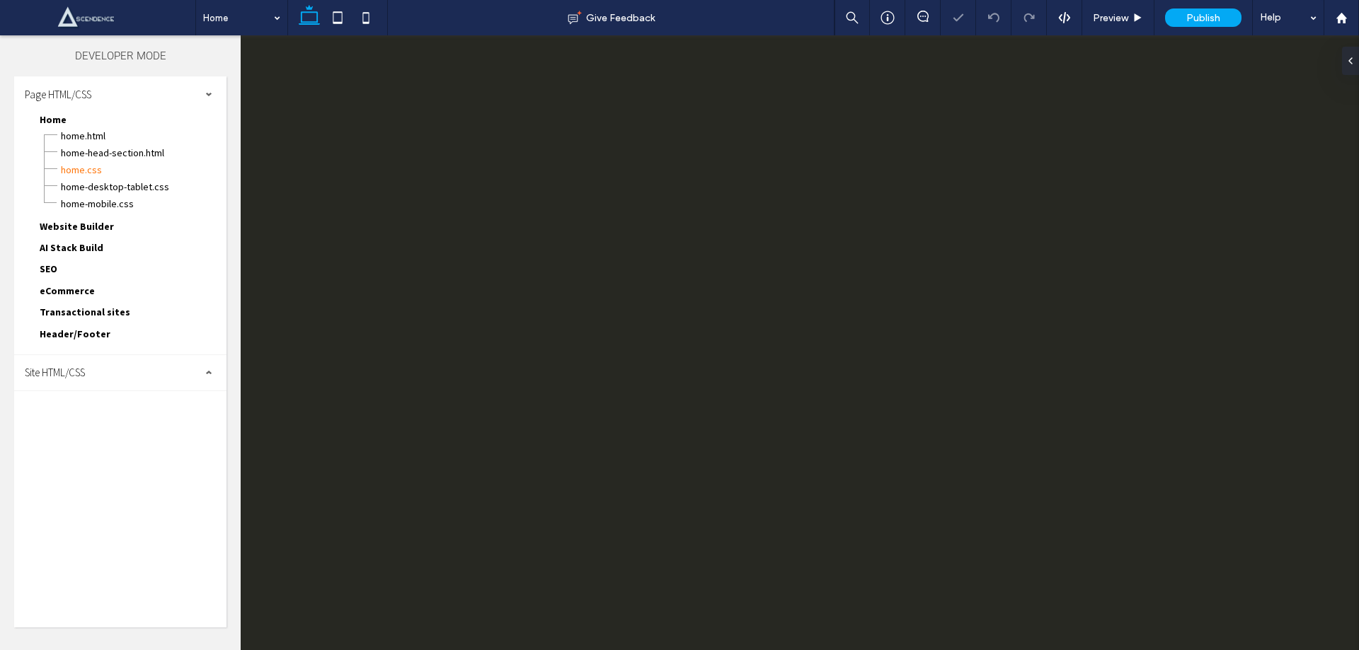
scroll to position [0, 0]
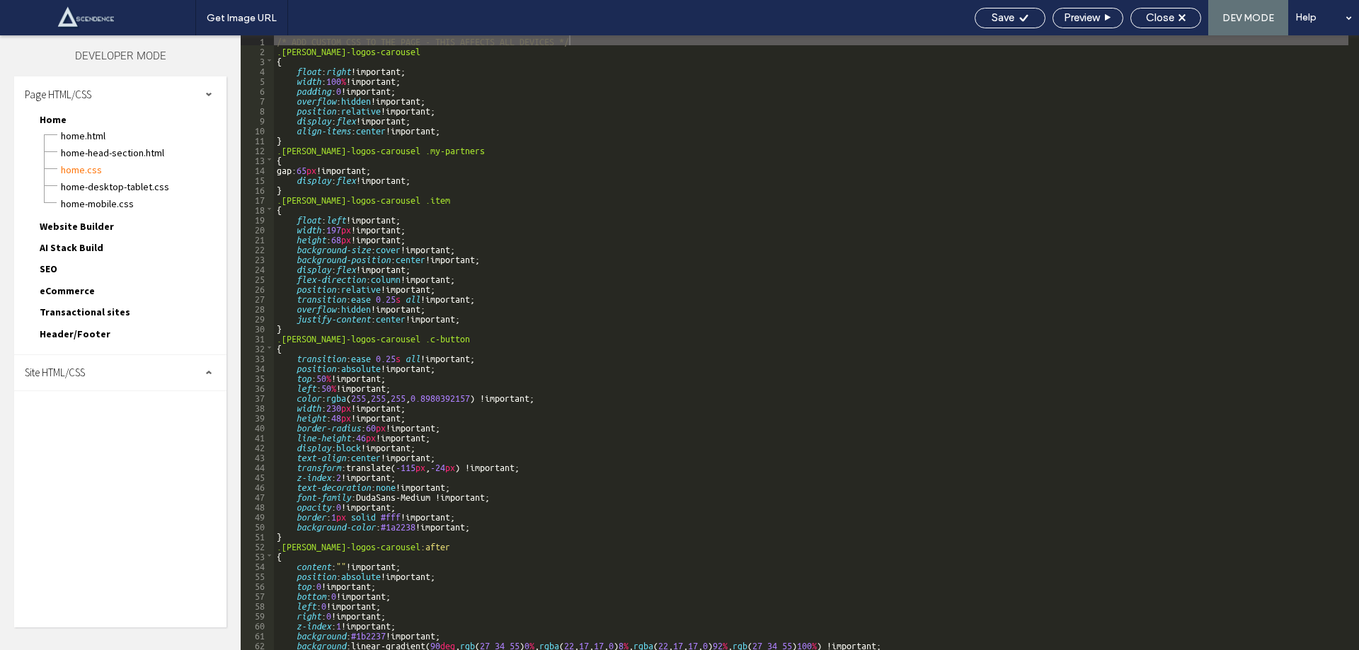
click at [82, 367] on span "Site HTML/CSS" at bounding box center [55, 372] width 60 height 13
click at [91, 431] on span "site.css" at bounding box center [146, 434] width 161 height 14
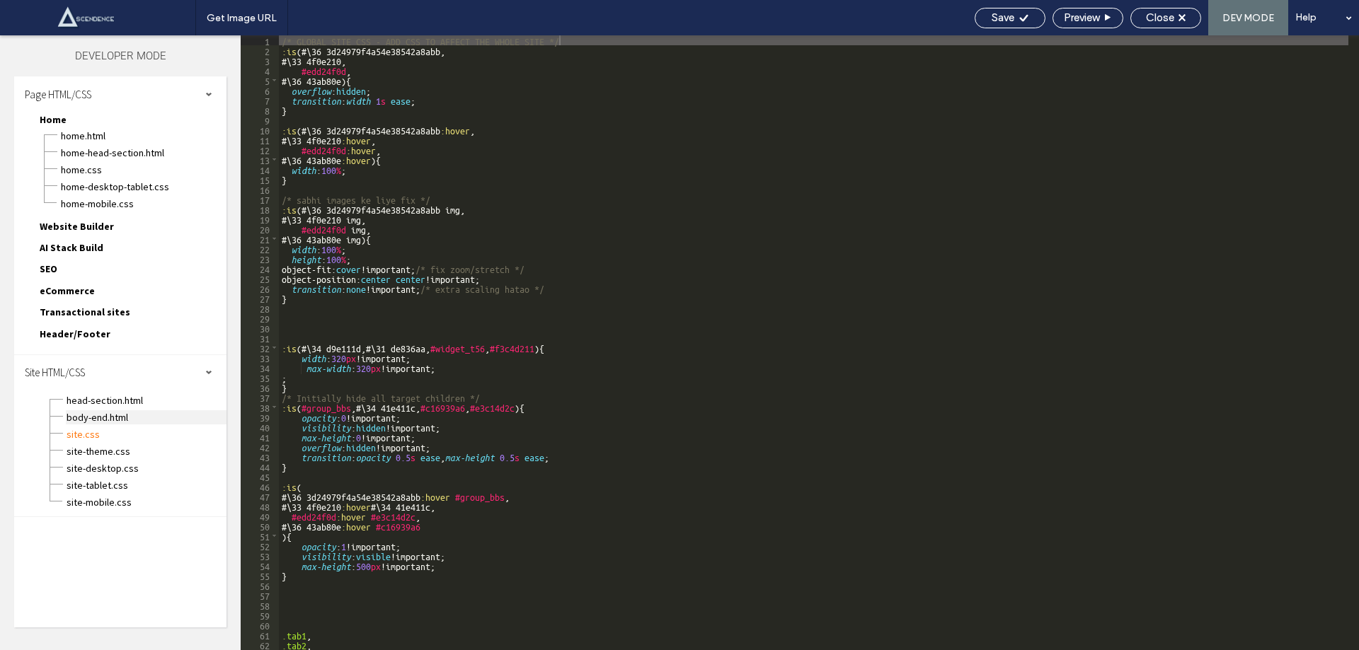
click at [103, 415] on span "body-end.html" at bounding box center [146, 417] width 161 height 14
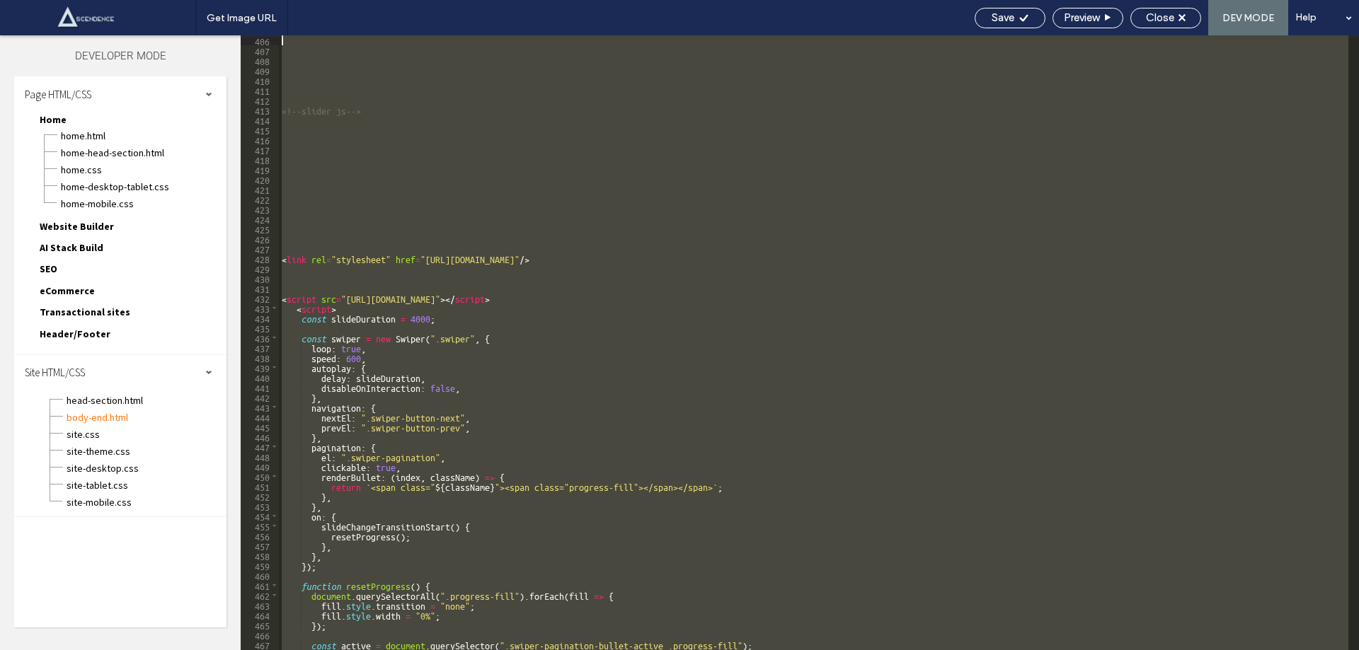
scroll to position [3982, 0]
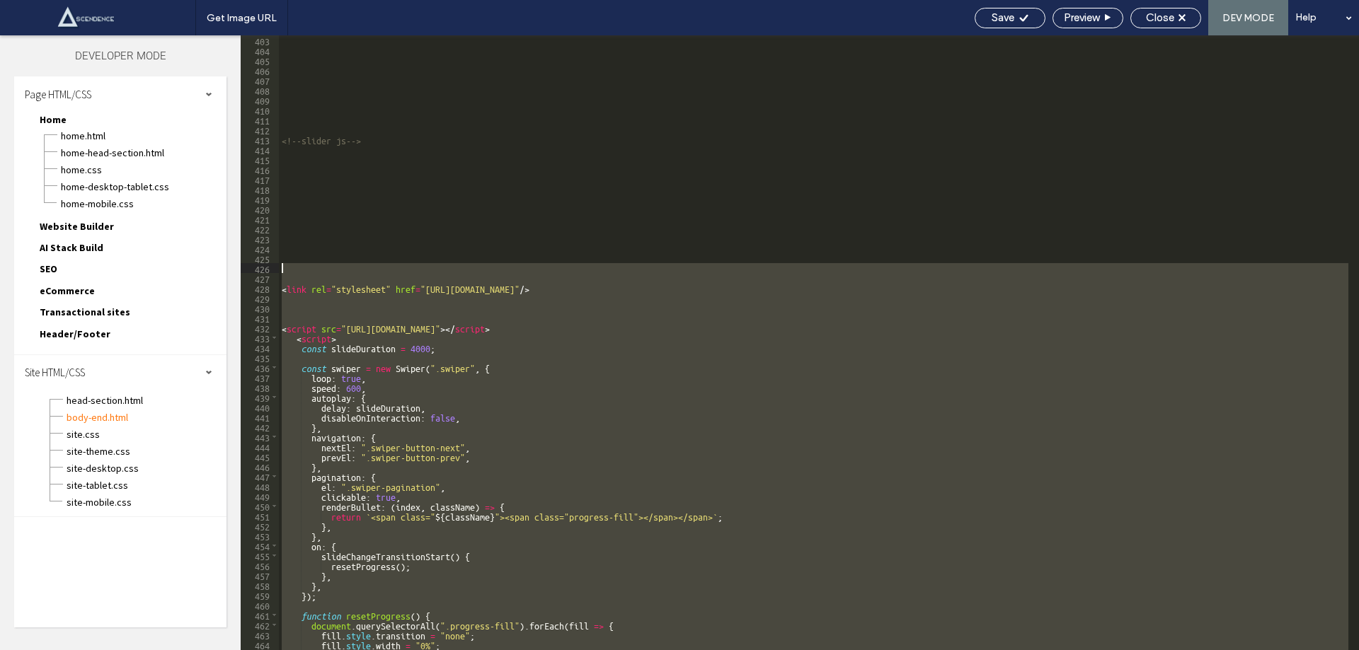
drag, startPoint x: 365, startPoint y: 485, endPoint x: 289, endPoint y: 264, distance: 233.4
click at [289, 264] on div "<!--slider js--> < link rel = "stylesheet" href = "[URL][DOMAIN_NAME]" /> < scr…" at bounding box center [813, 352] width 1069 height 635
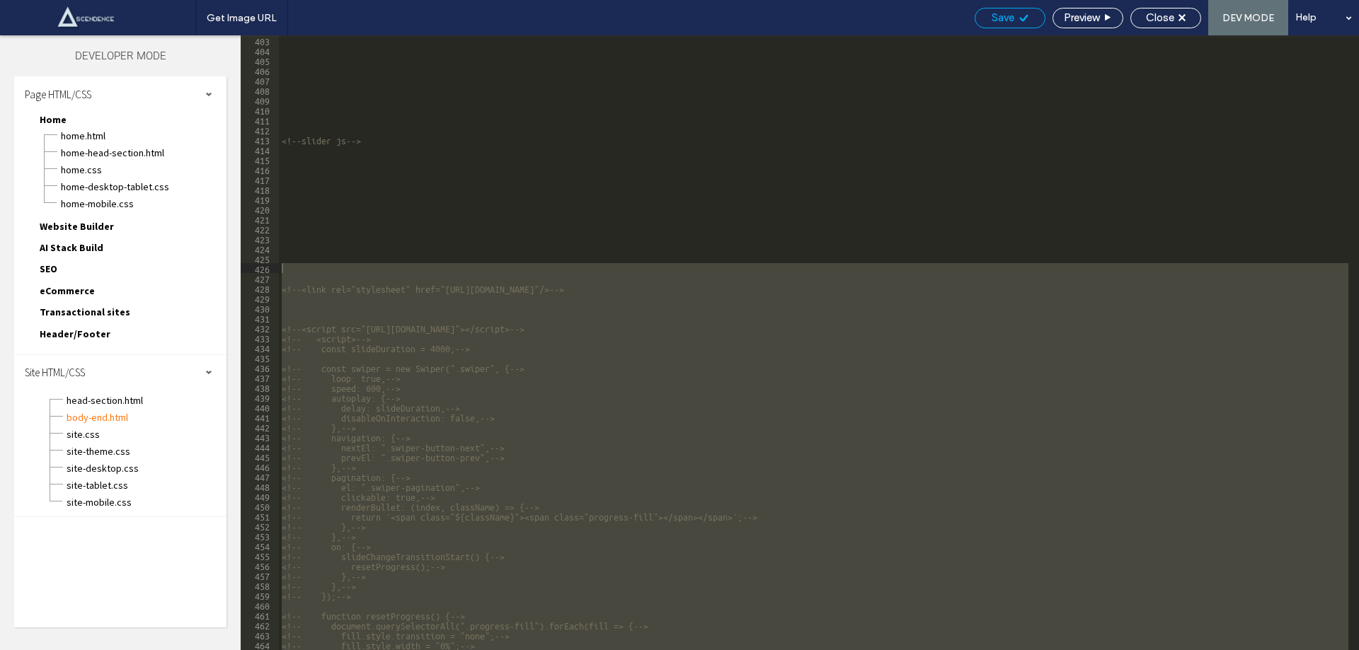
click at [1009, 15] on span "Save" at bounding box center [1002, 17] width 23 height 13
drag, startPoint x: 1009, startPoint y: 15, endPoint x: 934, endPoint y: 3, distance: 76.0
click at [1009, 15] on div "Get Image URL Save Preview Close DEV MODE Help Design Panel Site Comments Team …" at bounding box center [679, 325] width 1359 height 650
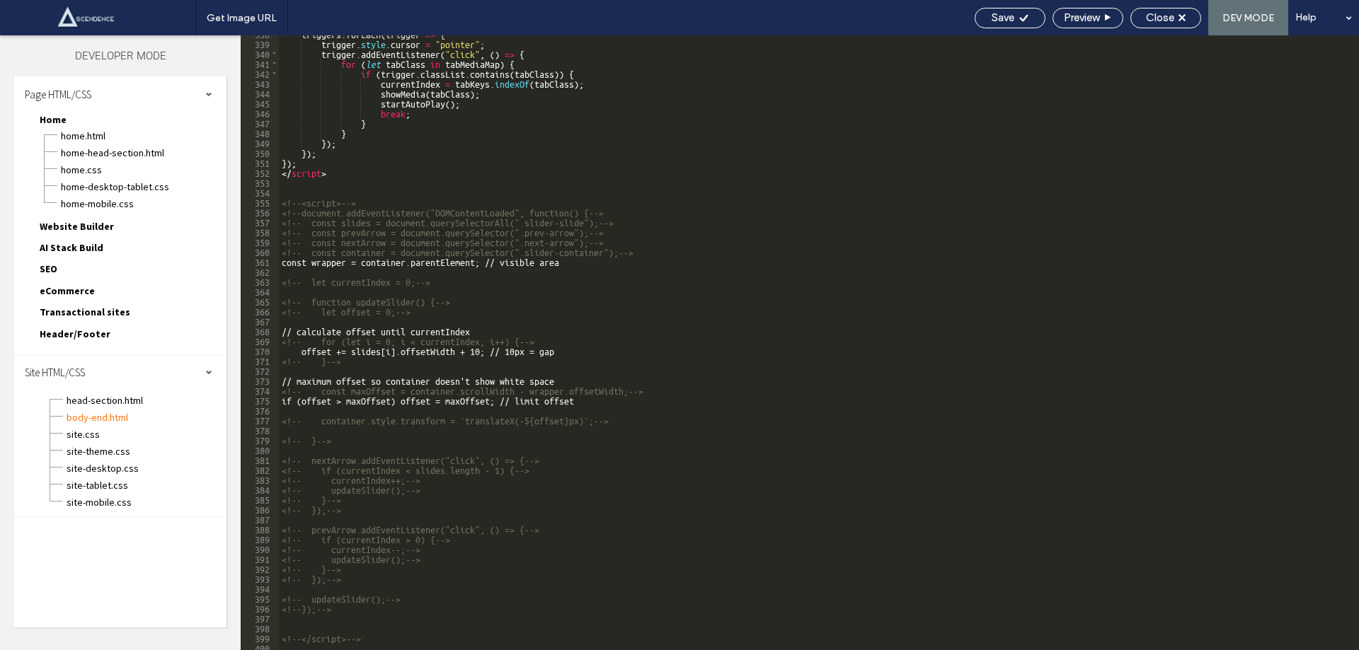
scroll to position [3261, 0]
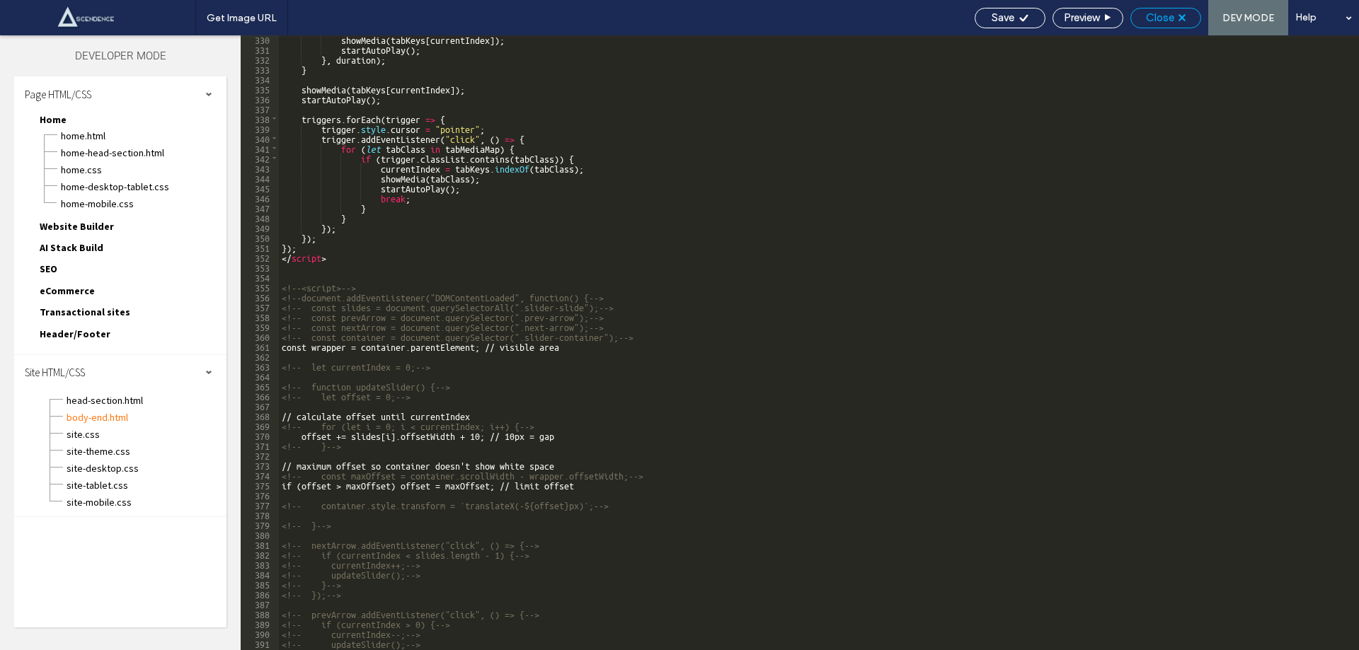
click at [1170, 20] on span "Close" at bounding box center [1160, 17] width 28 height 13
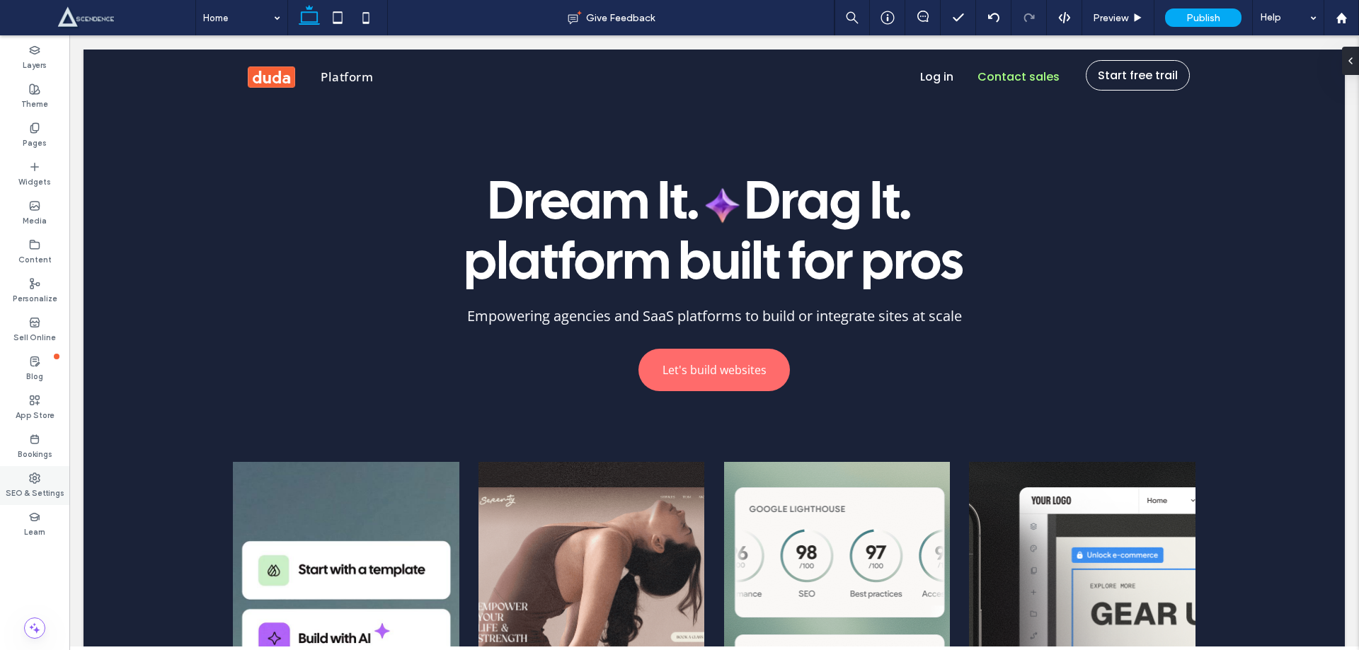
click at [40, 480] on use at bounding box center [35, 478] width 10 height 10
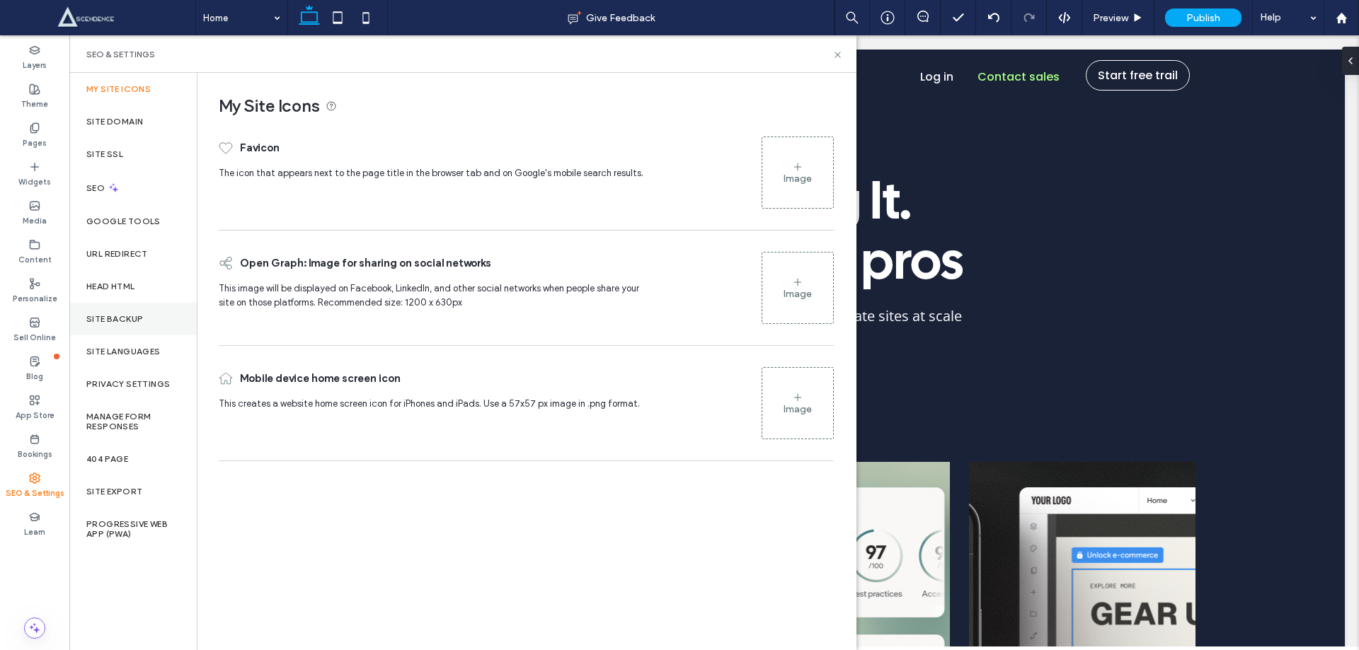
click at [117, 321] on label "Site Backup" at bounding box center [114, 319] width 57 height 10
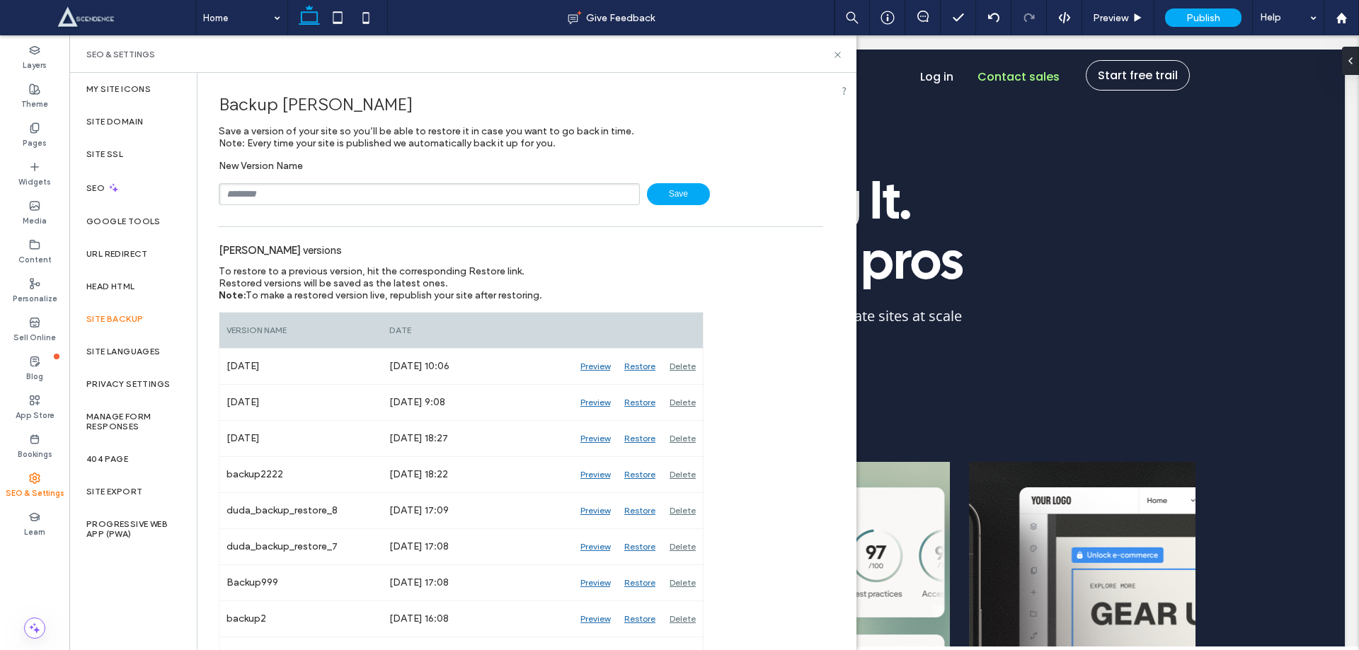
click at [333, 198] on input "text" at bounding box center [429, 194] width 421 height 22
type input "********"
click at [836, 51] on icon at bounding box center [837, 55] width 11 height 11
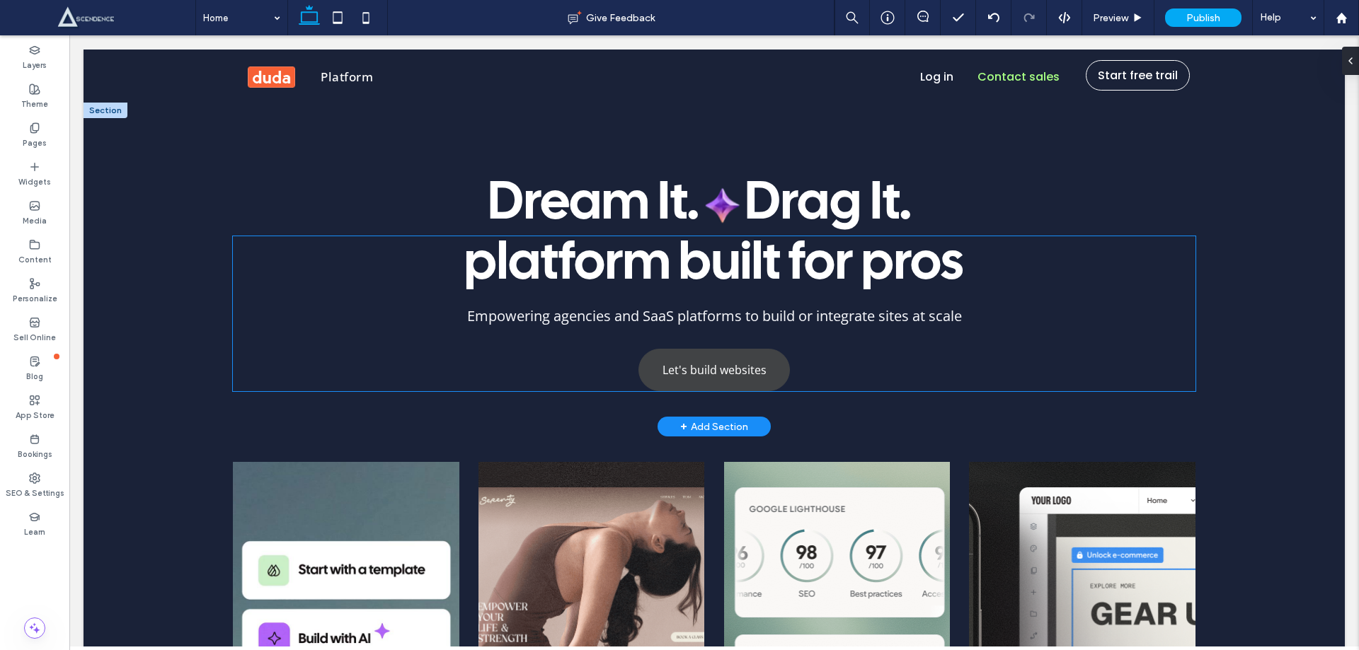
click at [689, 368] on span "Let's build websites" at bounding box center [714, 370] width 104 height 16
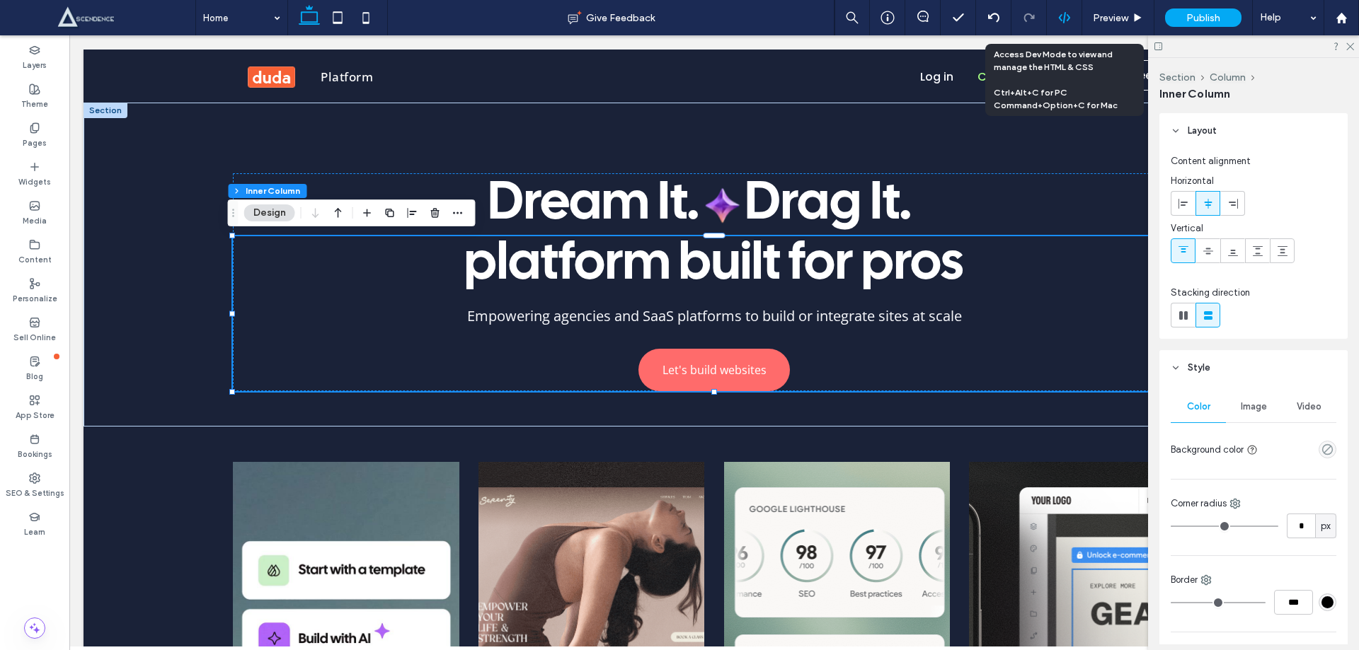
click at [1065, 16] on icon at bounding box center [1064, 17] width 13 height 13
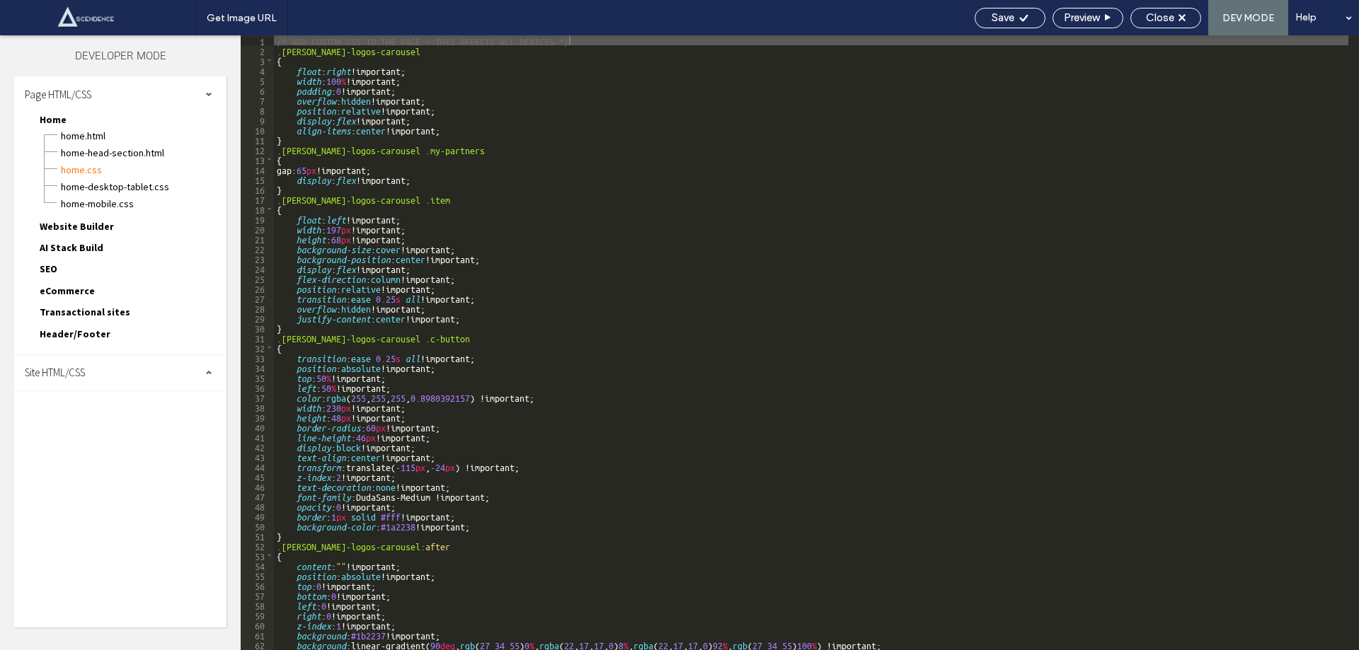
click at [87, 364] on div "Site HTML/CSS" at bounding box center [120, 372] width 212 height 35
click at [103, 412] on span "body-end.html" at bounding box center [146, 417] width 161 height 14
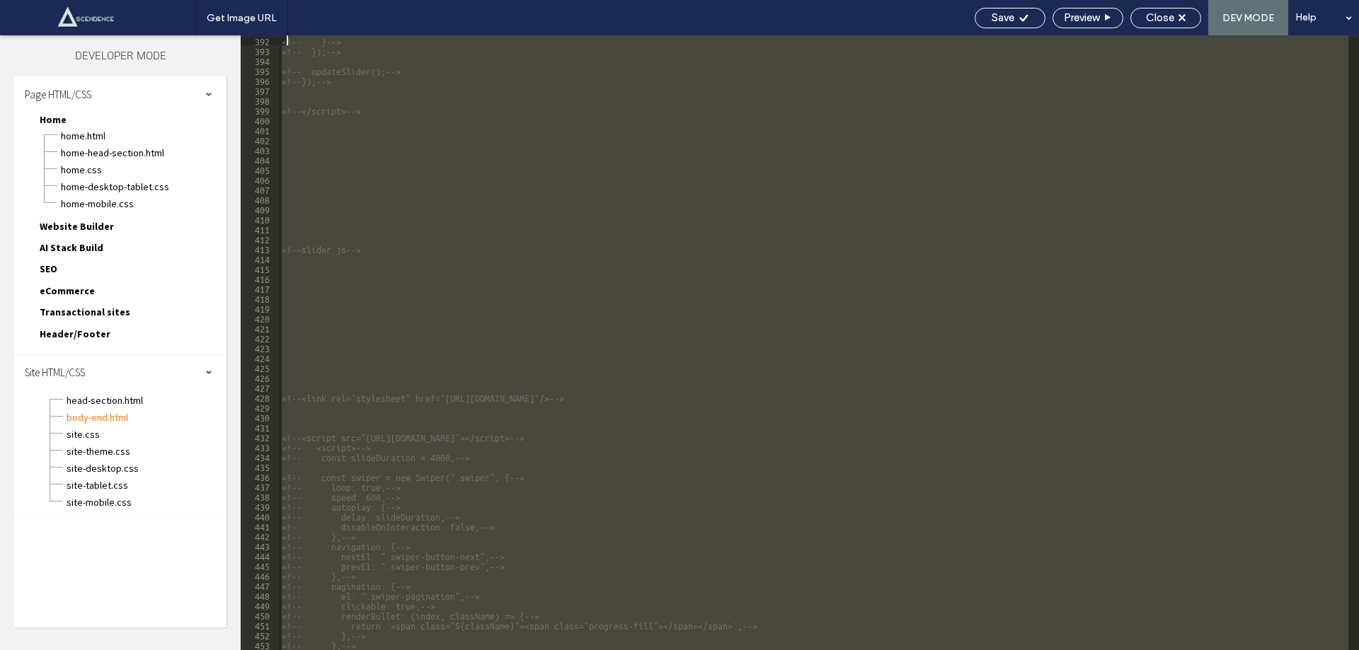
scroll to position [3844, 0]
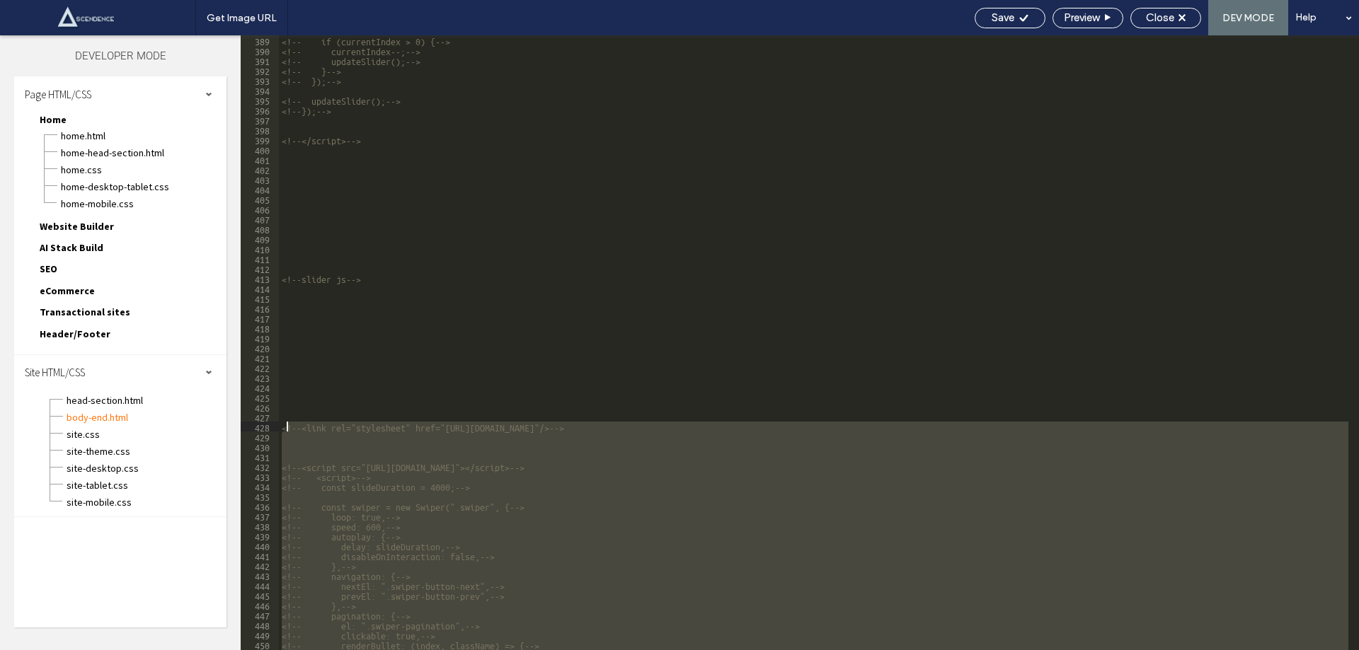
drag, startPoint x: 413, startPoint y: 485, endPoint x: 284, endPoint y: 425, distance: 141.5
click at [284, 425] on div "<!-- if (currentIndex > 0) {--> <!-- currentIndex--;--> <!-- updateSlider();-->…" at bounding box center [813, 352] width 1069 height 635
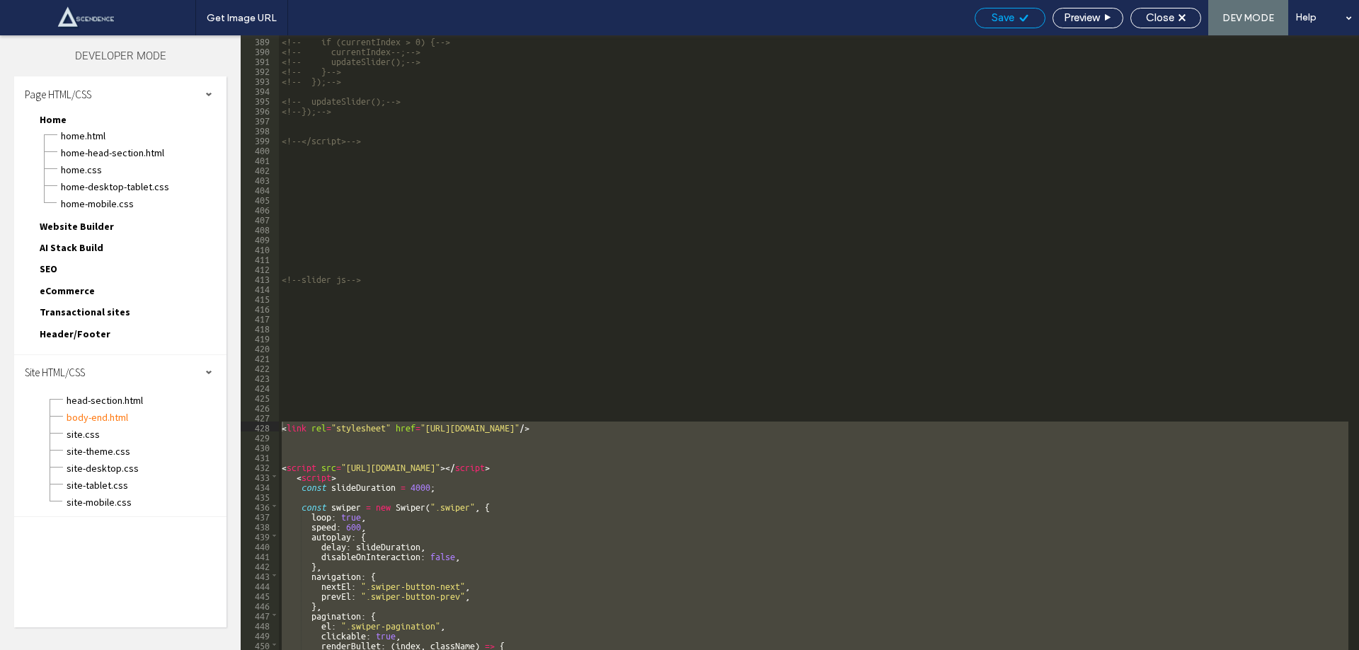
click at [1001, 23] on div "Save" at bounding box center [1009, 18] width 71 height 21
click at [1001, 23] on span "Save" at bounding box center [1002, 17] width 23 height 13
click at [109, 436] on span "site.css" at bounding box center [146, 434] width 161 height 14
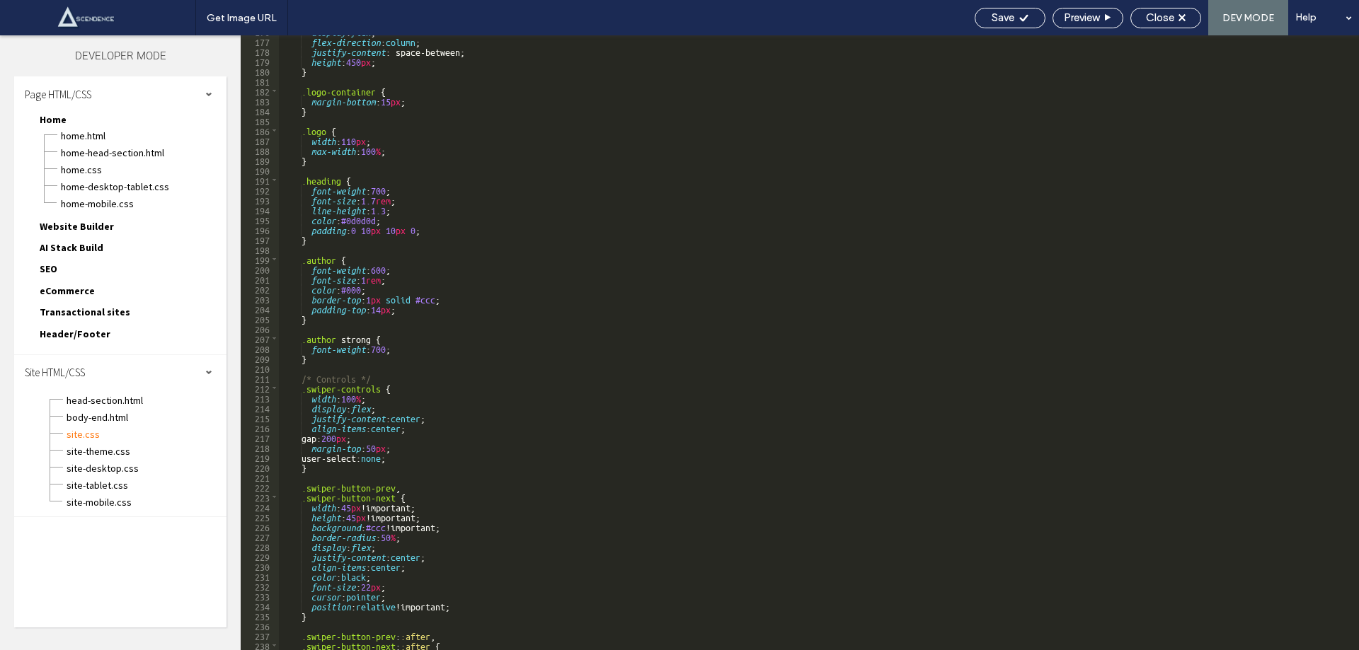
scroll to position [1743, 0]
click at [1163, 18] on span "Close" at bounding box center [1160, 17] width 28 height 13
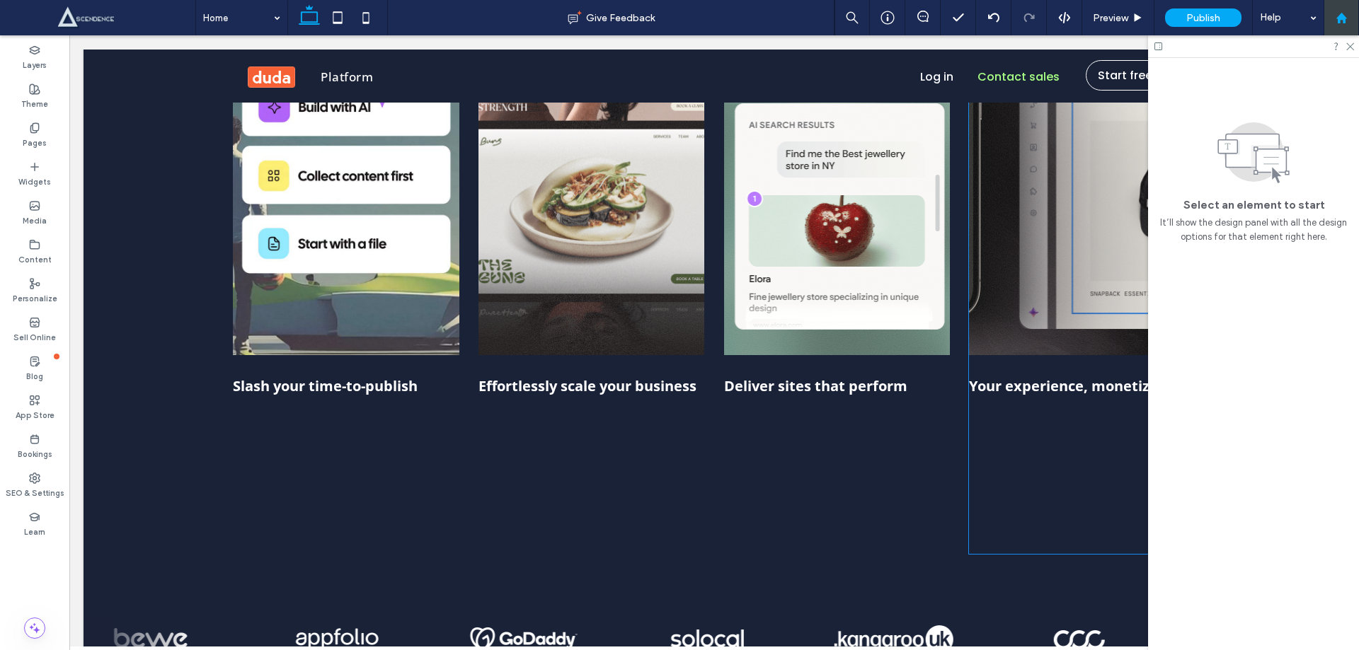
scroll to position [849, 0]
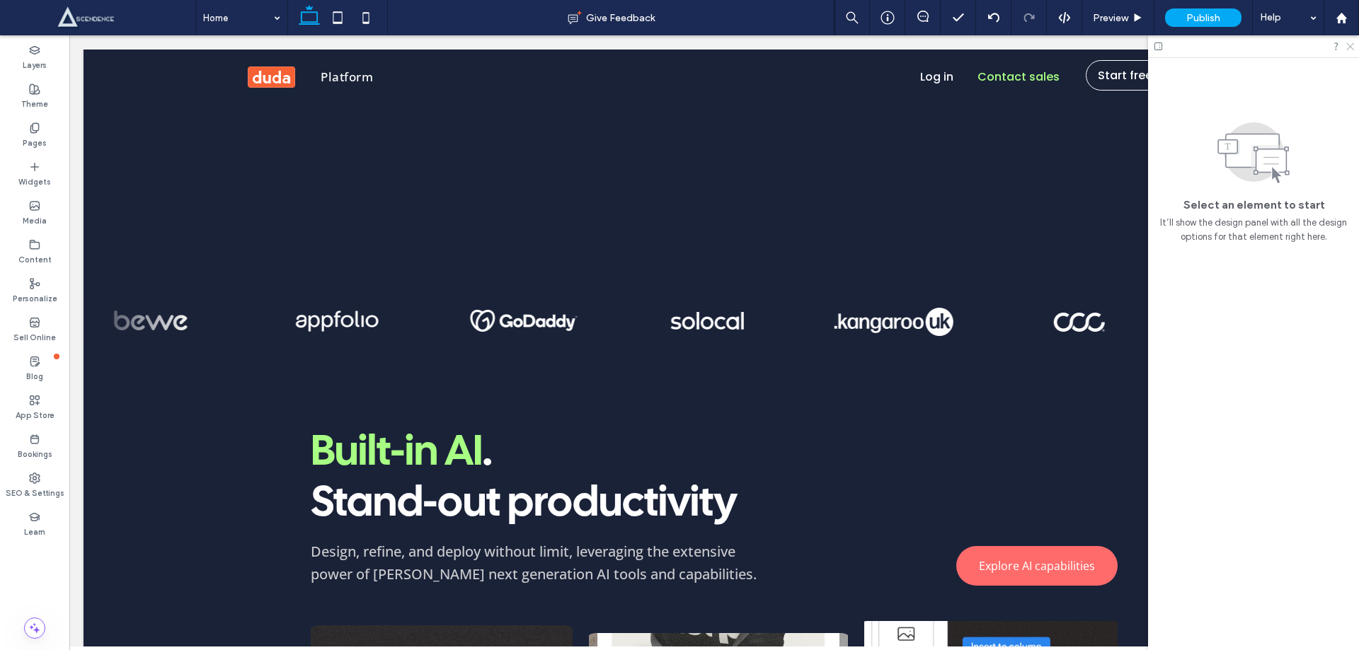
click at [1349, 42] on icon at bounding box center [1348, 45] width 9 height 9
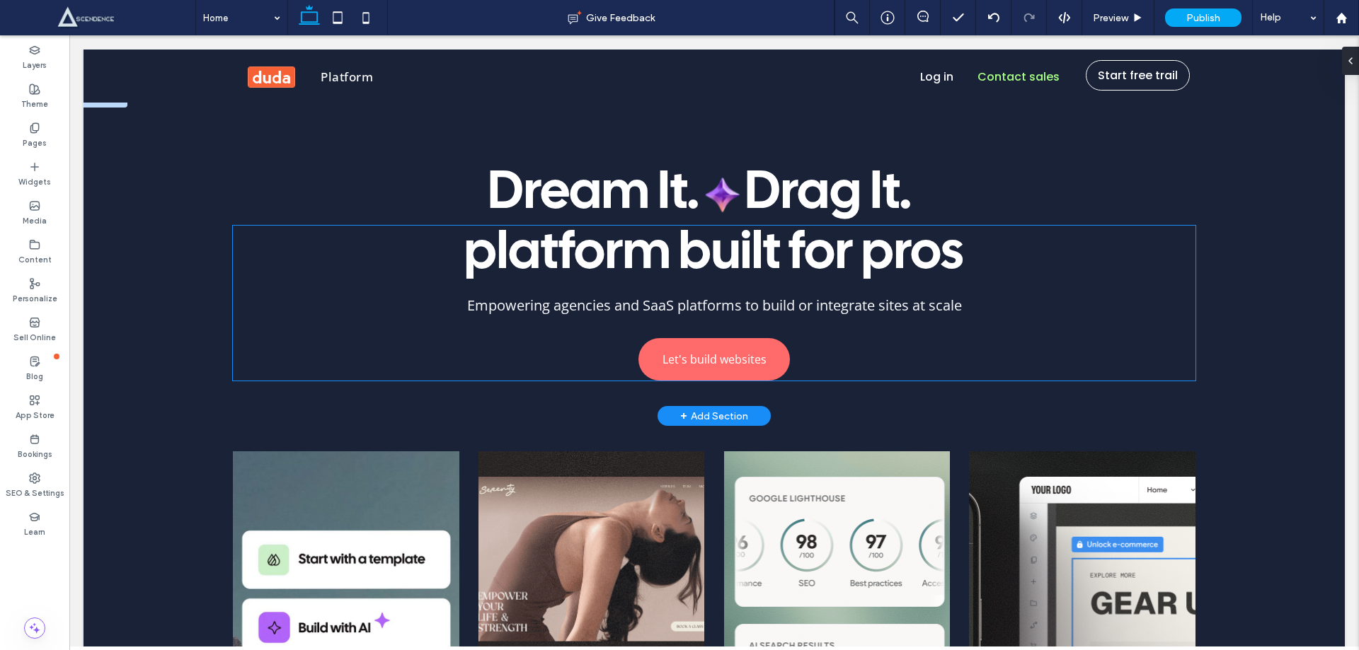
scroll to position [0, 0]
